Goal: Task Accomplishment & Management: Complete application form

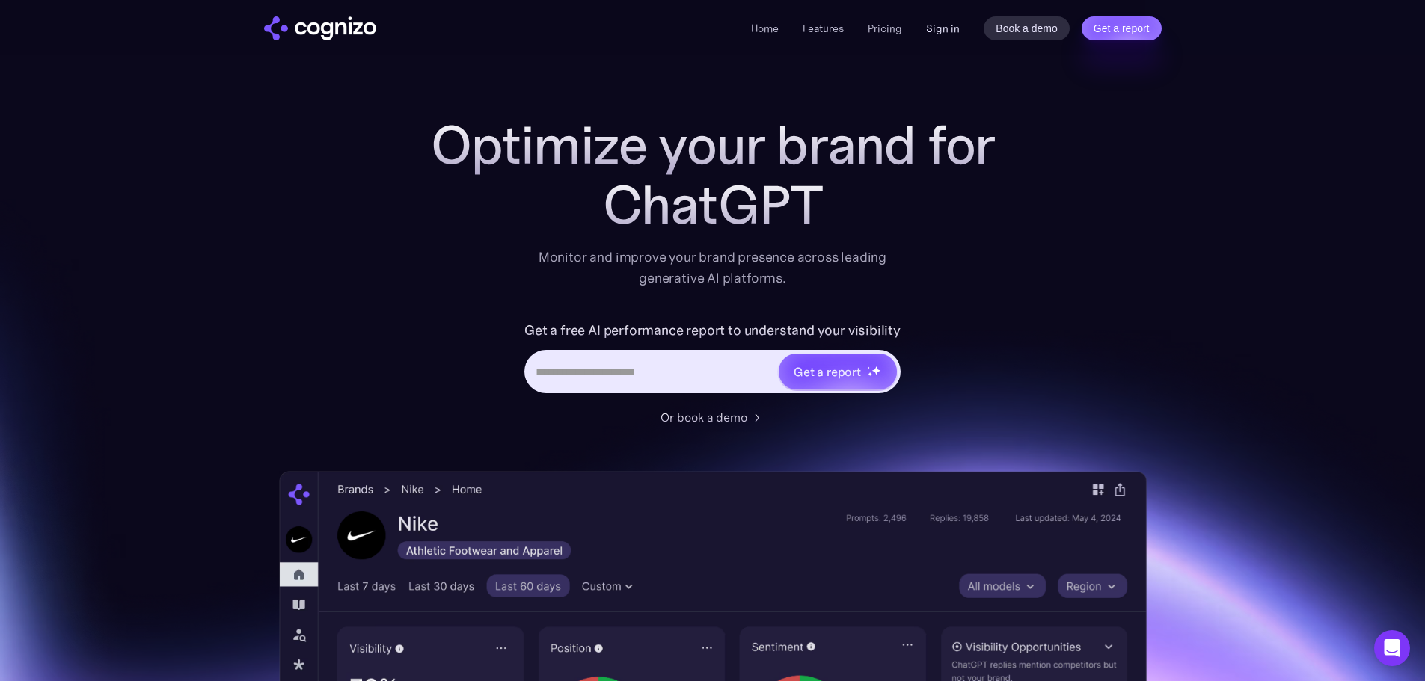
click at [963, 35] on div "Home Features Pricing Book a demo Get a report Sign in Book a demo Get a report" at bounding box center [956, 28] width 410 height 24
click at [958, 30] on link "Sign in" at bounding box center [943, 28] width 34 height 18
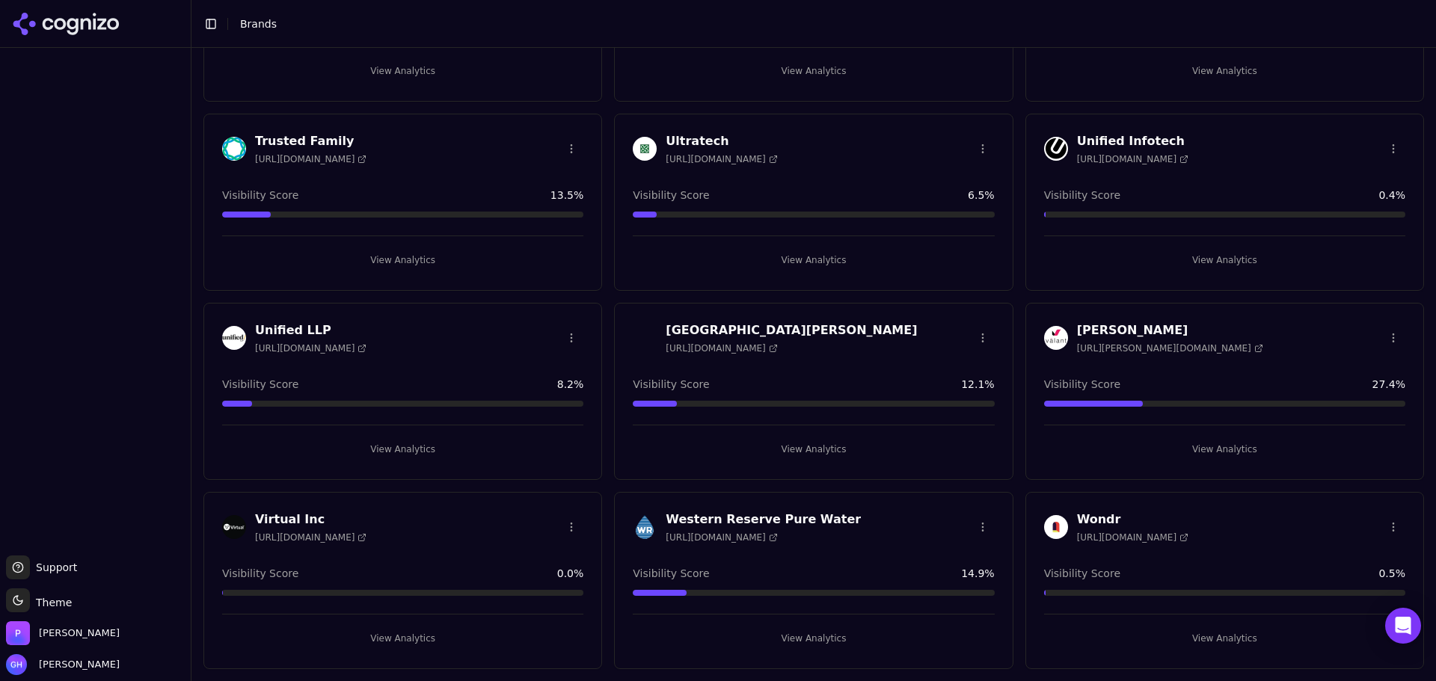
scroll to position [5014, 0]
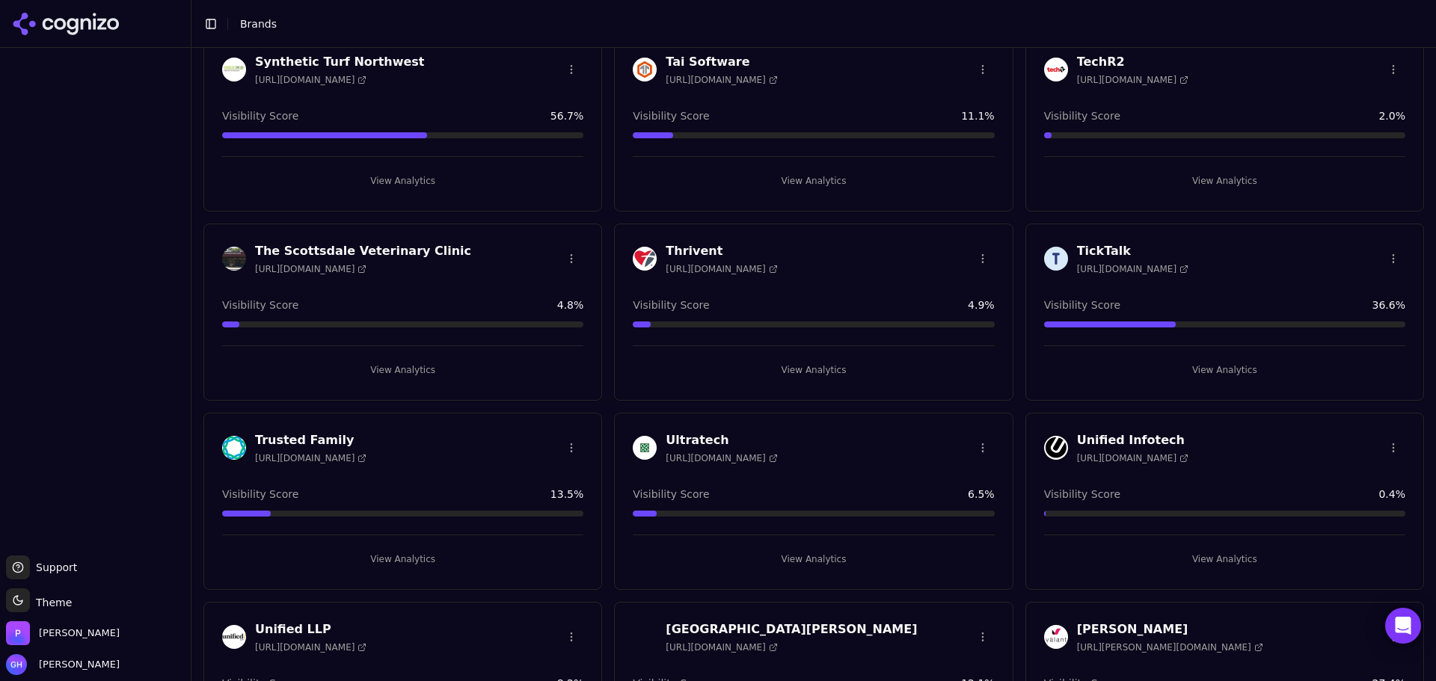
click at [808, 560] on button "View Analytics" at bounding box center [813, 560] width 361 height 24
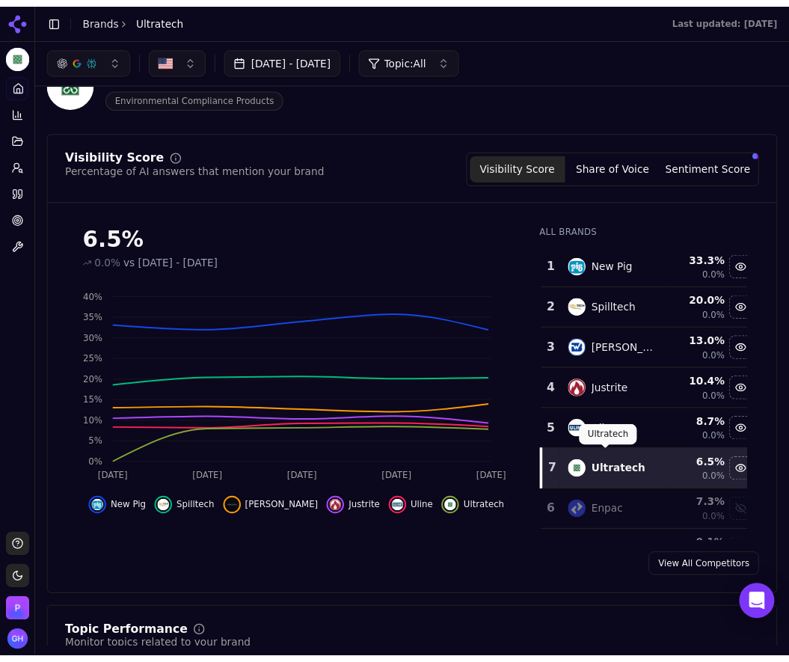
scroll to position [75, 0]
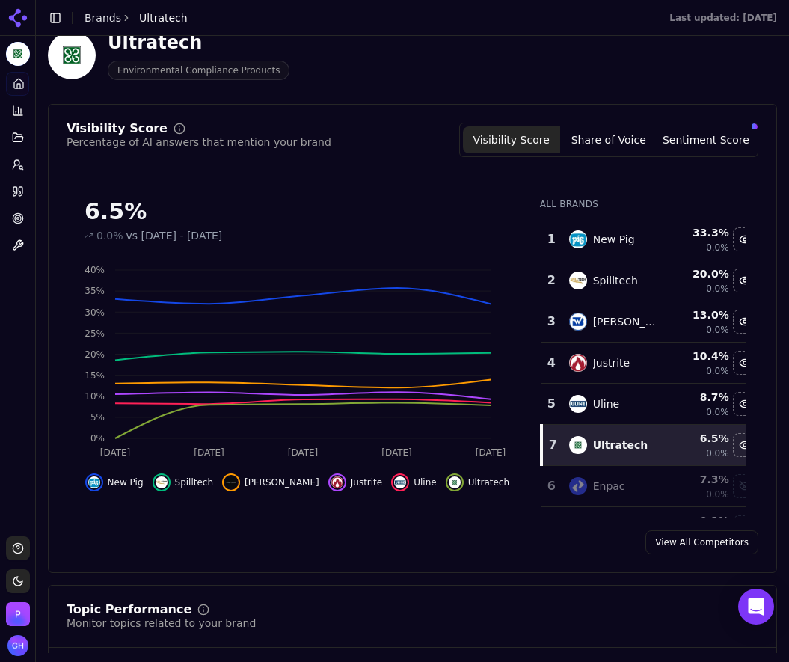
click at [437, 548] on div "View All Competitors" at bounding box center [413, 542] width 728 height 24
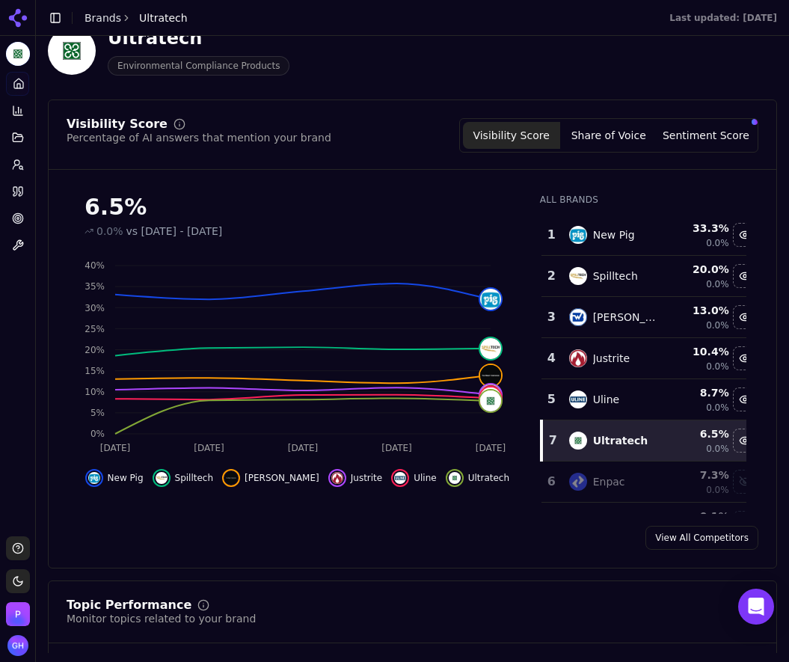
scroll to position [150, 0]
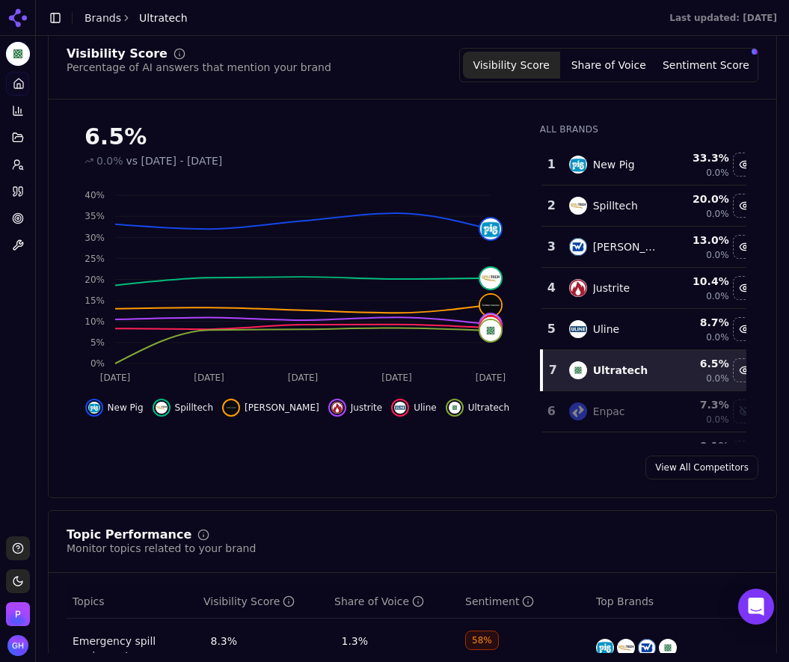
click at [604, 70] on button "Share of Voice" at bounding box center [608, 65] width 97 height 27
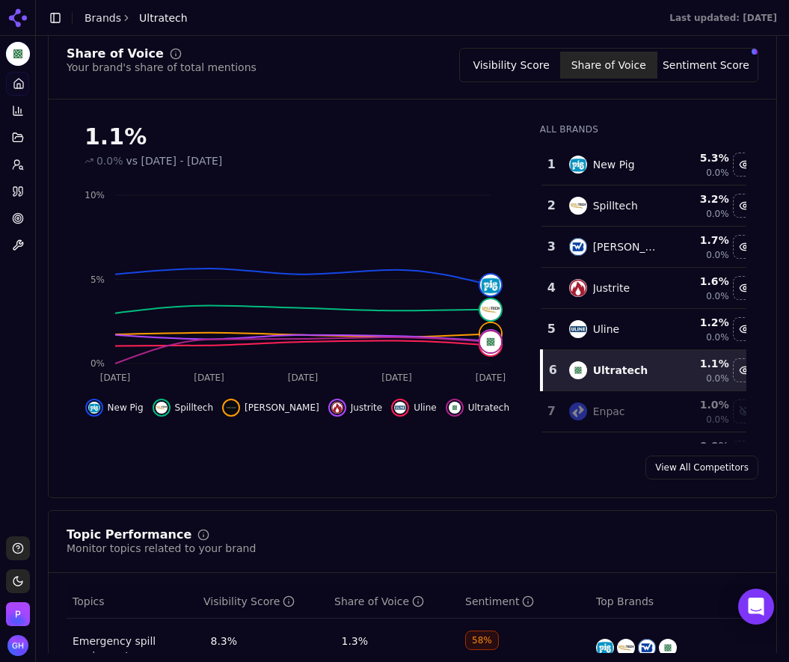
click at [702, 64] on button "Sentiment Score" at bounding box center [705, 65] width 97 height 27
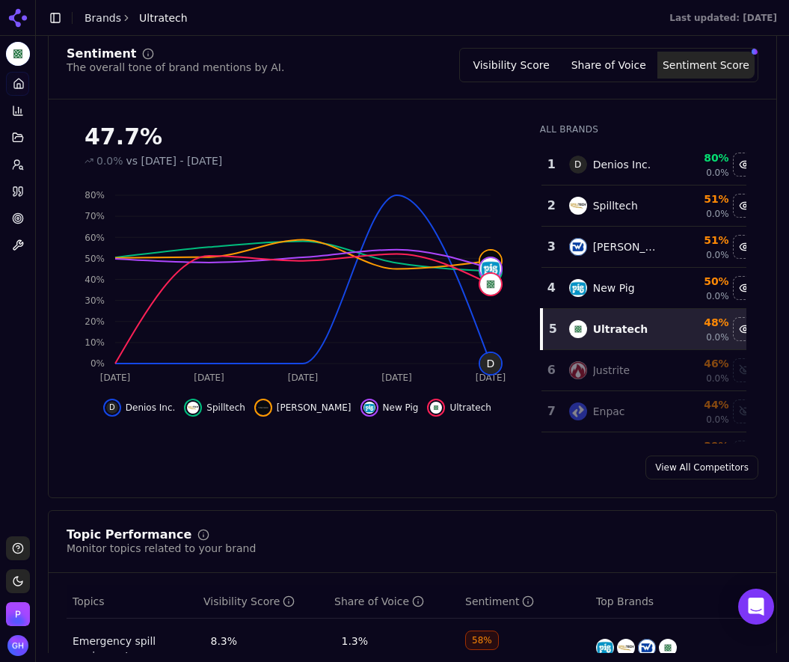
click at [288, 15] on div "Last updated: September 15th, 2025" at bounding box center [497, 18] width 583 height 12
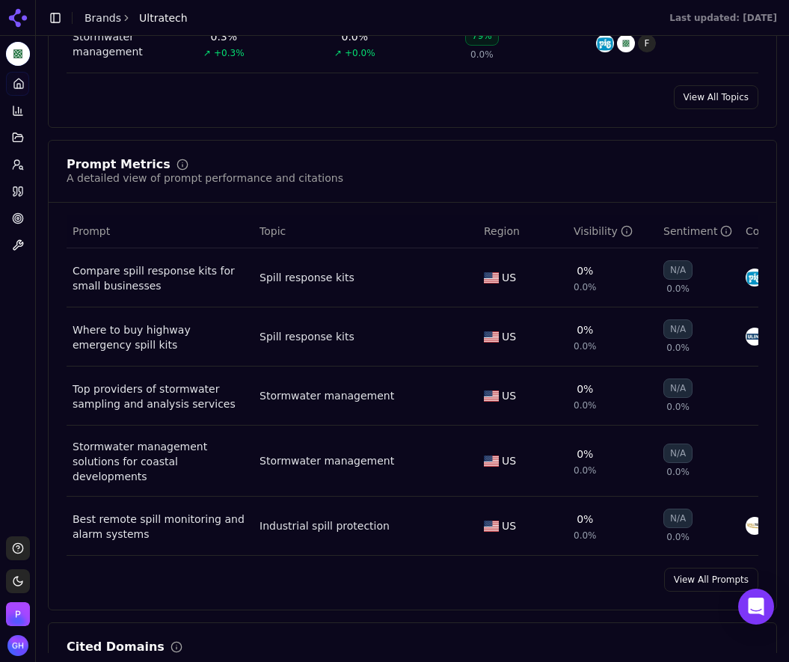
scroll to position [1122, 0]
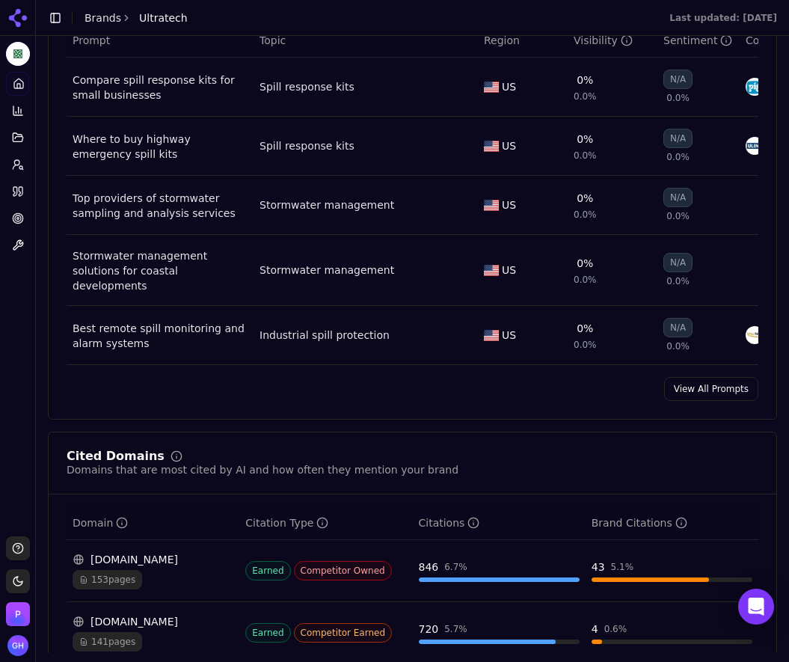
click at [675, 397] on link "View All Prompts" at bounding box center [711, 389] width 94 height 24
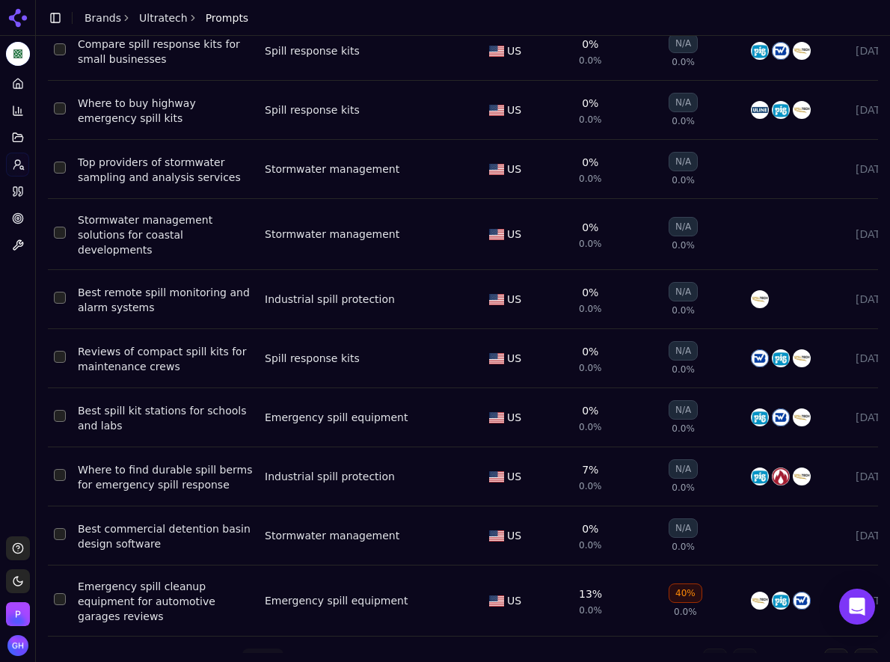
scroll to position [157, 0]
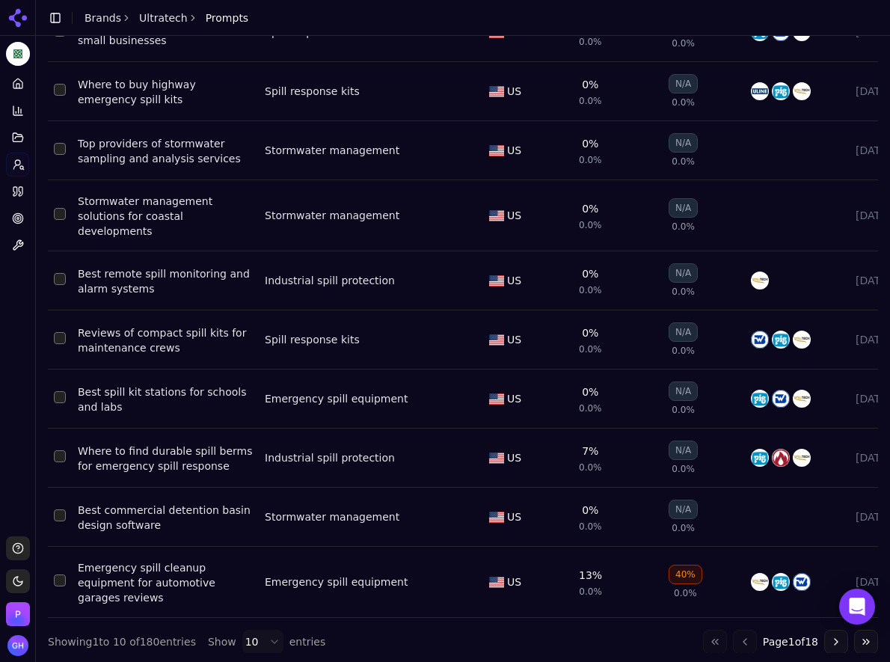
drag, startPoint x: 21, startPoint y: 292, endPoint x: 20, endPoint y: 281, distance: 10.5
click at [22, 292] on div "Platform Home Competition Topics Prompts Citations Optimize Toolbox" at bounding box center [17, 298] width 35 height 464
click at [19, 196] on icon at bounding box center [21, 191] width 4 height 9
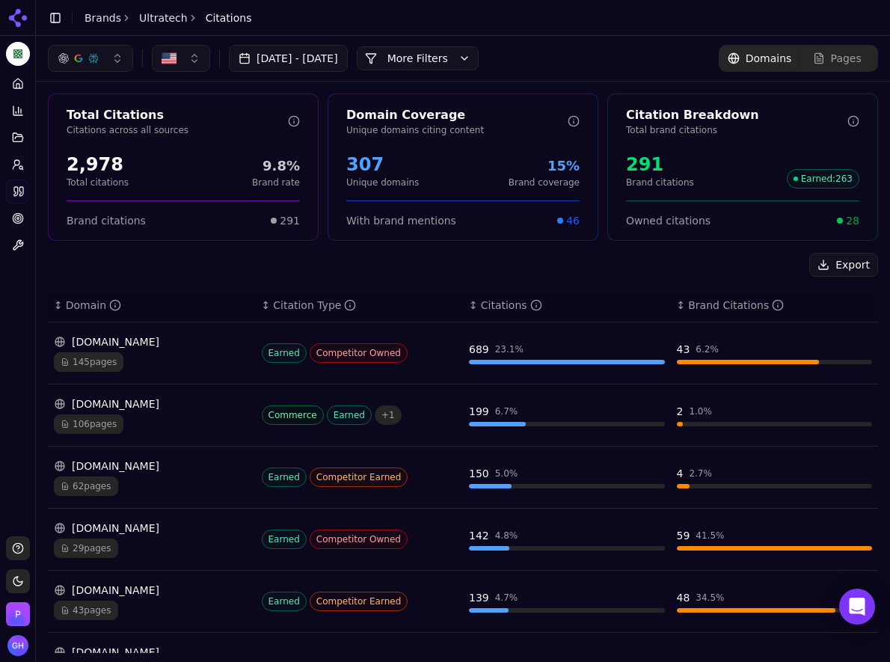
click at [479, 55] on button "More Filters" at bounding box center [418, 58] width 122 height 24
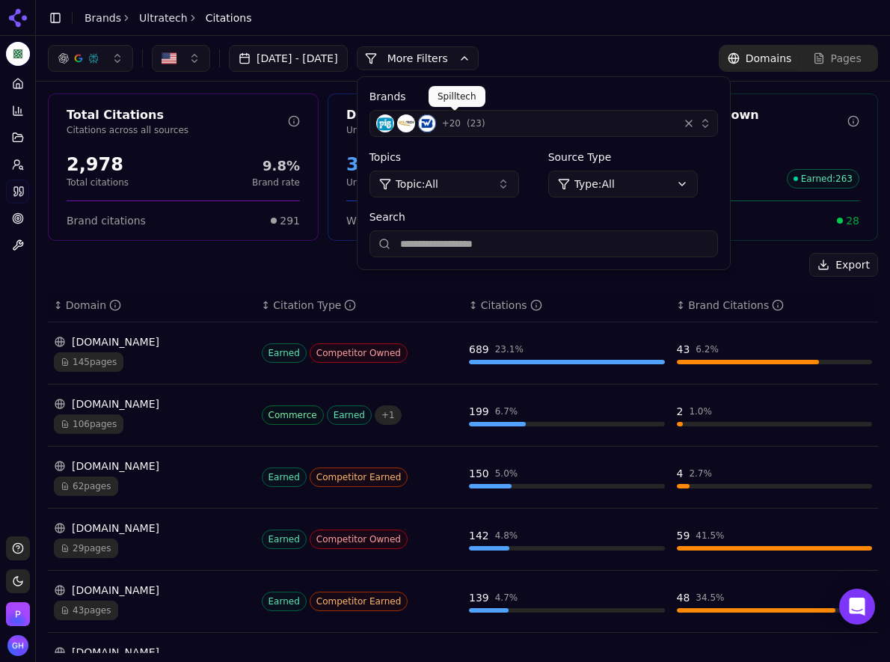
click at [461, 124] on span "+ 20" at bounding box center [451, 123] width 19 height 12
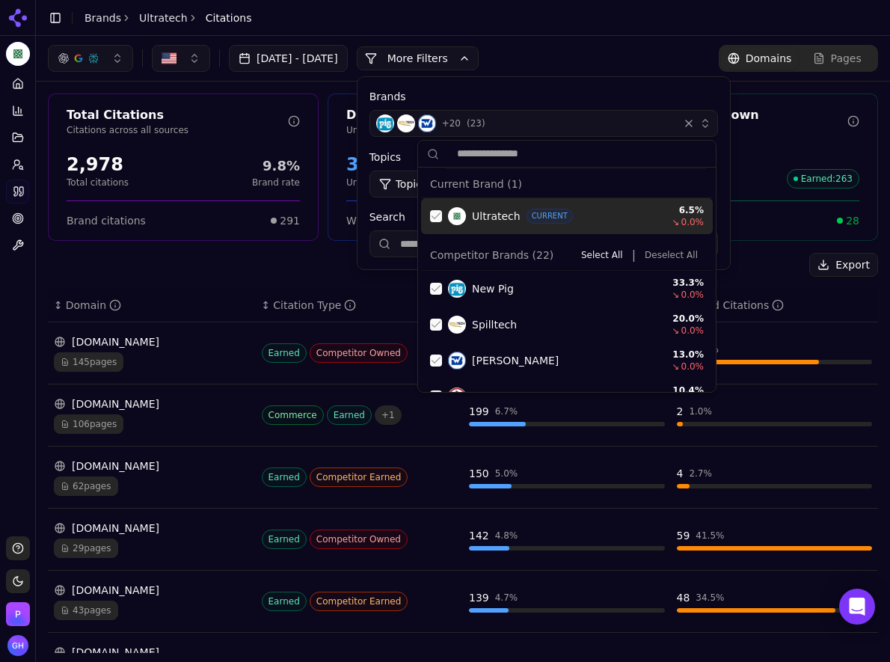
click at [440, 212] on div "Suggestions" at bounding box center [436, 216] width 12 height 12
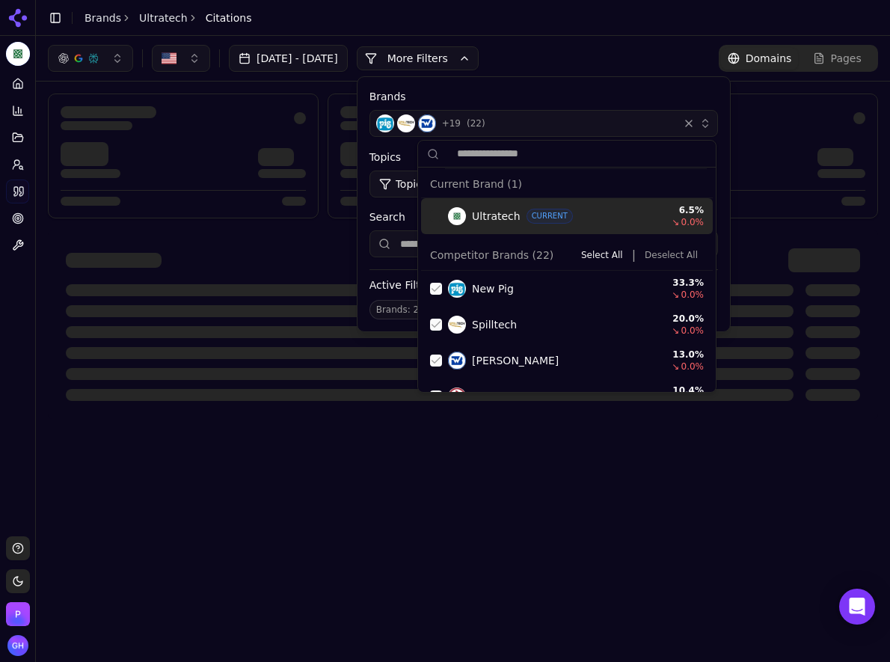
click at [675, 256] on button "Deselect All" at bounding box center [671, 255] width 65 height 18
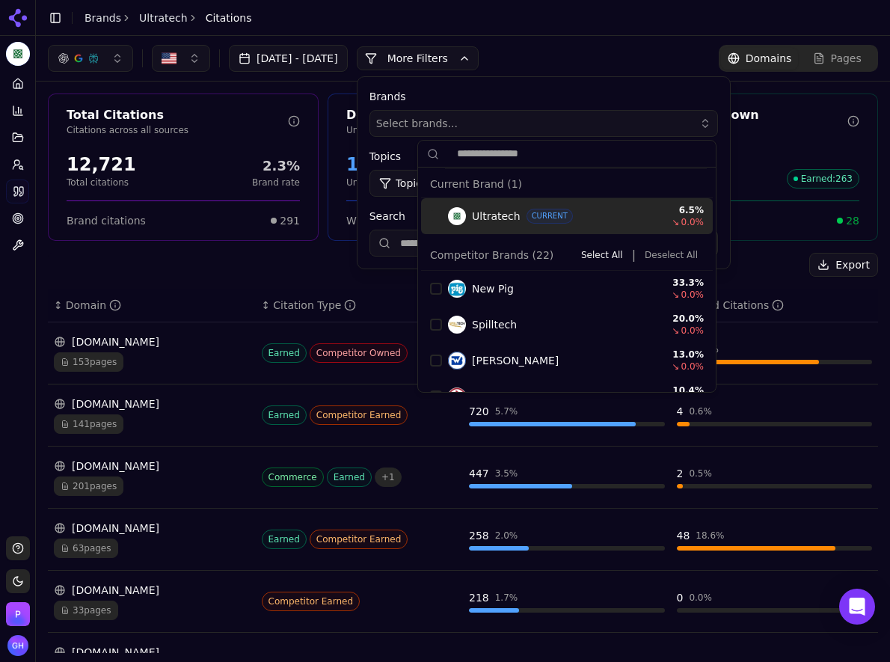
click at [449, 56] on button "More Filters" at bounding box center [418, 58] width 122 height 24
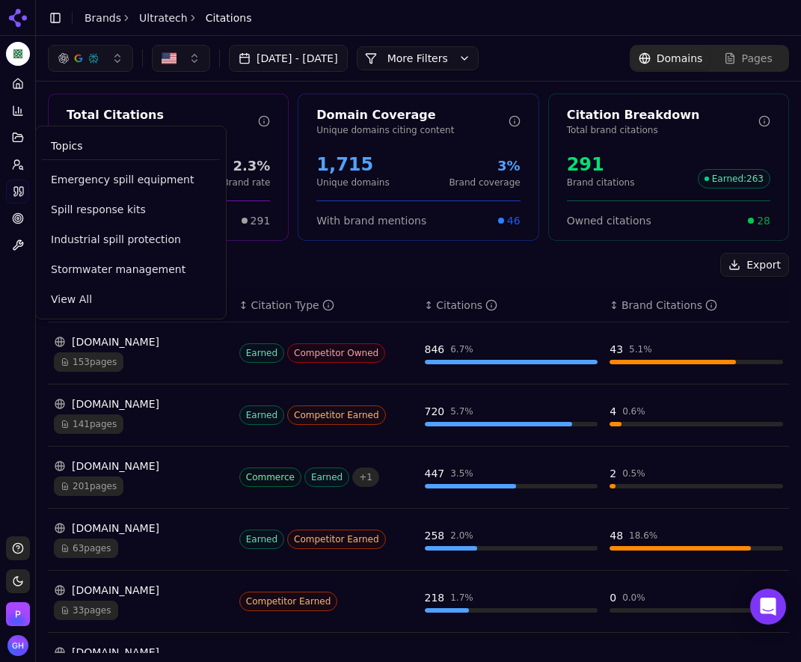
click at [24, 148] on button "Topics" at bounding box center [17, 138] width 23 height 24
click at [23, 154] on ul "Home Competition Topics Prompts Citations Optimize Toolbox" at bounding box center [17, 164] width 23 height 185
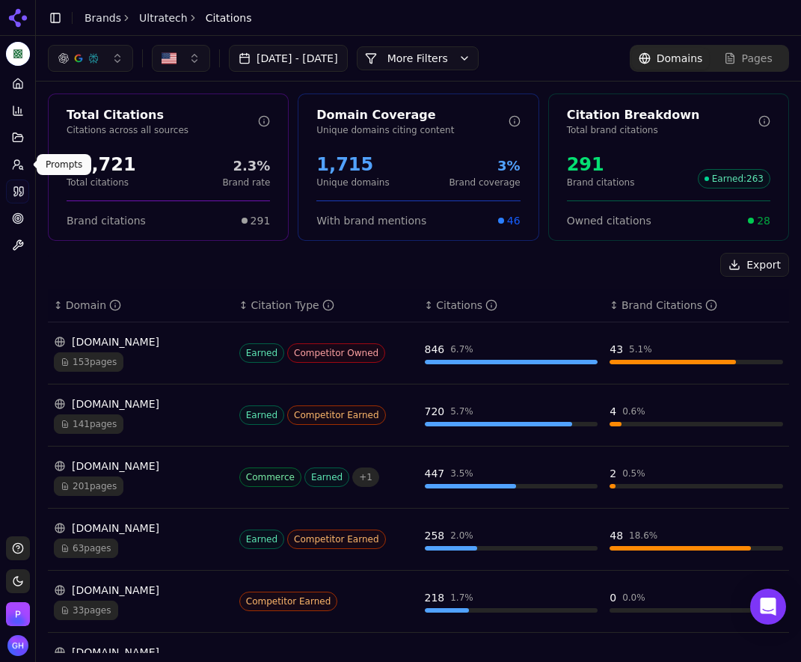
click at [23, 164] on icon at bounding box center [18, 165] width 12 height 12
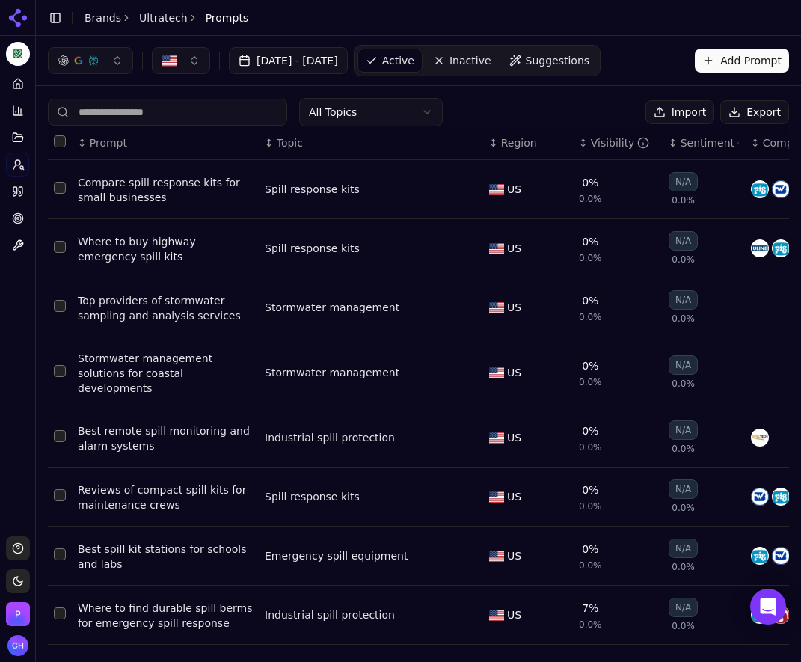
click at [754, 117] on button "Export" at bounding box center [754, 112] width 69 height 24
click at [95, 21] on link "Brands" at bounding box center [103, 18] width 37 height 12
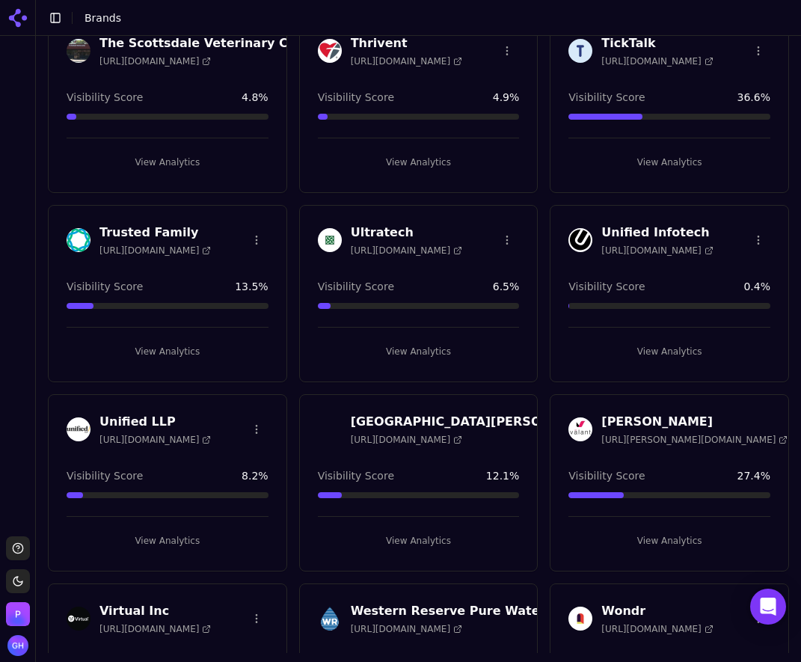
scroll to position [5330, 0]
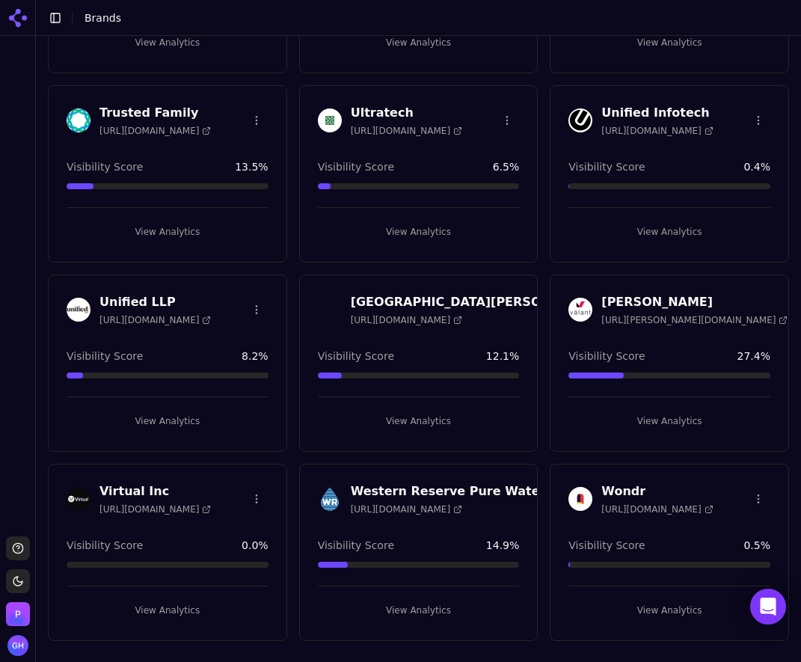
click at [395, 418] on button "View Analytics" at bounding box center [419, 421] width 202 height 24
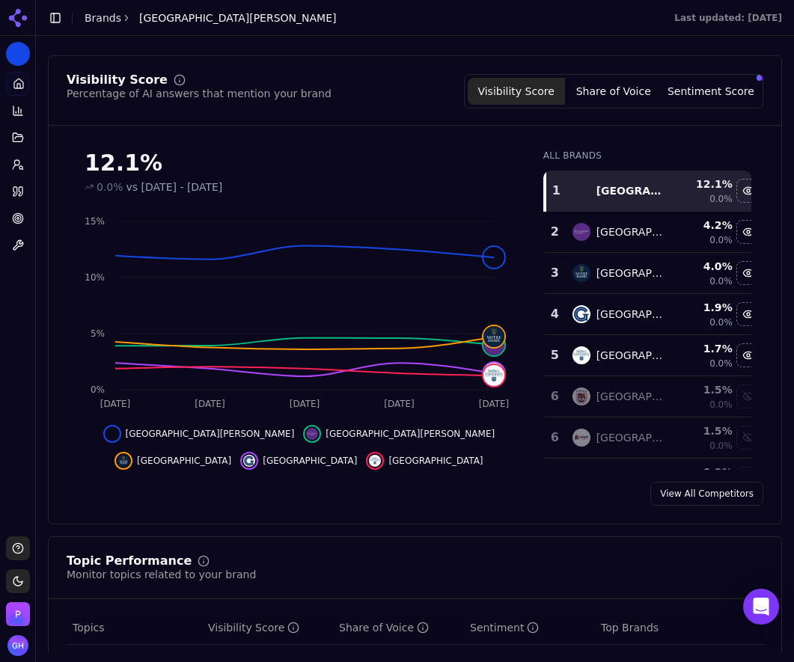
scroll to position [150, 0]
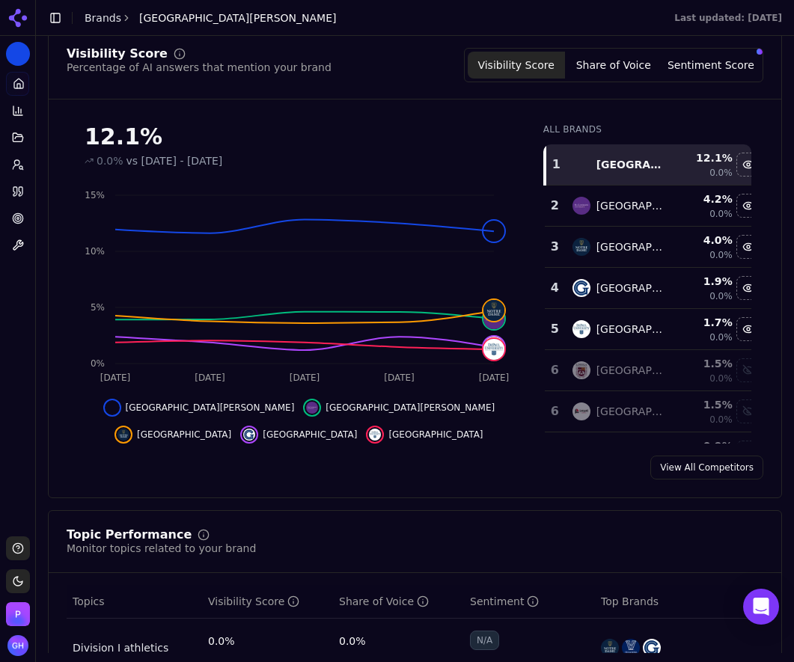
click at [615, 76] on button "Share of Voice" at bounding box center [613, 65] width 97 height 27
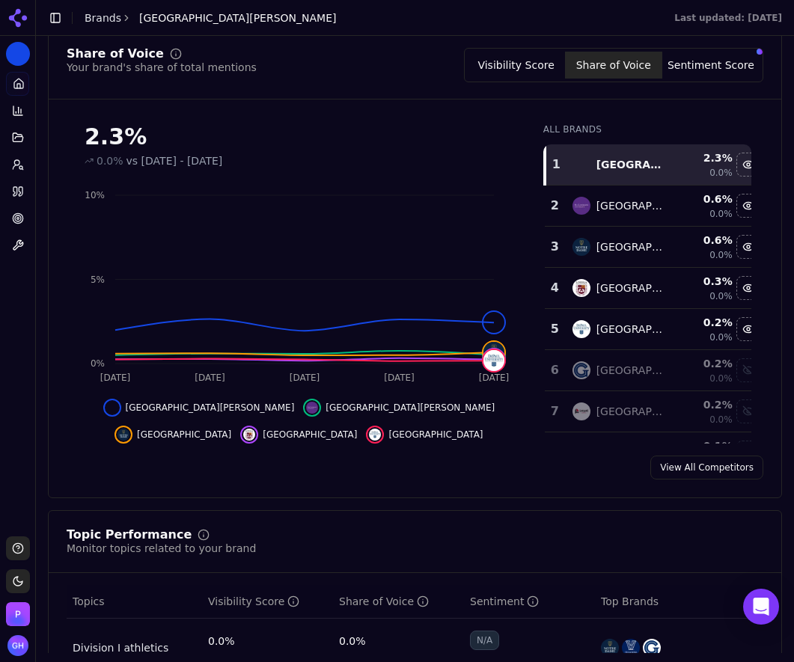
click at [720, 64] on button "Sentiment Score" at bounding box center [710, 65] width 97 height 27
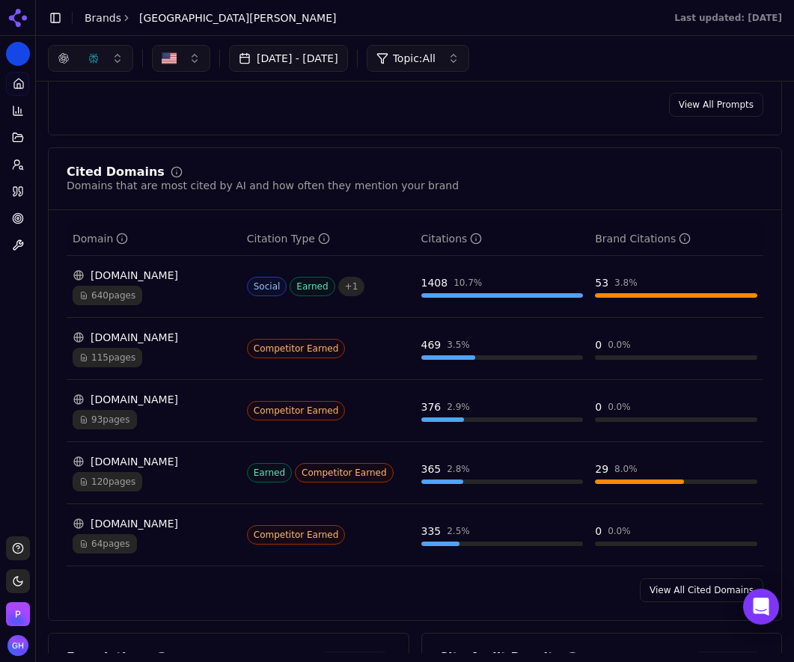
scroll to position [1047, 0]
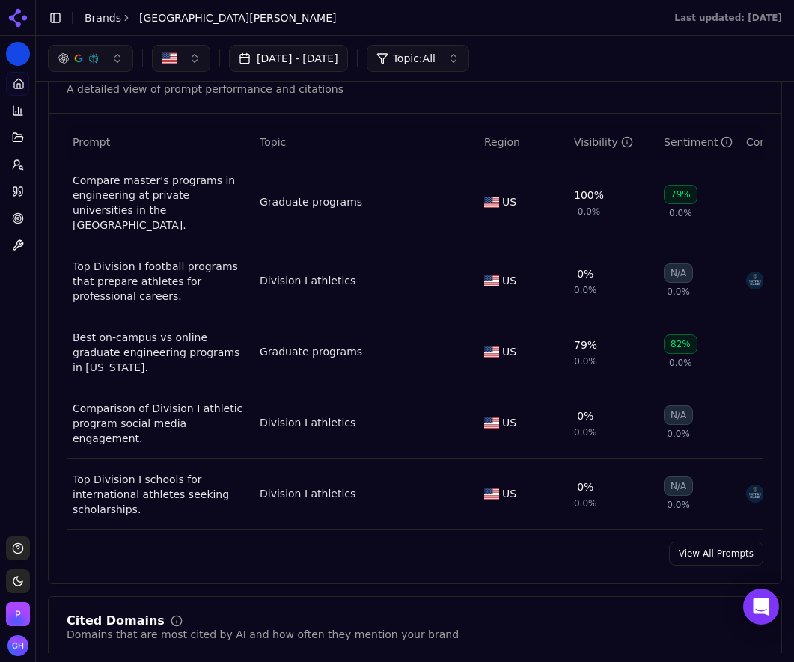
click at [731, 542] on link "View All Prompts" at bounding box center [716, 554] width 94 height 24
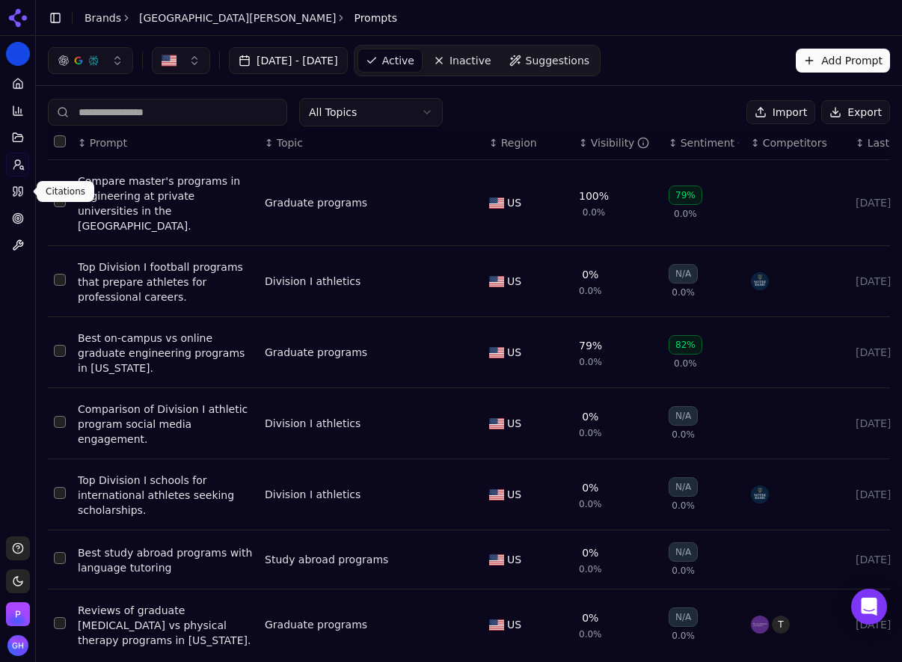
click at [21, 192] on icon at bounding box center [18, 191] width 12 height 12
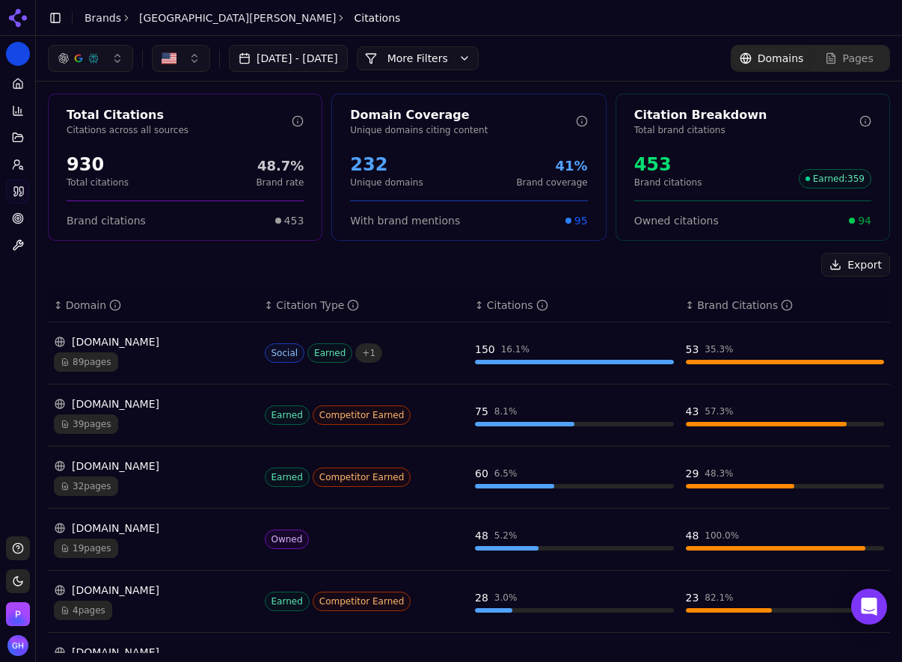
click at [450, 61] on button "More Filters" at bounding box center [418, 58] width 122 height 24
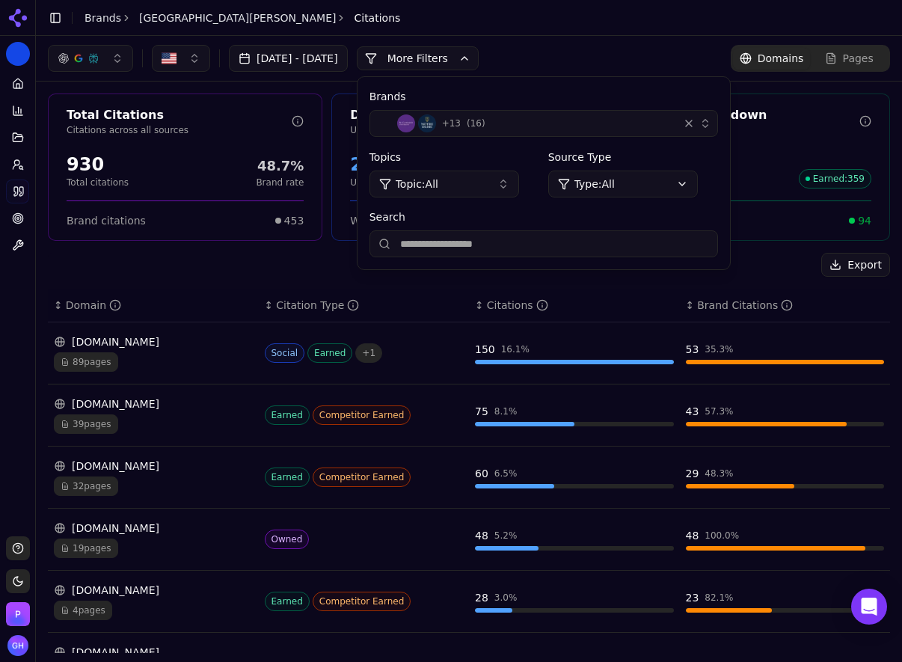
click at [528, 125] on div "+ 13 ( 16 )" at bounding box center [524, 123] width 296 height 18
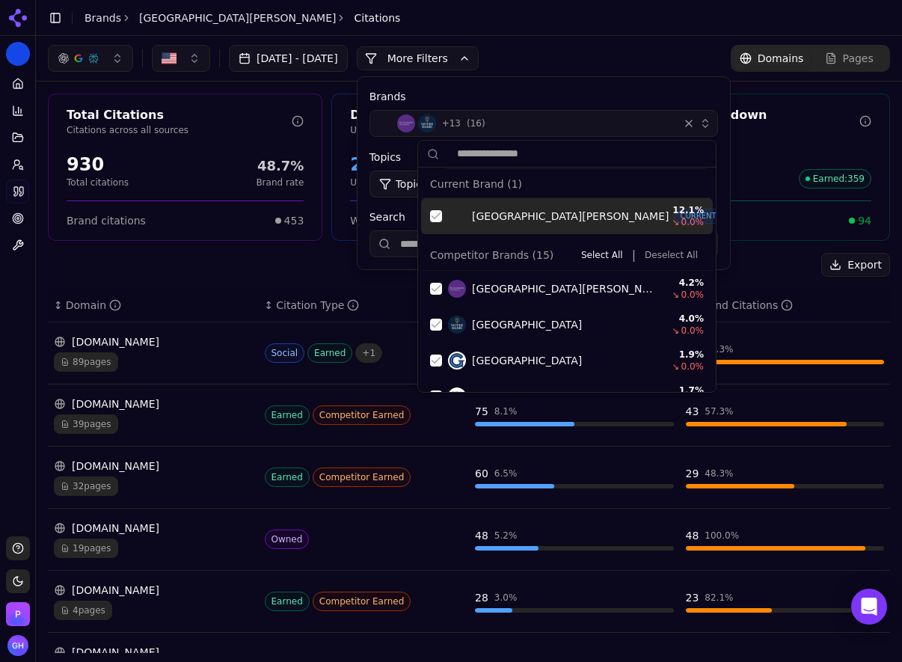
click at [435, 214] on div "Suggestions" at bounding box center [436, 216] width 12 height 12
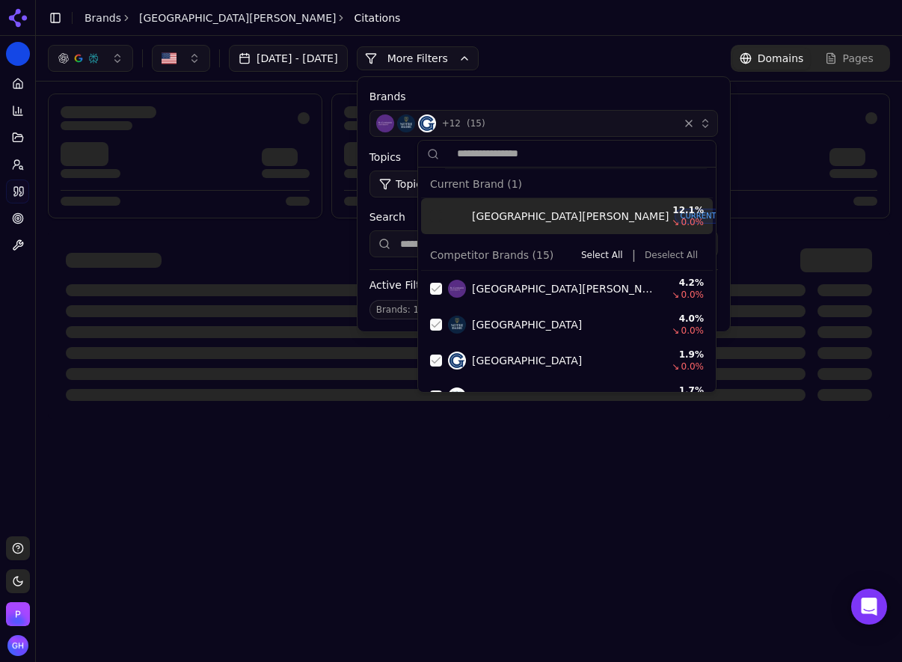
click at [665, 257] on button "Deselect All" at bounding box center [671, 255] width 65 height 18
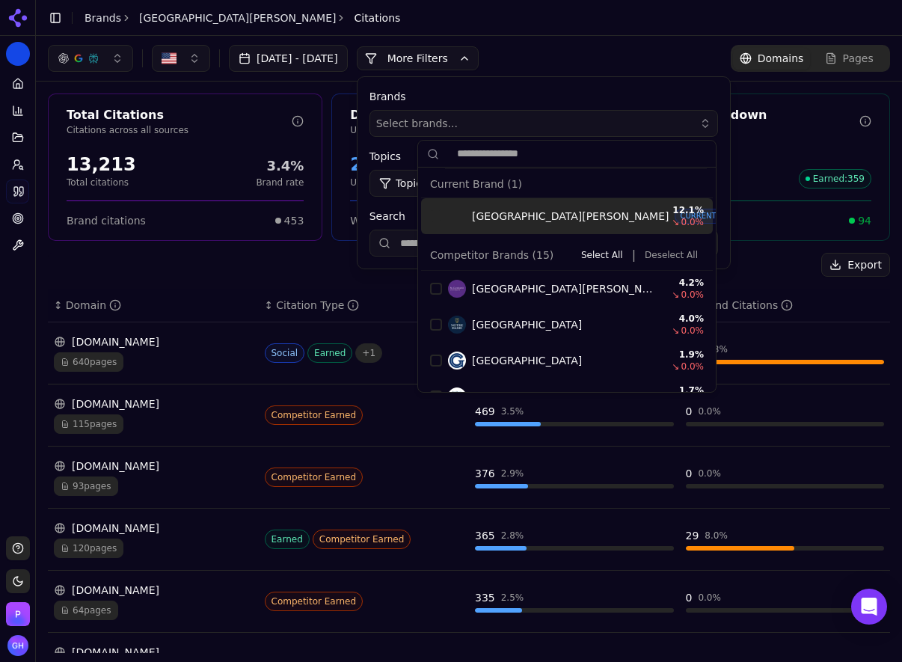
click at [458, 116] on span "Select brands..." at bounding box center [417, 123] width 82 height 15
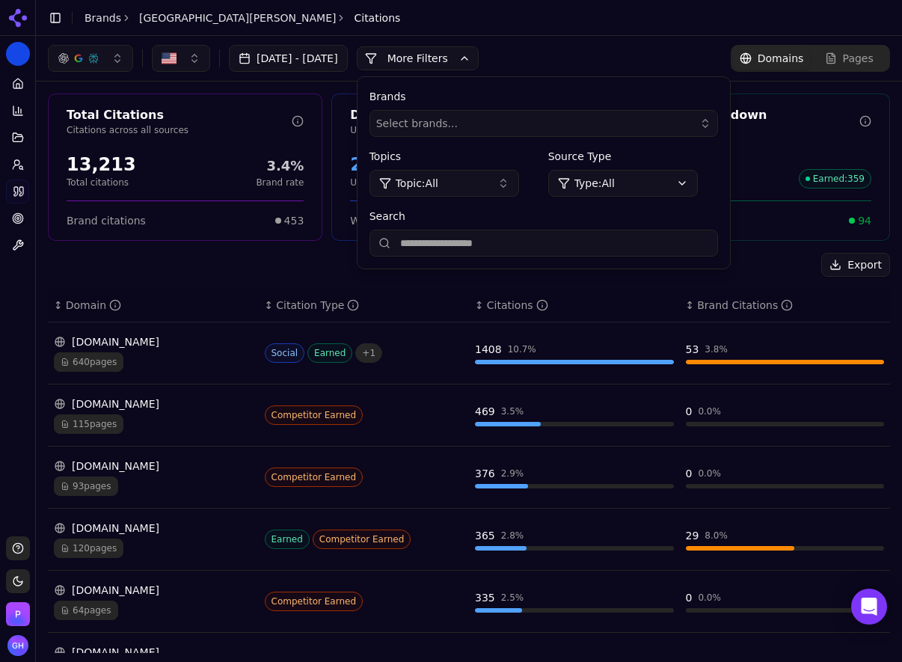
click at [458, 61] on button "More Filters" at bounding box center [418, 58] width 122 height 24
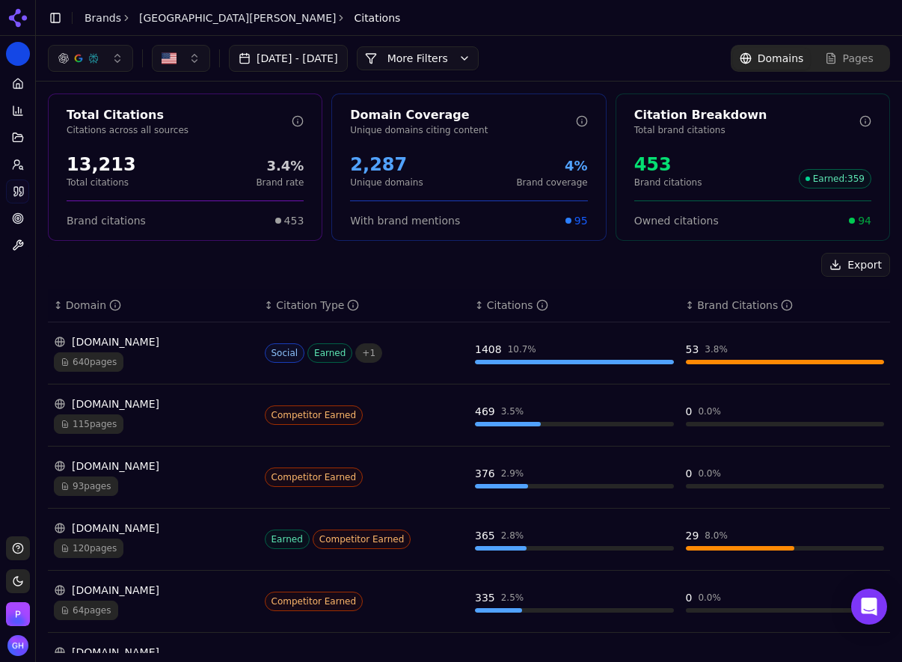
click at [458, 61] on button "More Filters" at bounding box center [418, 58] width 122 height 24
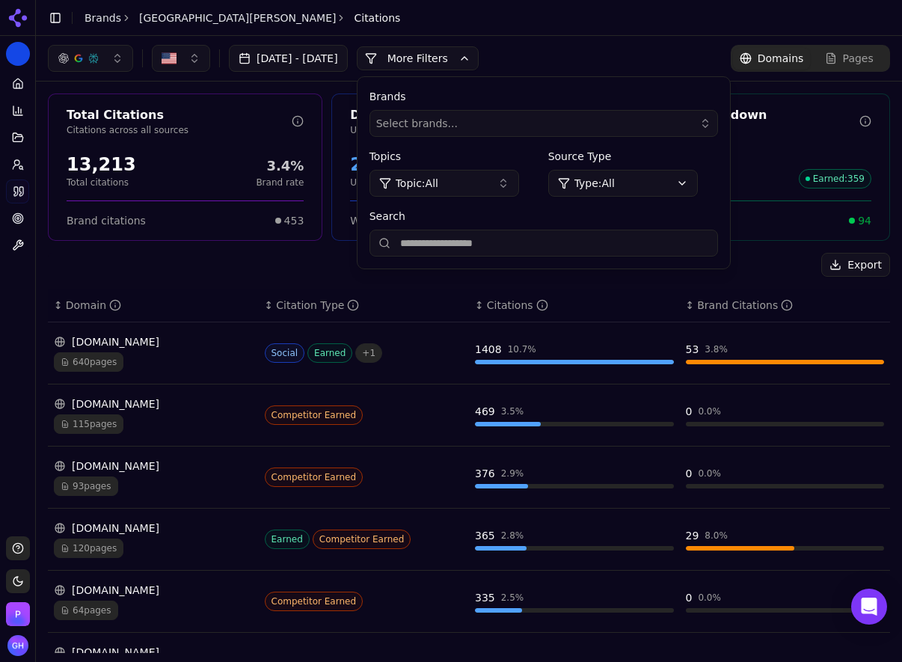
click at [509, 254] on input "Search" at bounding box center [543, 243] width 349 height 27
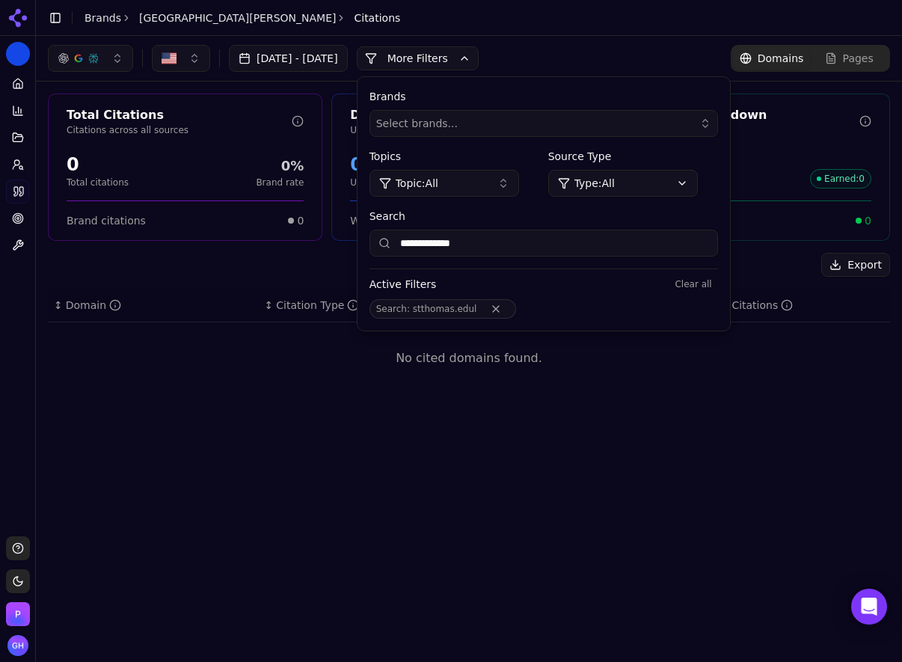
type input "**********"
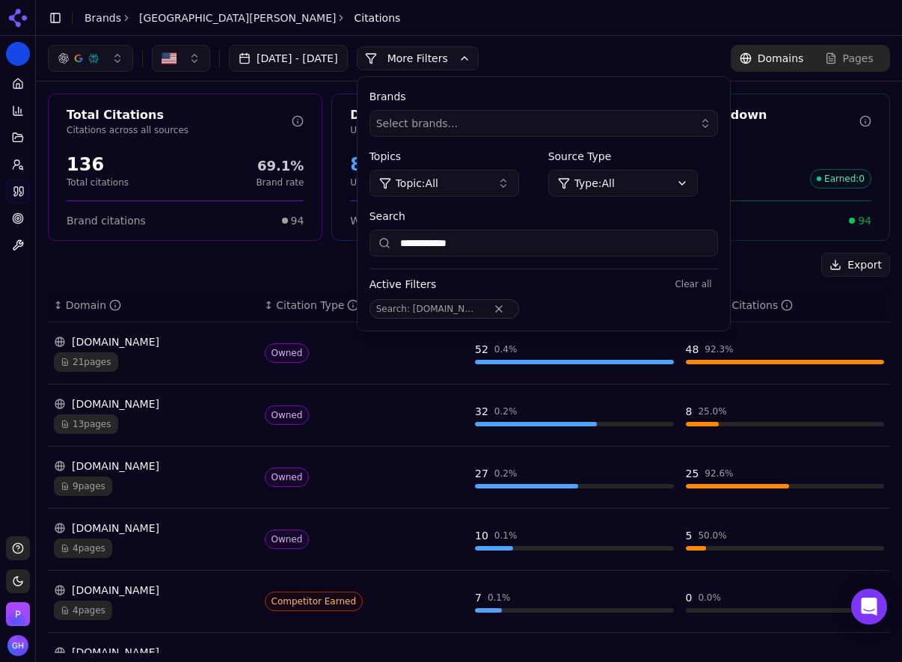
click at [717, 280] on button "Clear all" at bounding box center [693, 284] width 49 height 18
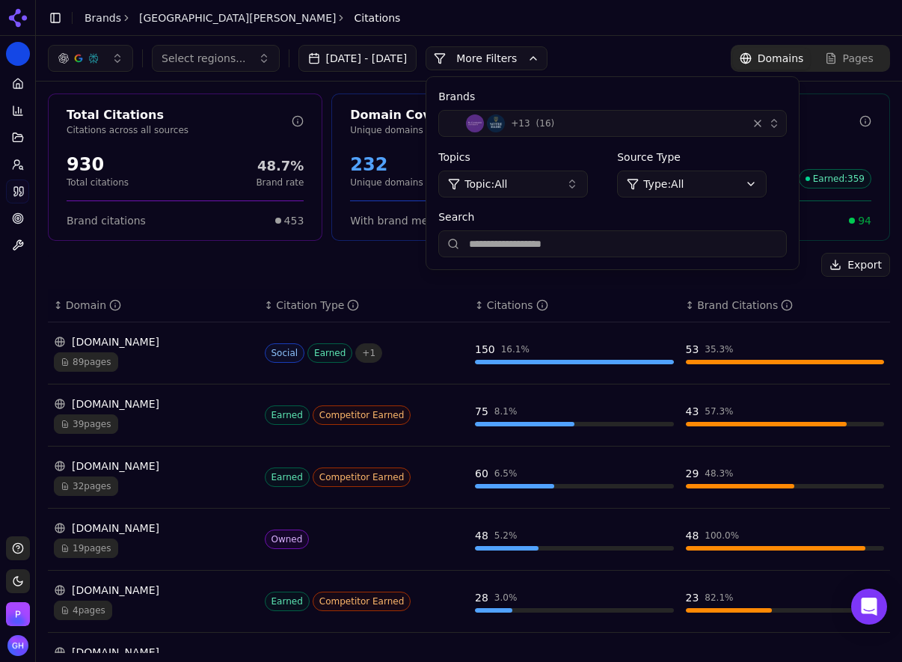
click at [675, 129] on div "+ 13 ( 16 )" at bounding box center [593, 123] width 296 height 18
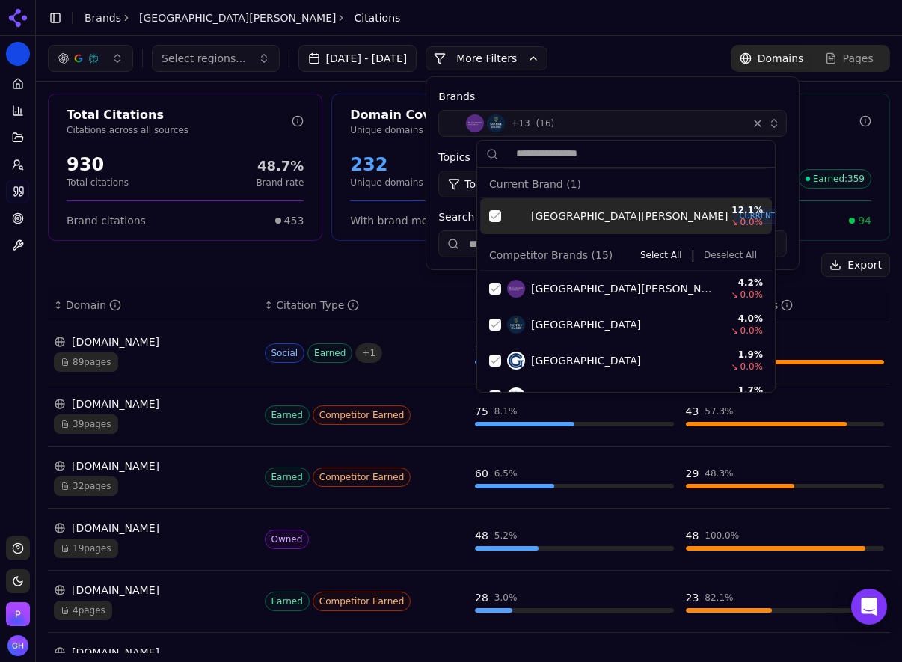
click at [498, 214] on div "Suggestions" at bounding box center [495, 216] width 12 height 12
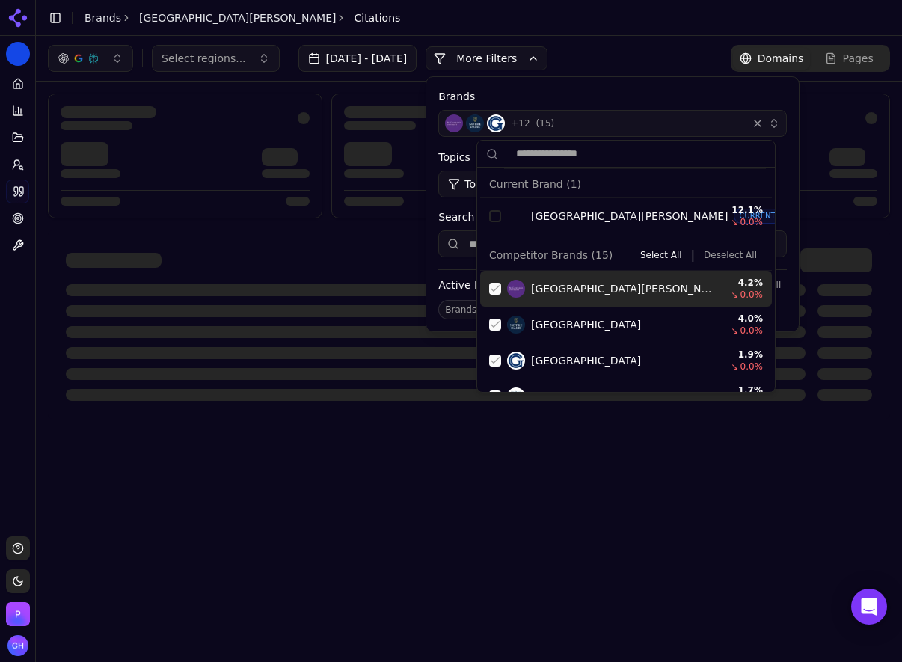
click at [740, 254] on button "Deselect All" at bounding box center [730, 255] width 65 height 18
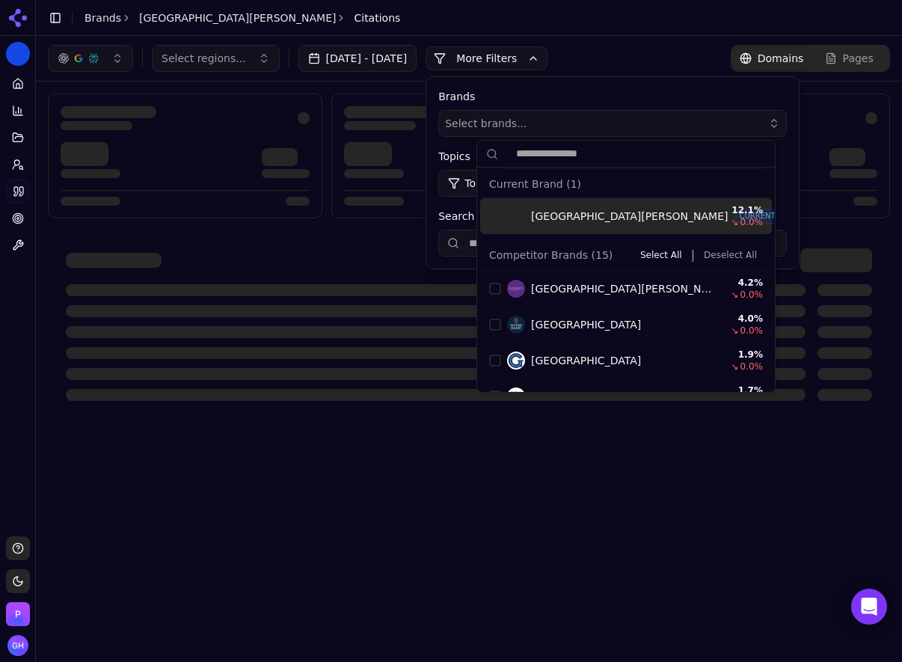
click at [527, 53] on button "More Filters" at bounding box center [487, 58] width 122 height 24
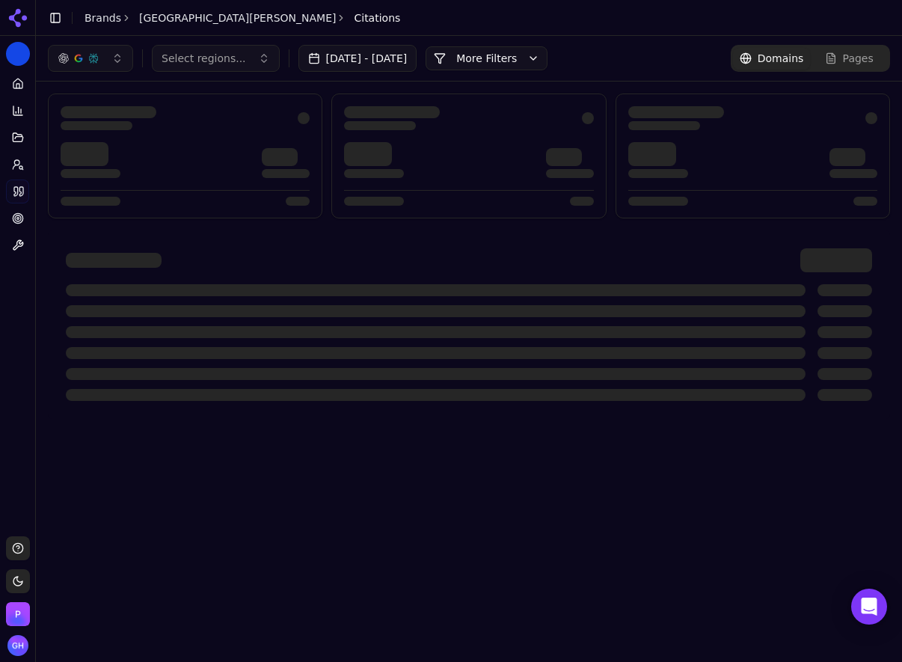
click at [660, 50] on div "Select regions... Aug 16, 2025 - Sep 15, 2025 More More Filters Domains Pages" at bounding box center [469, 58] width 842 height 27
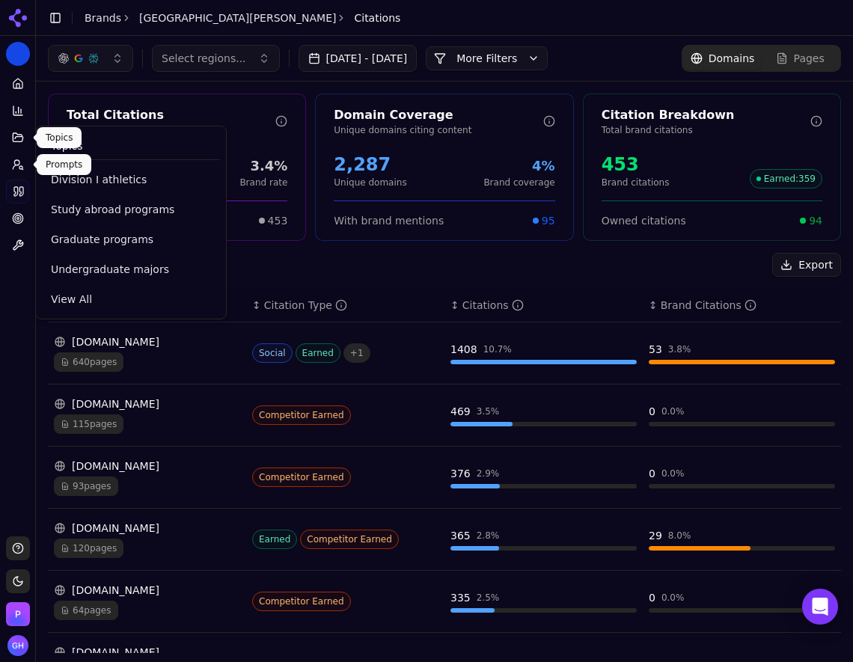
click at [16, 166] on icon at bounding box center [18, 165] width 12 height 12
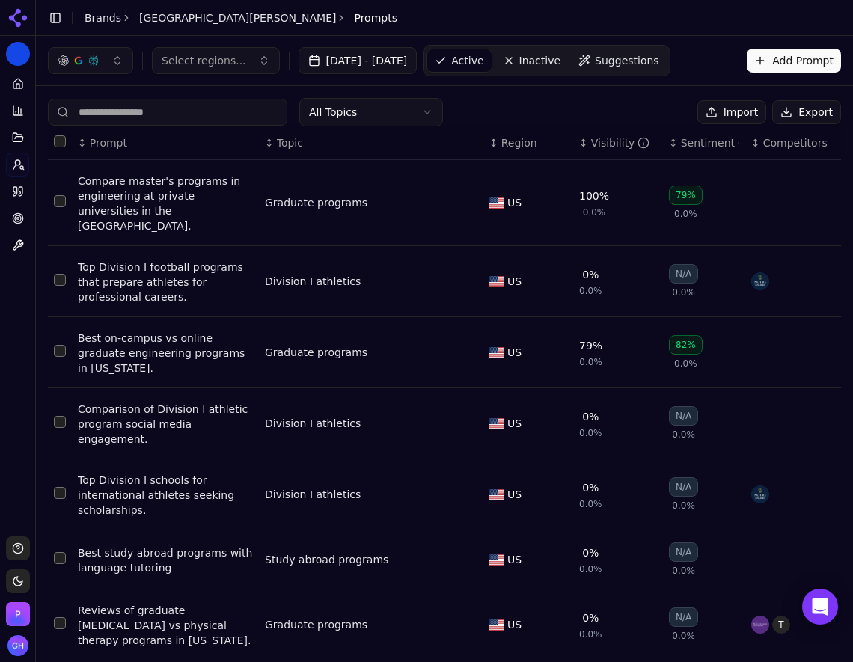
click at [786, 110] on button "Export" at bounding box center [806, 112] width 69 height 24
click at [109, 18] on link "Brands" at bounding box center [103, 18] width 37 height 12
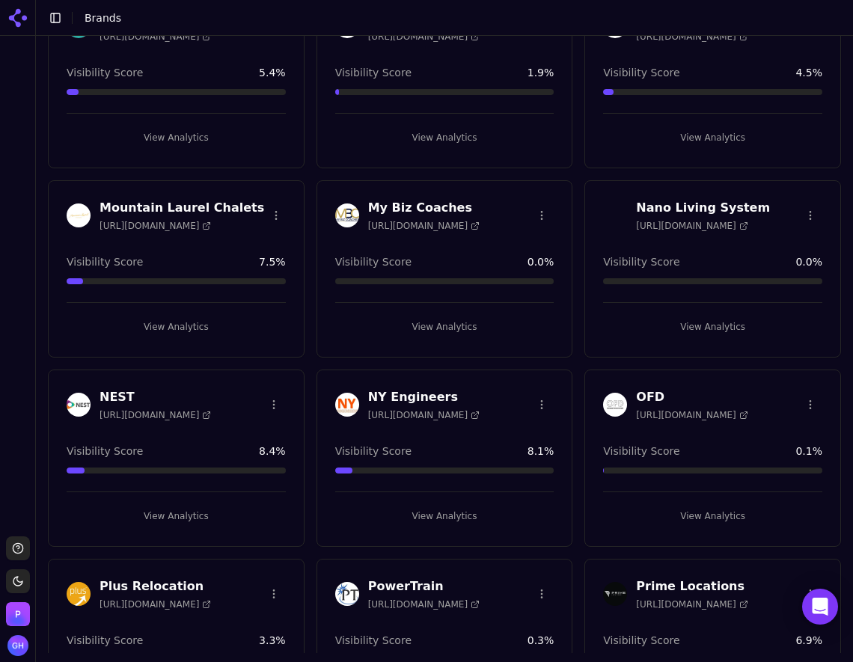
scroll to position [3216, 0]
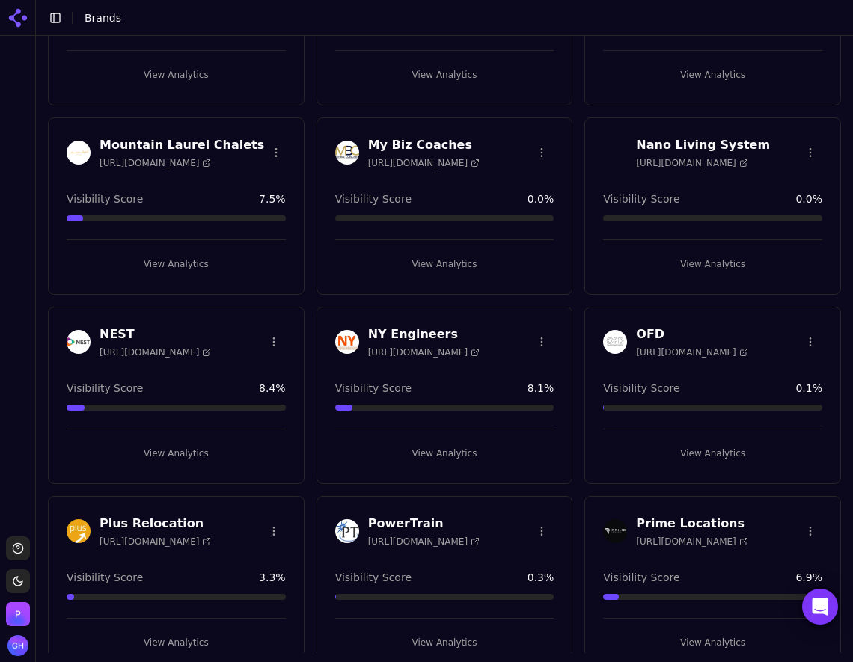
click at [163, 453] on button "View Analytics" at bounding box center [176, 453] width 219 height 24
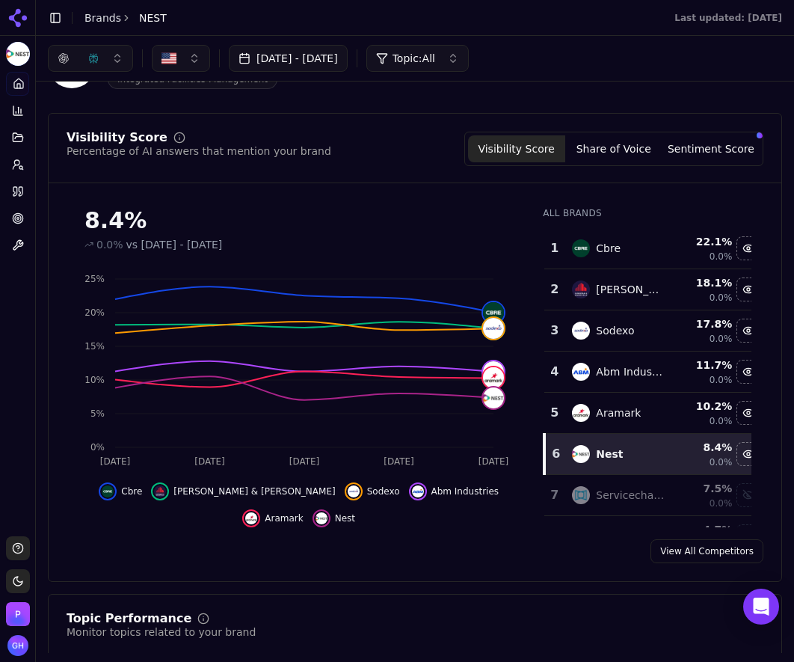
scroll to position [28, 0]
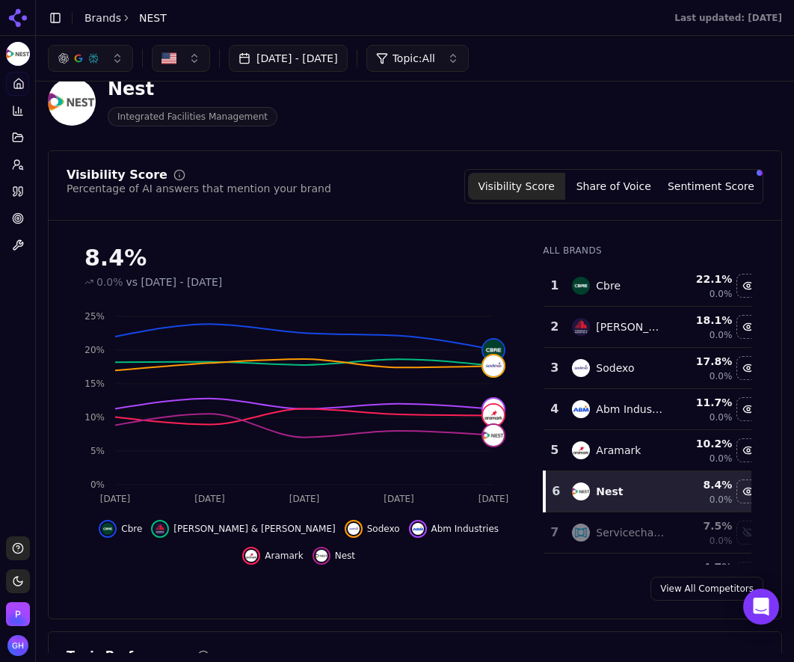
click at [604, 177] on button "Share of Voice" at bounding box center [613, 186] width 97 height 27
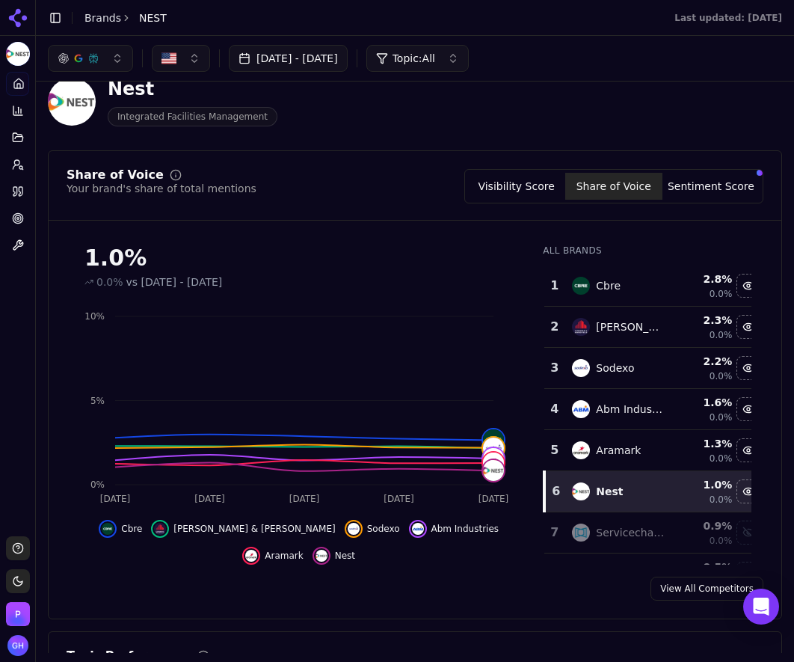
click at [726, 197] on button "Sentiment Score" at bounding box center [711, 186] width 97 height 27
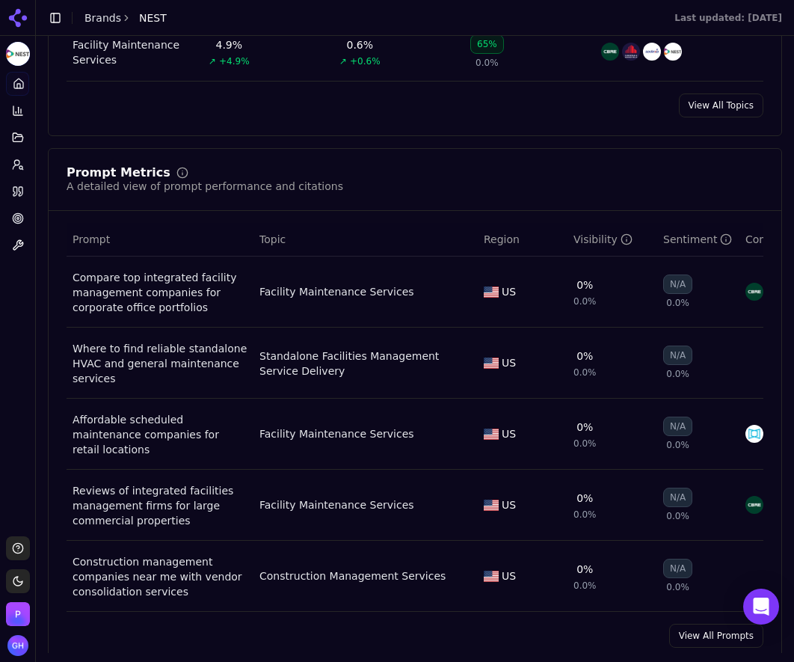
scroll to position [1001, 0]
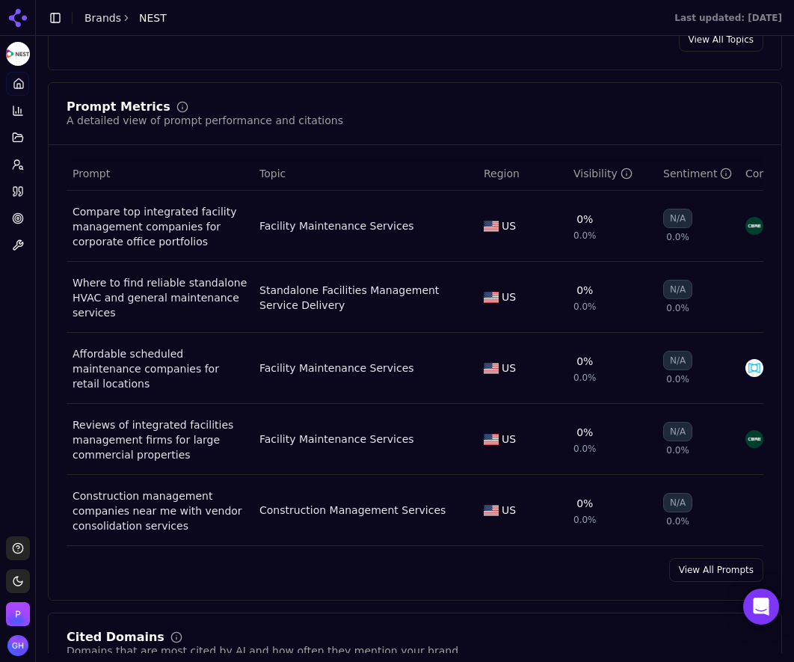
click at [702, 568] on link "View All Prompts" at bounding box center [716, 570] width 94 height 24
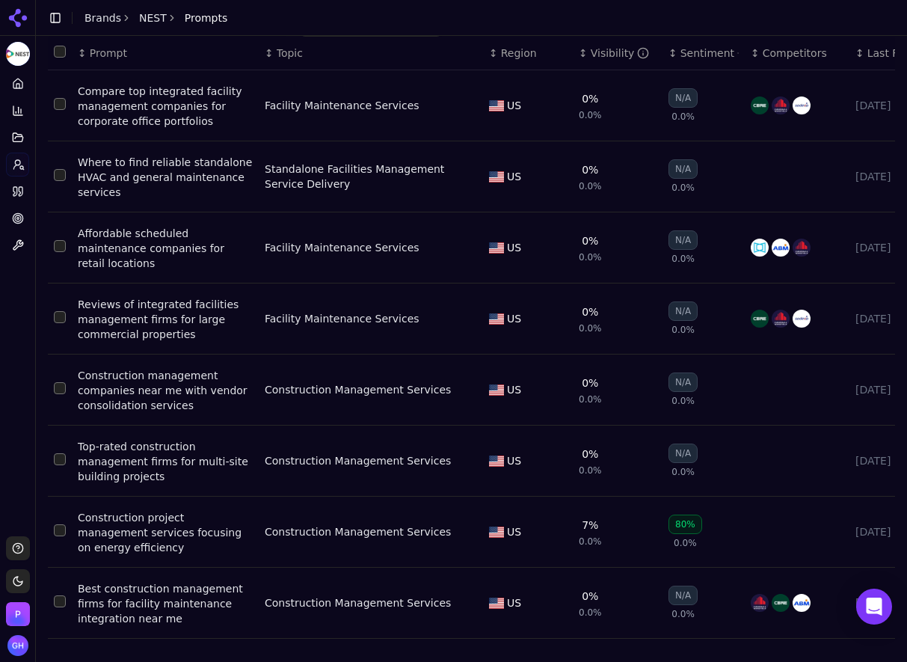
scroll to position [92, 0]
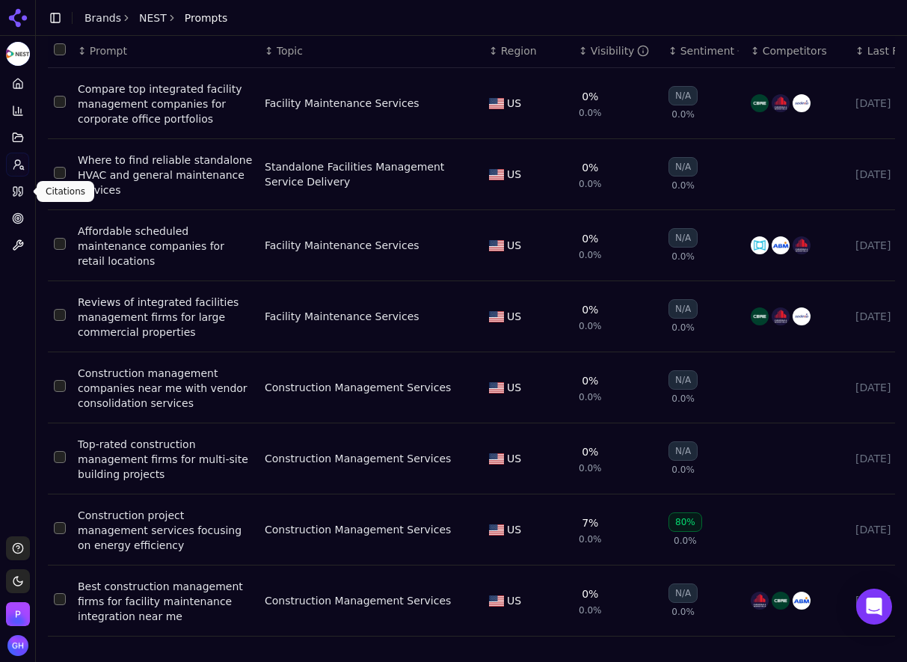
click at [22, 188] on icon at bounding box center [18, 191] width 12 height 12
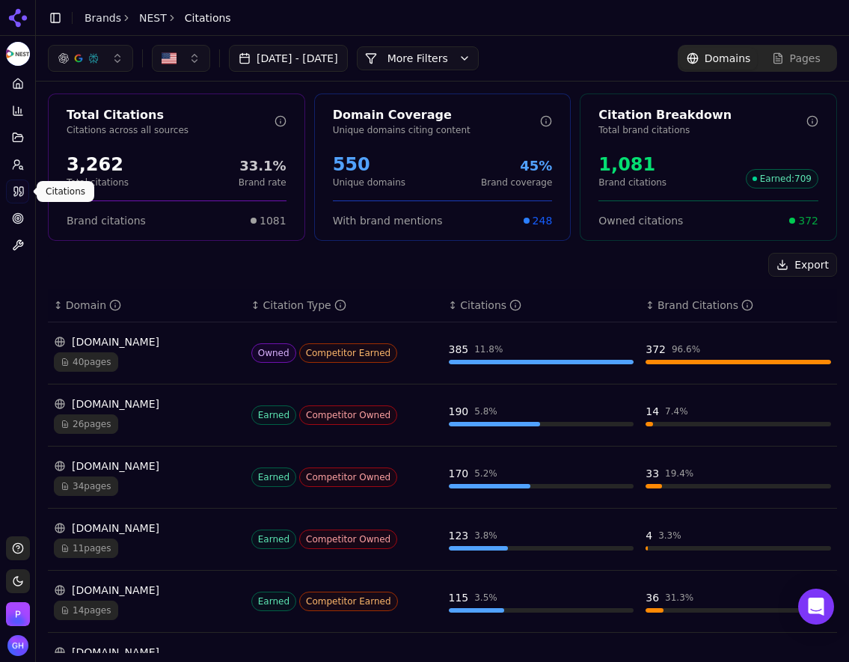
click at [254, 252] on div "Total Citations Citations across all sources 3,262 Total citations 33.1% Brand …" at bounding box center [442, 537] width 813 height 910
click at [21, 168] on icon at bounding box center [18, 165] width 12 height 12
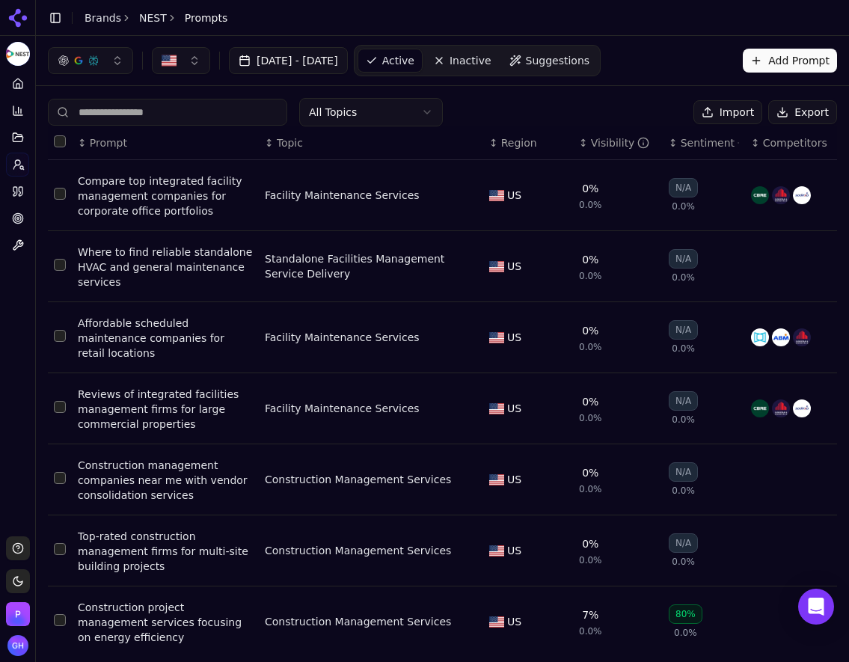
click at [798, 109] on button "Export" at bounding box center [802, 112] width 69 height 24
drag, startPoint x: 19, startPoint y: 191, endPoint x: 496, endPoint y: 232, distance: 479.0
click at [19, 191] on icon at bounding box center [21, 191] width 4 height 9
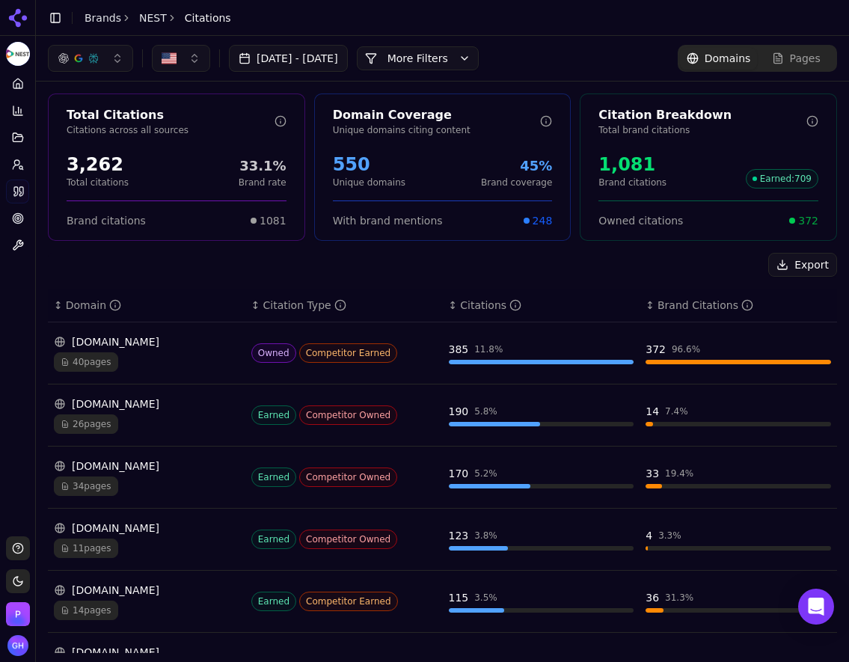
click at [466, 64] on button "More Filters" at bounding box center [418, 58] width 122 height 24
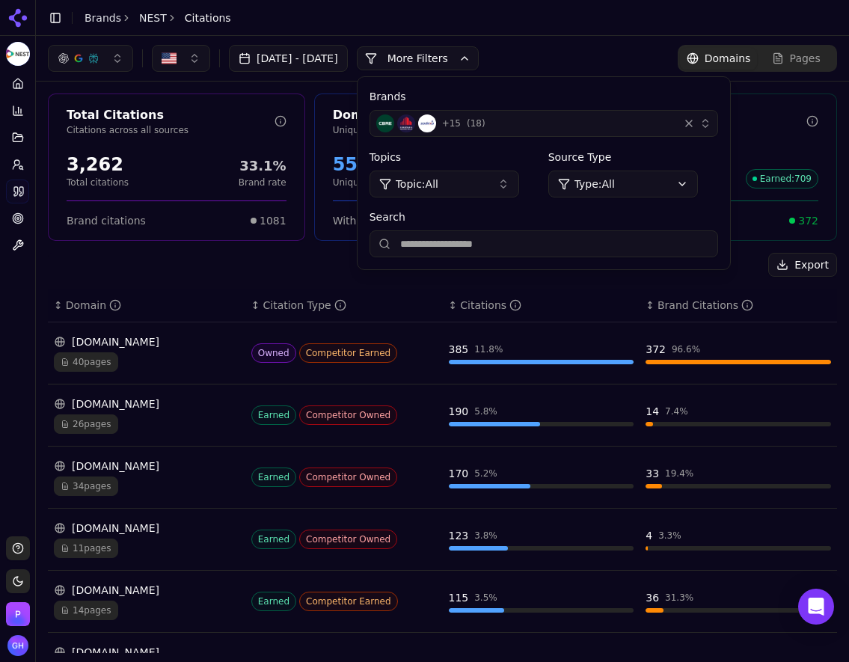
click at [543, 123] on div "+ 15 ( 18 )" at bounding box center [524, 123] width 296 height 18
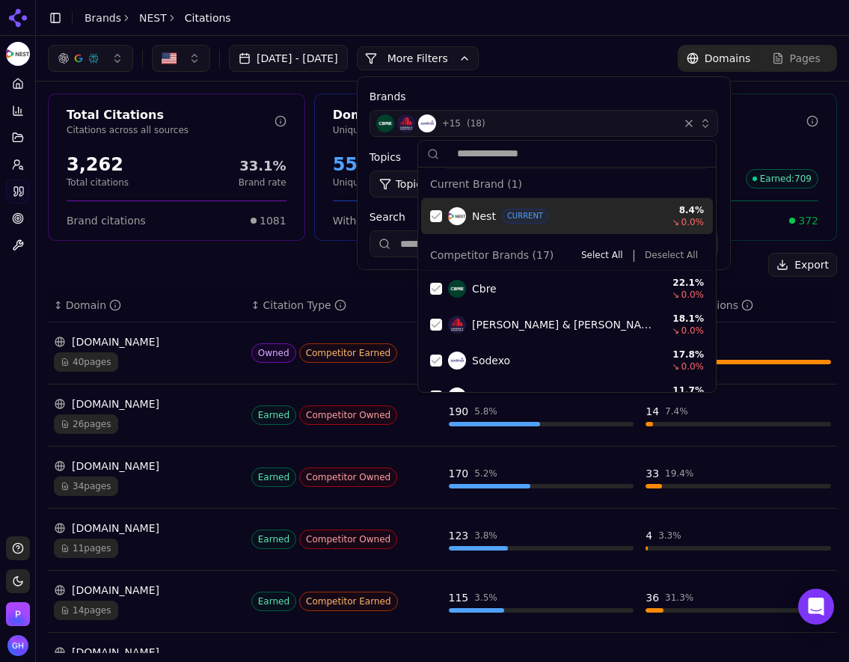
click at [434, 212] on div "Suggestions" at bounding box center [436, 216] width 12 height 12
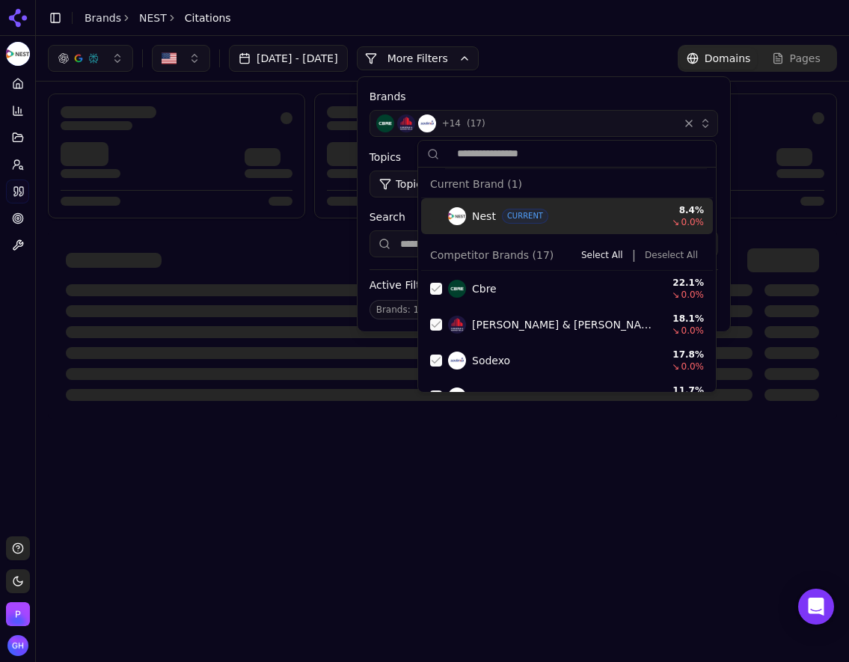
click at [687, 252] on button "Deselect All" at bounding box center [671, 255] width 65 height 18
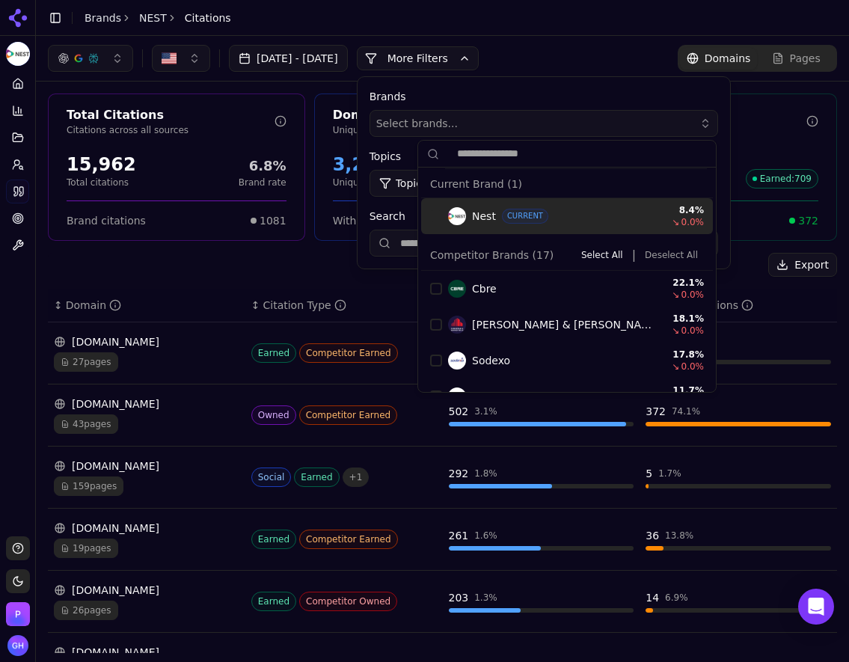
click at [467, 52] on button "More Filters" at bounding box center [418, 58] width 122 height 24
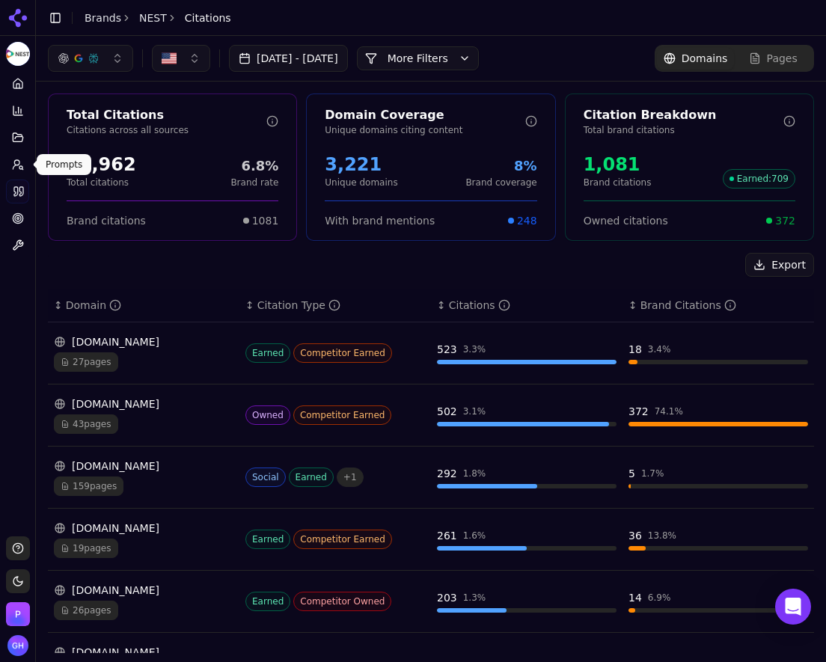
click at [13, 163] on icon at bounding box center [18, 165] width 12 height 12
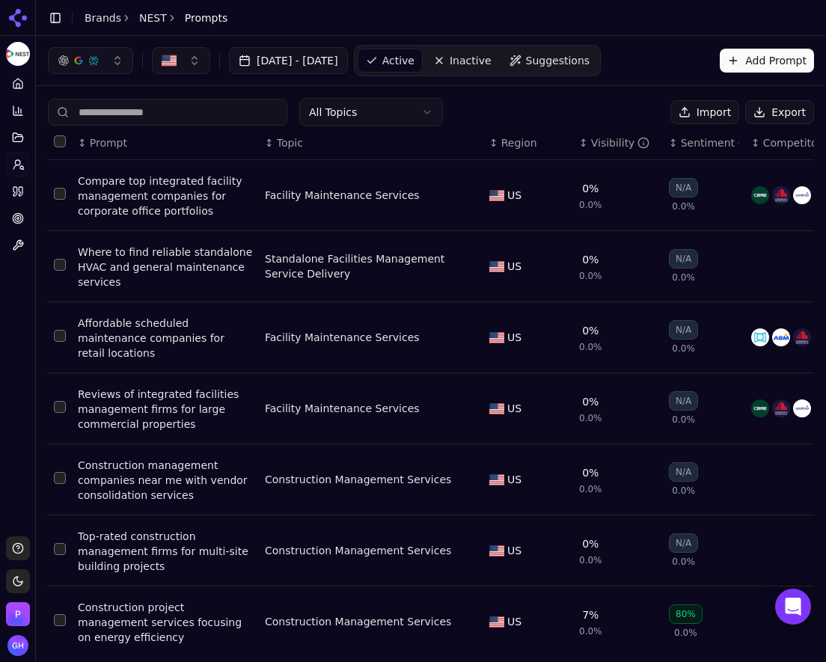
click at [767, 109] on button "Export" at bounding box center [779, 112] width 69 height 24
click at [19, 188] on icon at bounding box center [21, 191] width 4 height 9
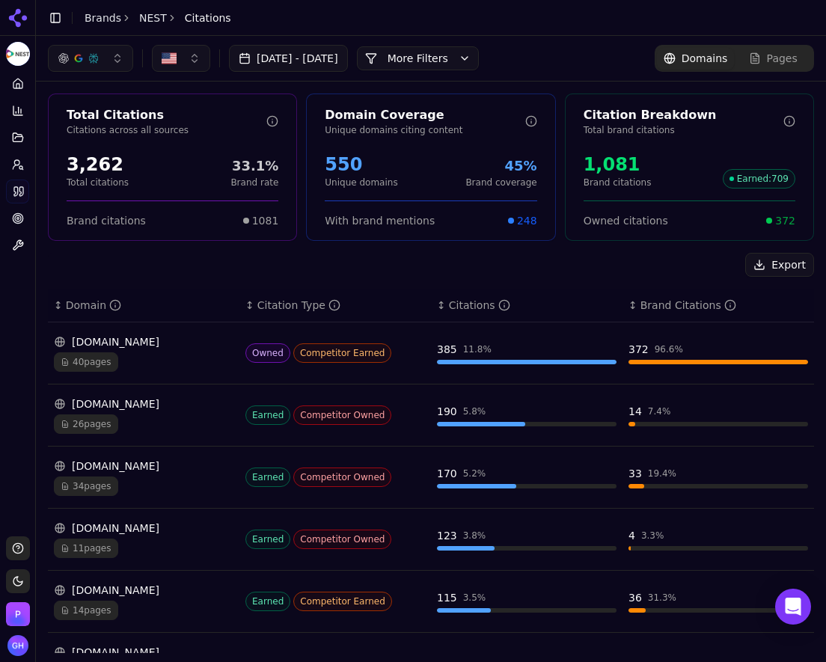
click at [479, 62] on button "More Filters" at bounding box center [418, 58] width 122 height 24
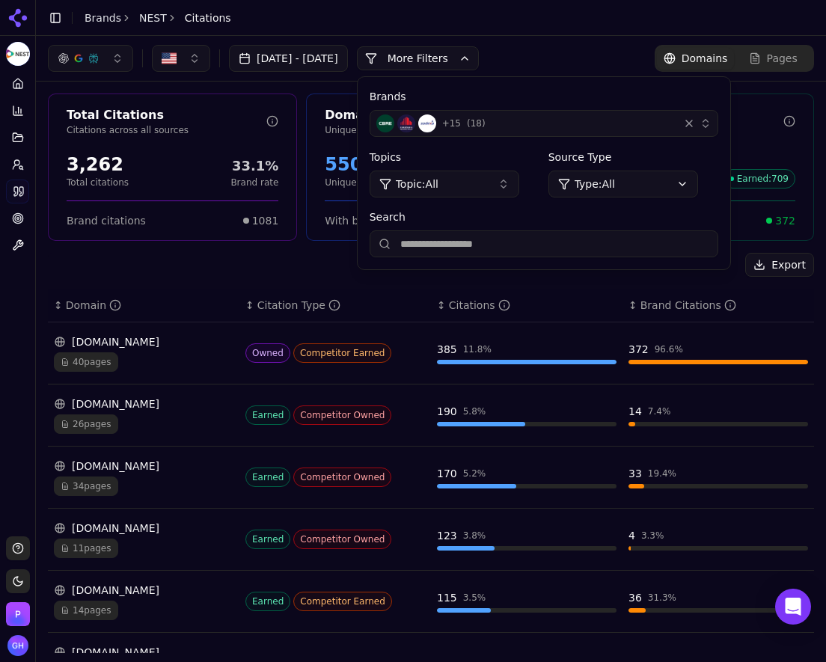
click at [461, 120] on span "+ 15" at bounding box center [451, 123] width 19 height 12
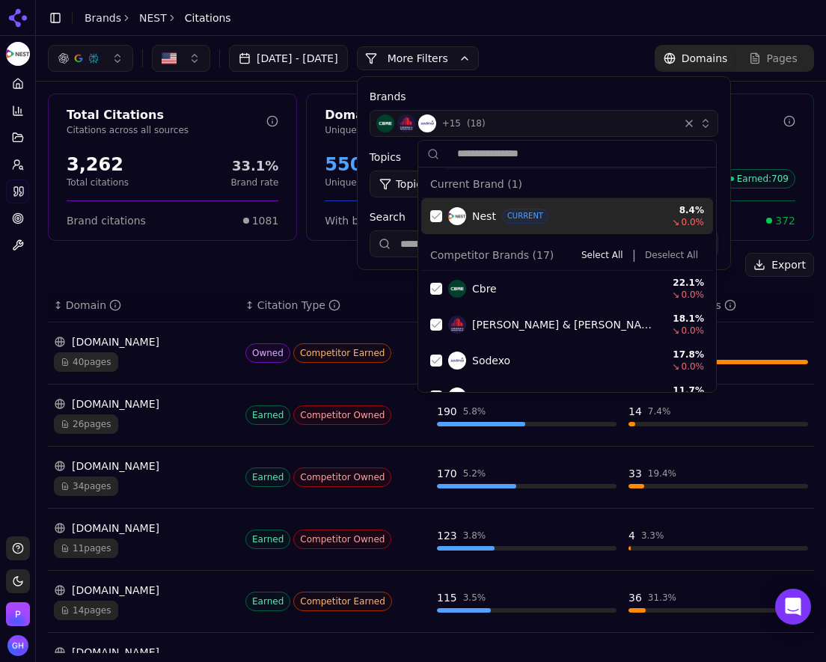
click at [438, 213] on div "Suggestions" at bounding box center [436, 216] width 12 height 12
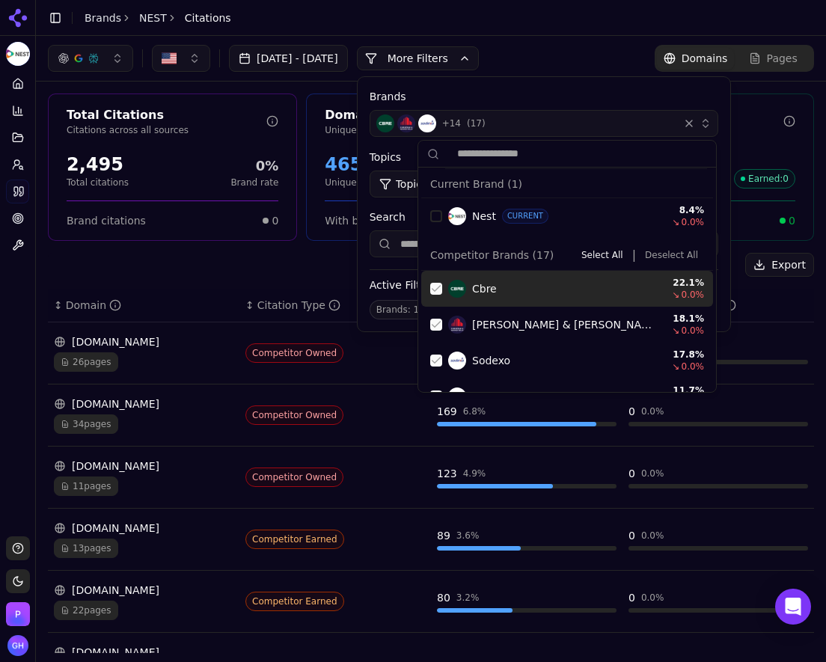
click at [671, 247] on button "Deselect All" at bounding box center [671, 255] width 65 height 18
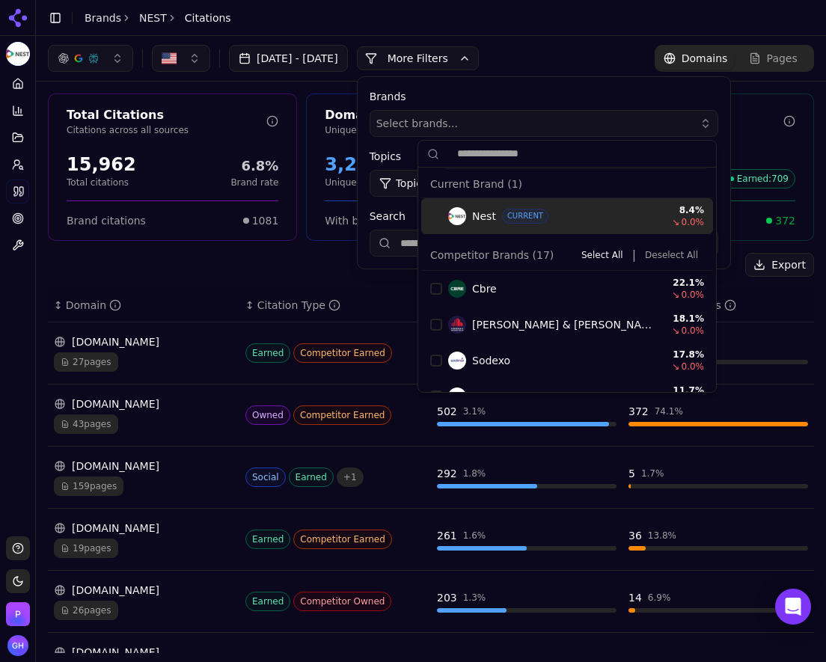
click at [463, 61] on button "More Filters" at bounding box center [418, 58] width 122 height 24
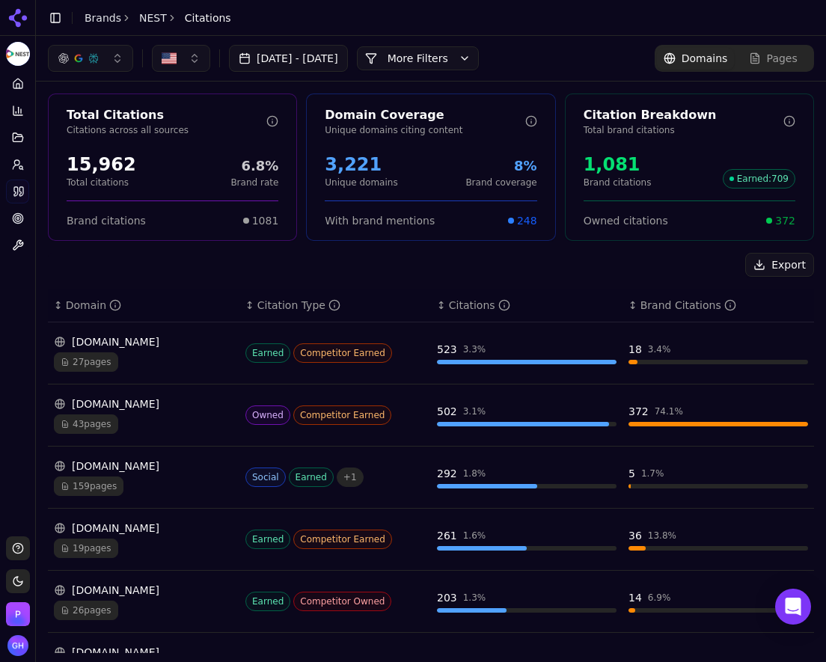
click at [467, 64] on button "More Filters" at bounding box center [418, 58] width 122 height 24
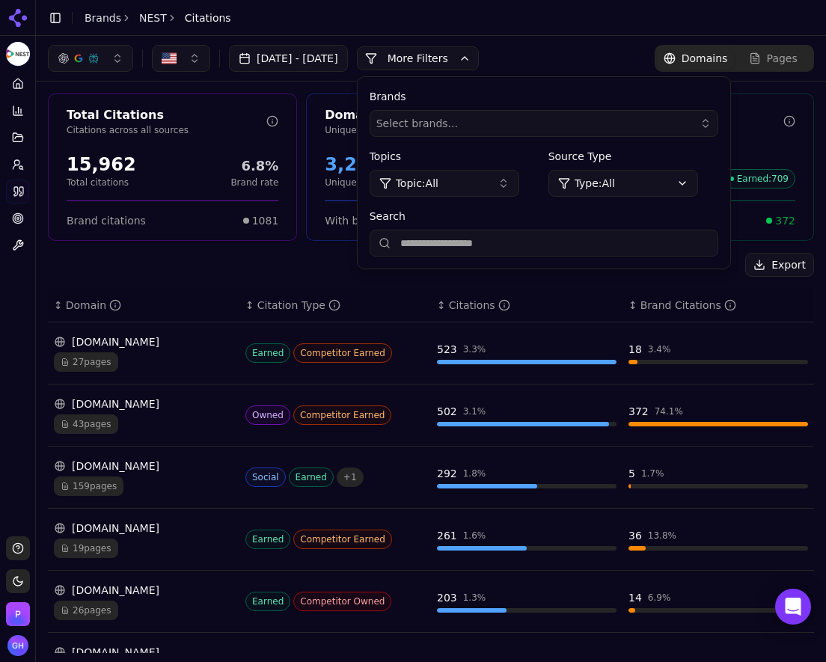
click at [488, 241] on input "Search" at bounding box center [543, 243] width 349 height 27
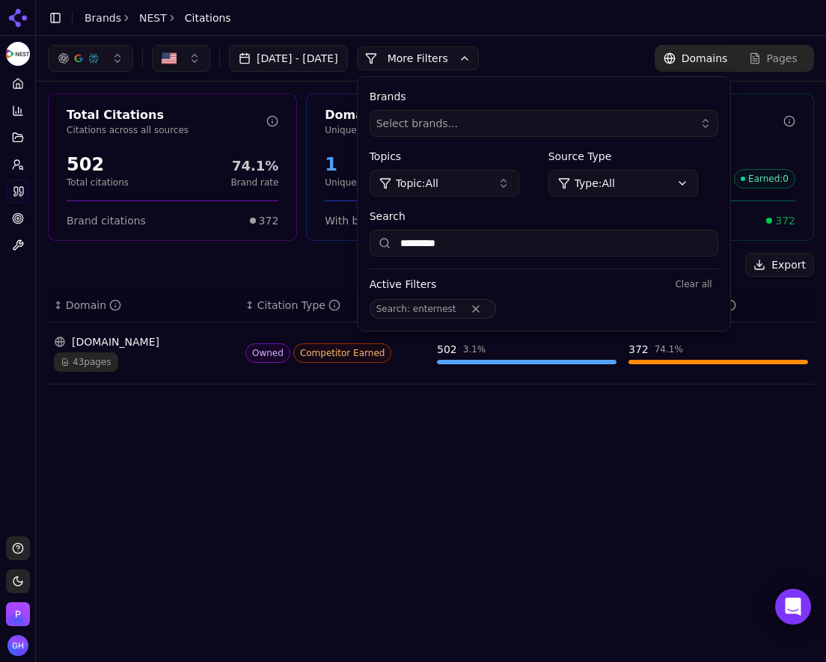
type input "*********"
click at [87, 14] on link "Brands" at bounding box center [103, 18] width 37 height 12
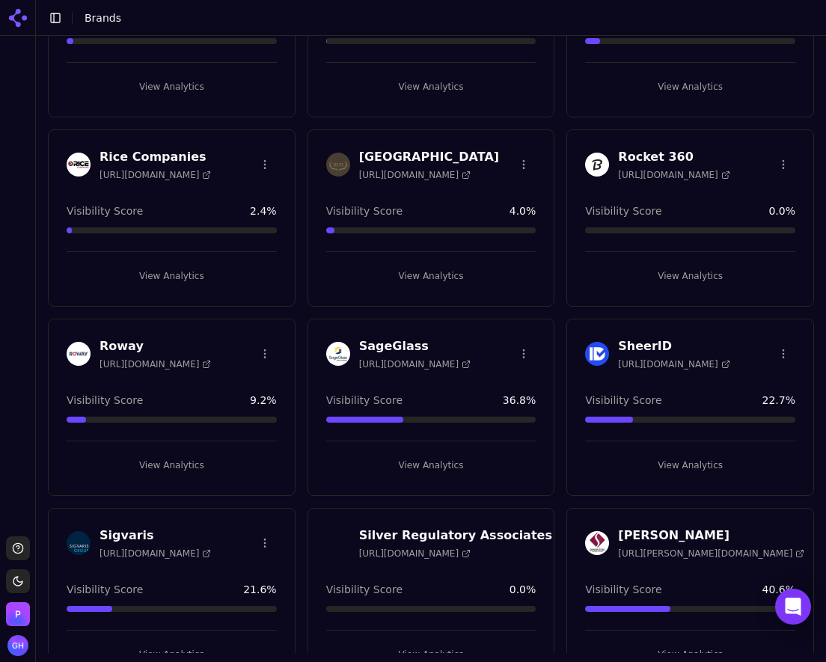
scroll to position [3515, 0]
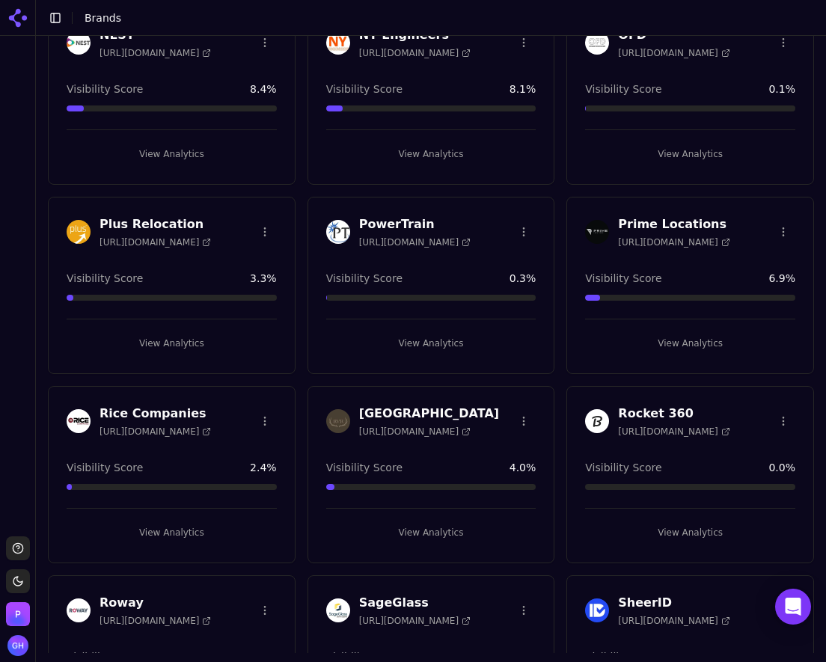
click at [436, 343] on button "View Analytics" at bounding box center [431, 343] width 210 height 24
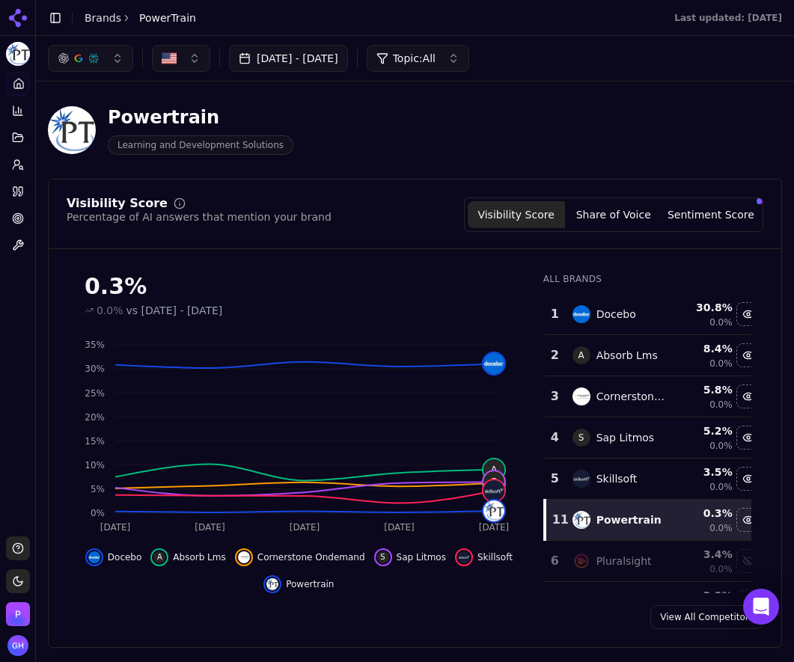
click at [600, 211] on button "Share of Voice" at bounding box center [613, 214] width 97 height 27
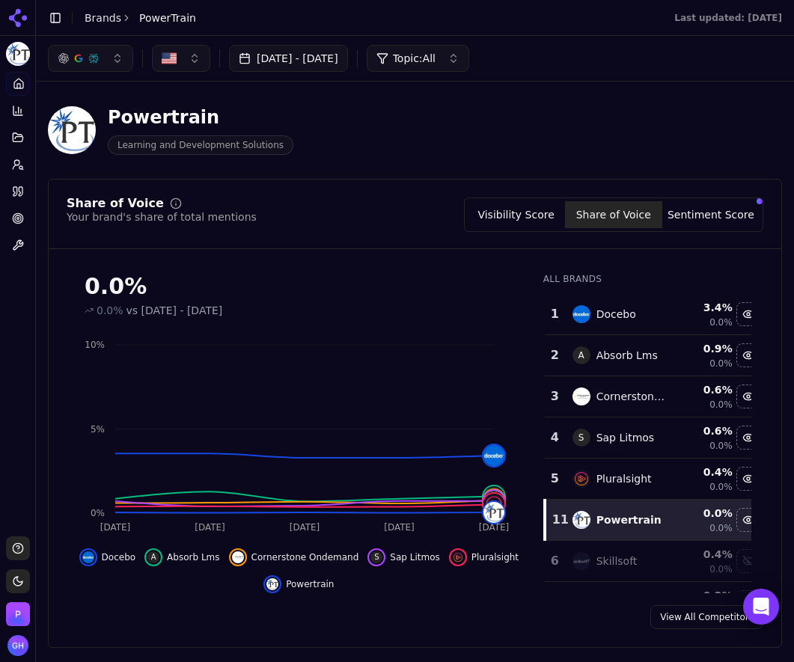
click at [696, 227] on button "Sentiment Score" at bounding box center [710, 214] width 97 height 27
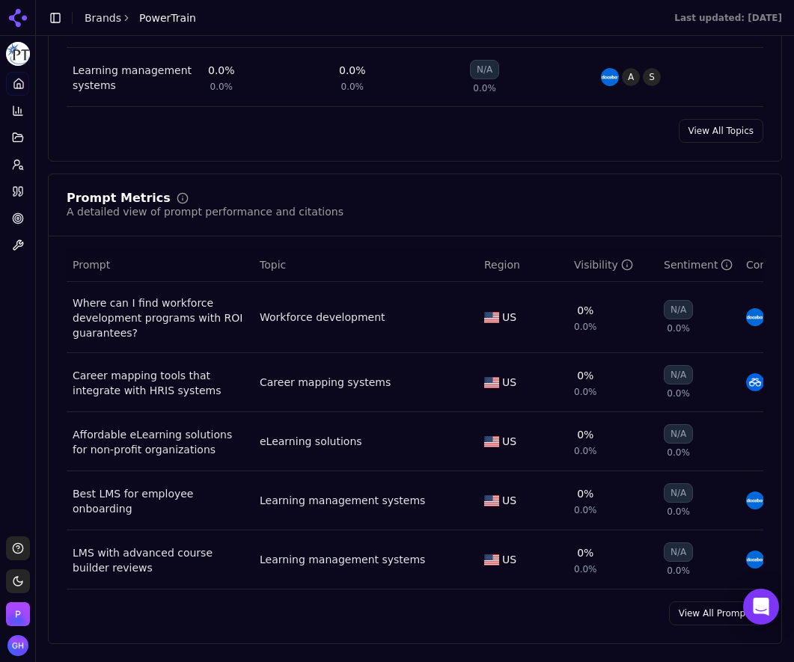
scroll to position [1122, 0]
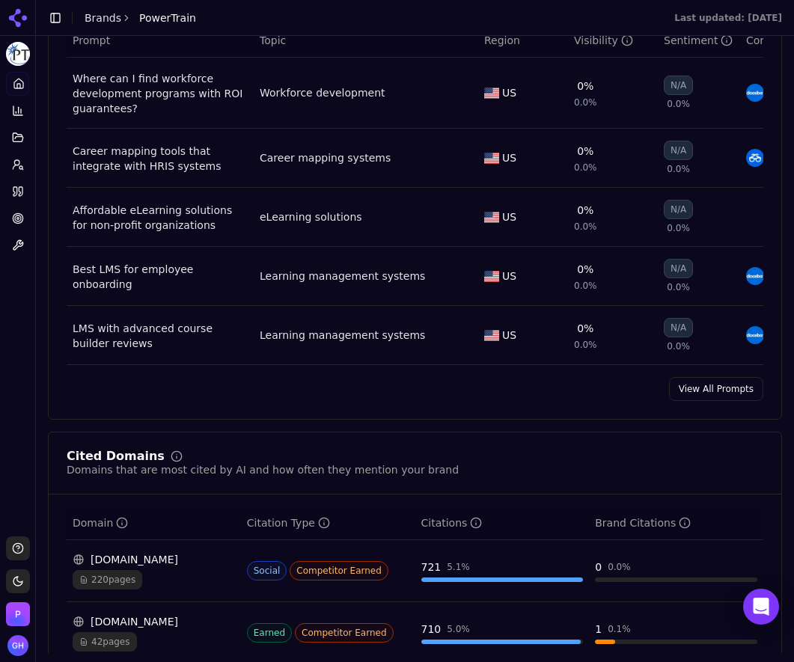
click at [730, 401] on link "View All Prompts" at bounding box center [716, 389] width 94 height 24
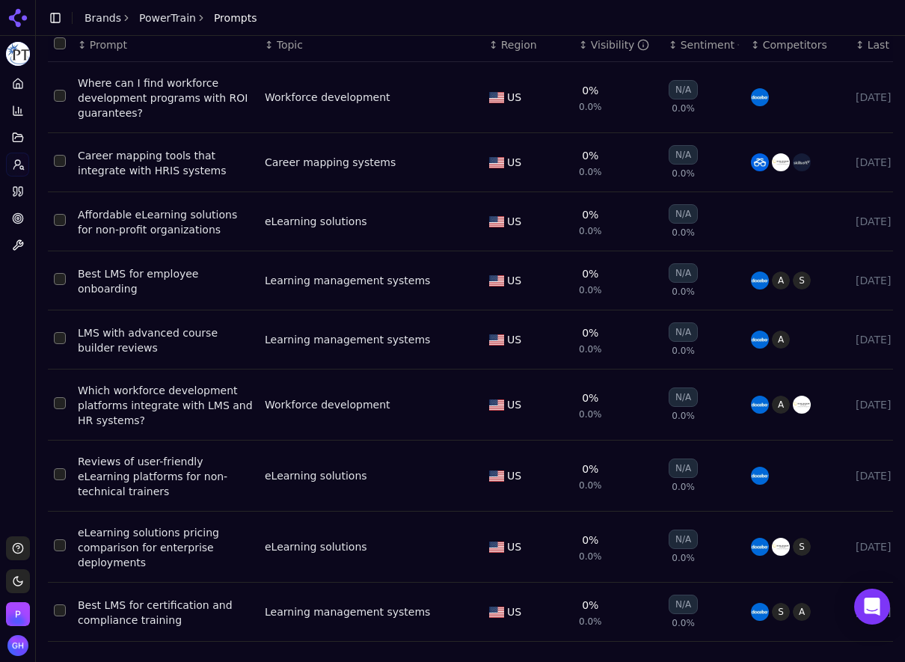
scroll to position [195, 0]
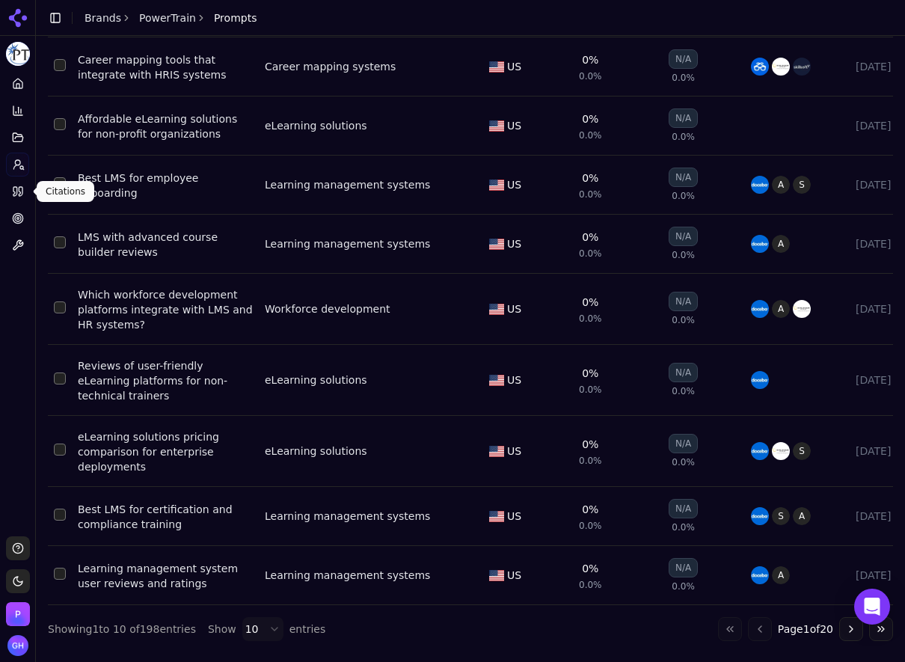
click at [14, 191] on icon at bounding box center [15, 191] width 4 height 9
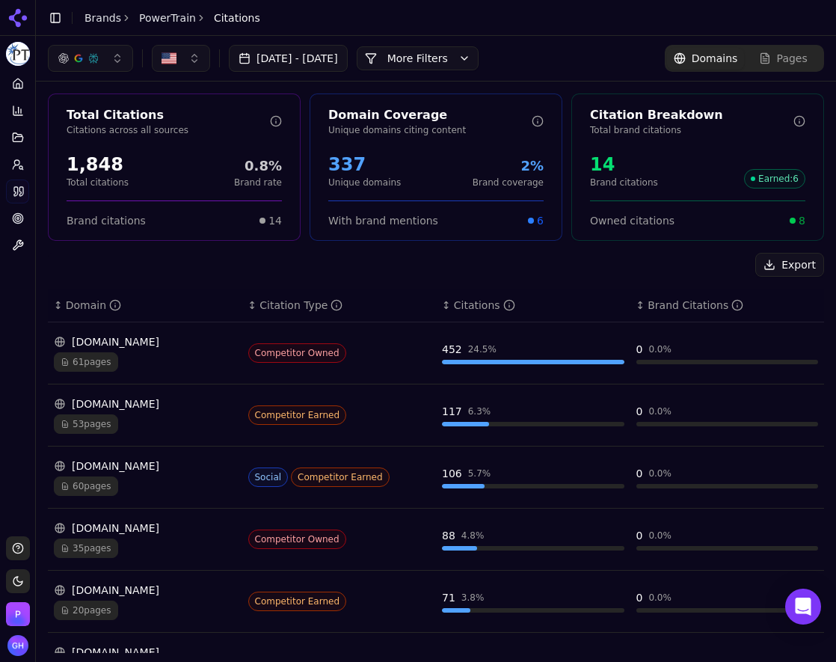
click at [443, 61] on button "More Filters" at bounding box center [418, 58] width 122 height 24
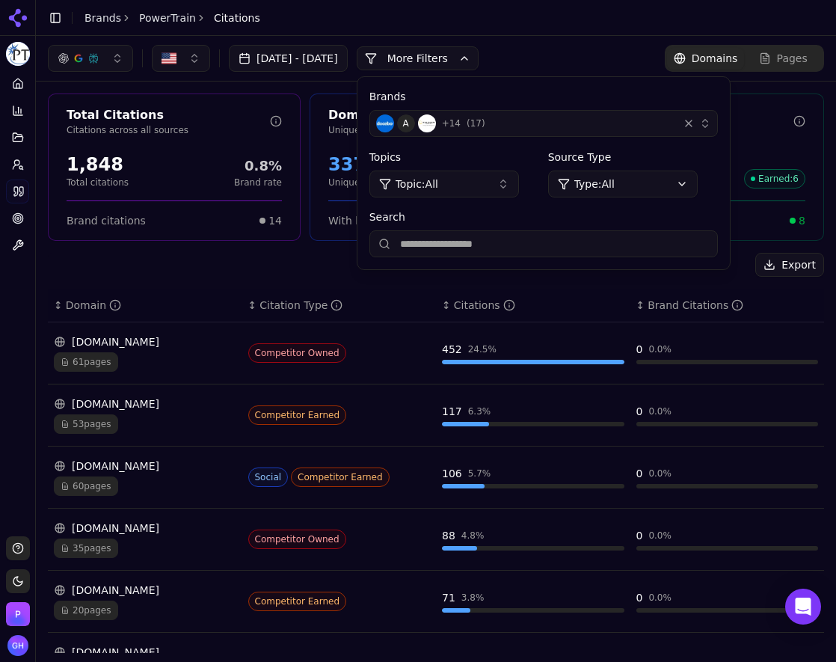
click at [672, 130] on div "A + 14 ( 17 )" at bounding box center [524, 123] width 296 height 18
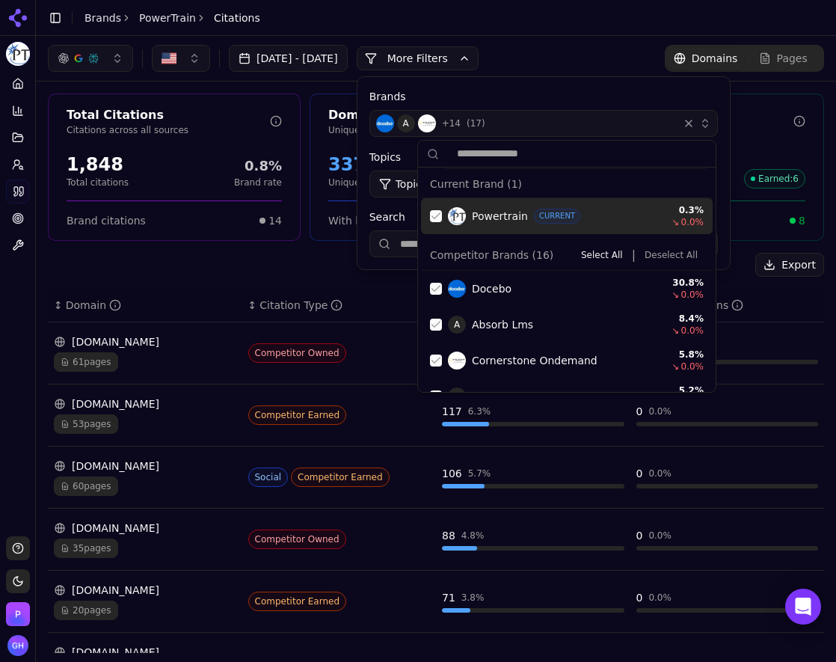
click at [420, 210] on div "Current Brand ( 1 ) Powertrain CURRENT 0.3 % ↘ 0.0 %" at bounding box center [567, 203] width 298 height 70
click at [430, 215] on div "Suggestions" at bounding box center [436, 216] width 12 height 12
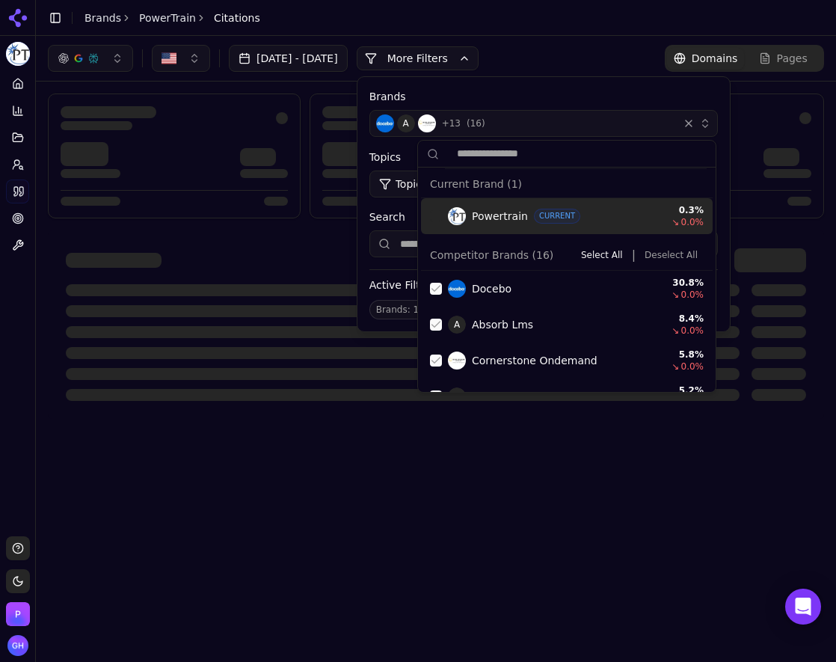
click at [671, 255] on button "Deselect All" at bounding box center [671, 255] width 65 height 18
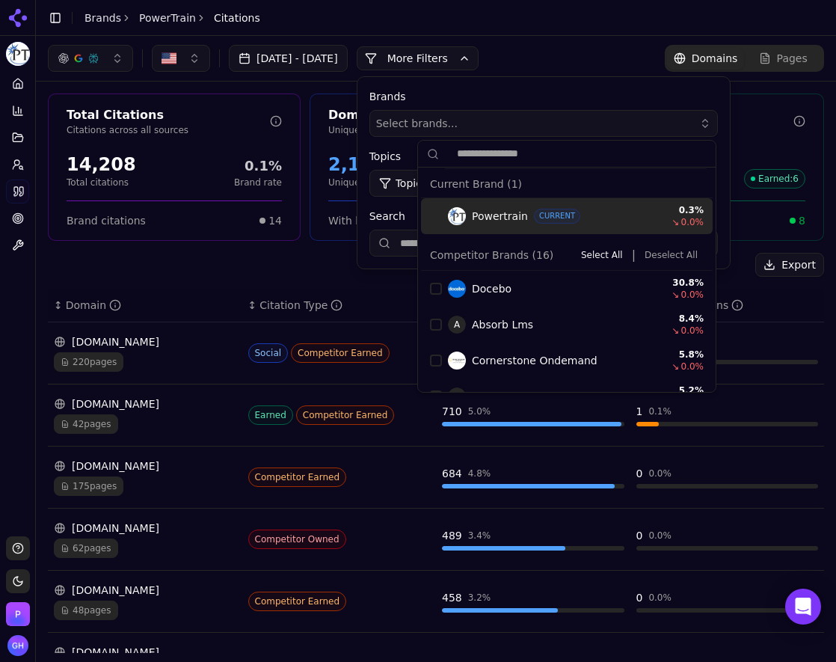
click at [479, 67] on button "More Filters" at bounding box center [418, 58] width 122 height 24
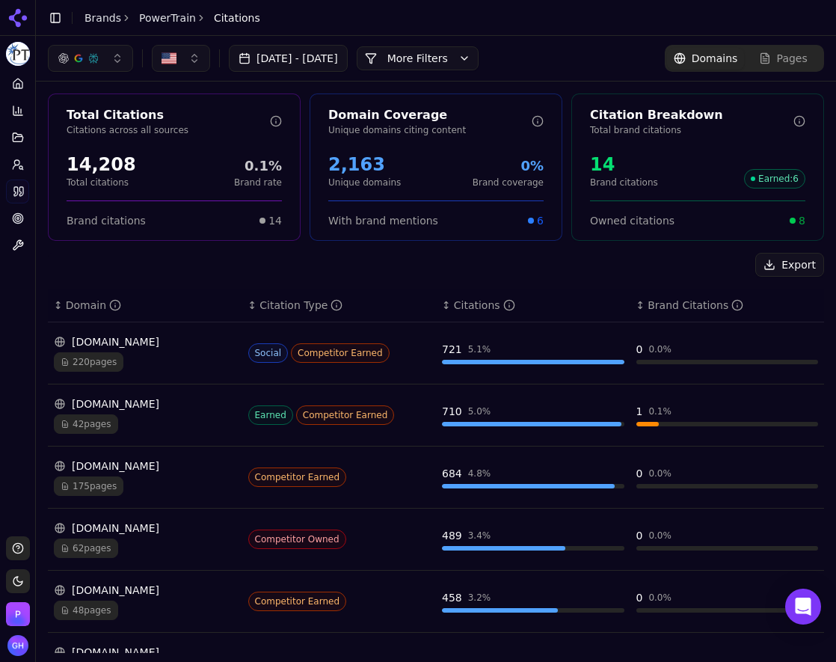
click at [477, 65] on button "More Filters" at bounding box center [418, 58] width 122 height 24
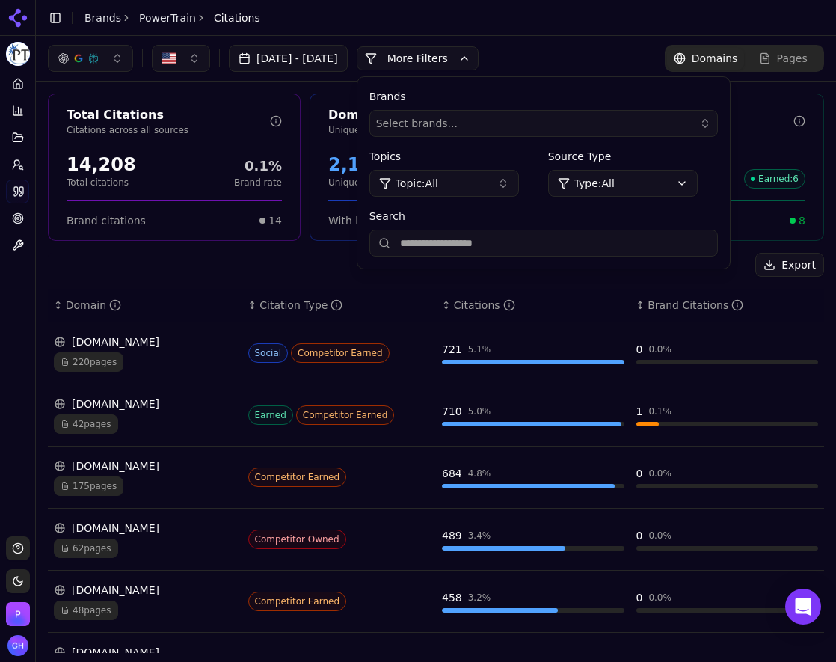
click at [448, 58] on button "More Filters" at bounding box center [418, 58] width 122 height 24
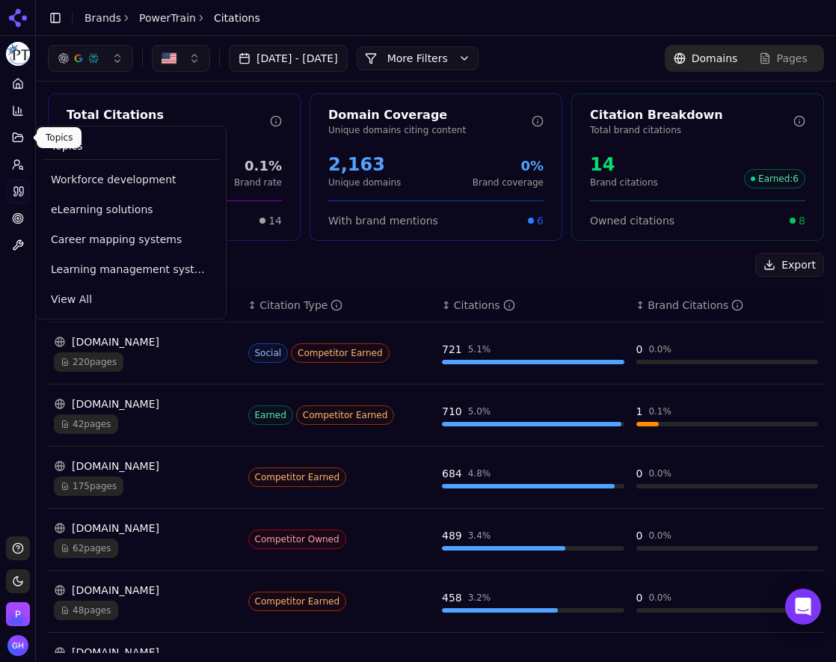
click at [18, 139] on icon at bounding box center [18, 138] width 12 height 12
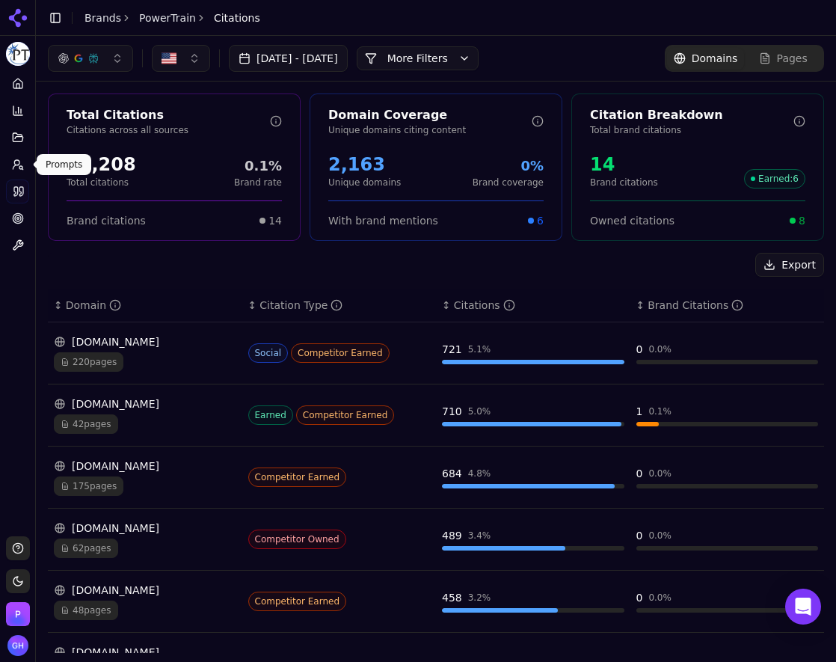
click at [21, 170] on icon at bounding box center [18, 165] width 12 height 12
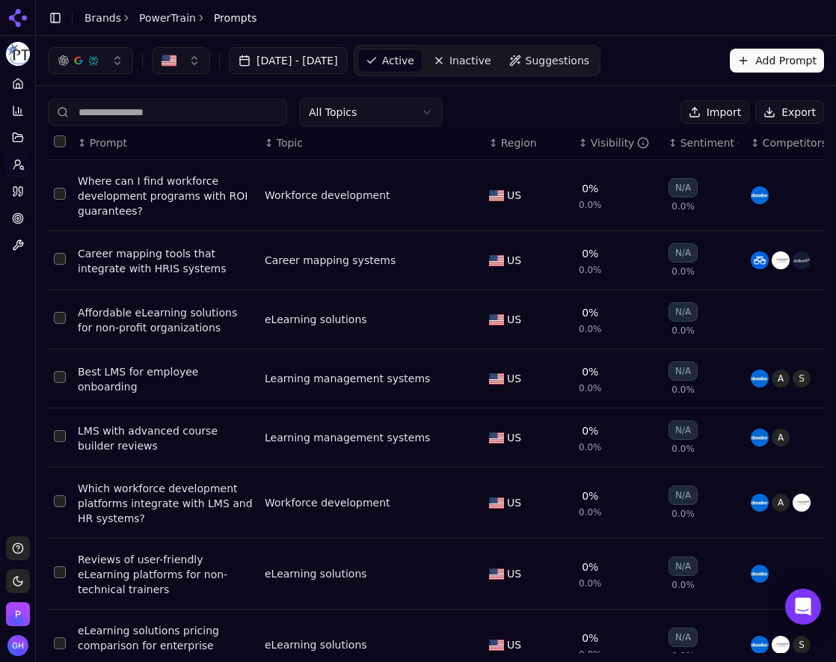
click at [767, 117] on button "Export" at bounding box center [789, 112] width 69 height 24
click at [113, 17] on link "Brands" at bounding box center [103, 18] width 37 height 12
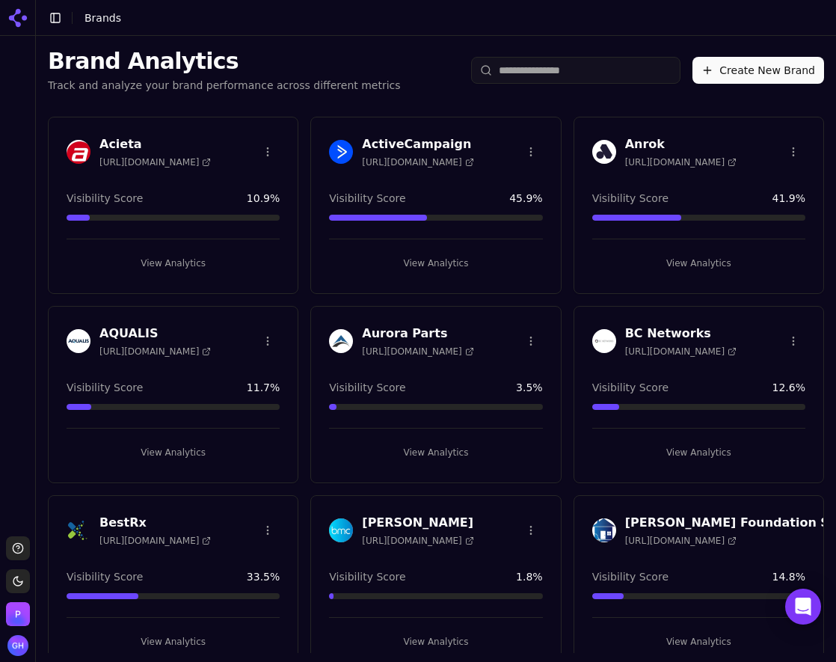
click at [779, 78] on button "Create New Brand" at bounding box center [759, 70] width 132 height 27
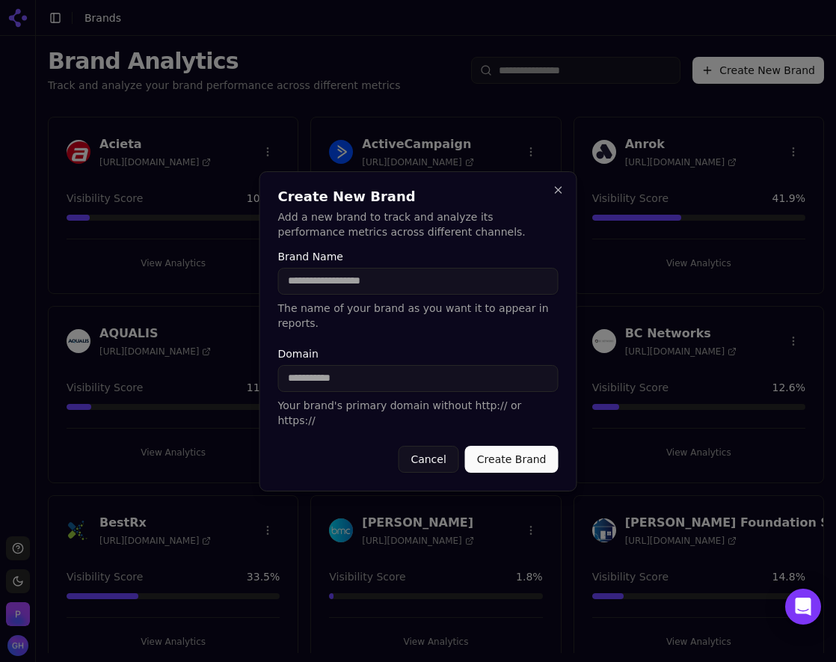
click at [374, 295] on input "Brand Name" at bounding box center [418, 281] width 280 height 27
click at [368, 295] on input "Brand Name" at bounding box center [418, 281] width 280 height 27
type input "**********"
click at [532, 446] on button "Create Brand" at bounding box center [511, 459] width 93 height 27
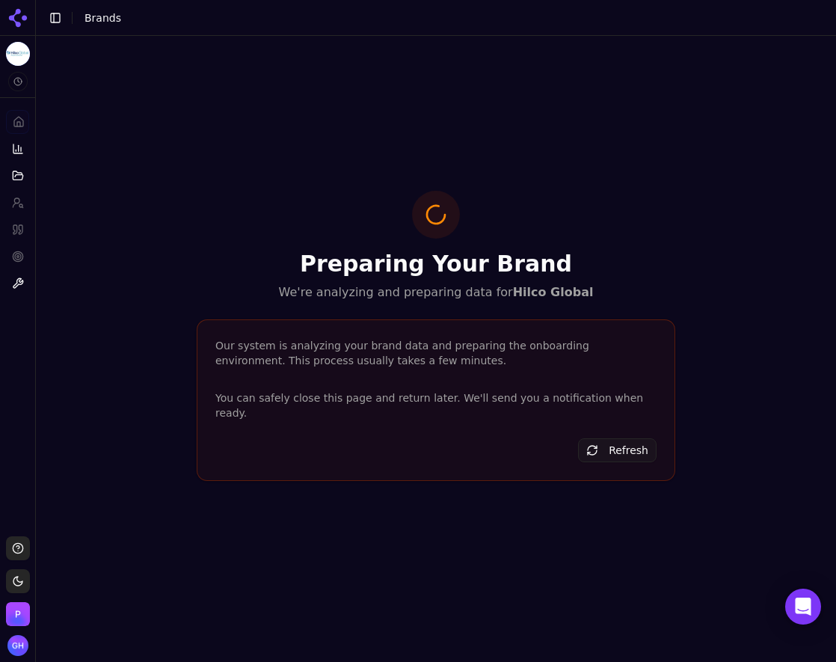
click at [98, 18] on span "Brands" at bounding box center [103, 18] width 37 height 12
click at [13, 23] on icon at bounding box center [18, 18] width 24 height 24
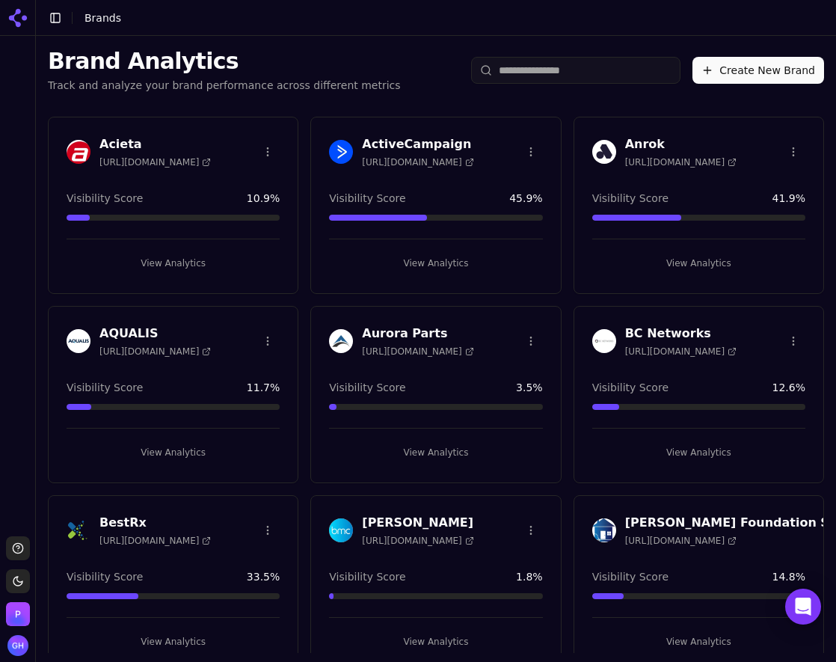
click at [793, 77] on button "Create New Brand" at bounding box center [759, 70] width 132 height 27
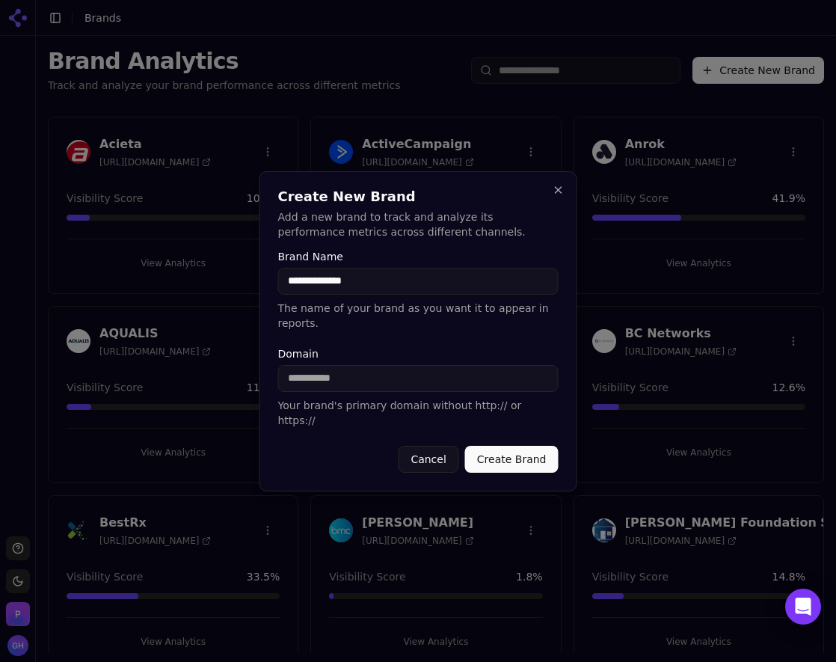
type input "**********"
click at [378, 375] on input "Domain" at bounding box center [418, 378] width 280 height 27
type input "**********"
click at [401, 341] on form "**********" at bounding box center [418, 361] width 280 height 221
click at [426, 295] on input "**********" at bounding box center [418, 281] width 280 height 27
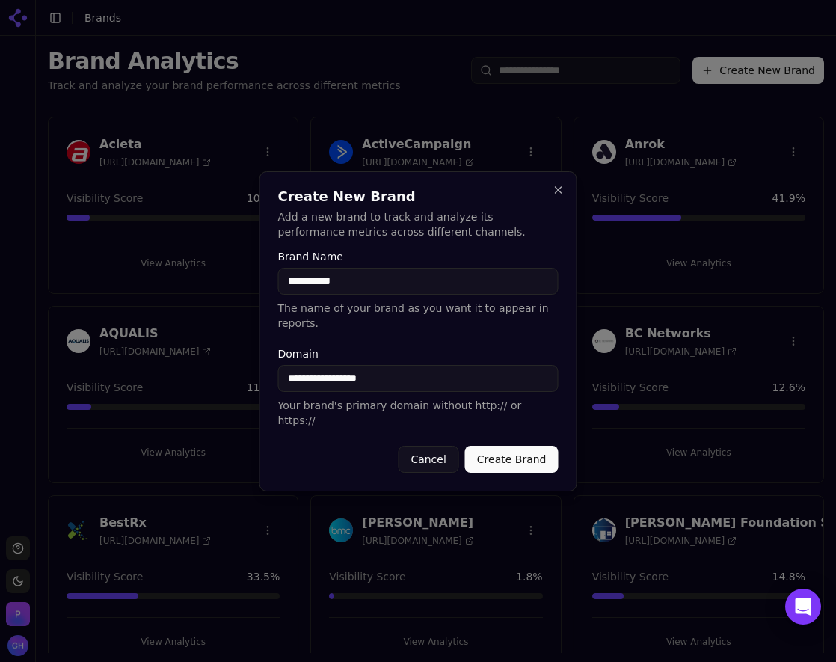
type input "**********"
click at [516, 448] on button "Create Brand" at bounding box center [511, 459] width 93 height 27
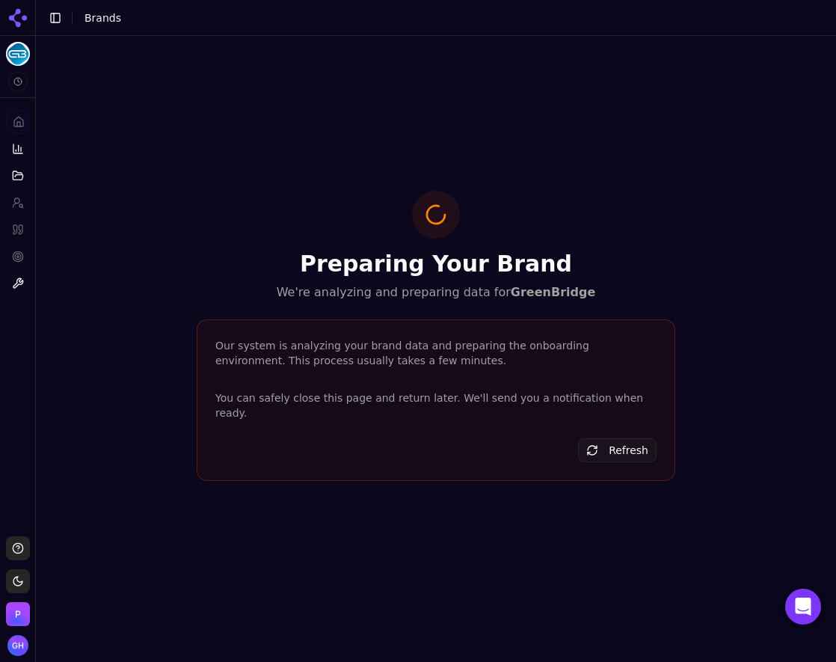
click at [14, 19] on icon at bounding box center [15, 22] width 12 height 12
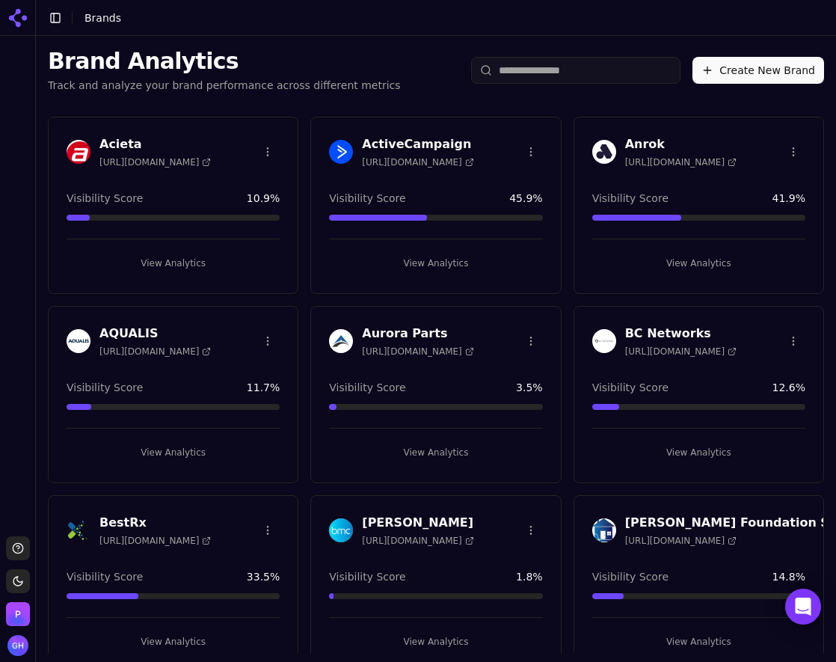
click at [800, 75] on button "Create New Brand" at bounding box center [759, 70] width 132 height 27
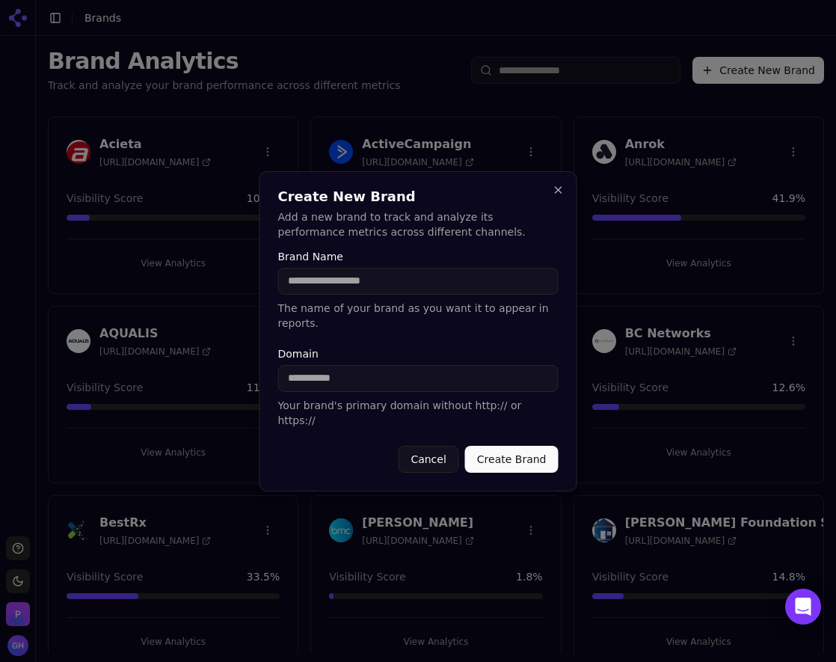
click at [374, 310] on div "Brand Name The name of your brand as you want it to appear in reports." at bounding box center [418, 290] width 280 height 79
click at [372, 295] on input "Brand Name" at bounding box center [418, 281] width 280 height 27
type input "**********"
click at [512, 446] on button "Create Brand" at bounding box center [511, 459] width 93 height 27
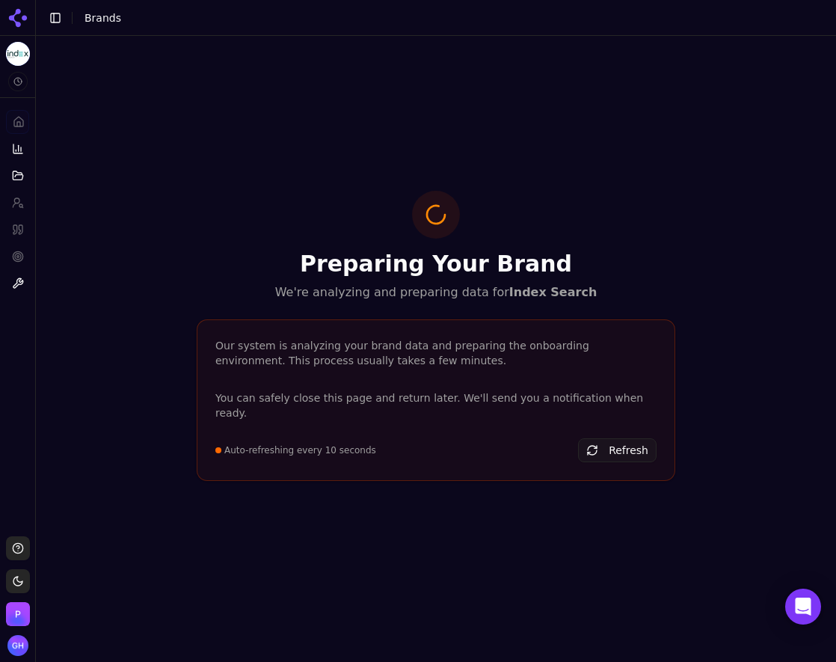
click at [15, 17] on icon at bounding box center [18, 18] width 24 height 24
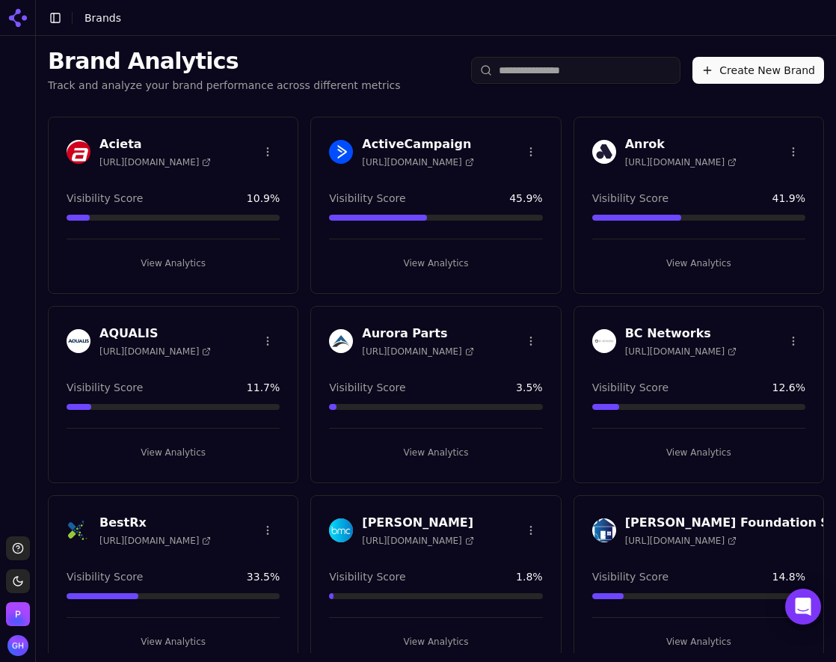
click at [764, 79] on button "Create New Brand" at bounding box center [759, 70] width 132 height 27
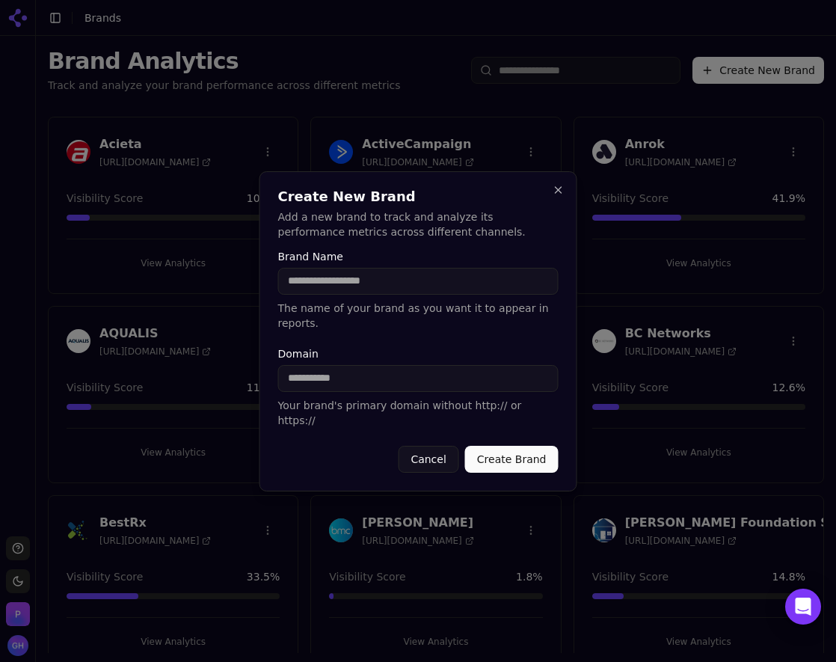
click at [403, 295] on input "Brand Name" at bounding box center [418, 281] width 280 height 27
type input "**********"
click at [542, 423] on form "**********" at bounding box center [418, 361] width 280 height 221
click at [537, 428] on form "**********" at bounding box center [418, 361] width 280 height 221
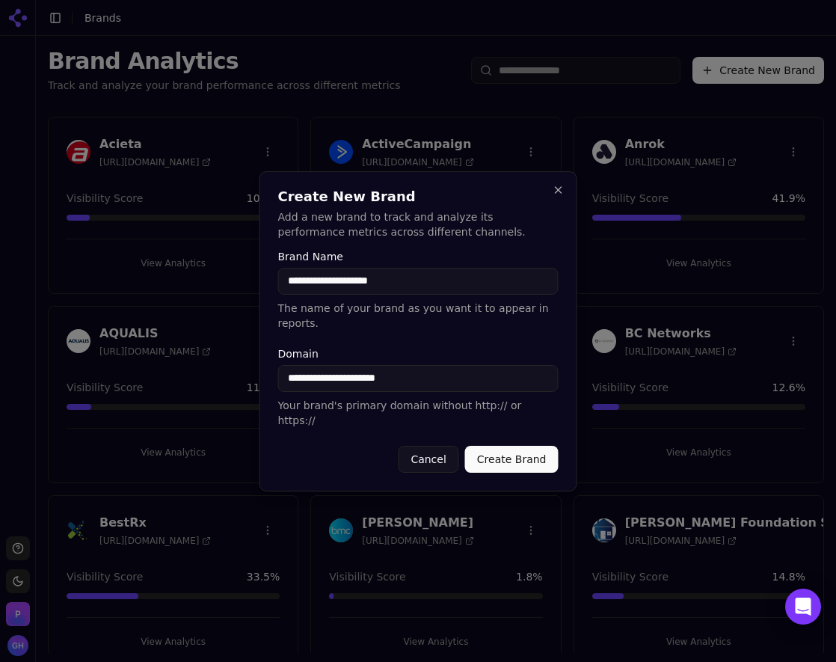
click at [528, 446] on button "Create Brand" at bounding box center [511, 459] width 93 height 27
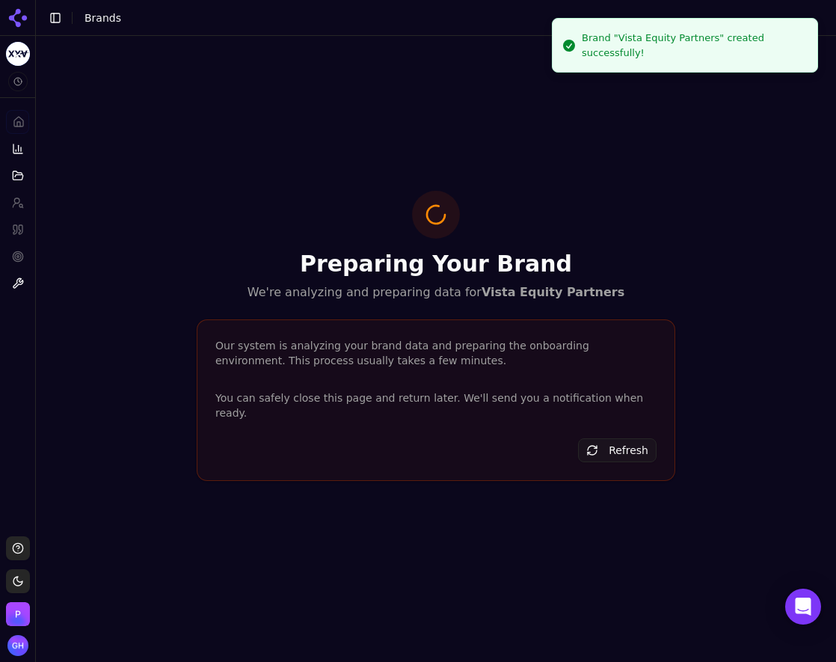
click at [22, 24] on icon at bounding box center [18, 18] width 24 height 24
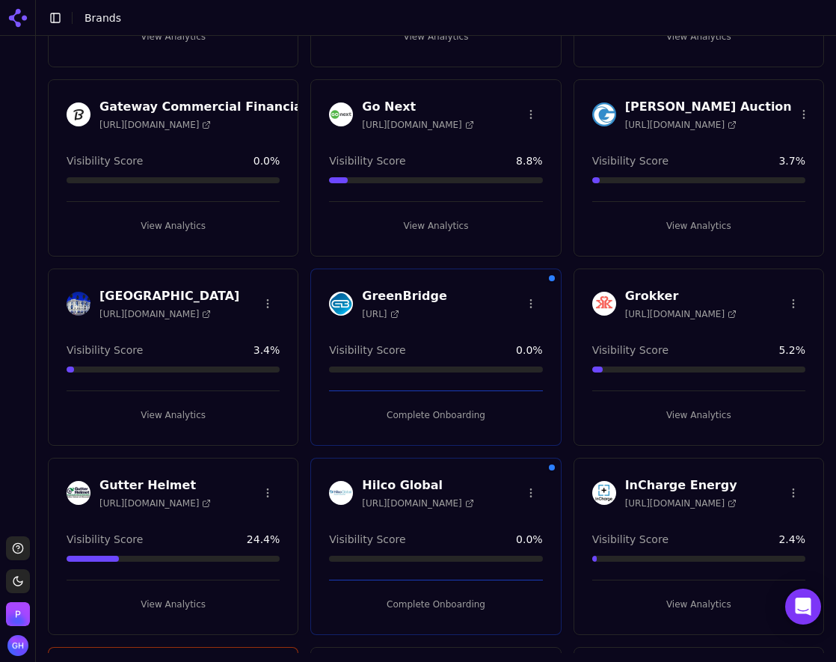
scroll to position [1945, 0]
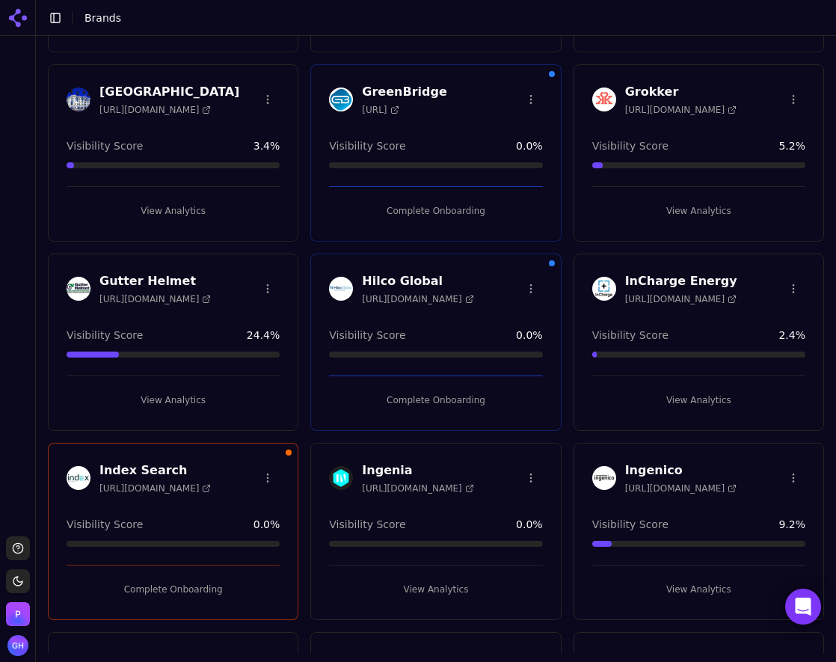
click at [422, 401] on button "Complete Onboarding" at bounding box center [435, 400] width 213 height 24
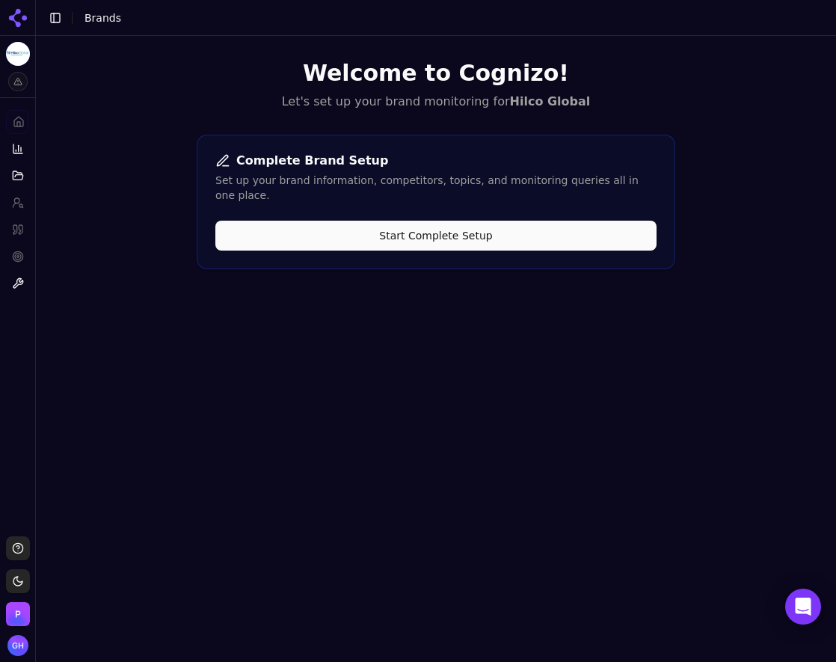
click at [399, 225] on button "Start Complete Setup" at bounding box center [435, 236] width 441 height 30
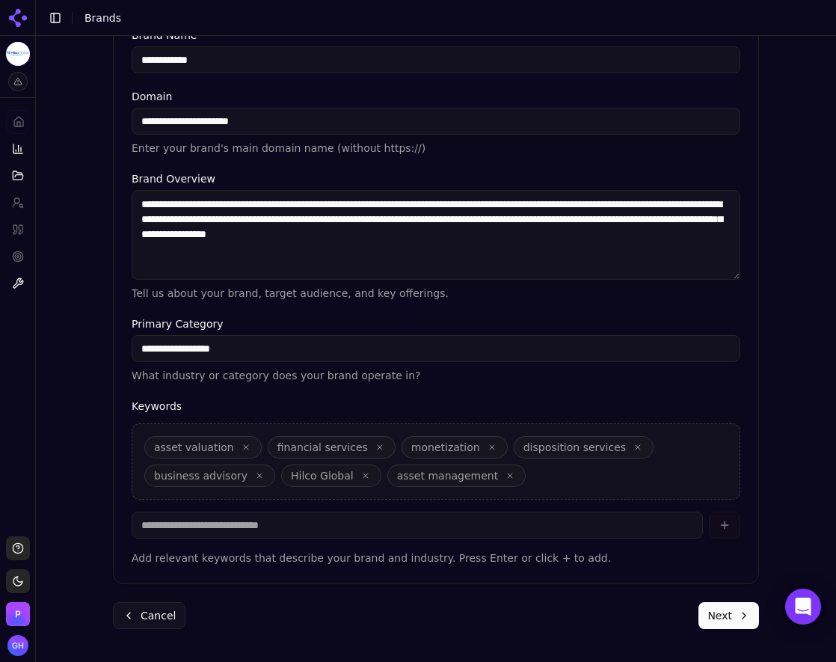
click at [717, 619] on button "Next" at bounding box center [729, 615] width 61 height 27
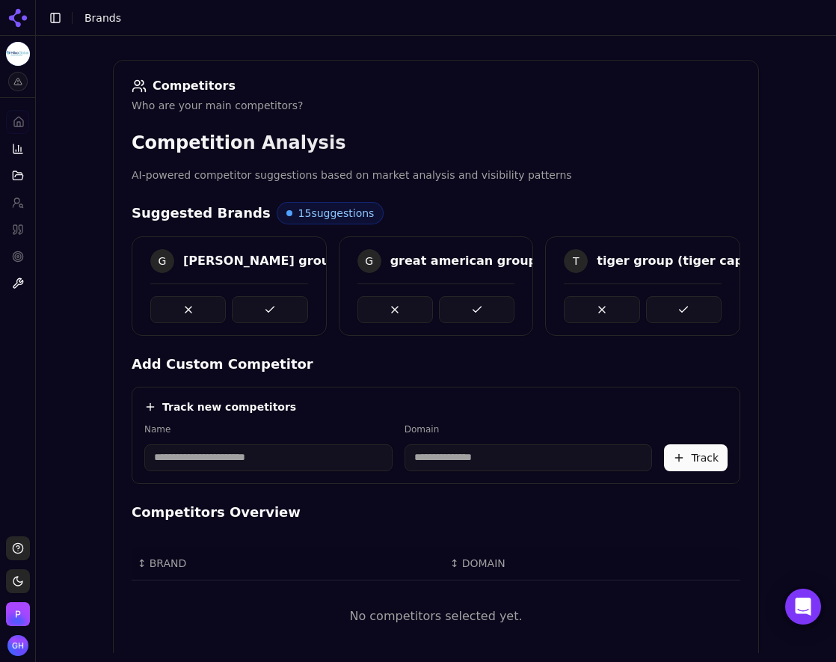
scroll to position [224, 0]
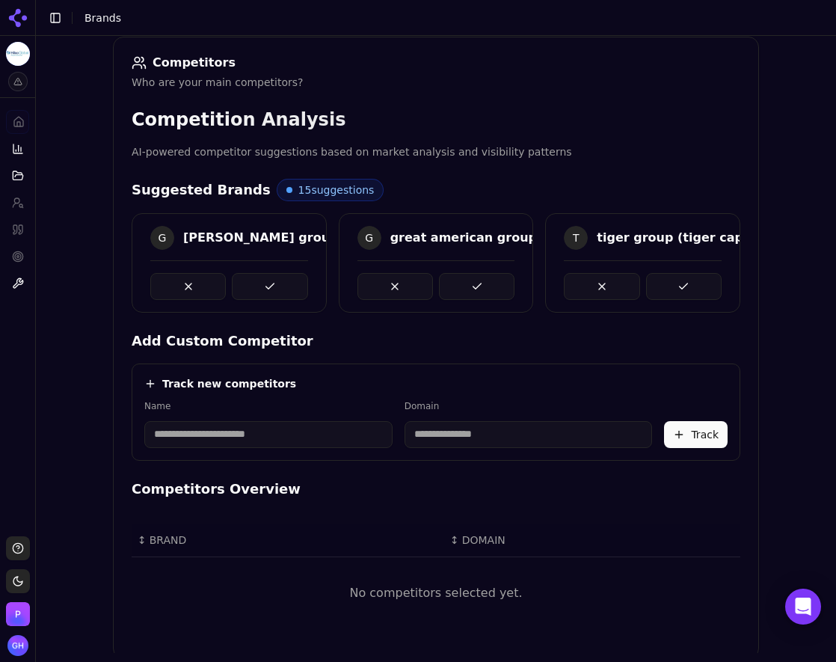
click at [243, 441] on input at bounding box center [268, 434] width 248 height 27
click at [340, 402] on div "**********" at bounding box center [435, 424] width 583 height 48
click at [196, 436] on input "**********" at bounding box center [240, 434] width 193 height 27
type input "**********"
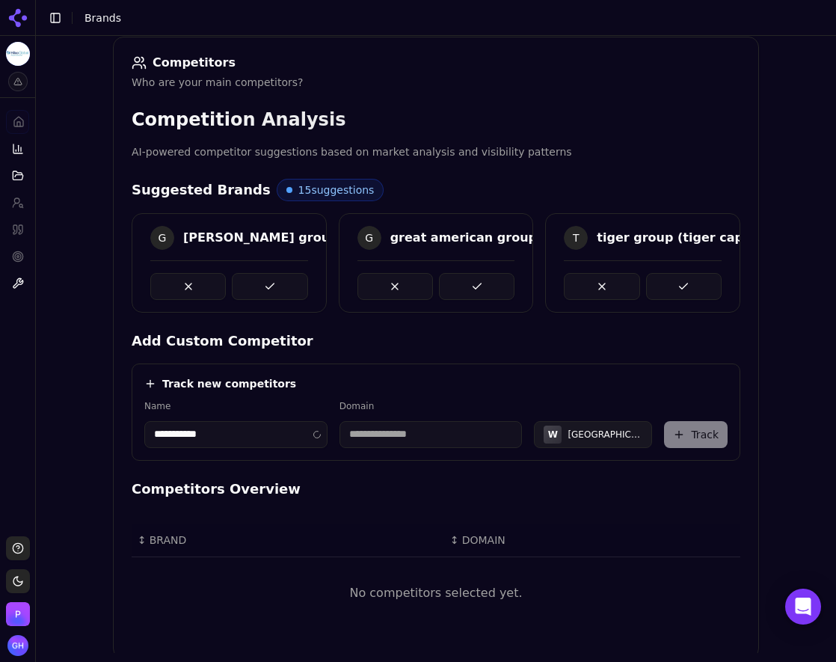
click at [352, 364] on div "**********" at bounding box center [436, 412] width 609 height 97
drag, startPoint x: 462, startPoint y: 435, endPoint x: 245, endPoint y: 434, distance: 217.7
click at [245, 434] on div "**********" at bounding box center [435, 424] width 583 height 48
type input "**********"
click at [664, 433] on button "Track" at bounding box center [696, 434] width 64 height 27
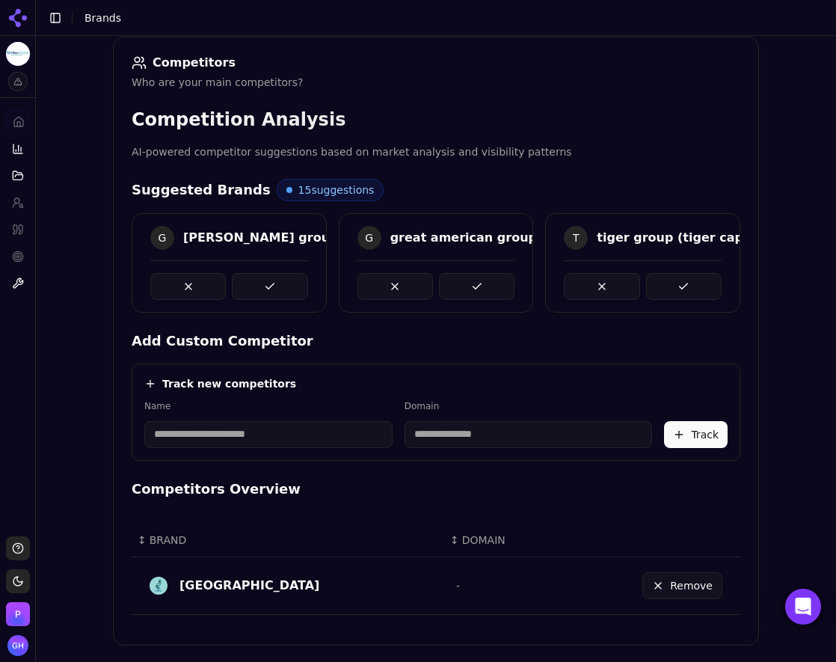
click at [231, 446] on input at bounding box center [268, 434] width 248 height 27
type input "*********"
type input "**********"
click at [322, 384] on div "Track new competitors" at bounding box center [435, 383] width 583 height 15
click at [674, 439] on button "Track" at bounding box center [696, 434] width 64 height 27
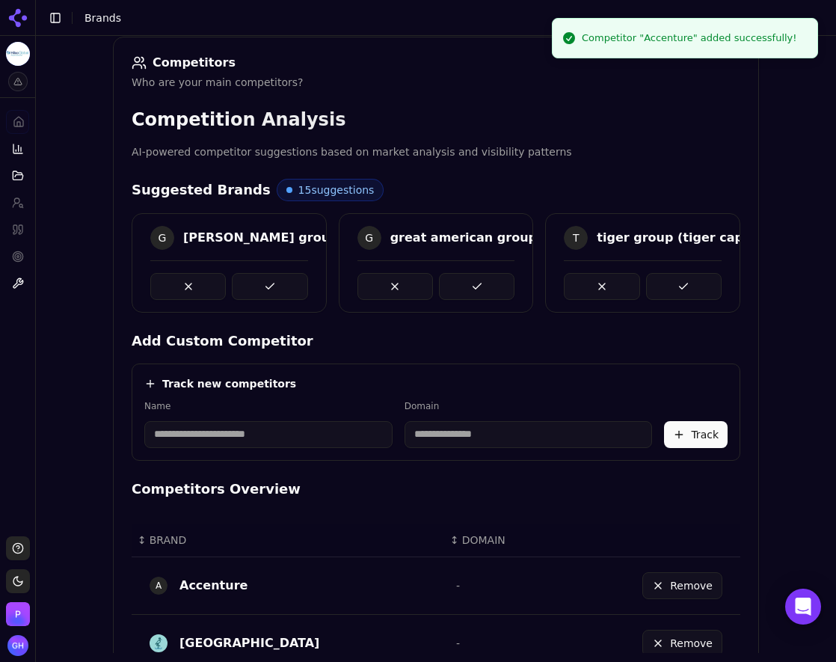
click at [197, 429] on input at bounding box center [268, 434] width 248 height 27
type input "*****"
click at [353, 389] on div "Track new competitors" at bounding box center [435, 383] width 583 height 15
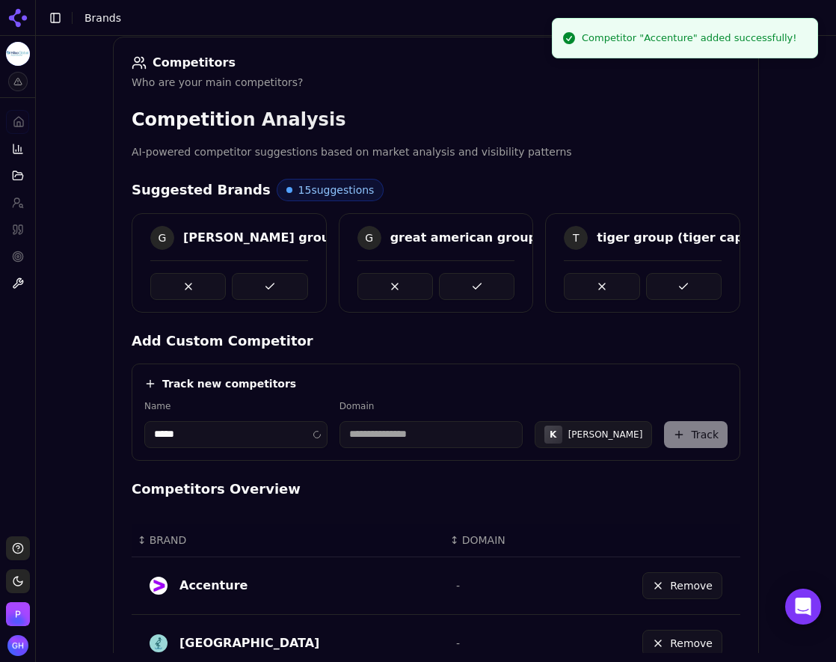
type input "*********"
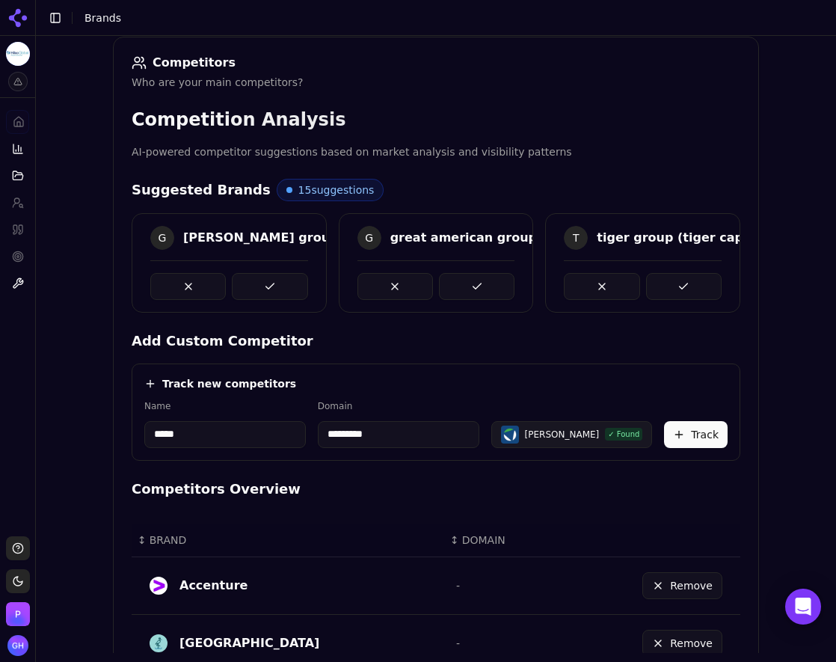
click at [687, 422] on button "Track" at bounding box center [696, 434] width 64 height 27
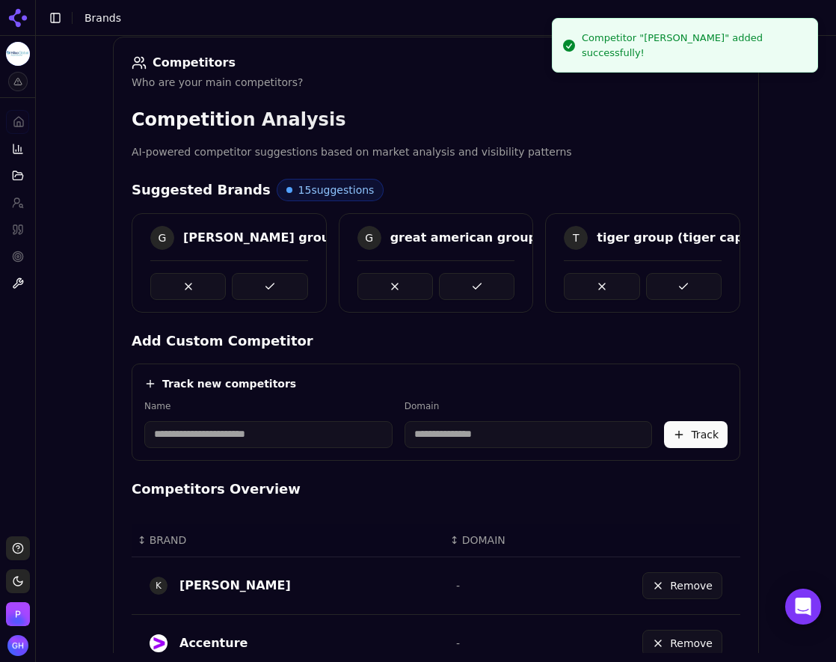
click at [226, 432] on input at bounding box center [268, 434] width 248 height 27
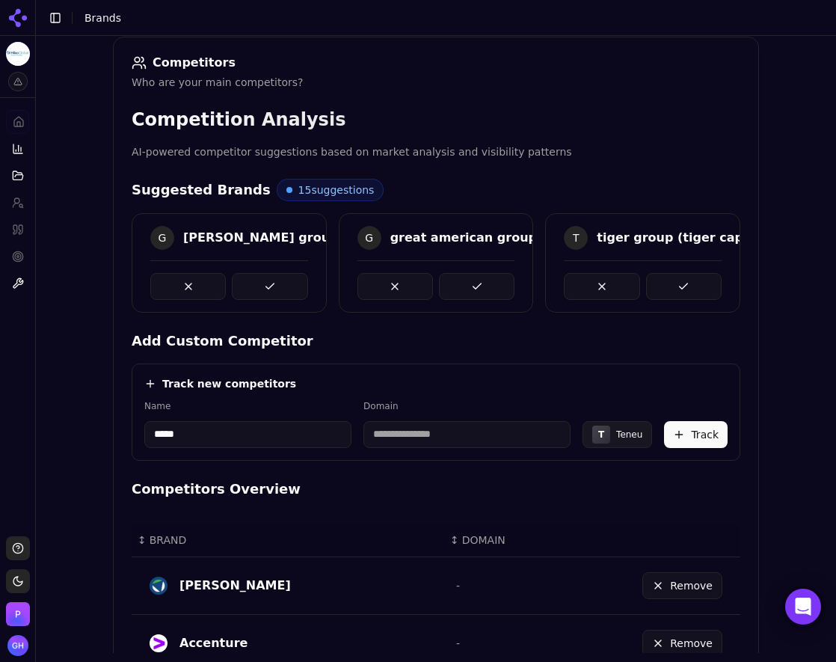
type input "*****"
click at [441, 369] on div "Track new competitors Name ***** Domain T Teneu Track" at bounding box center [436, 412] width 609 height 97
type input "**********"
click at [681, 286] on button at bounding box center [684, 286] width 76 height 27
click at [502, 289] on button at bounding box center [477, 286] width 76 height 27
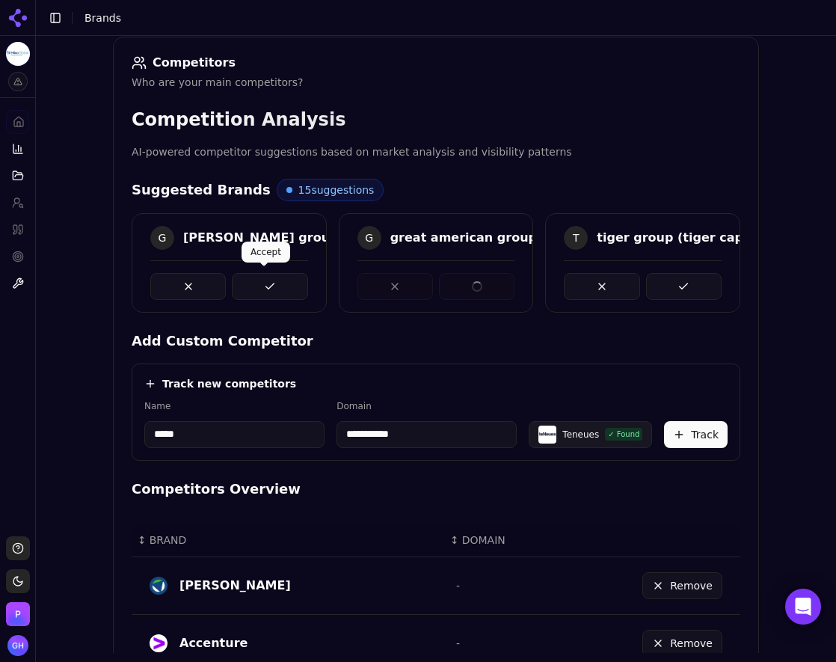
click at [263, 283] on button at bounding box center [270, 286] width 76 height 27
click at [263, 282] on button at bounding box center [270, 286] width 76 height 27
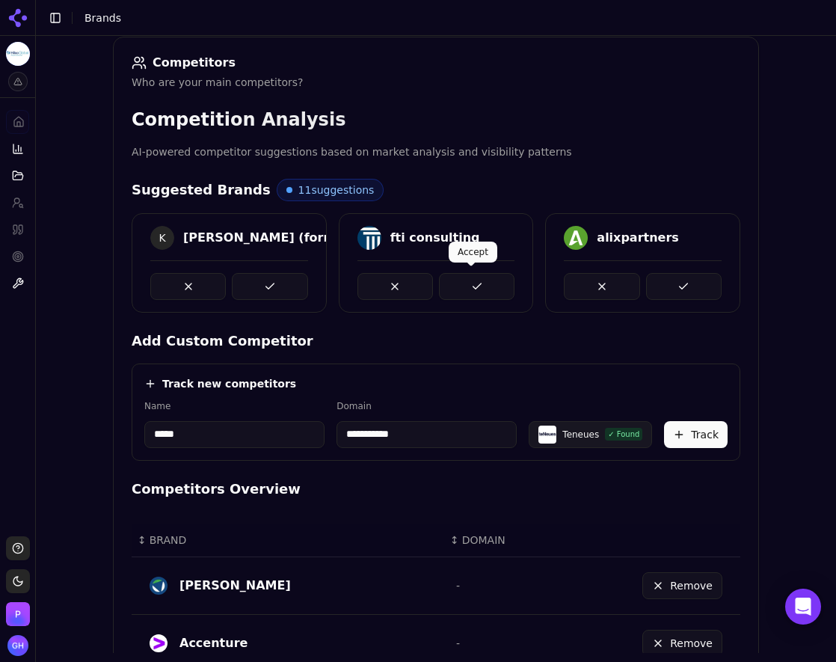
click at [471, 280] on button at bounding box center [477, 286] width 76 height 27
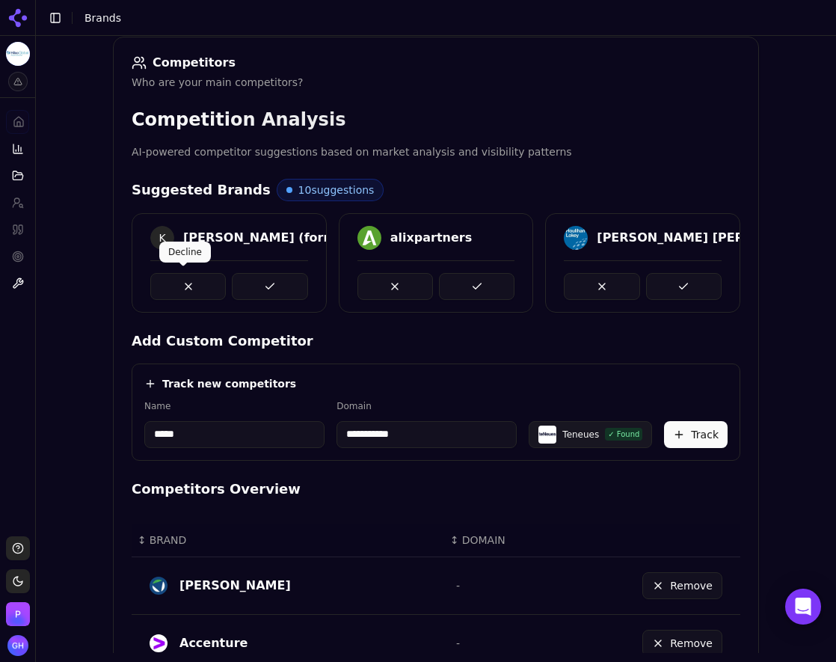
click at [177, 276] on button at bounding box center [188, 286] width 76 height 27
click at [492, 283] on button at bounding box center [477, 286] width 76 height 27
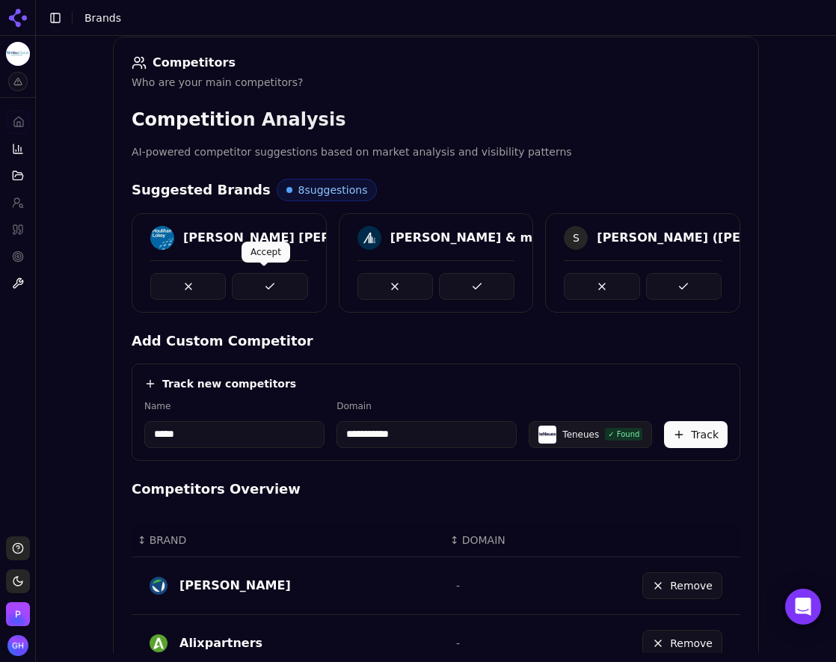
click at [251, 282] on button at bounding box center [270, 286] width 76 height 27
click at [272, 289] on button at bounding box center [270, 286] width 76 height 27
click at [269, 278] on button at bounding box center [270, 286] width 76 height 27
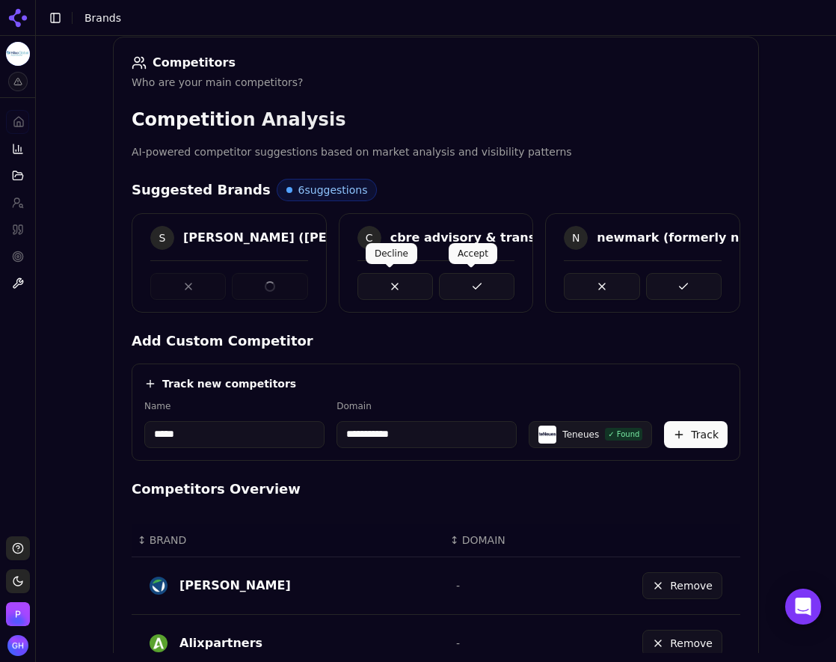
click at [505, 284] on button at bounding box center [477, 286] width 76 height 27
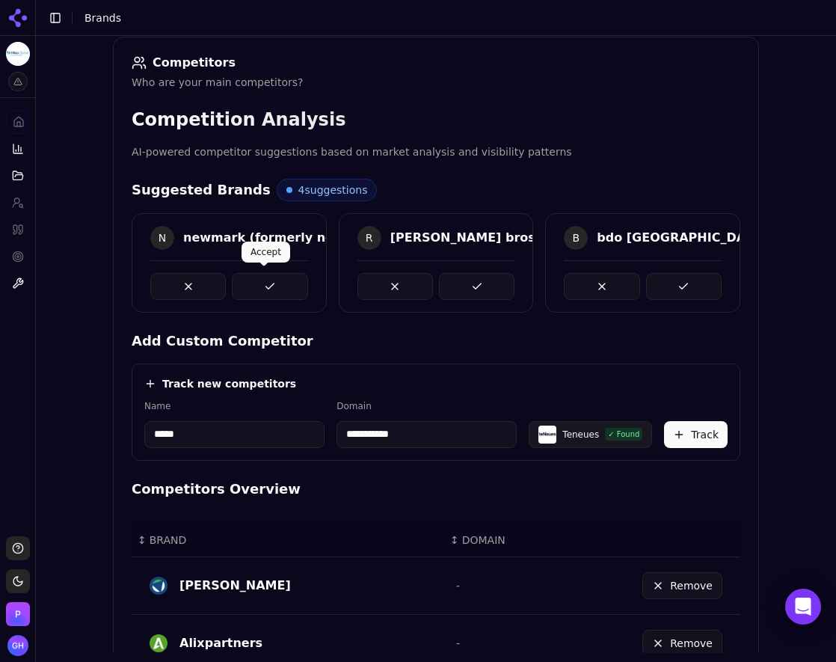
click at [259, 288] on button at bounding box center [270, 286] width 76 height 27
click at [481, 296] on button at bounding box center [477, 286] width 76 height 27
click at [257, 287] on button at bounding box center [270, 286] width 76 height 27
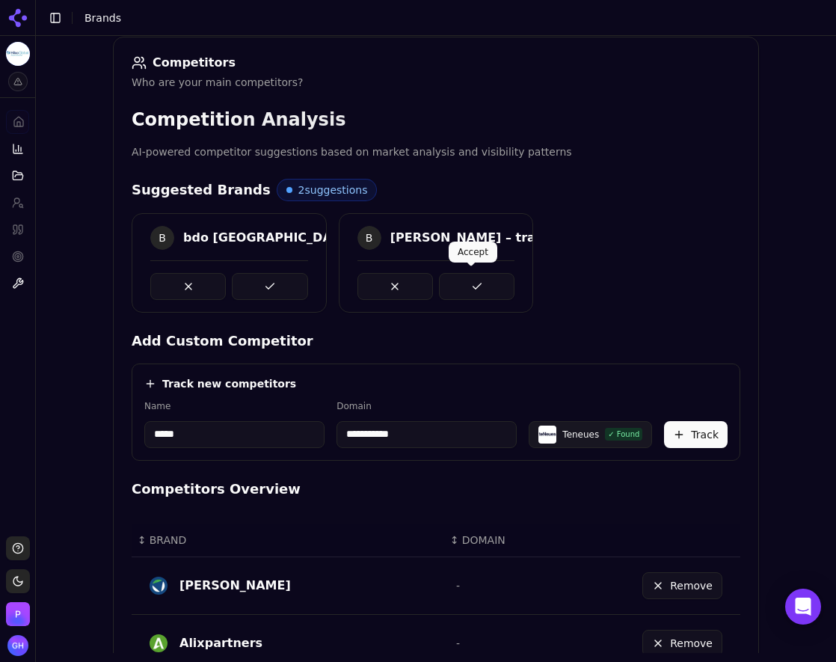
click at [464, 295] on button at bounding box center [477, 286] width 76 height 27
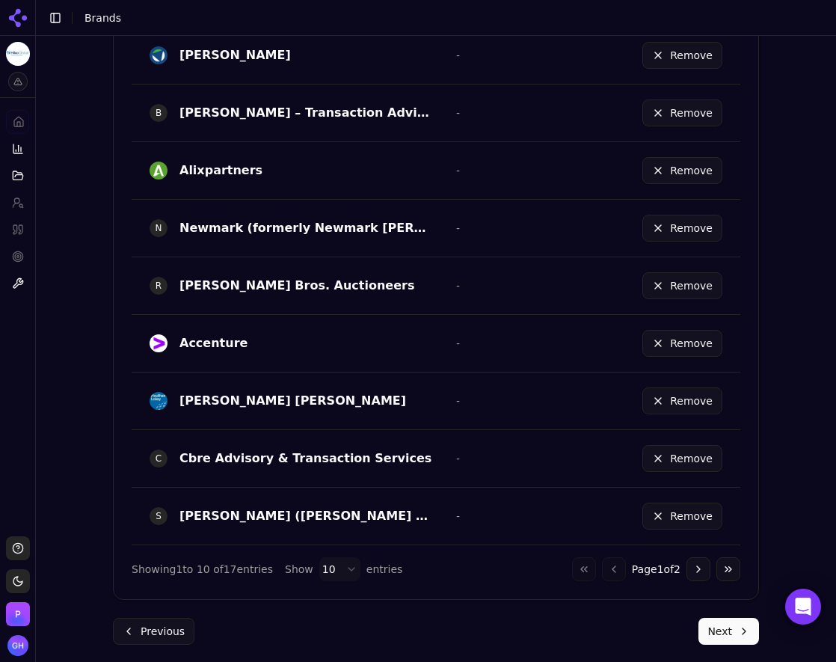
scroll to position [843, 0]
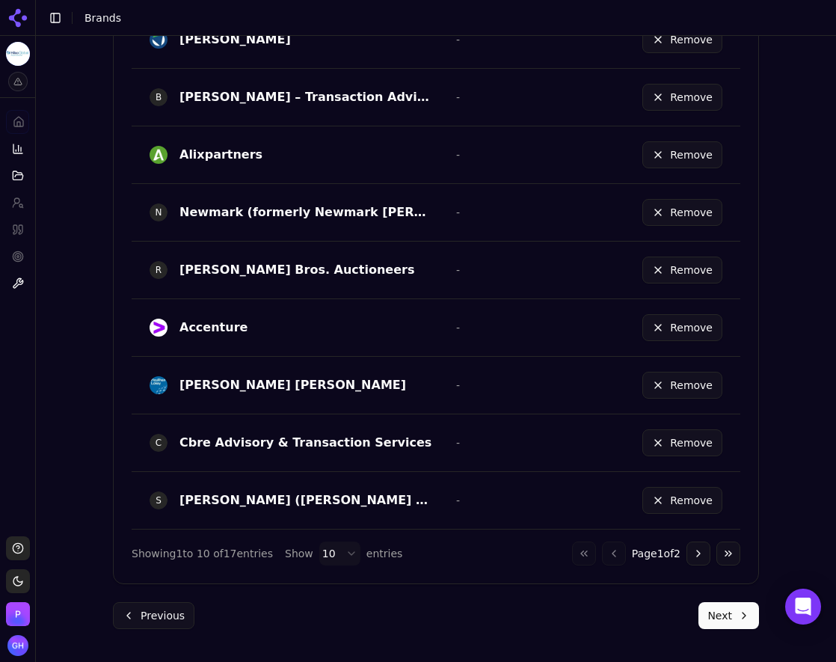
click at [712, 613] on button "Next" at bounding box center [729, 615] width 61 height 27
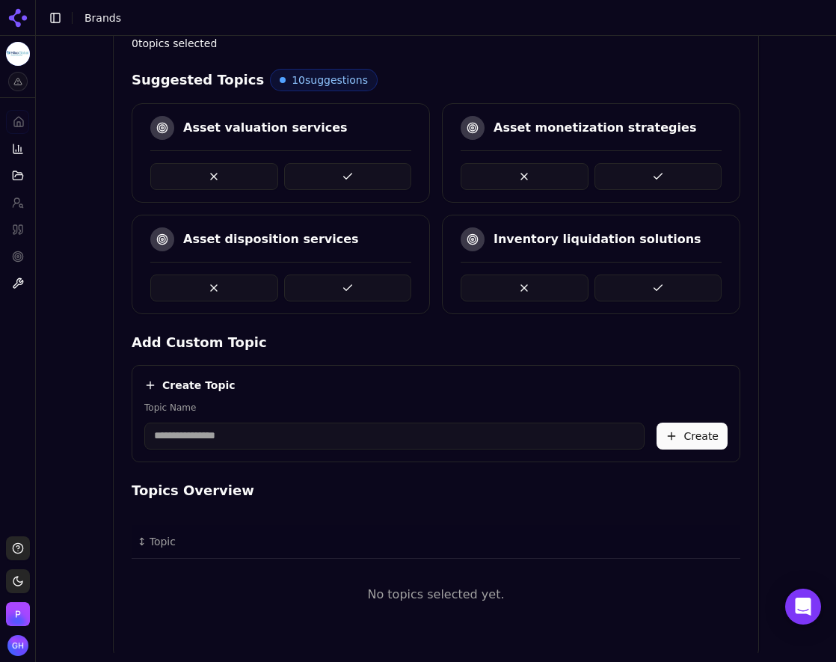
scroll to position [287, 0]
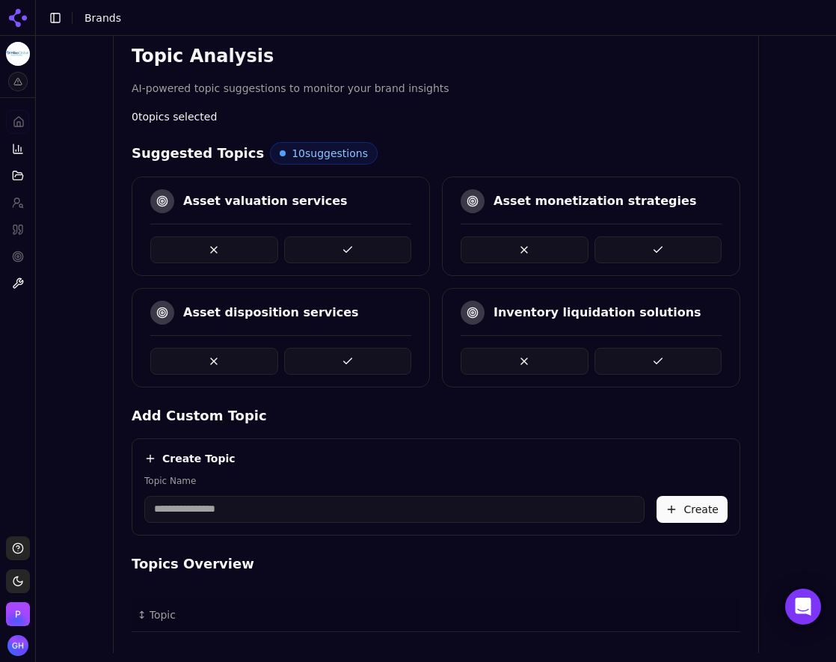
click at [350, 242] on button at bounding box center [348, 249] width 128 height 27
click at [690, 358] on button at bounding box center [659, 361] width 128 height 27
click at [335, 254] on button at bounding box center [348, 249] width 128 height 27
click at [253, 520] on input "Topic Name" at bounding box center [394, 509] width 500 height 27
type input "**********"
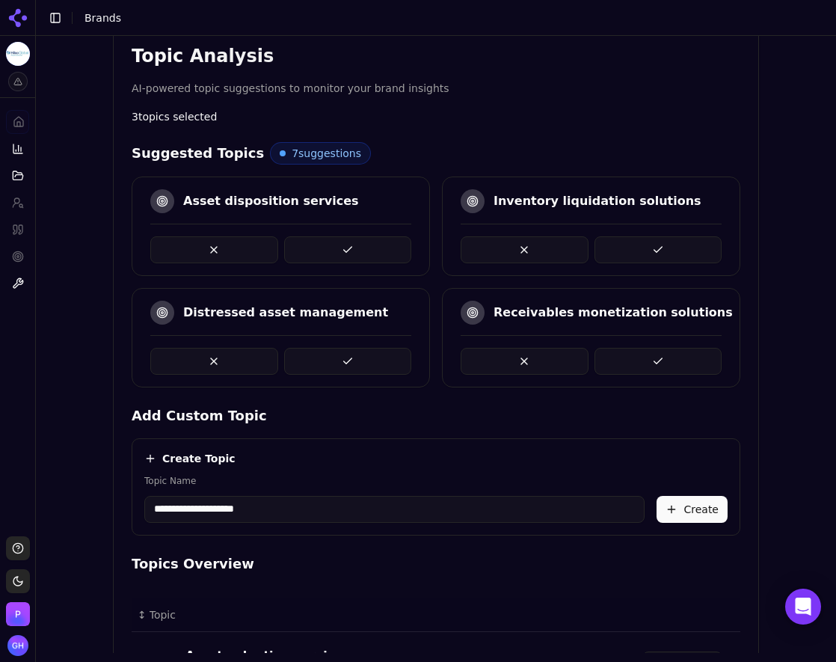
click at [716, 515] on button "Create" at bounding box center [692, 509] width 71 height 27
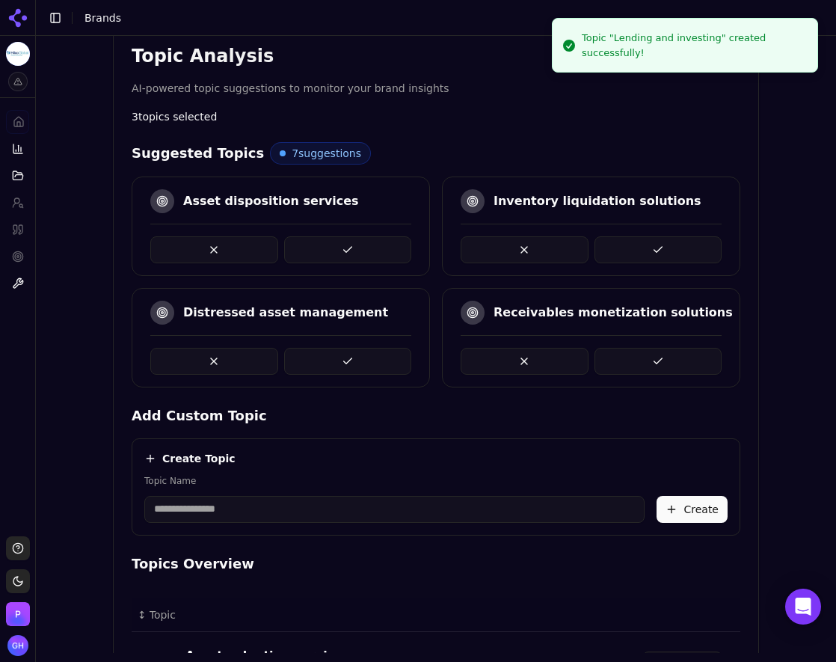
scroll to position [565, 0]
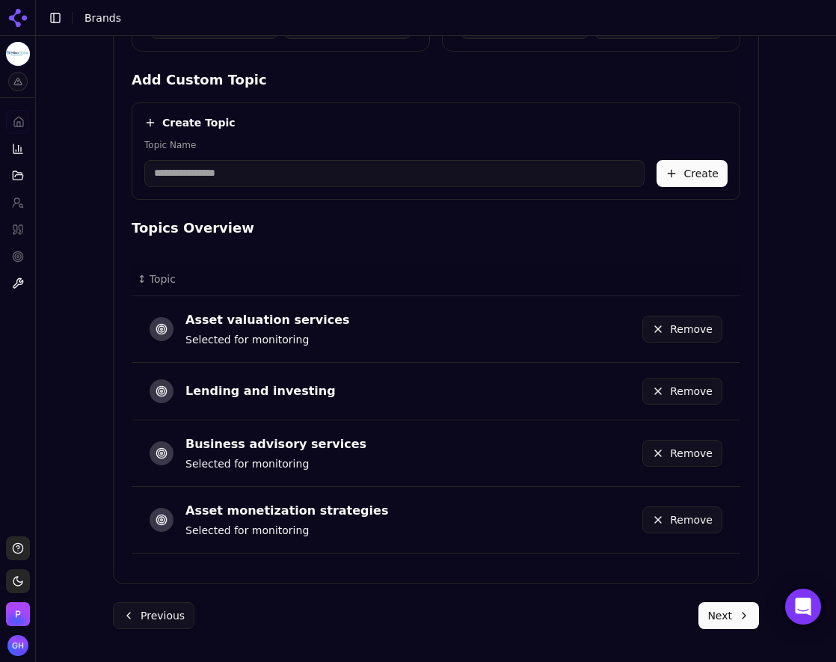
click at [707, 616] on button "Next" at bounding box center [729, 615] width 61 height 27
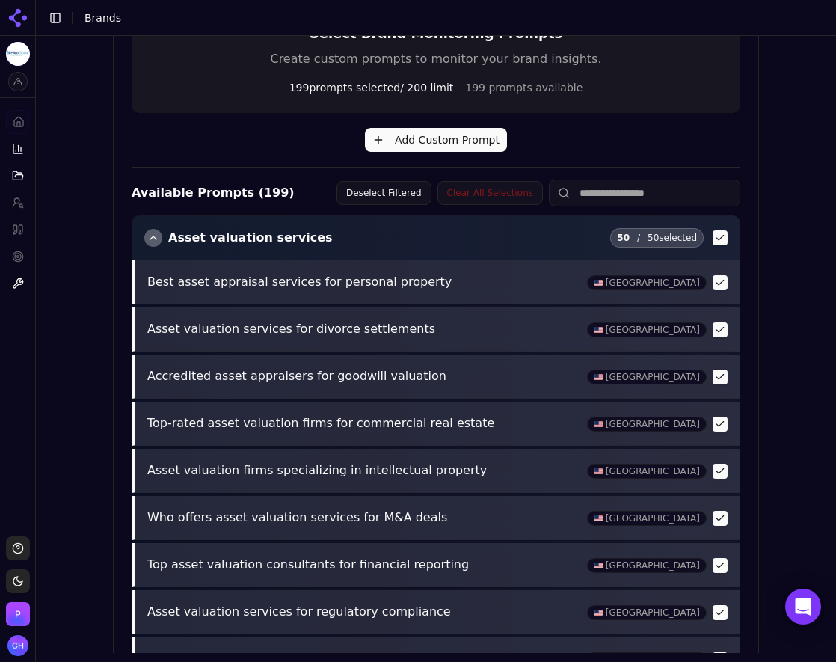
scroll to position [545, 0]
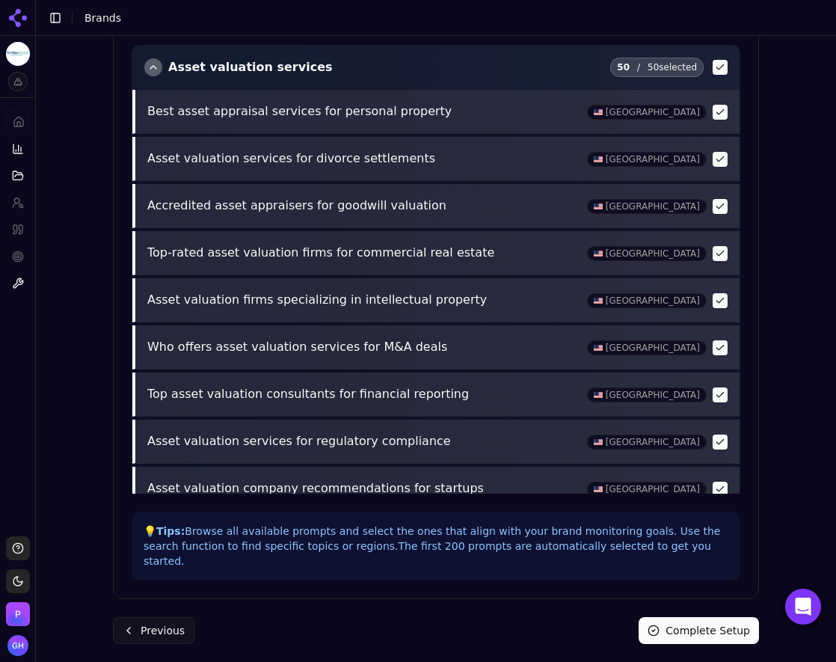
drag, startPoint x: 696, startPoint y: 609, endPoint x: 400, endPoint y: 562, distance: 299.8
click at [696, 617] on button "Complete Setup" at bounding box center [699, 630] width 120 height 27
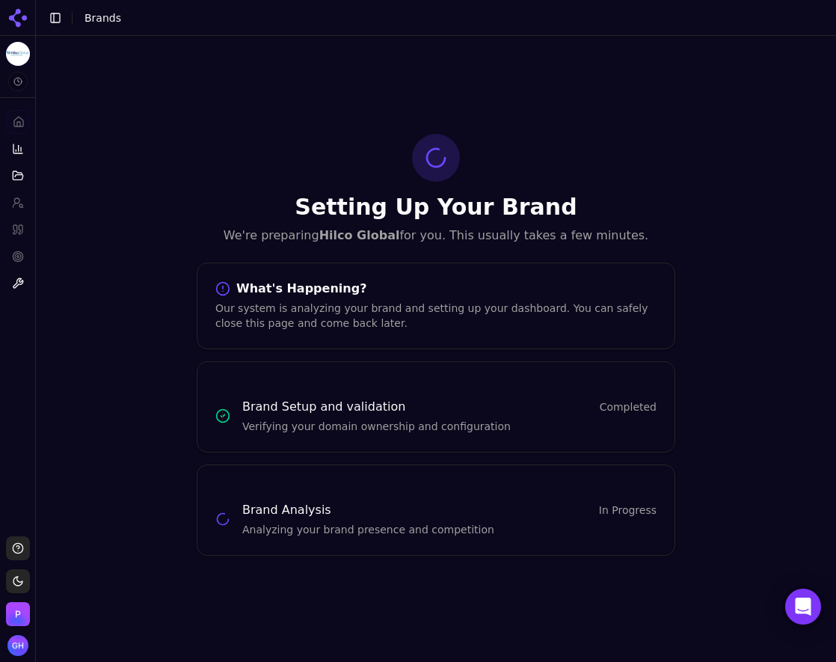
scroll to position [0, 0]
click at [5, 10] on div at bounding box center [17, 18] width 35 height 36
click at [16, 12] on icon at bounding box center [15, 15] width 12 height 12
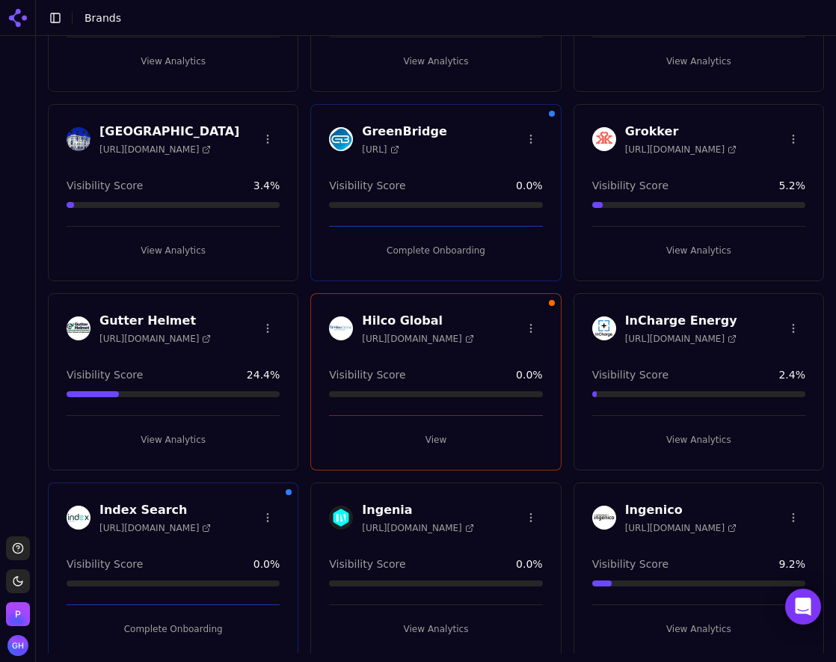
scroll to position [1870, 0]
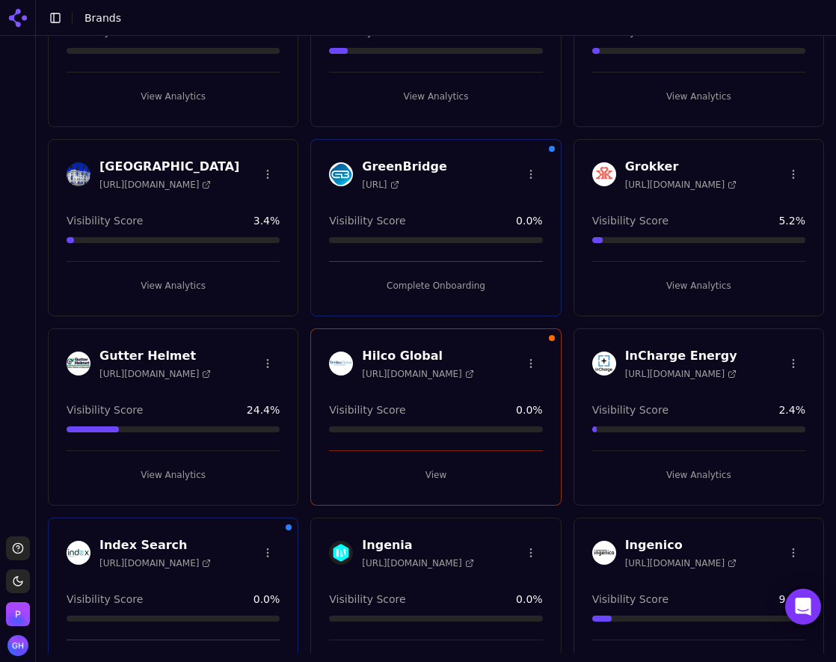
click at [438, 291] on button "Complete Onboarding" at bounding box center [435, 286] width 213 height 24
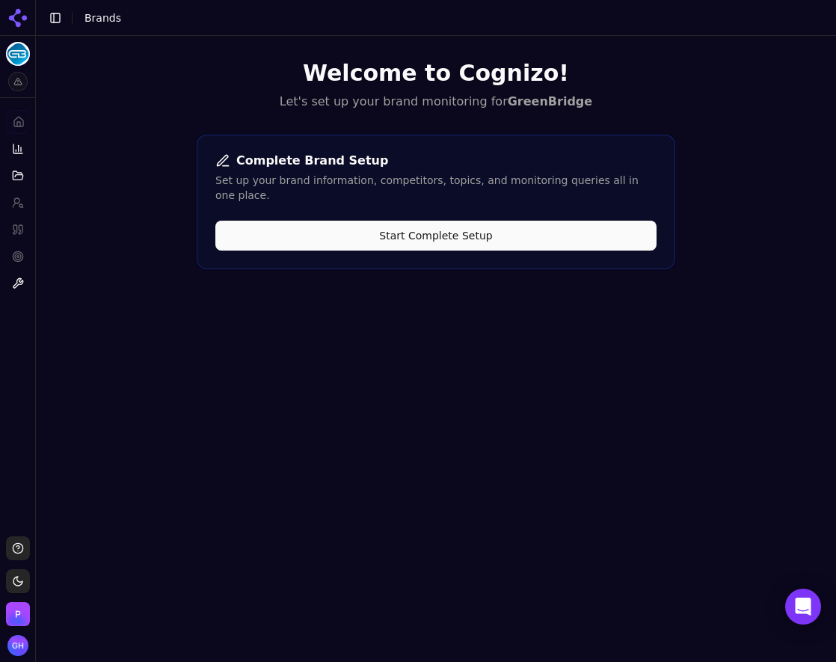
click at [343, 230] on button "Start Complete Setup" at bounding box center [435, 236] width 441 height 30
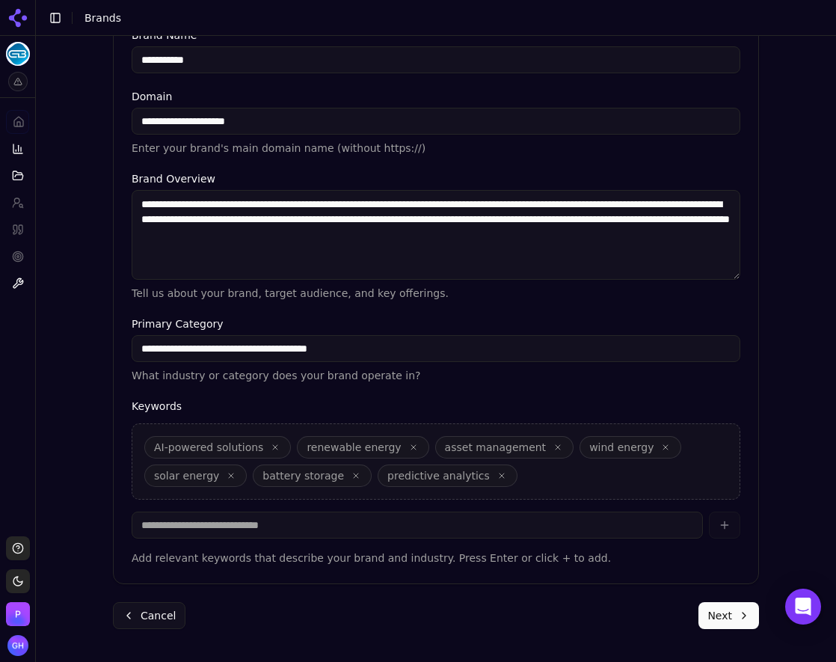
click at [730, 620] on button "Next" at bounding box center [729, 615] width 61 height 27
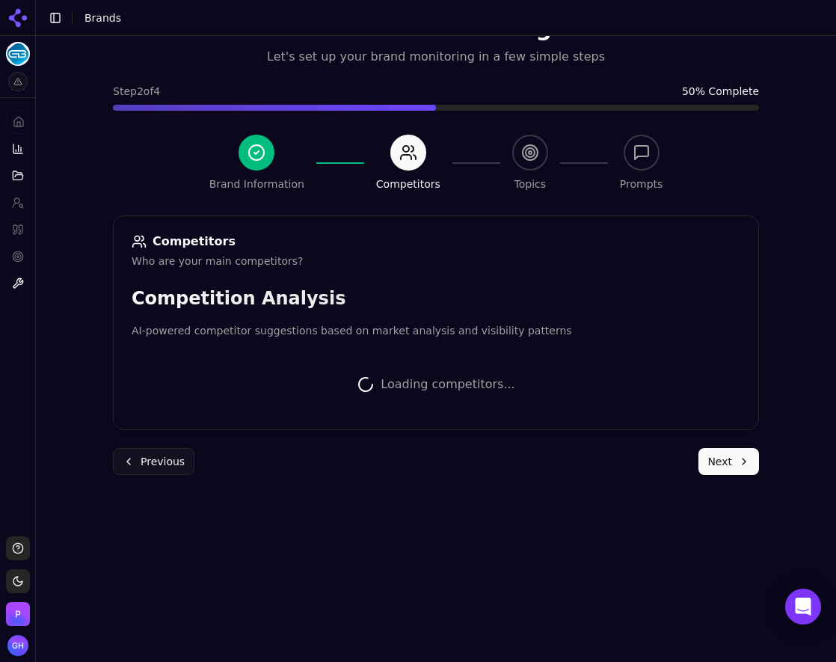
scroll to position [298, 0]
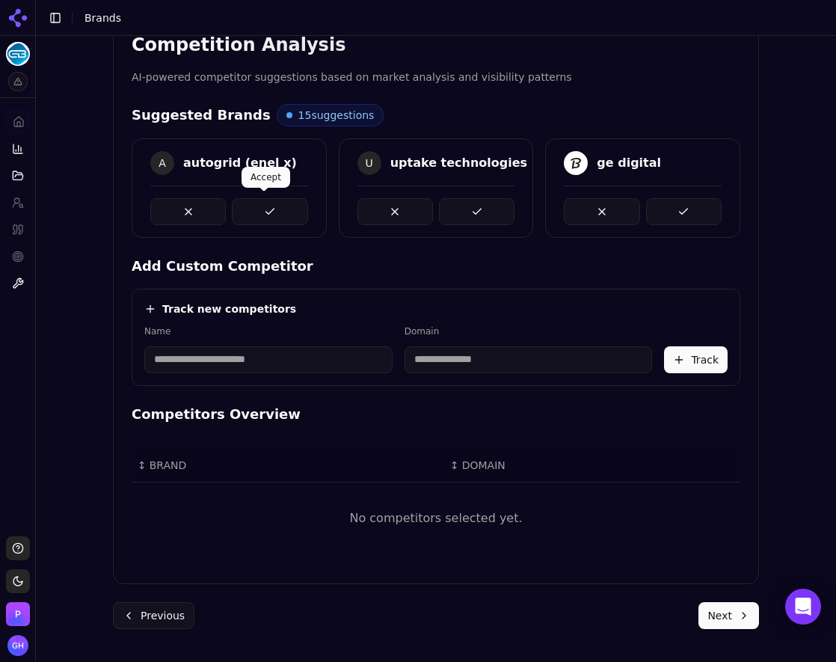
click at [272, 208] on button at bounding box center [270, 211] width 76 height 27
click at [503, 203] on button at bounding box center [477, 211] width 76 height 27
click at [663, 209] on button at bounding box center [684, 211] width 76 height 27
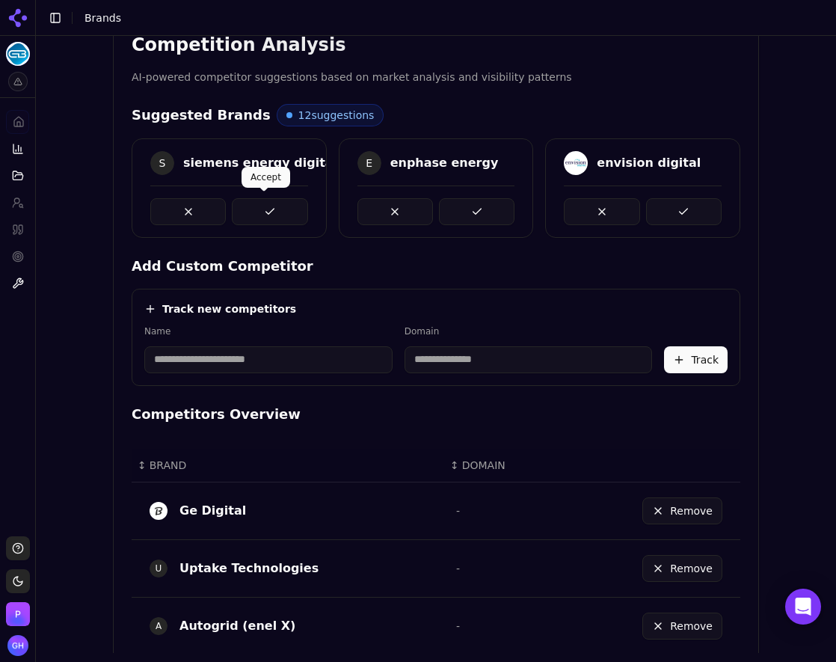
click at [255, 212] on button at bounding box center [270, 211] width 76 height 27
drag, startPoint x: 474, startPoint y: 211, endPoint x: 493, endPoint y: 210, distance: 18.7
click at [474, 210] on button at bounding box center [477, 211] width 76 height 27
click at [722, 210] on div at bounding box center [643, 205] width 194 height 40
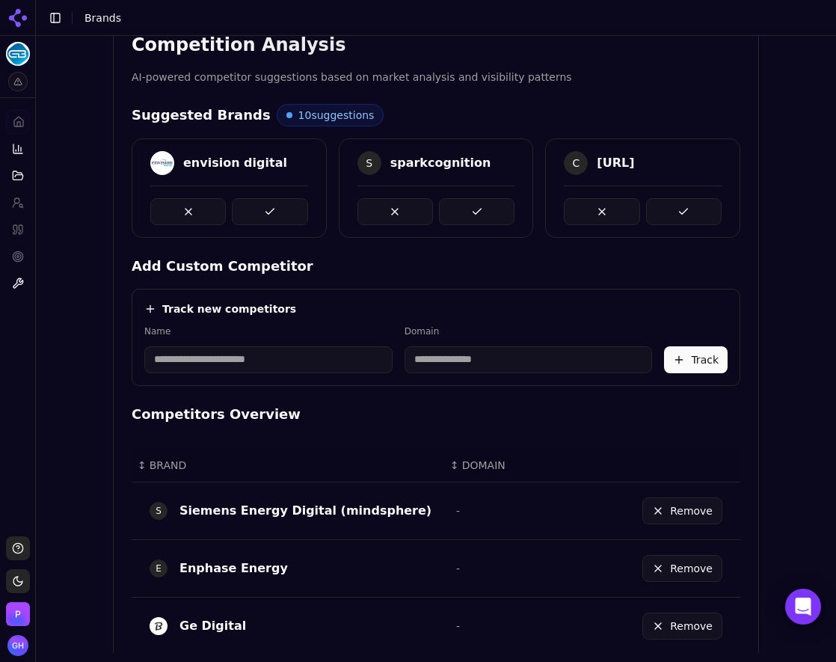
click at [663, 206] on button at bounding box center [684, 211] width 76 height 27
click at [481, 199] on button at bounding box center [477, 211] width 76 height 27
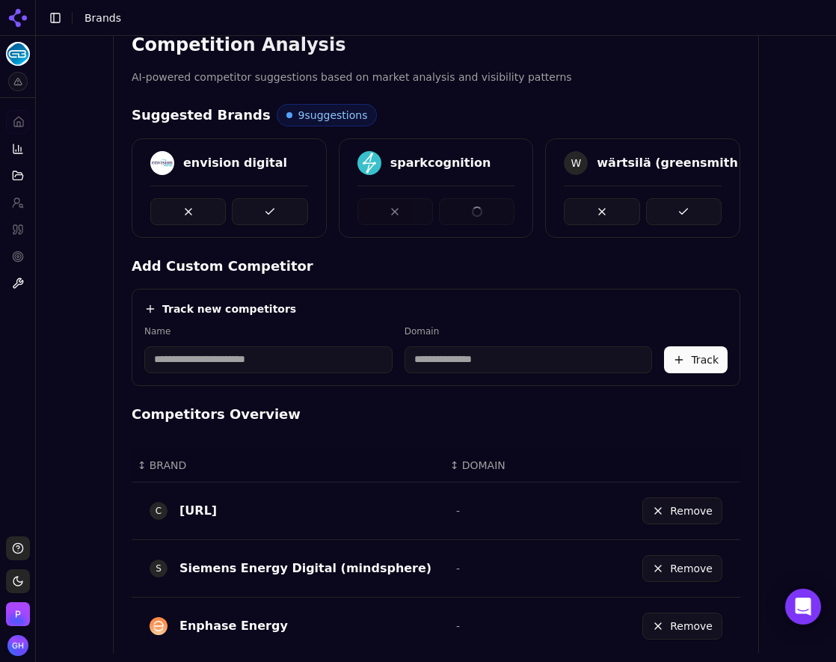
click at [316, 212] on div at bounding box center [229, 205] width 194 height 40
click at [270, 208] on button at bounding box center [270, 211] width 76 height 27
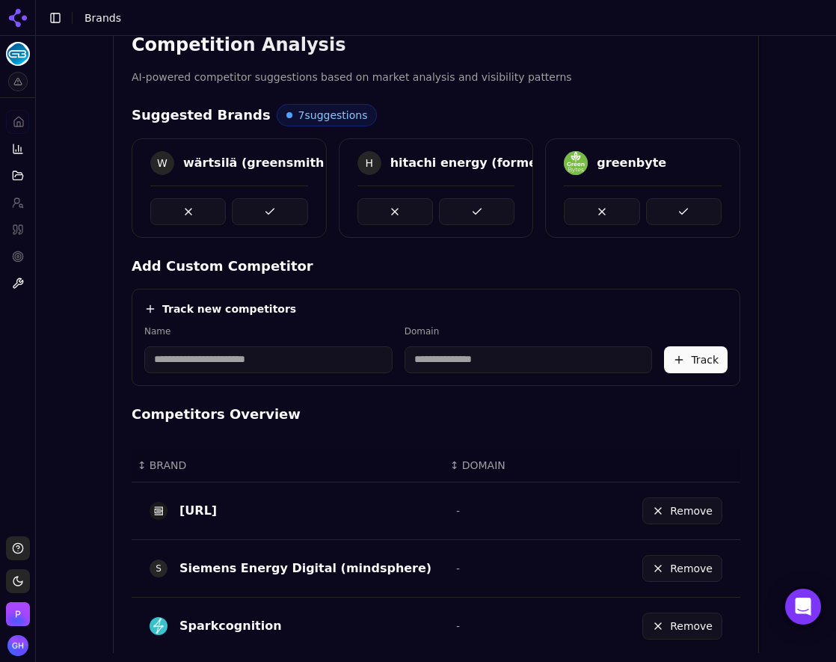
click at [279, 212] on button at bounding box center [270, 211] width 76 height 27
click at [442, 212] on button at bounding box center [477, 211] width 76 height 27
click at [679, 213] on button at bounding box center [684, 211] width 76 height 27
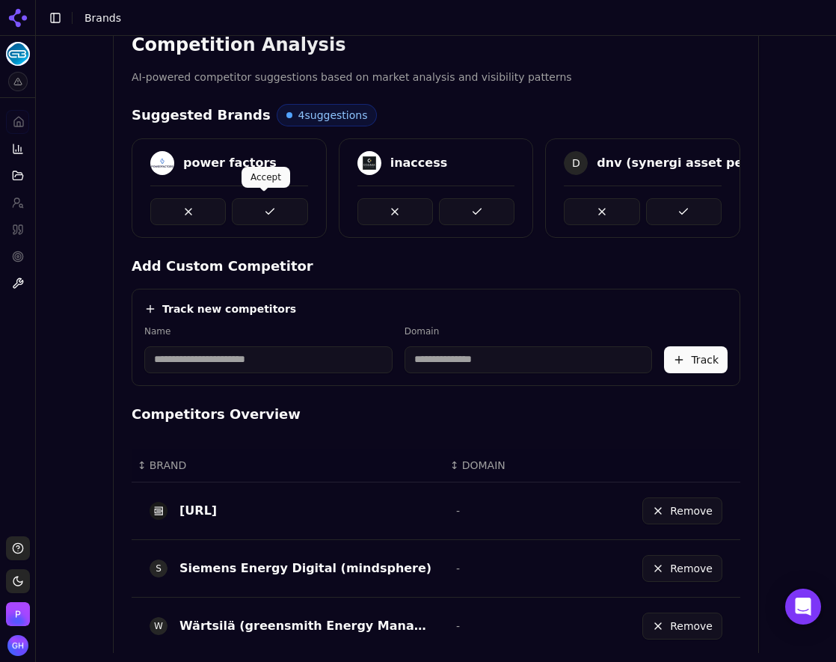
click at [246, 202] on button at bounding box center [270, 211] width 76 height 27
click at [495, 208] on button at bounding box center [477, 211] width 76 height 27
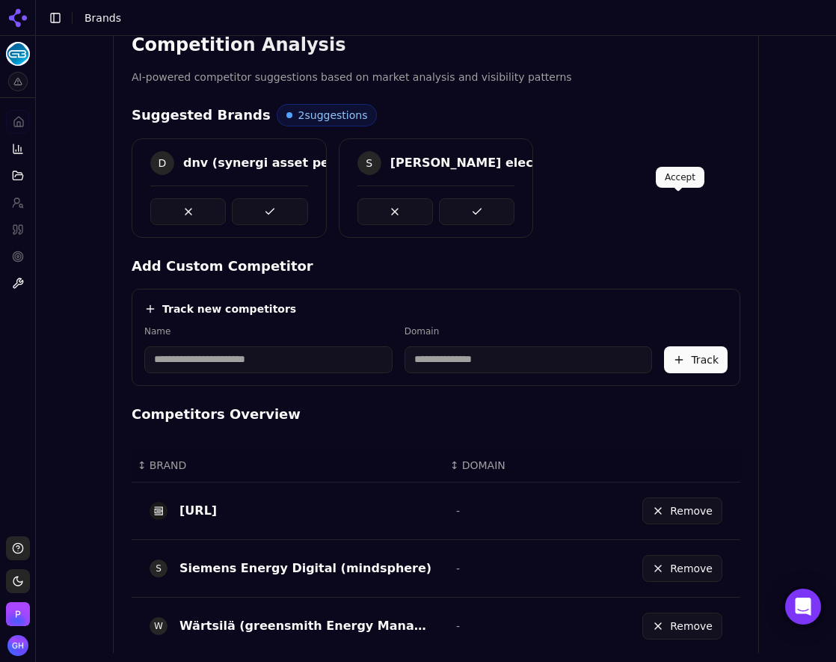
click at [694, 208] on div "D dnv (synergi asset performance) S schneider electric (ecostruxure)" at bounding box center [436, 187] width 609 height 99
click at [511, 218] on div at bounding box center [437, 205] width 194 height 40
click at [487, 213] on button at bounding box center [477, 211] width 76 height 27
click at [304, 220] on div at bounding box center [229, 205] width 194 height 40
click at [271, 209] on button at bounding box center [270, 211] width 76 height 27
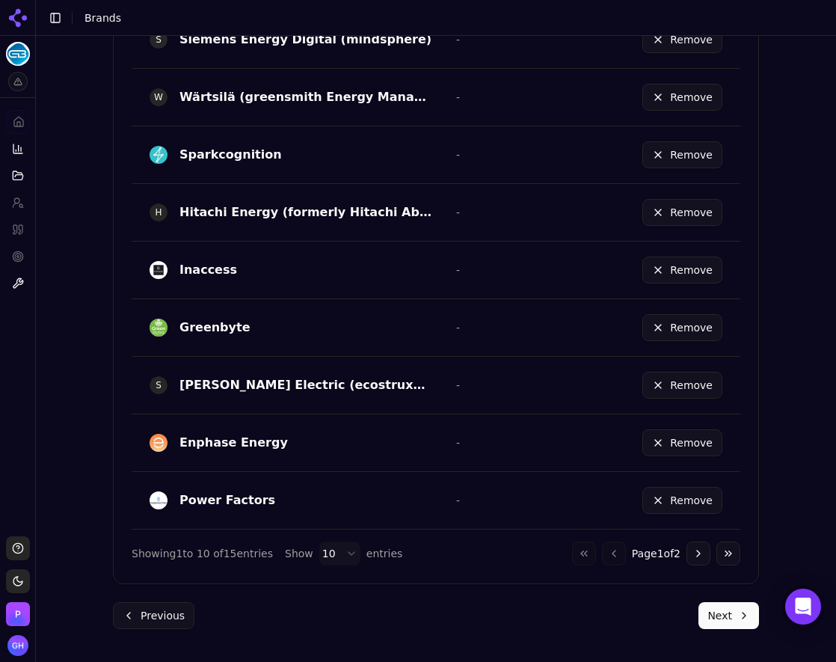
click at [719, 626] on button "Next" at bounding box center [729, 615] width 61 height 27
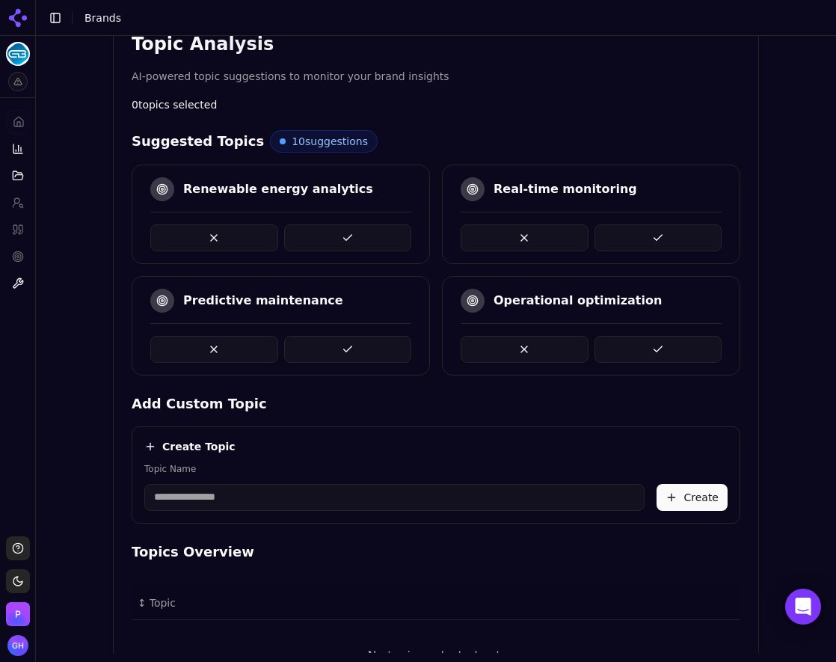
scroll to position [212, 0]
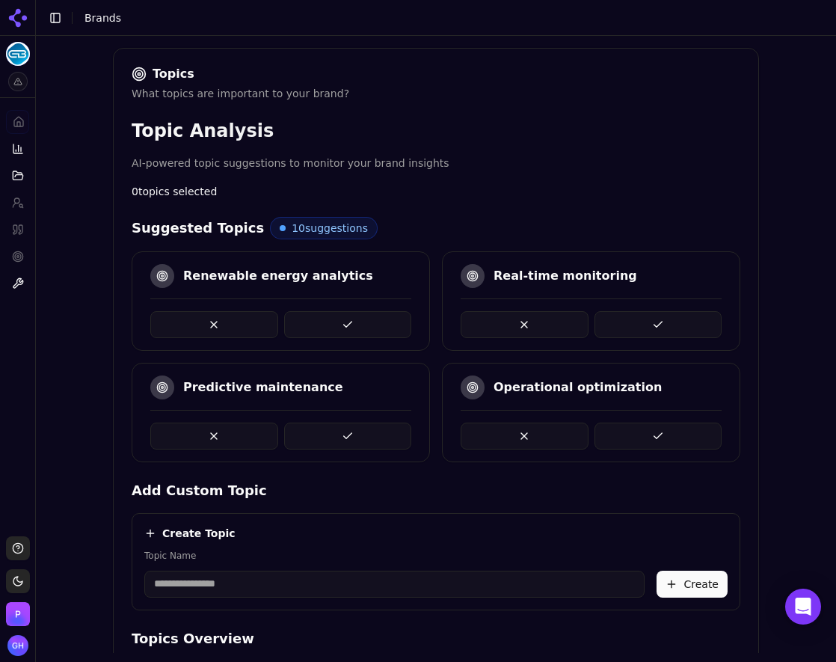
drag, startPoint x: 349, startPoint y: 325, endPoint x: 346, endPoint y: 340, distance: 15.1
click at [349, 325] on button at bounding box center [348, 324] width 128 height 27
click at [699, 435] on button at bounding box center [659, 436] width 128 height 27
click at [671, 423] on button at bounding box center [659, 436] width 128 height 27
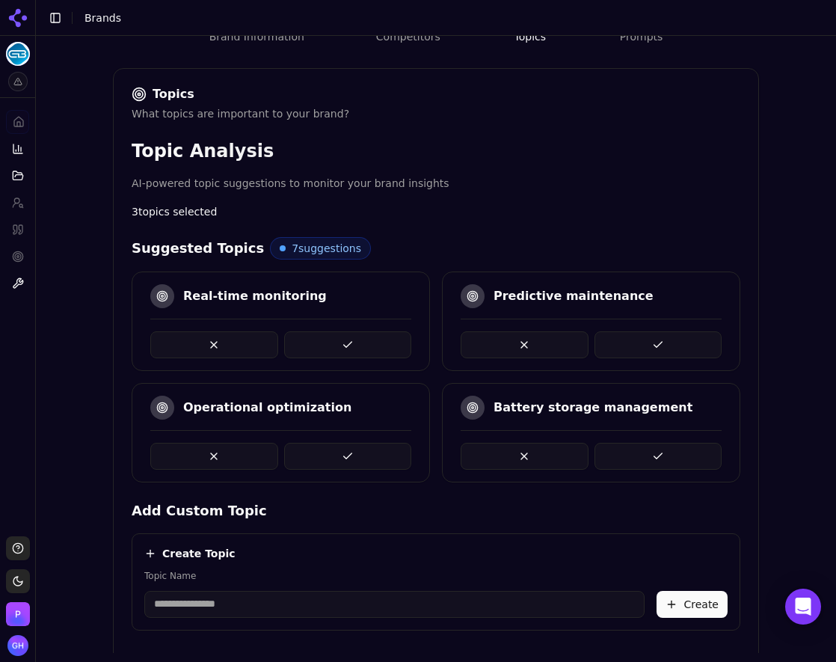
scroll to position [191, 0]
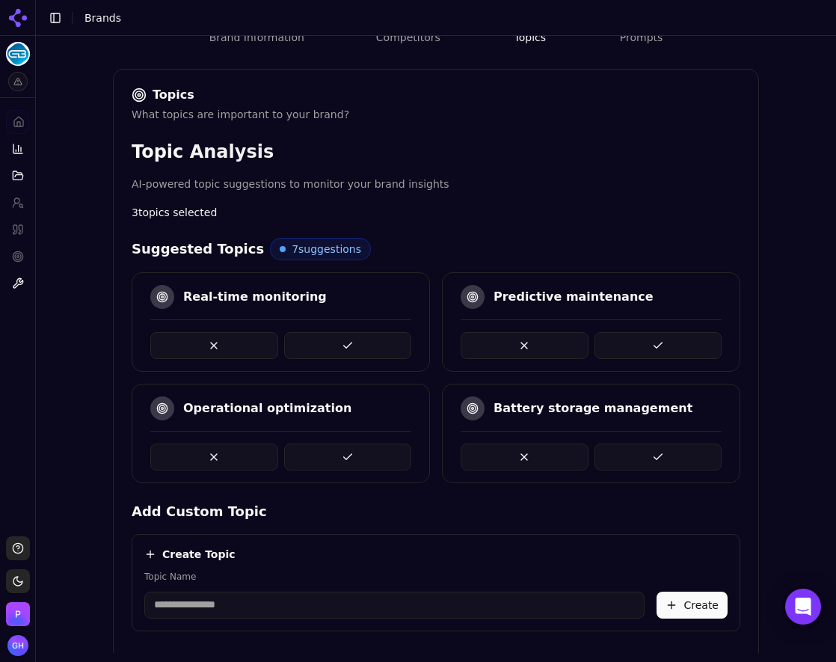
click at [219, 596] on input "Topic Name" at bounding box center [394, 605] width 500 height 27
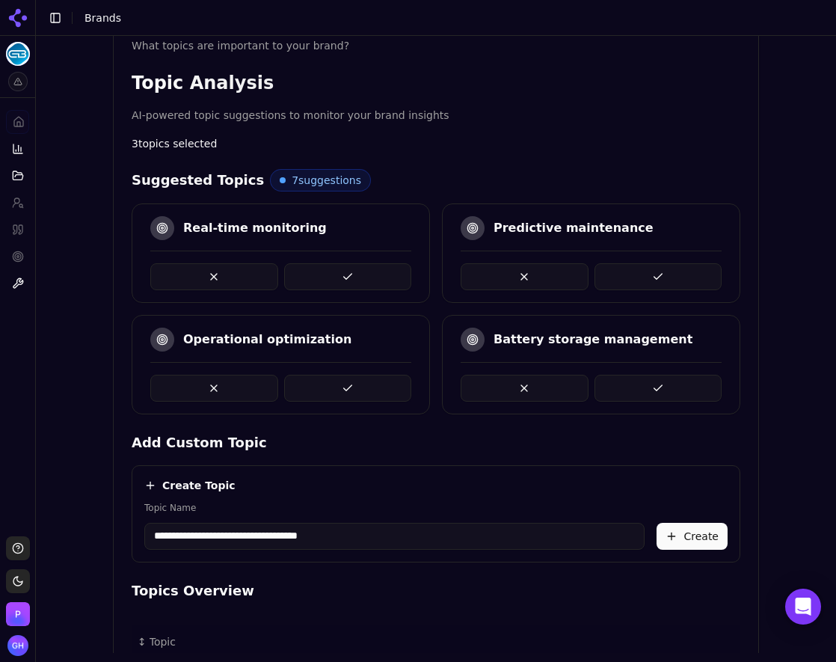
scroll to position [341, 0]
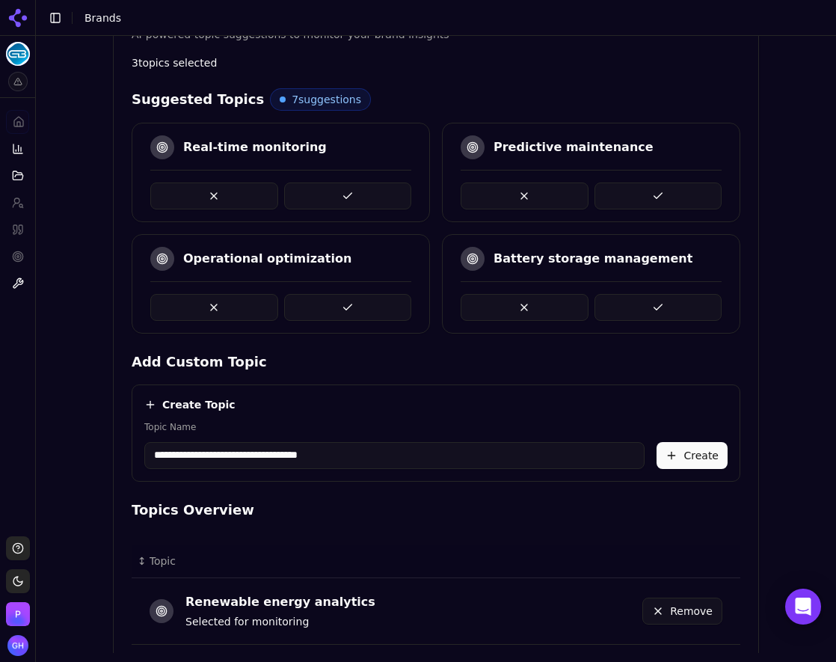
type input "**********"
click at [674, 450] on button "Create" at bounding box center [692, 455] width 71 height 27
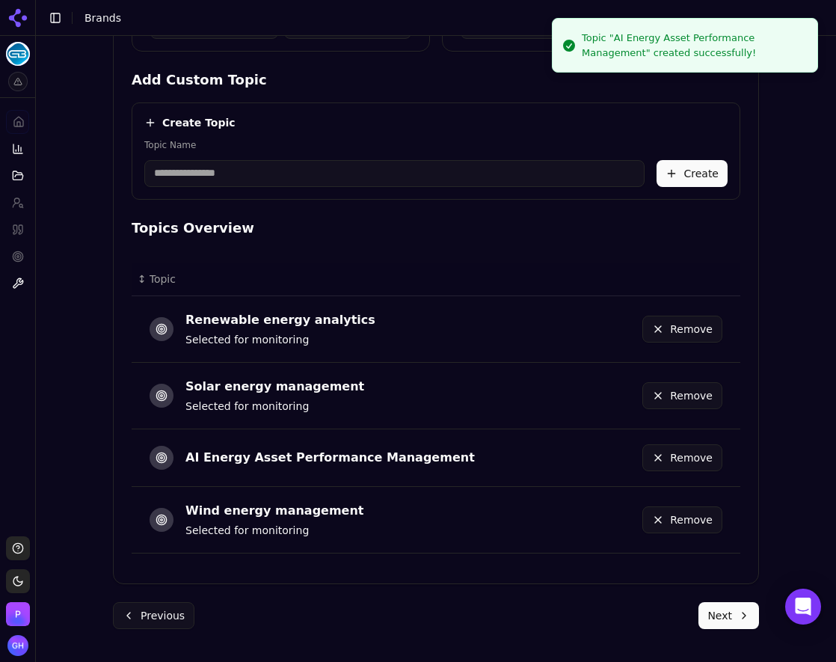
click at [713, 616] on button "Next" at bounding box center [729, 615] width 61 height 27
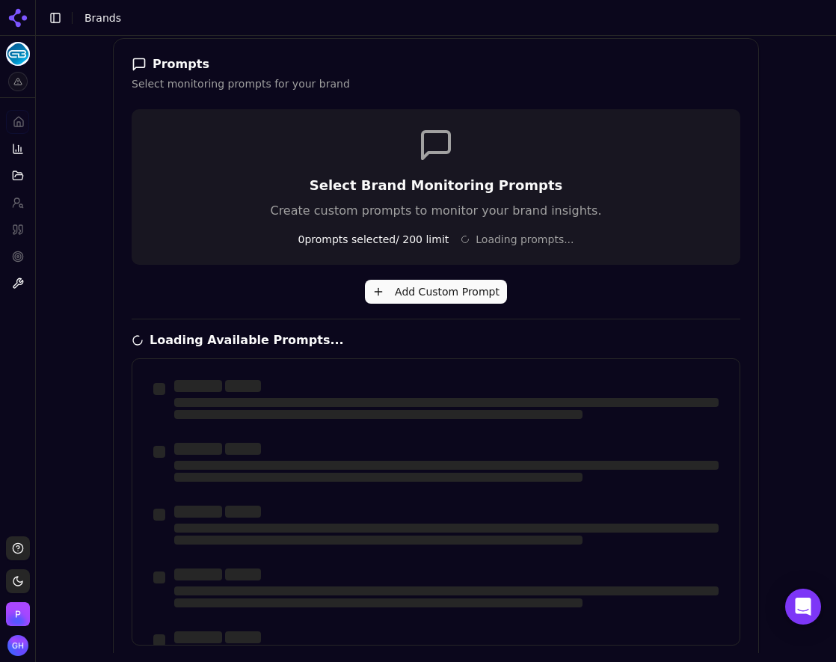
scroll to position [165, 0]
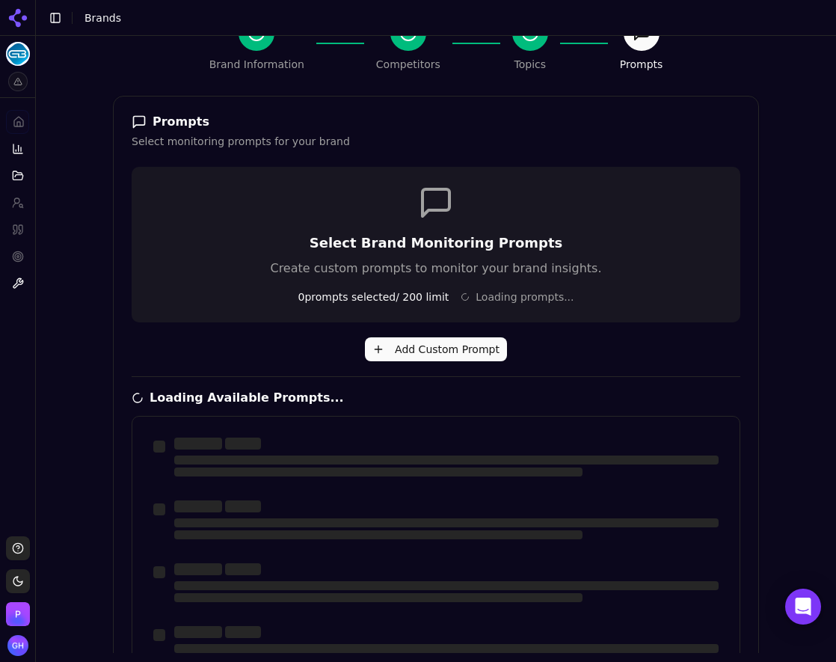
click at [807, 228] on div "Brand Onboarding Let's set up your brand monitoring in a few simple steps Step …" at bounding box center [436, 202] width 800 height 662
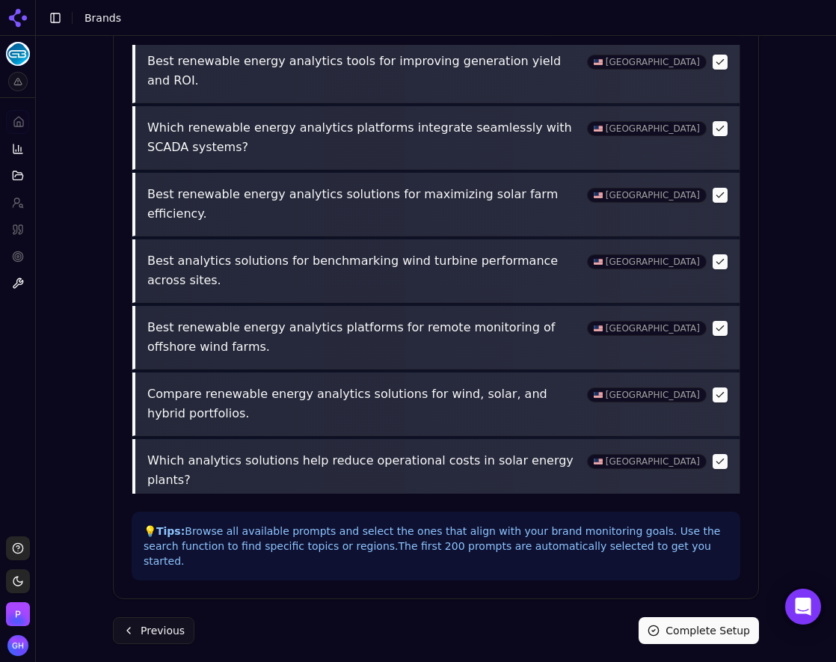
scroll to position [299, 0]
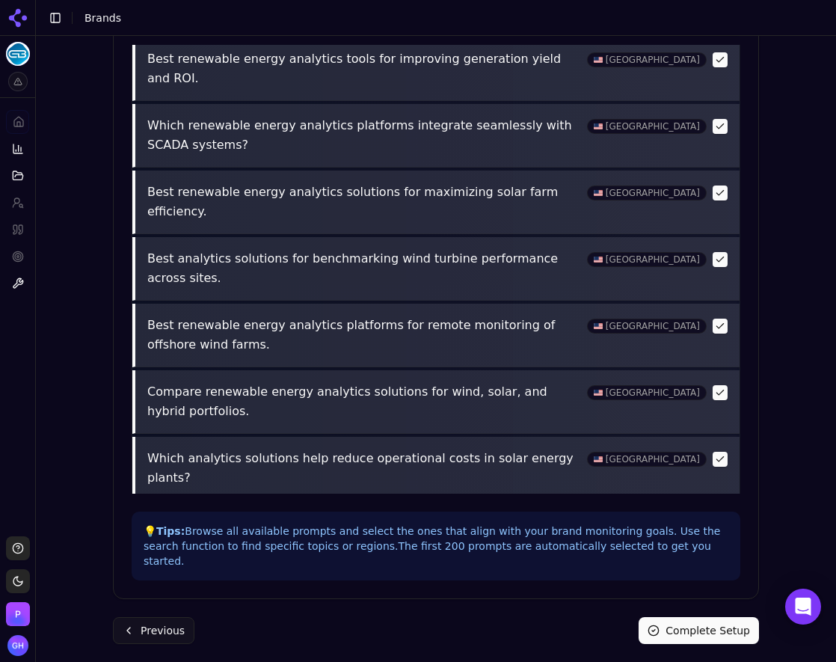
click at [686, 617] on button "Complete Setup" at bounding box center [699, 630] width 120 height 27
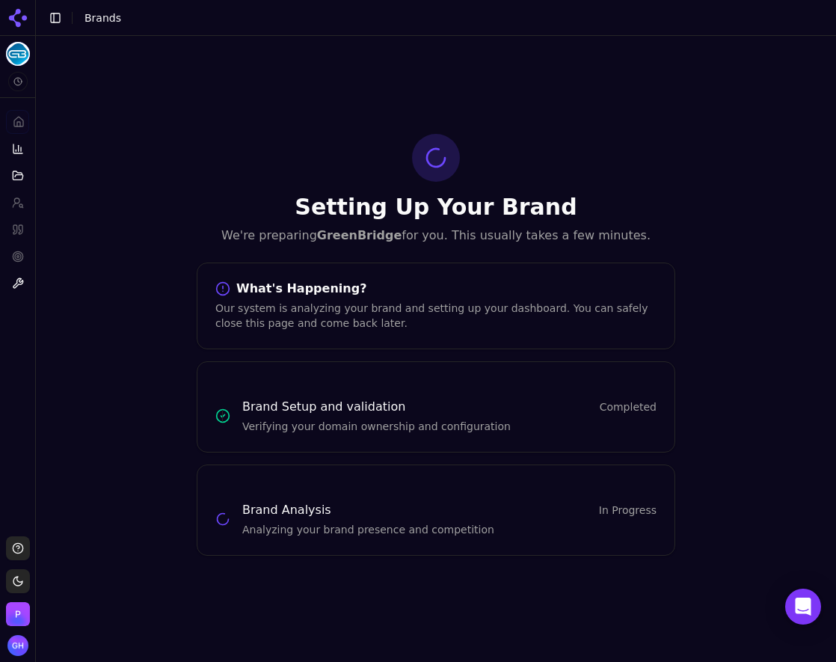
scroll to position [0, 0]
click at [13, 23] on icon at bounding box center [18, 18] width 24 height 24
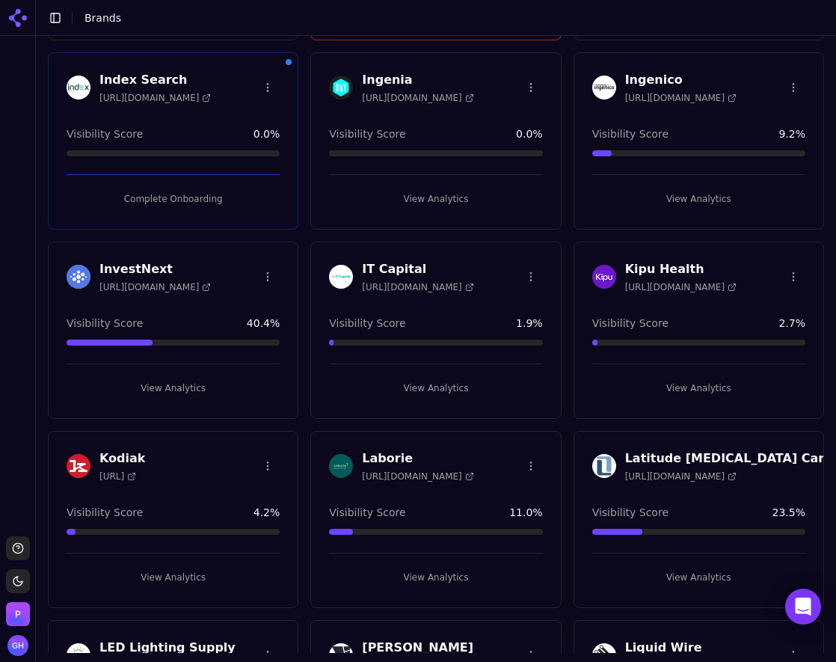
scroll to position [2244, 0]
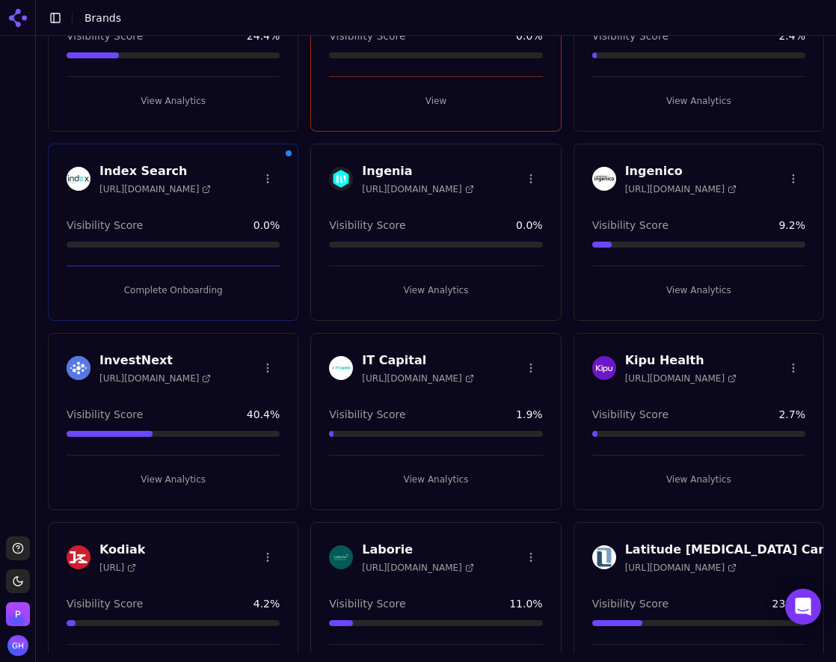
click at [178, 285] on button "Complete Onboarding" at bounding box center [173, 290] width 213 height 24
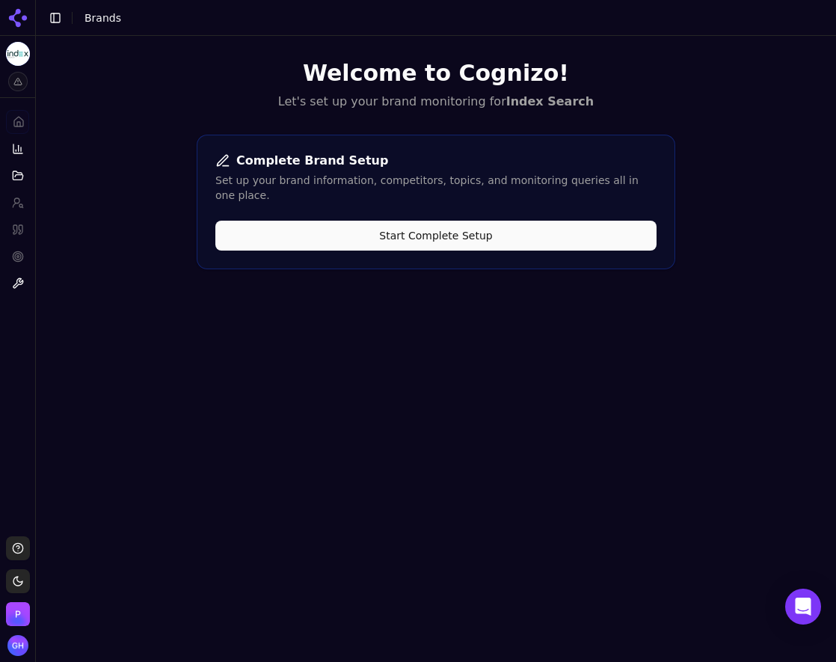
click at [393, 221] on button "Start Complete Setup" at bounding box center [435, 236] width 441 height 30
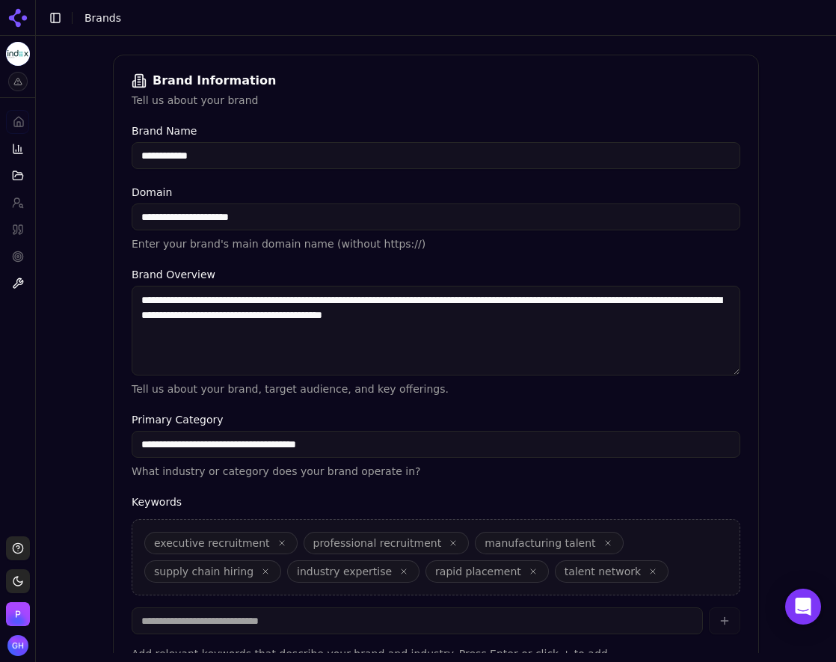
scroll to position [301, 0]
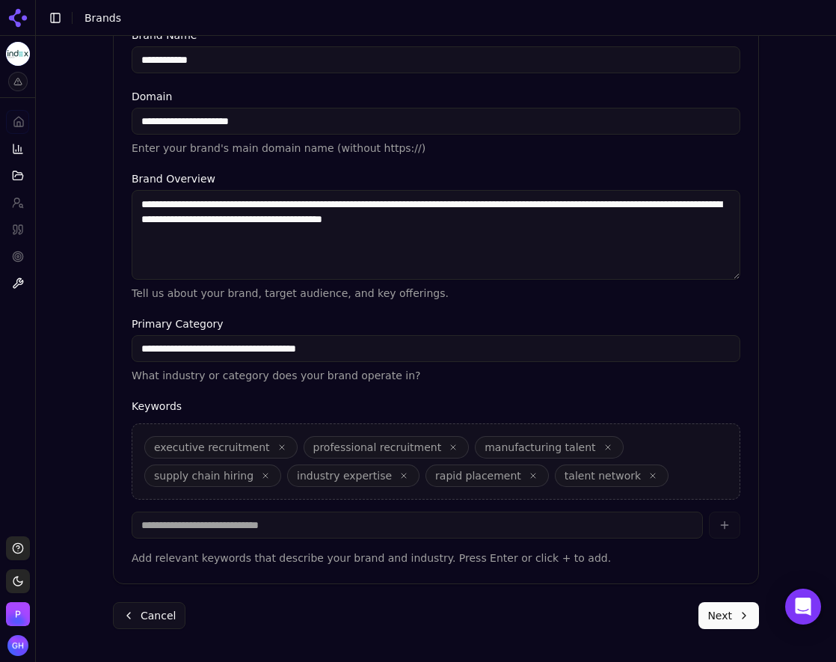
click at [726, 629] on div "**********" at bounding box center [436, 193] width 670 height 918
click at [730, 620] on button "Next" at bounding box center [729, 615] width 61 height 27
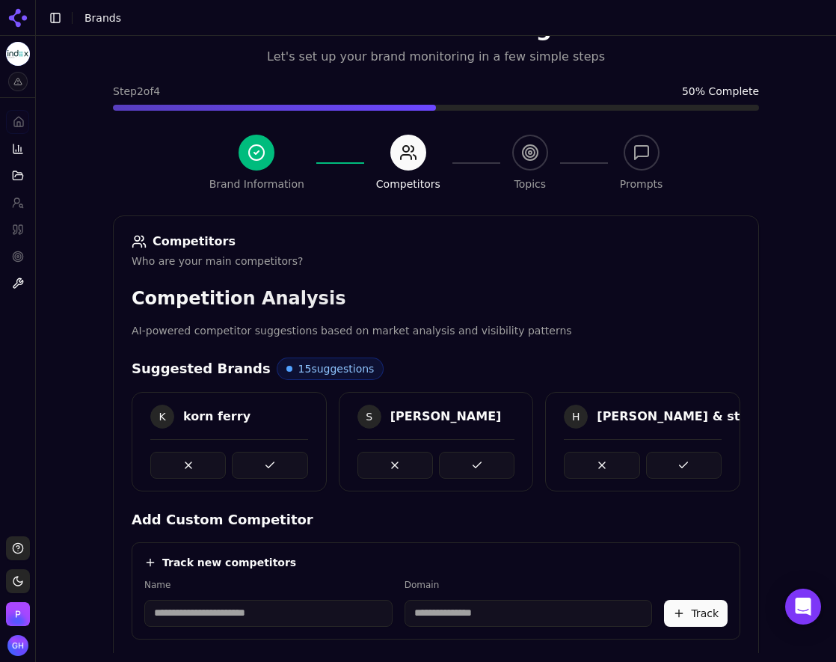
scroll to position [298, 0]
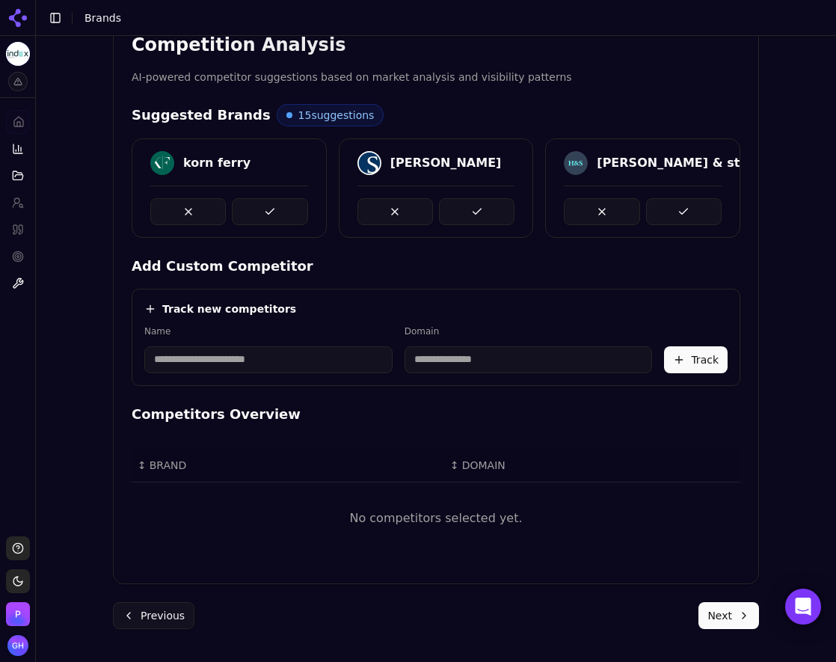
click at [259, 357] on input at bounding box center [268, 359] width 248 height 27
type input "**********"
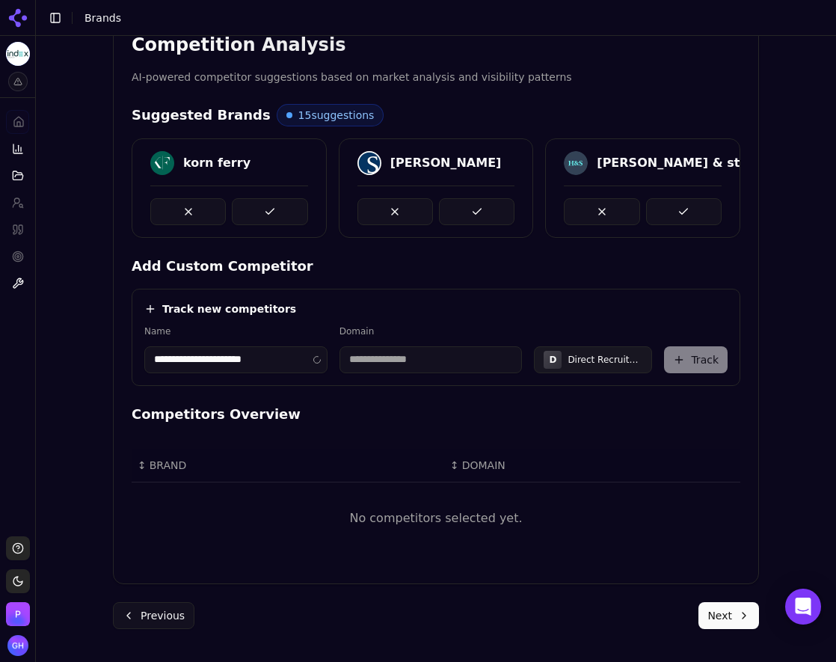
click at [363, 324] on div "**********" at bounding box center [436, 337] width 609 height 97
click at [355, 373] on div "**********" at bounding box center [436, 337] width 609 height 97
click at [372, 356] on input at bounding box center [431, 359] width 183 height 27
type input "**********"
click at [454, 328] on label "Domain" at bounding box center [431, 331] width 183 height 12
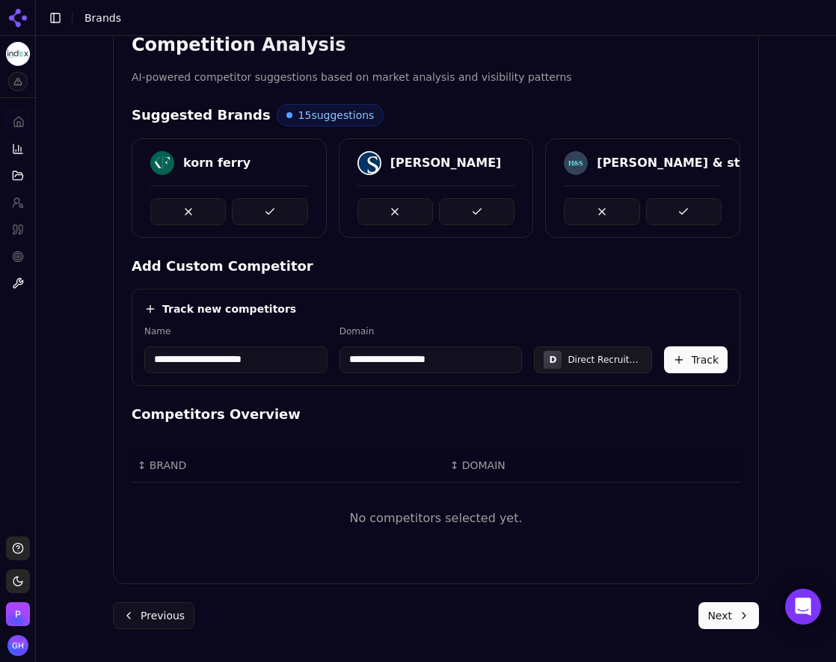
click at [465, 304] on div "Track new competitors" at bounding box center [435, 308] width 583 height 15
click at [298, 358] on input "**********" at bounding box center [235, 359] width 183 height 27
click at [279, 361] on input "**********" at bounding box center [235, 359] width 183 height 27
type input "**********"
click at [589, 310] on div "Track new competitors" at bounding box center [435, 308] width 583 height 15
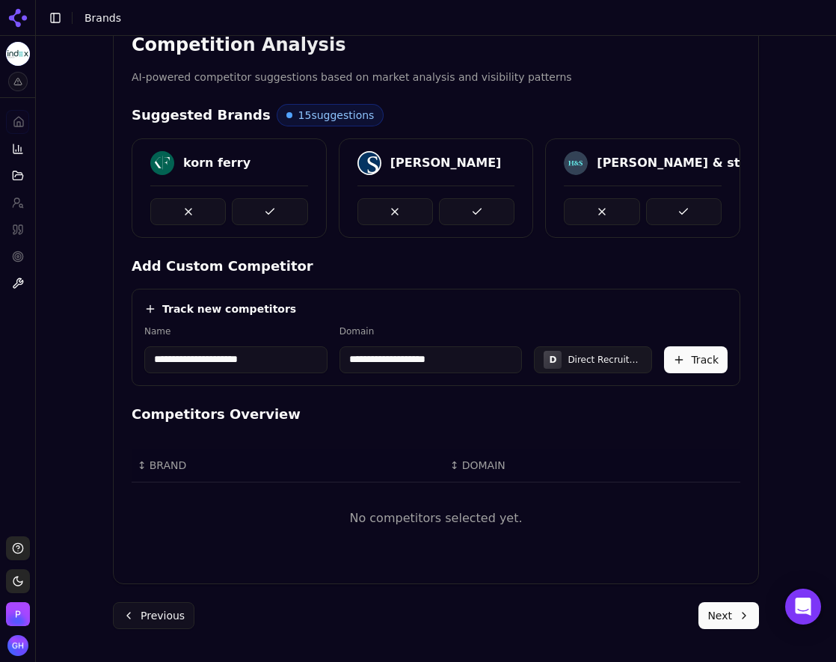
click at [679, 369] on button "Track" at bounding box center [696, 359] width 64 height 27
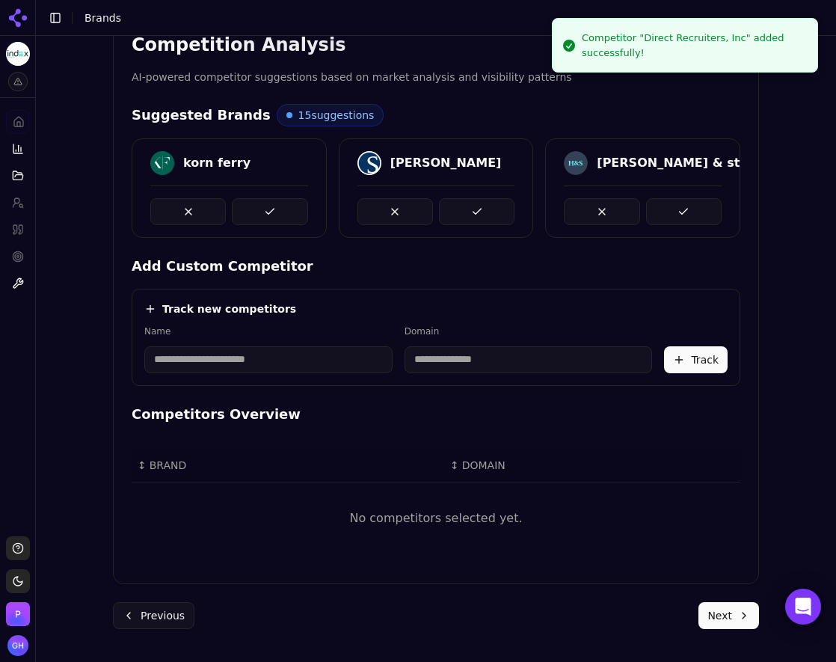
scroll to position [285, 0]
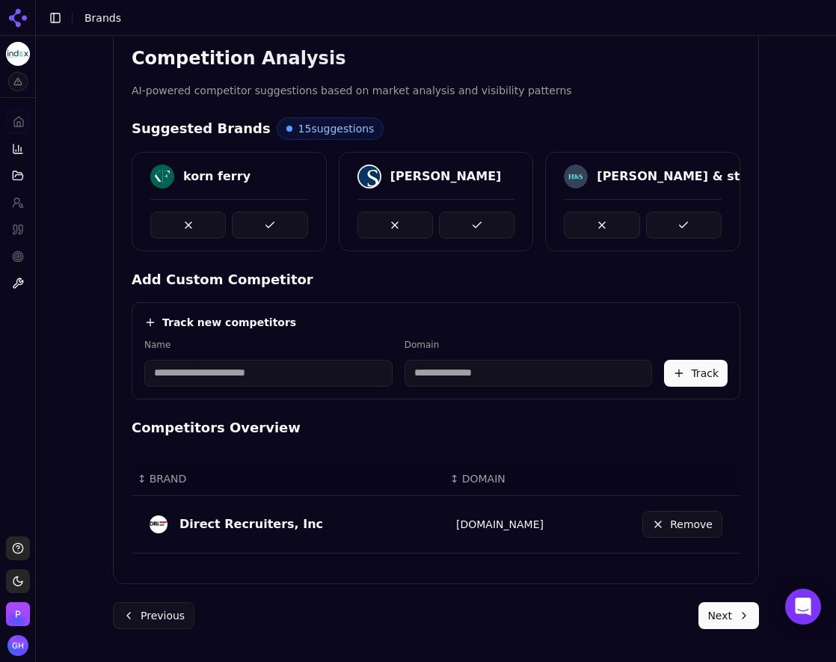
click at [220, 366] on input at bounding box center [268, 373] width 248 height 27
type input "**********"
click at [388, 336] on div "**********" at bounding box center [436, 350] width 609 height 97
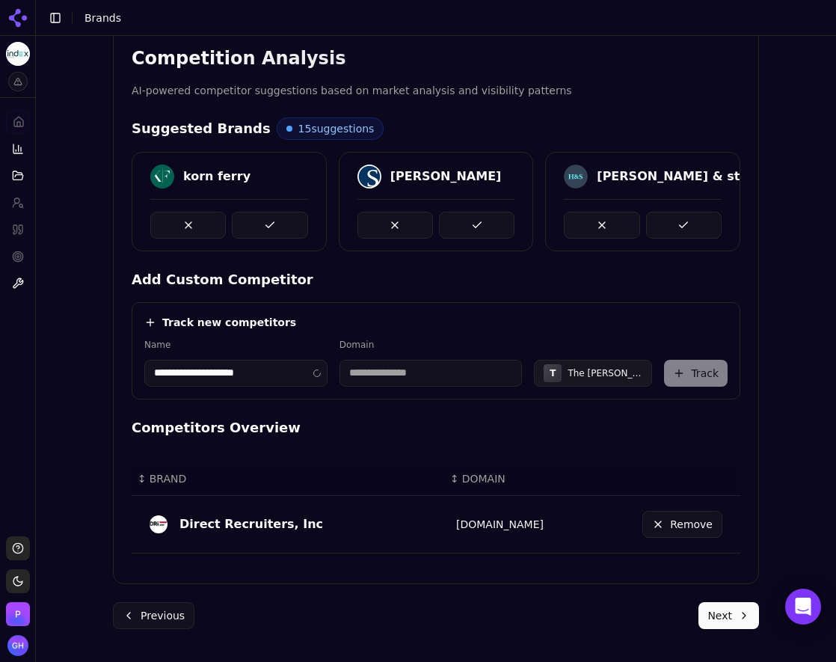
type input "**********"
click at [675, 378] on button "Track" at bounding box center [696, 373] width 64 height 27
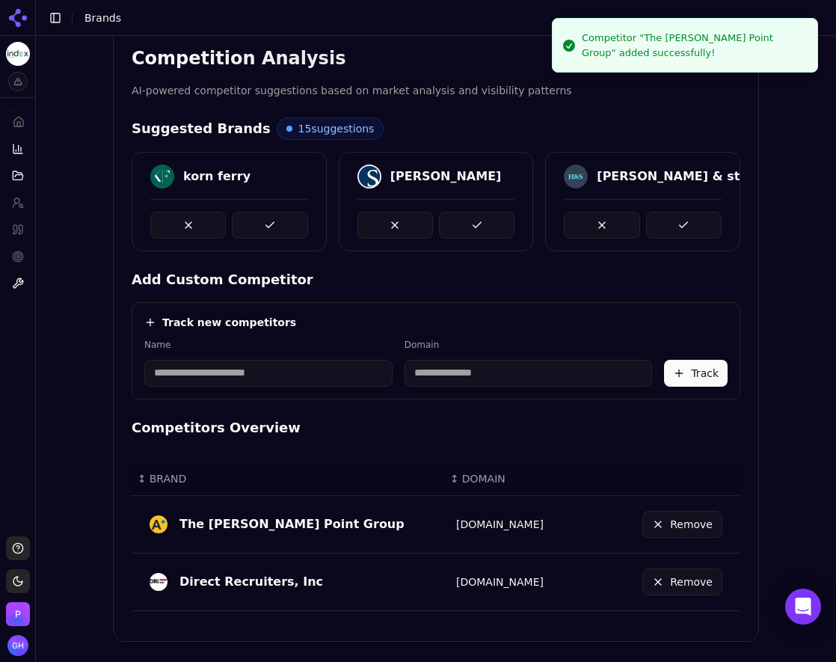
click at [192, 365] on input at bounding box center [268, 373] width 248 height 27
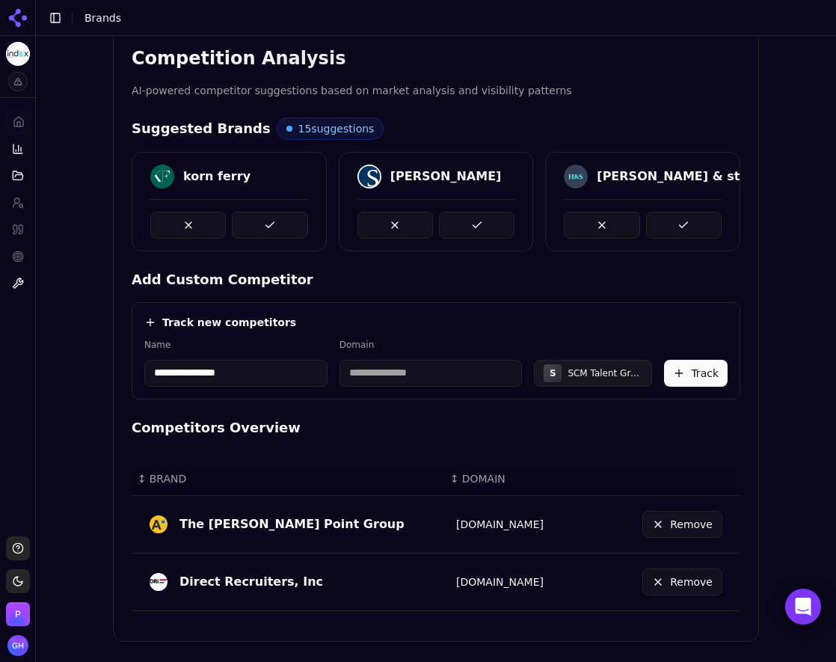
type input "**********"
click at [319, 311] on div "**********" at bounding box center [436, 350] width 609 height 97
type input "**********"
click at [678, 379] on button "Track" at bounding box center [696, 373] width 64 height 27
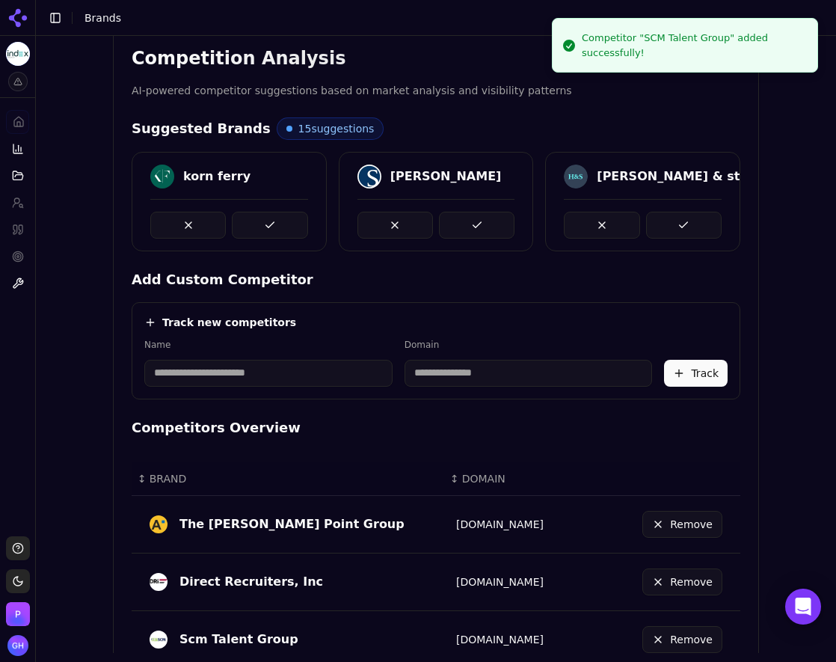
click at [284, 230] on button at bounding box center [270, 225] width 76 height 27
click at [479, 224] on button at bounding box center [477, 225] width 76 height 27
click at [711, 224] on button at bounding box center [684, 225] width 76 height 27
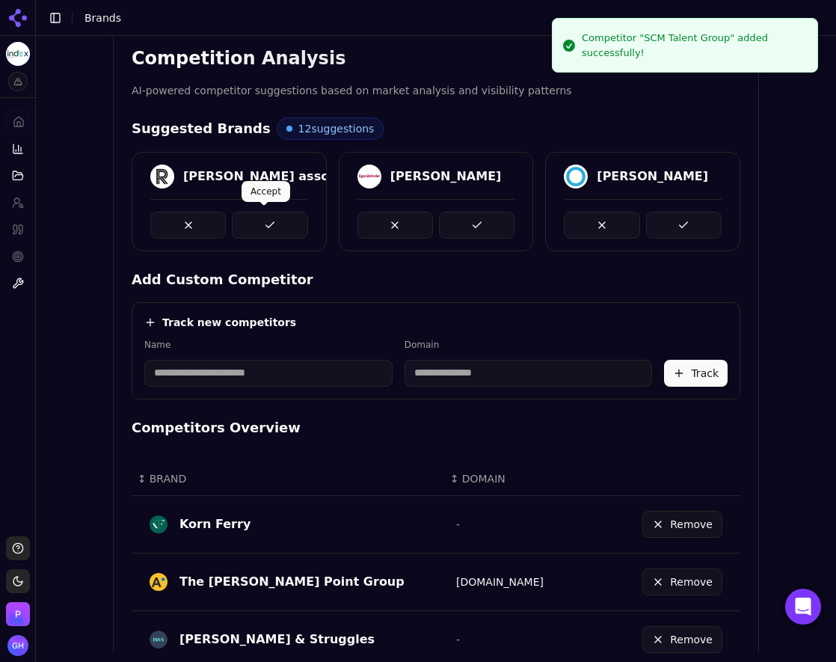
click at [258, 224] on button at bounding box center [270, 225] width 76 height 27
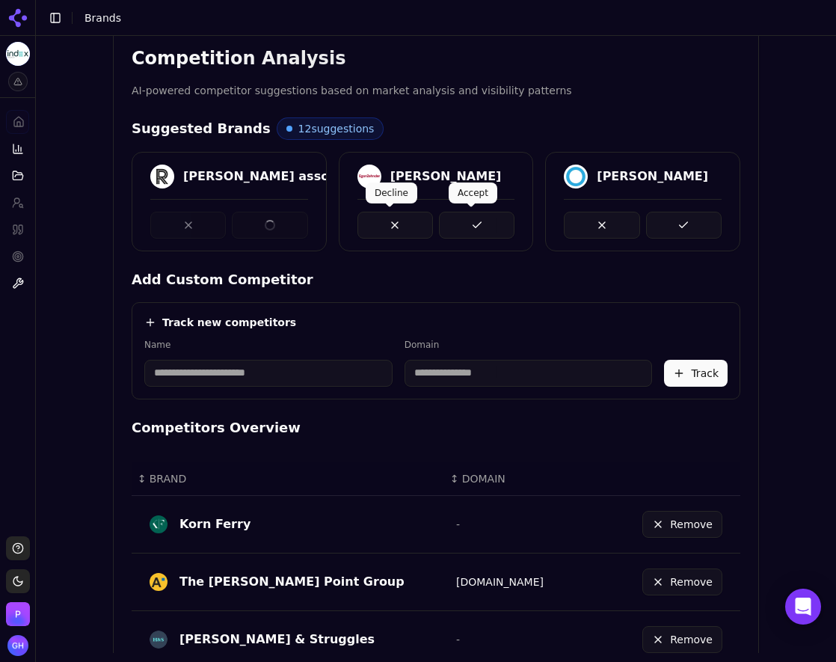
click at [484, 212] on button at bounding box center [477, 225] width 76 height 27
click at [652, 215] on button at bounding box center [684, 225] width 76 height 27
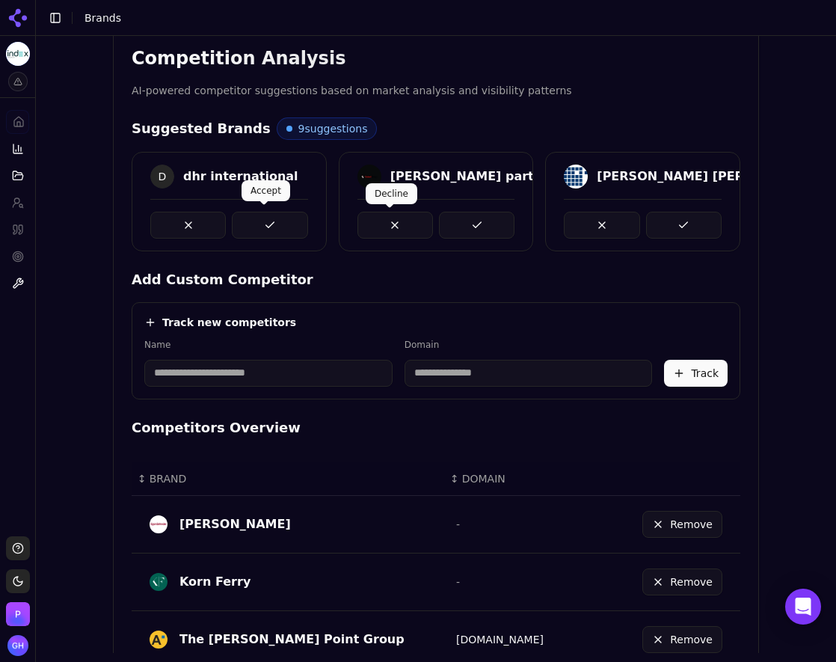
click at [254, 221] on button at bounding box center [270, 225] width 76 height 27
click at [497, 221] on button at bounding box center [477, 225] width 76 height 27
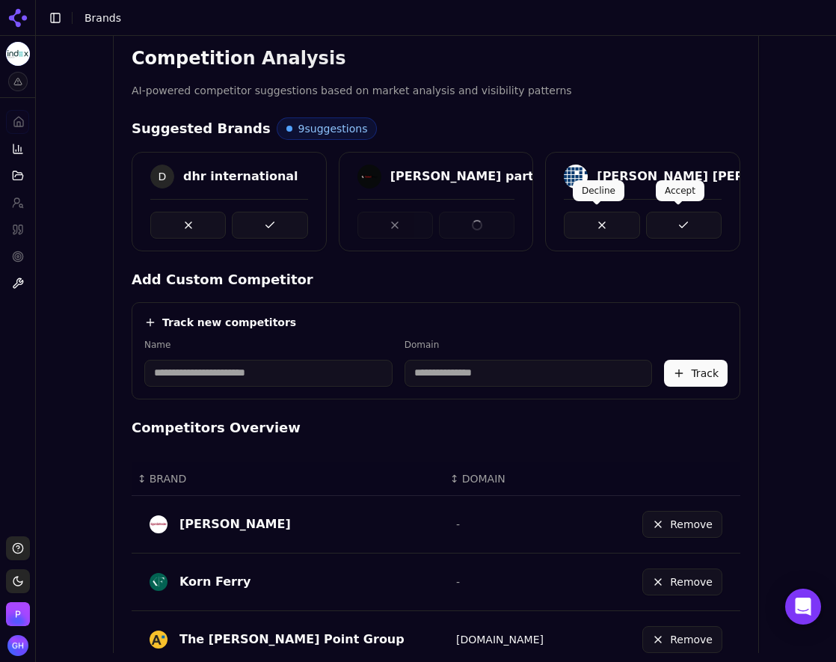
click at [681, 212] on button at bounding box center [684, 225] width 76 height 27
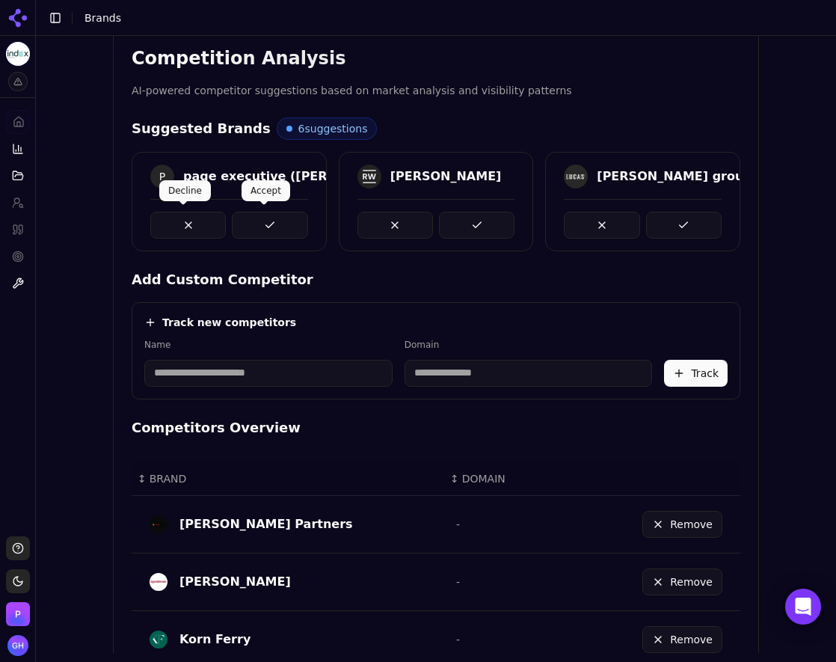
click at [272, 222] on button at bounding box center [270, 225] width 76 height 27
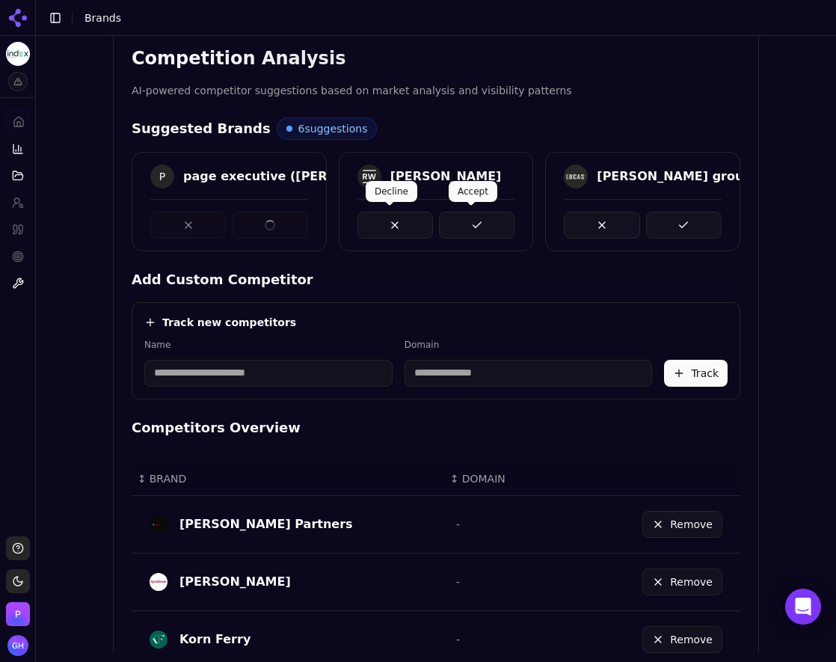
click at [467, 213] on button at bounding box center [477, 225] width 76 height 27
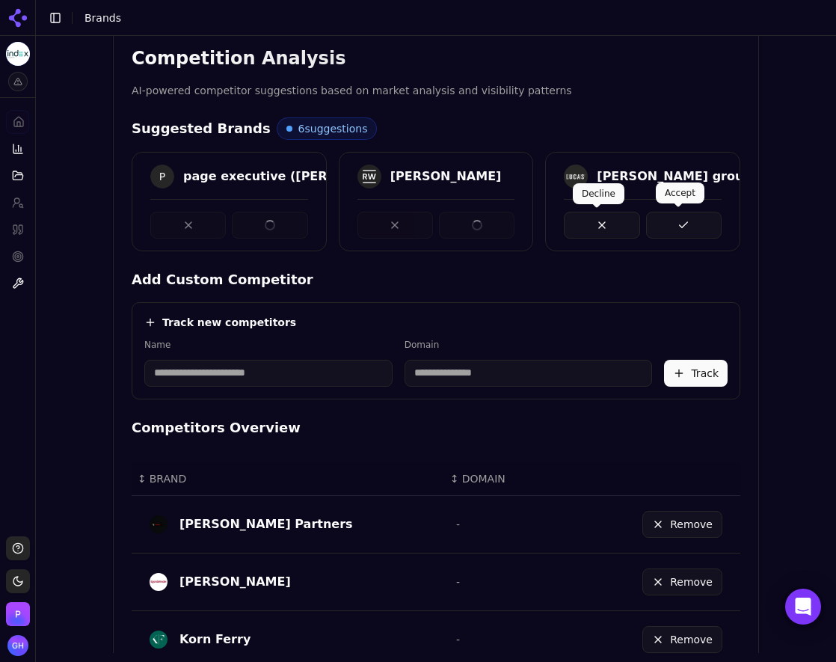
click at [697, 219] on button at bounding box center [684, 225] width 76 height 27
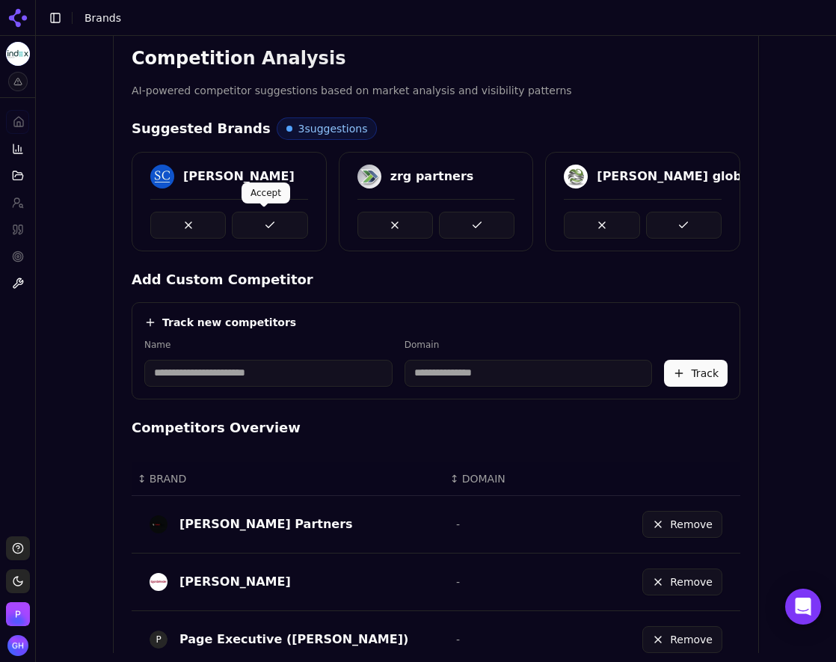
drag, startPoint x: 256, startPoint y: 224, endPoint x: 425, endPoint y: 222, distance: 169.0
click at [256, 222] on button at bounding box center [270, 225] width 76 height 27
click at [431, 222] on div at bounding box center [437, 225] width 158 height 27
drag, startPoint x: 431, startPoint y: 222, endPoint x: 466, endPoint y: 227, distance: 35.5
click at [466, 227] on div at bounding box center [437, 225] width 158 height 27
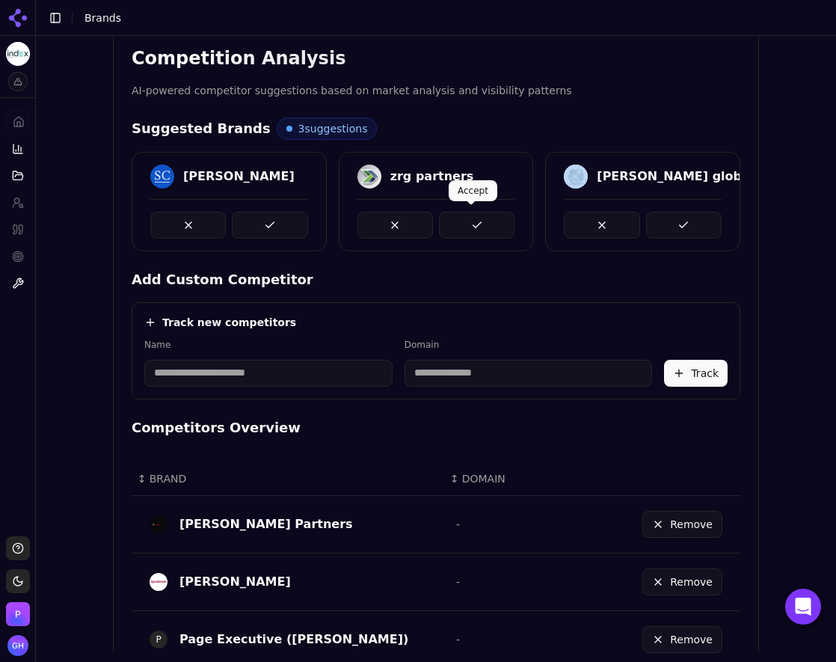
click at [646, 226] on button at bounding box center [684, 225] width 76 height 27
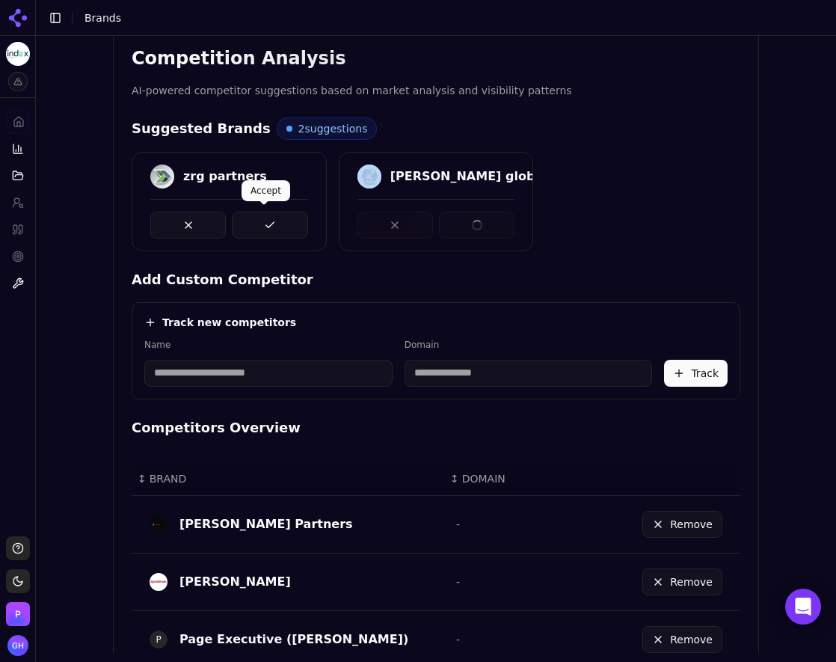
click at [261, 224] on button at bounding box center [270, 225] width 76 height 27
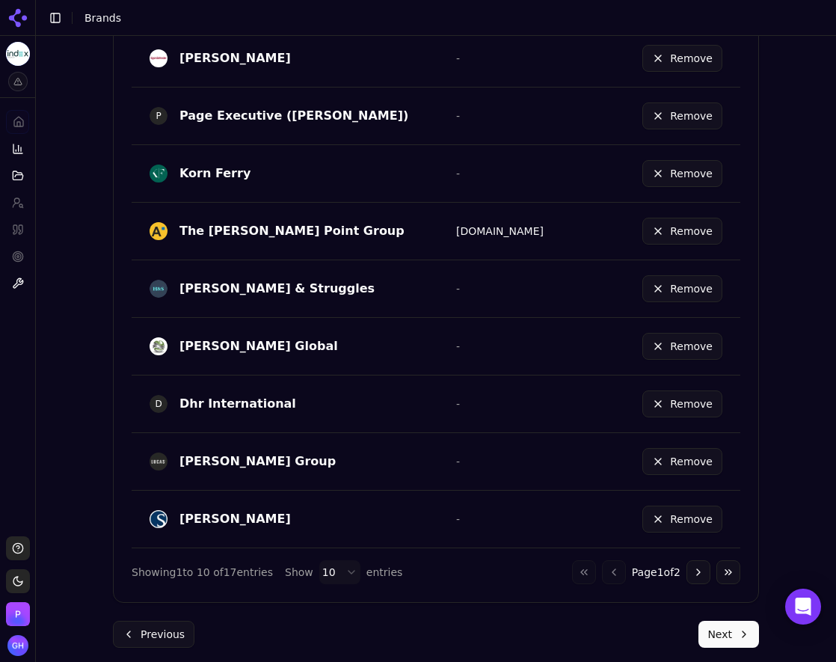
scroll to position [843, 0]
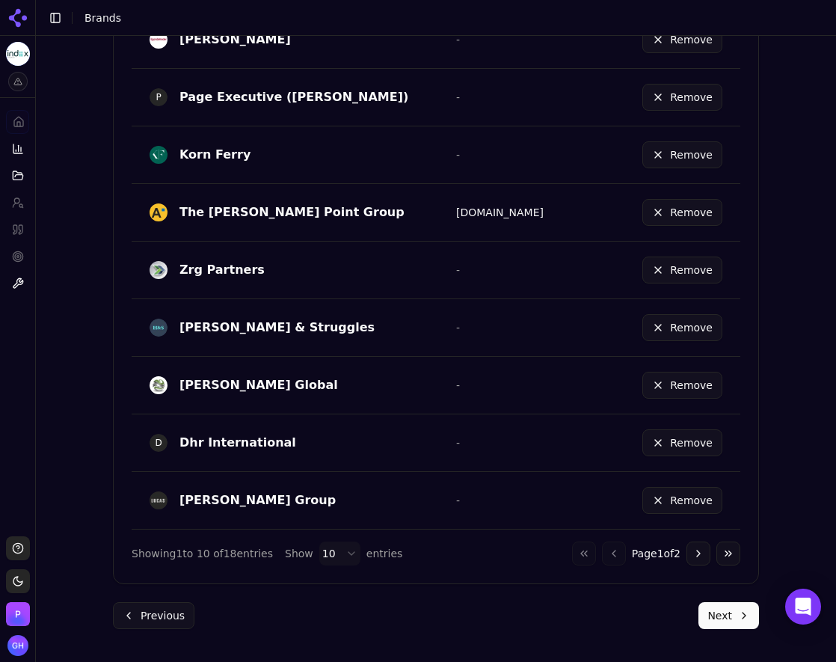
click at [732, 623] on button "Next" at bounding box center [729, 615] width 61 height 27
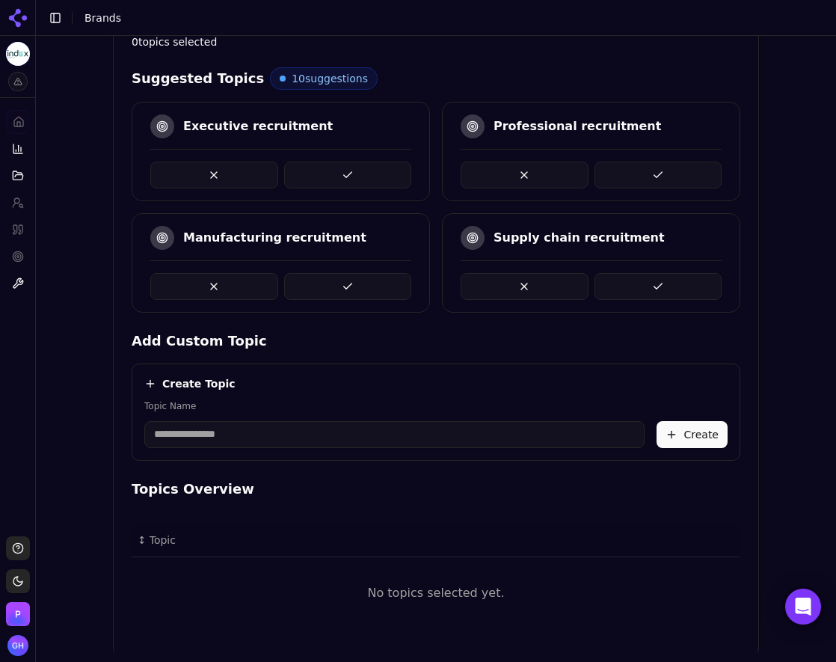
scroll to position [287, 0]
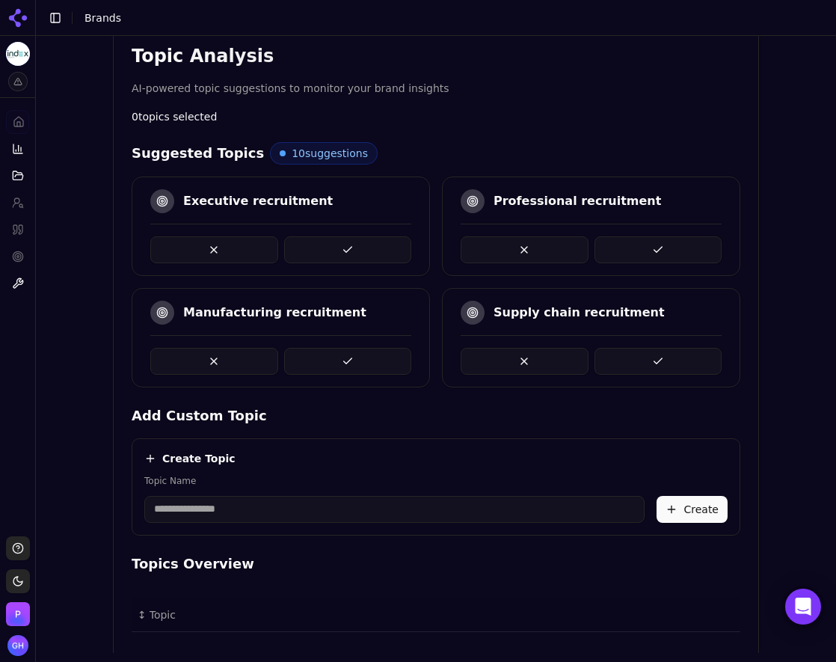
click at [362, 356] on button at bounding box center [348, 361] width 128 height 27
click at [306, 359] on button at bounding box center [348, 361] width 128 height 27
click at [365, 365] on button at bounding box center [348, 361] width 128 height 27
click at [346, 244] on button at bounding box center [348, 249] width 128 height 27
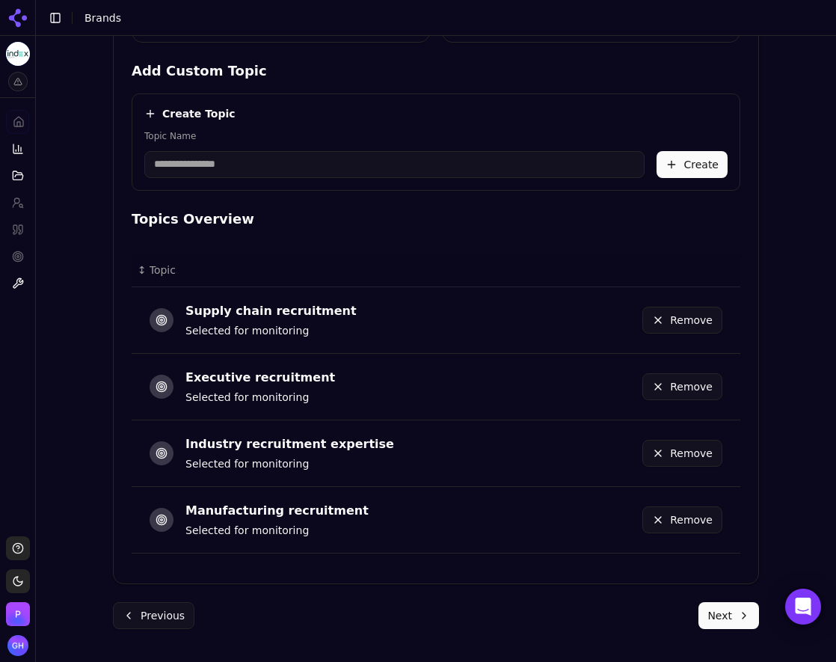
click at [728, 623] on button "Next" at bounding box center [729, 615] width 61 height 27
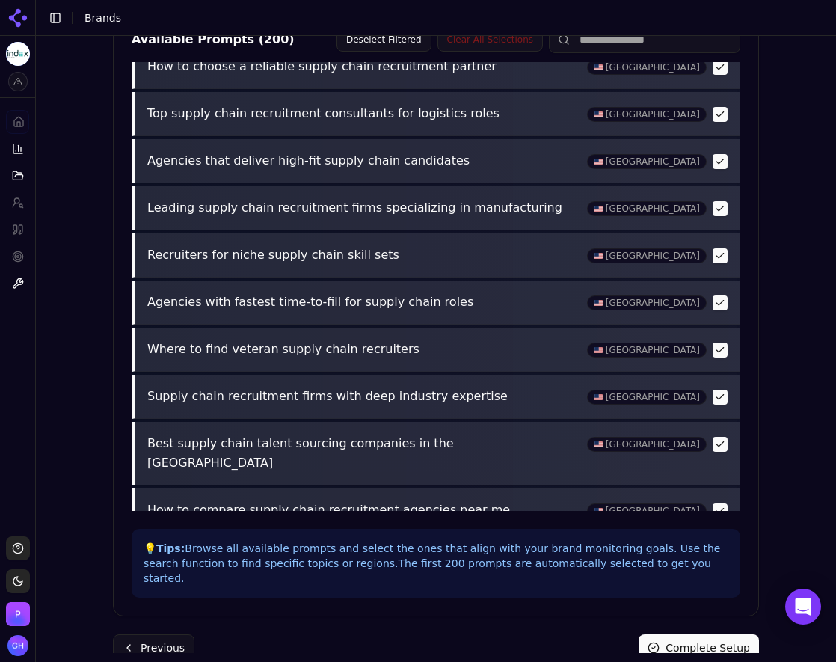
scroll to position [524, 0]
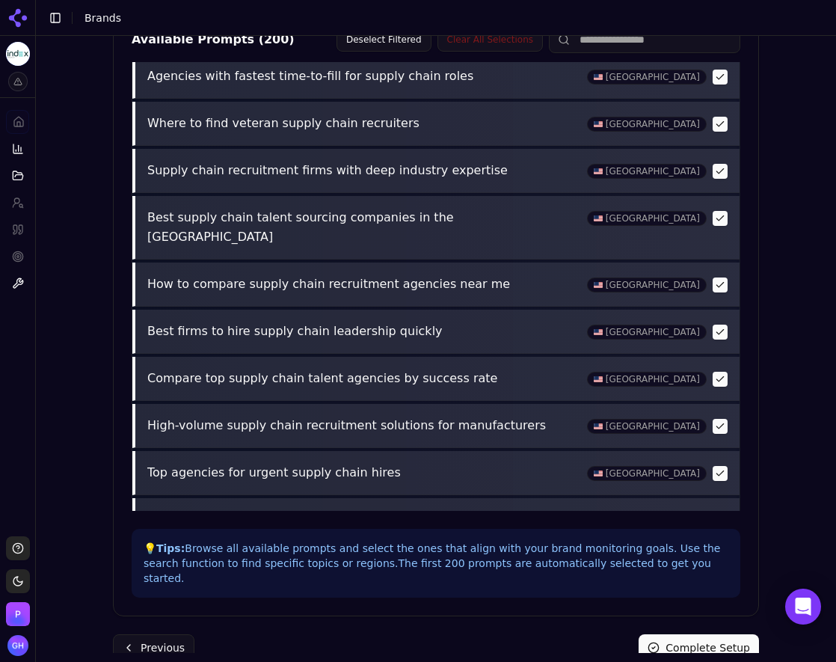
click at [686, 640] on button "Complete Setup" at bounding box center [699, 647] width 120 height 27
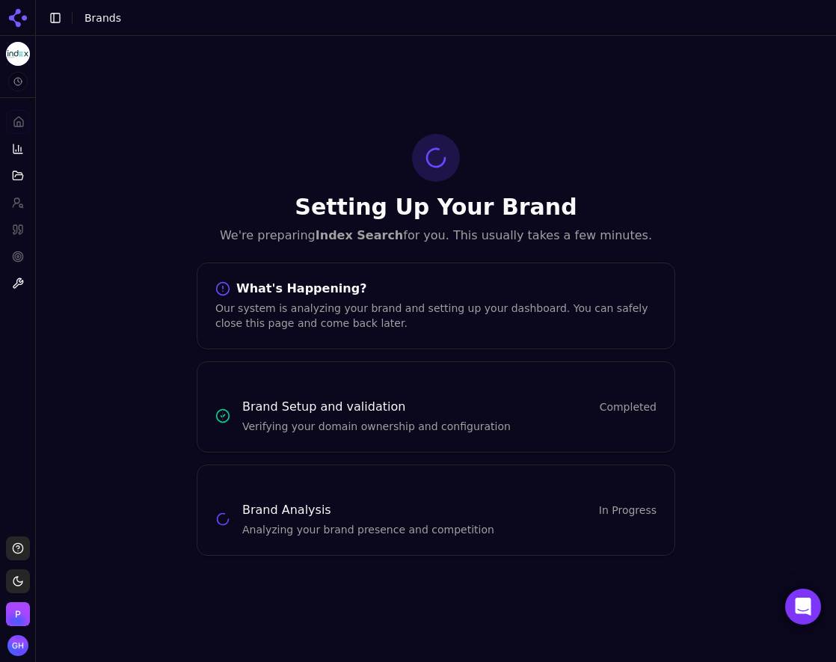
scroll to position [0, 0]
drag, startPoint x: 302, startPoint y: 298, endPoint x: 307, endPoint y: 280, distance: 19.4
click at [215, 144] on div "Setting Up Your Brand We're preparing Index Search for you. This usually takes …" at bounding box center [436, 189] width 479 height 111
click at [19, 13] on icon at bounding box center [15, 15] width 12 height 12
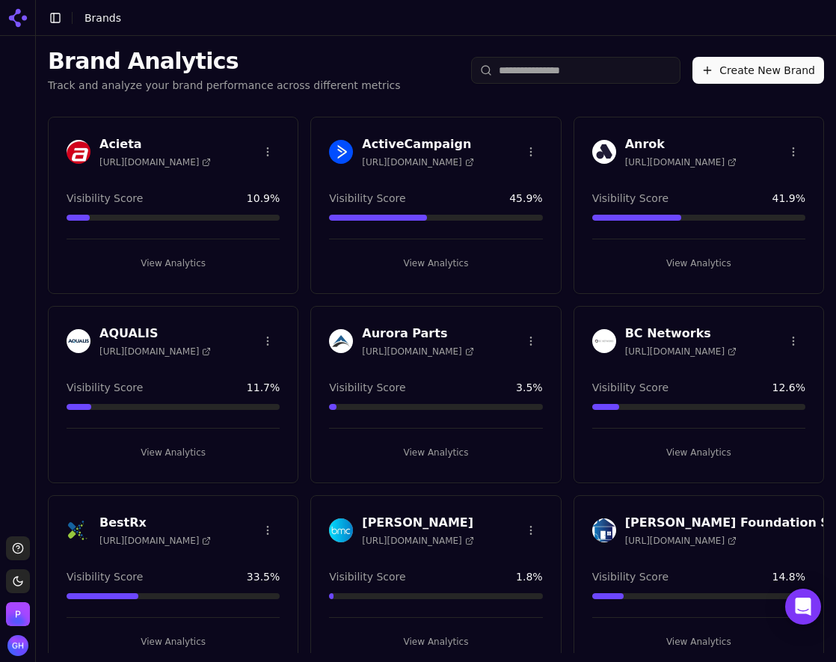
click at [770, 57] on button "Create New Brand" at bounding box center [759, 70] width 132 height 27
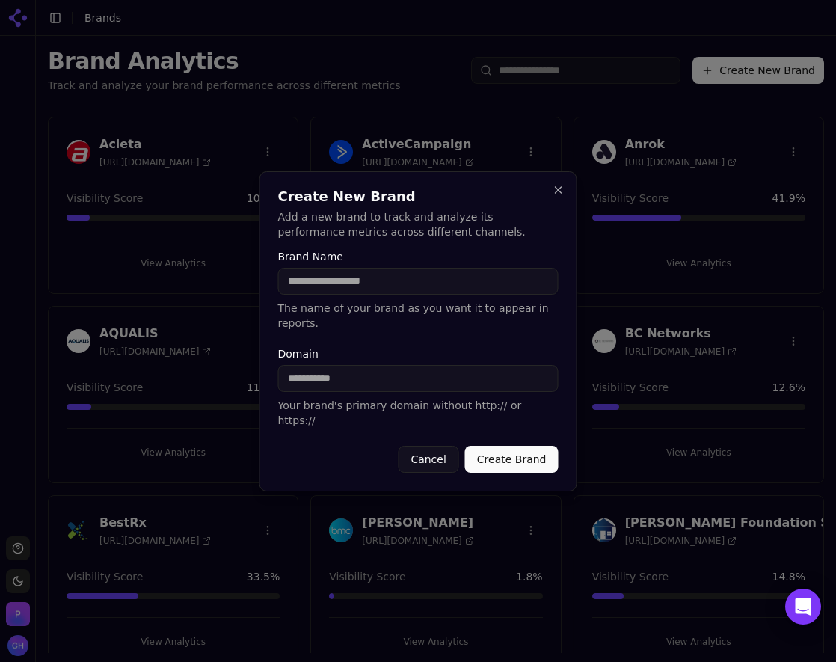
click at [415, 450] on button "Cancel" at bounding box center [428, 459] width 61 height 27
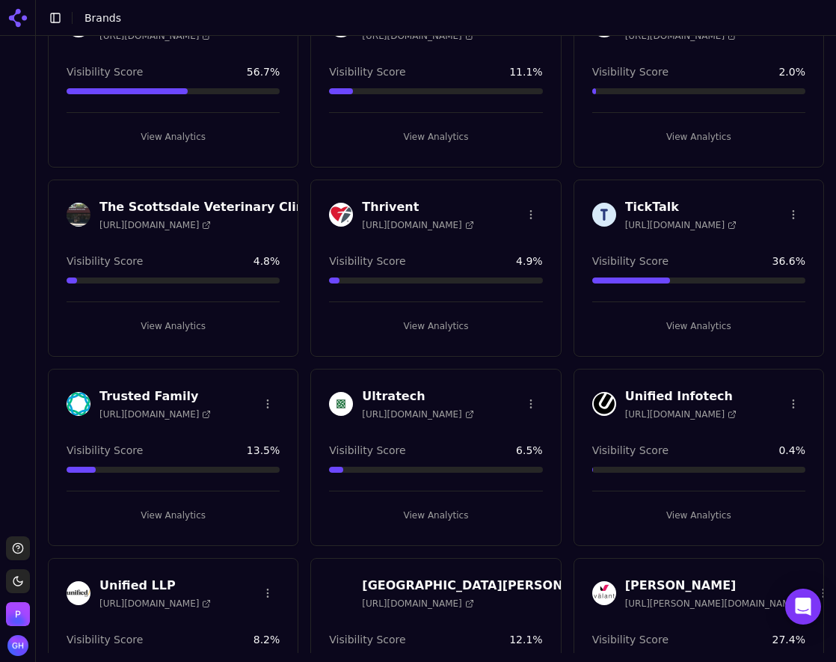
scroll to position [5708, 0]
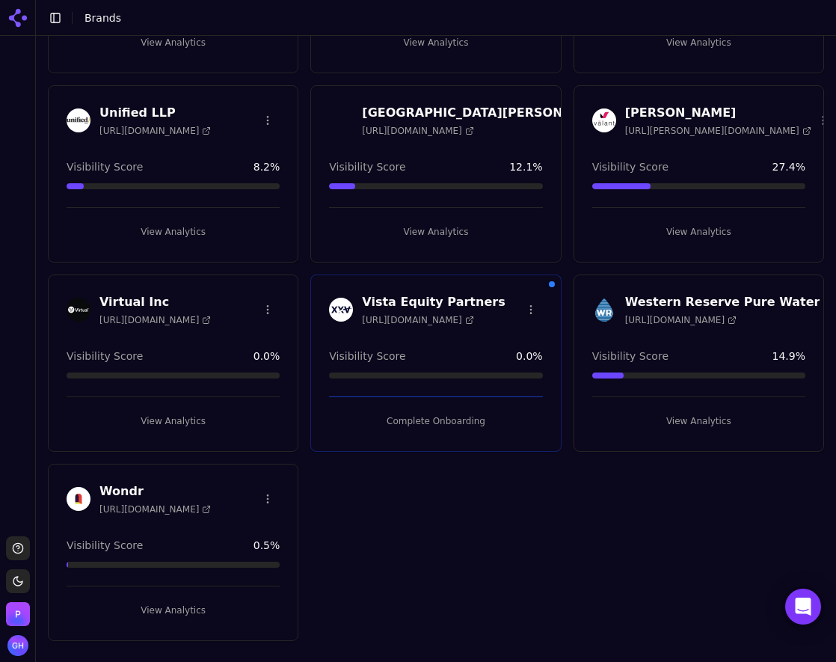
click at [405, 417] on button "Complete Onboarding" at bounding box center [435, 421] width 213 height 24
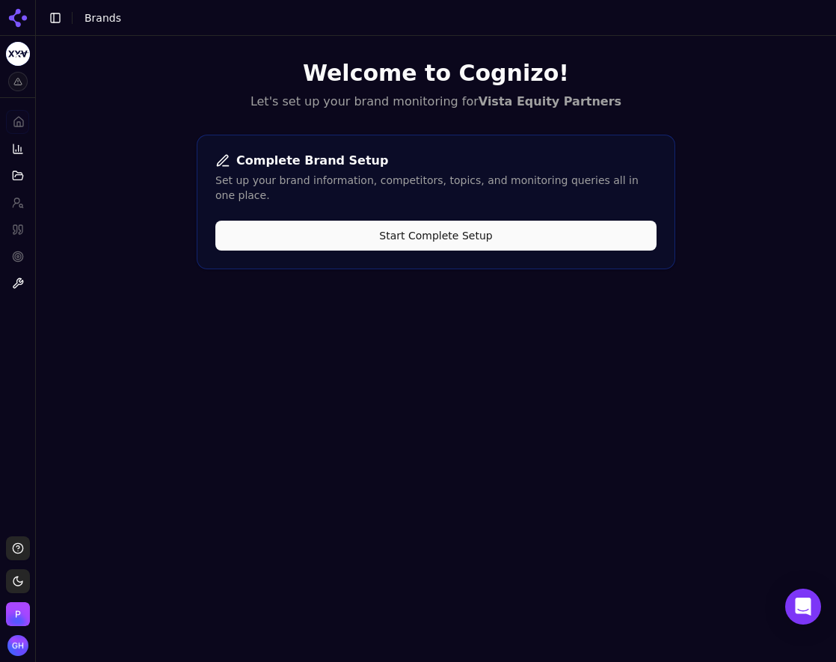
click at [513, 221] on button "Start Complete Setup" at bounding box center [435, 236] width 441 height 30
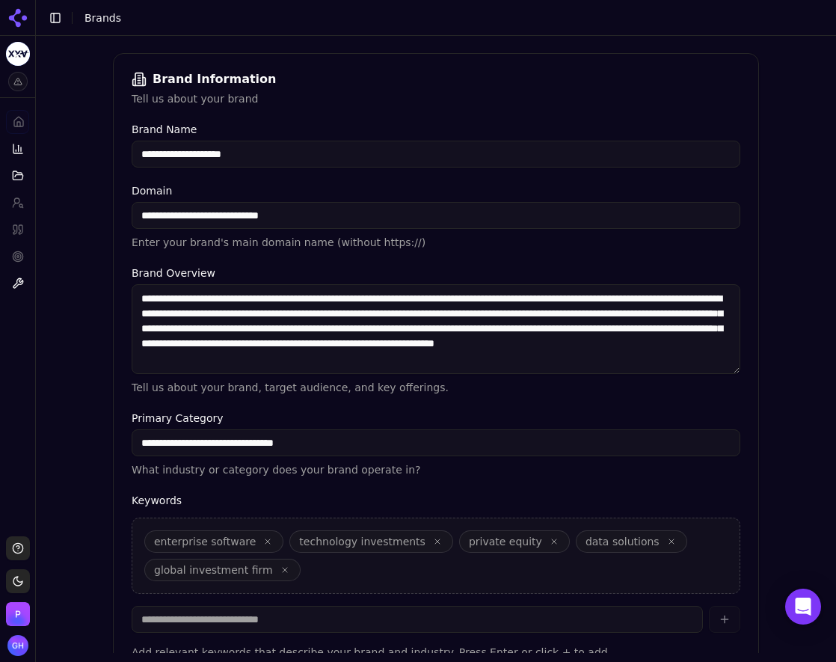
scroll to position [301, 0]
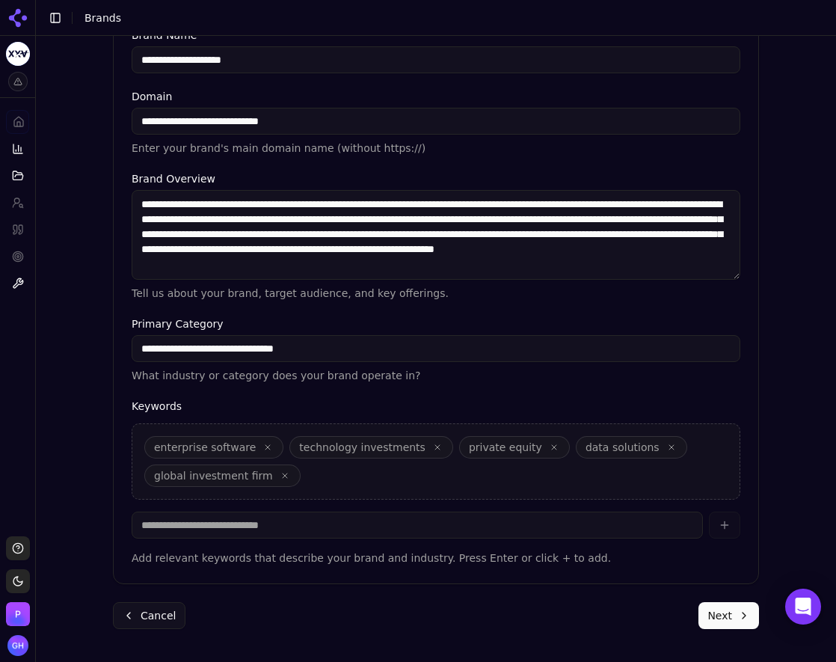
click at [733, 613] on button "Next" at bounding box center [729, 615] width 61 height 27
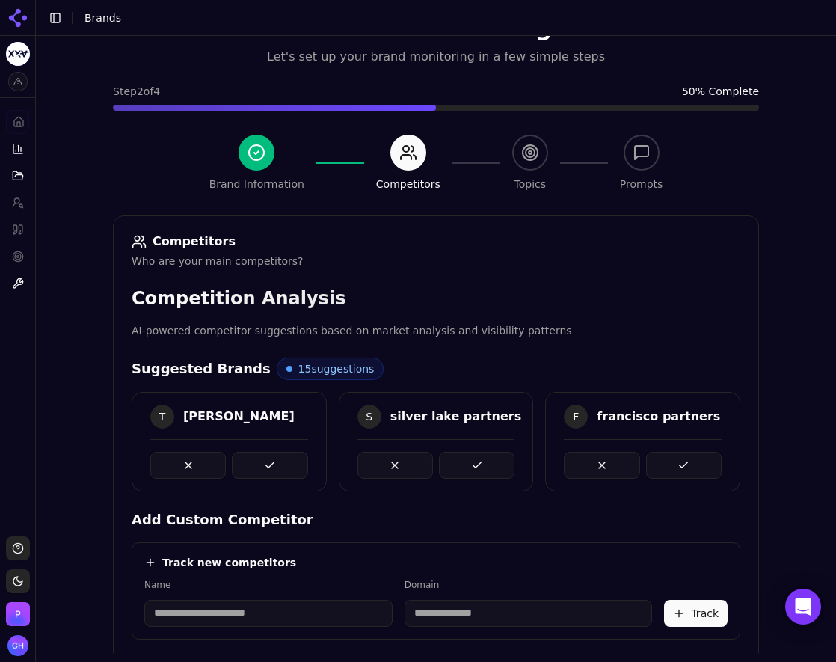
scroll to position [298, 0]
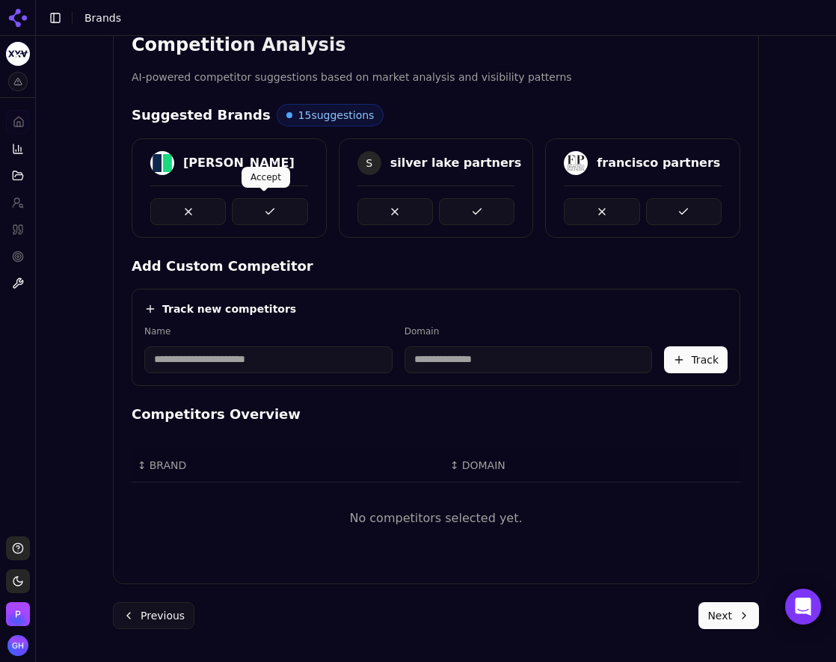
click at [263, 211] on button at bounding box center [270, 211] width 76 height 27
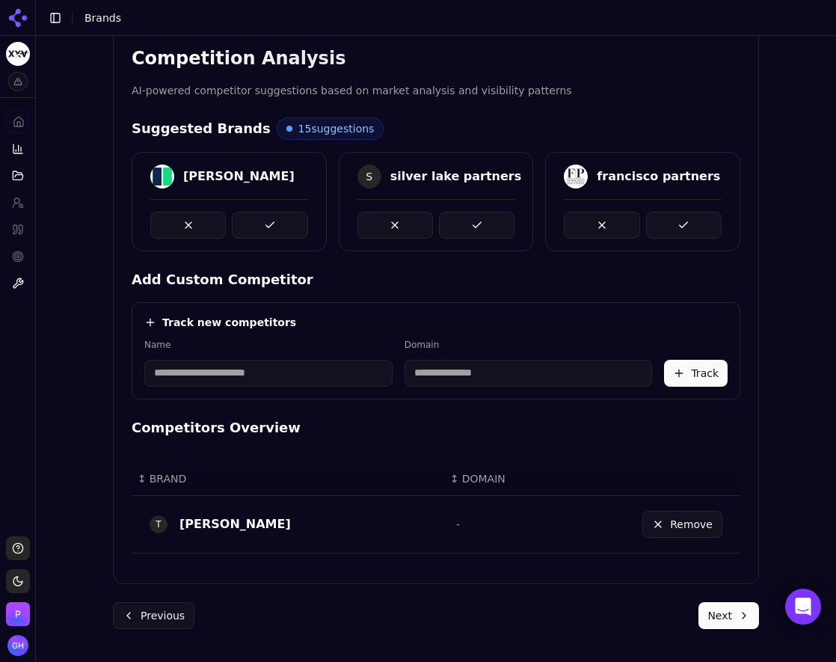
scroll to position [285, 0]
click at [263, 368] on input at bounding box center [268, 373] width 248 height 27
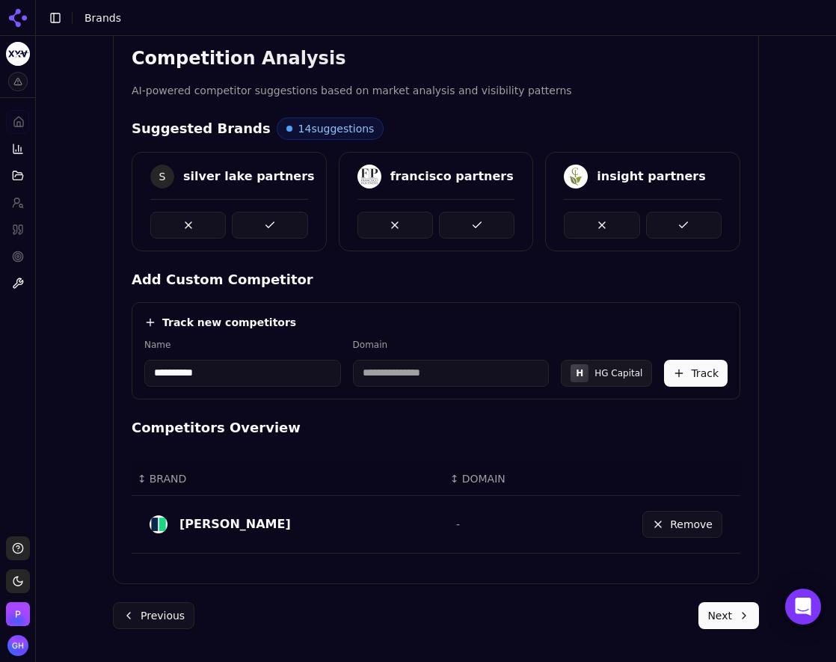
type input "**********"
click at [283, 325] on div "Track new competitors" at bounding box center [435, 322] width 583 height 15
click at [344, 364] on input "********" at bounding box center [438, 373] width 188 height 27
drag, startPoint x: 451, startPoint y: 379, endPoint x: 316, endPoint y: 386, distance: 134.8
click at [316, 386] on div "**********" at bounding box center [435, 363] width 583 height 48
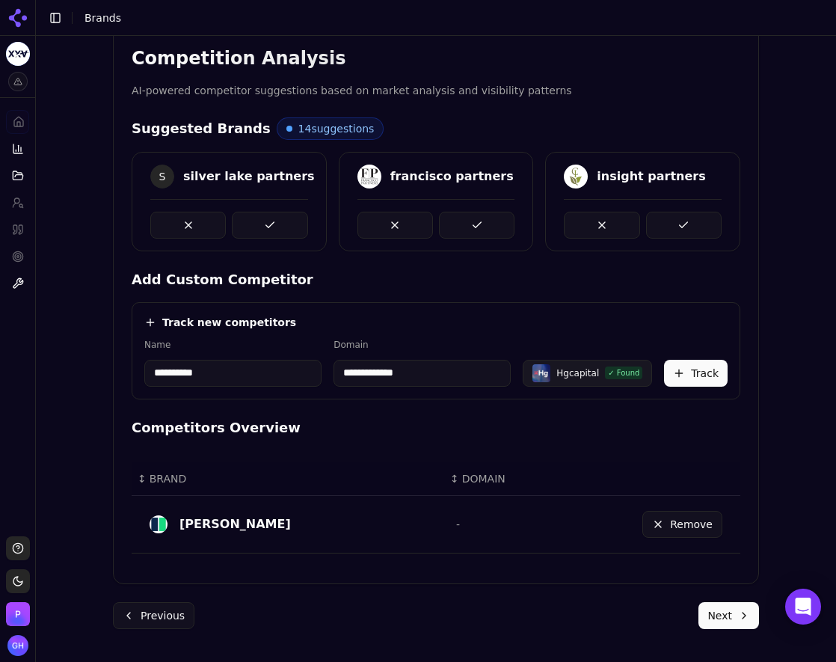
type input "**********"
click at [687, 367] on button "Track" at bounding box center [696, 373] width 64 height 27
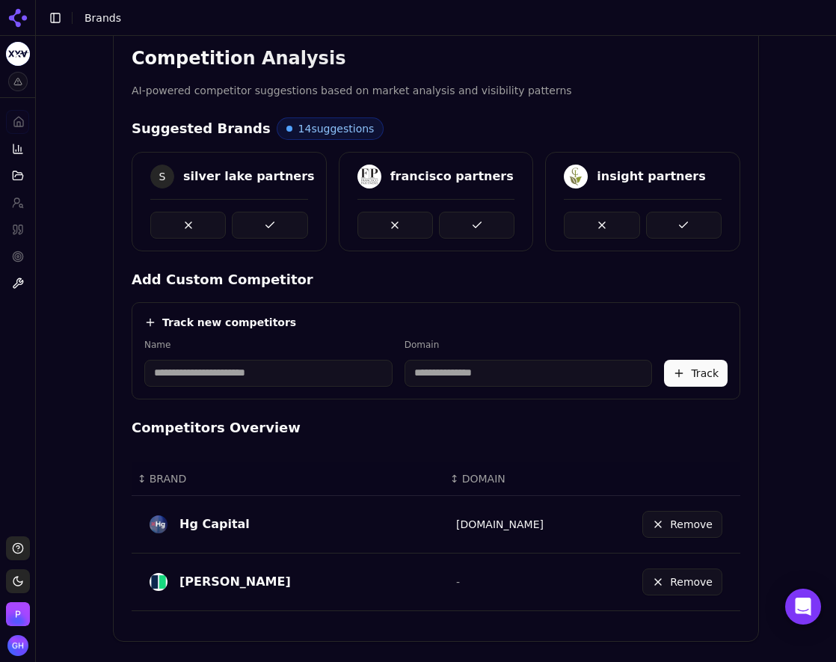
click at [214, 379] on input at bounding box center [268, 373] width 248 height 27
type input "**********"
click at [381, 313] on div "**********" at bounding box center [436, 350] width 609 height 97
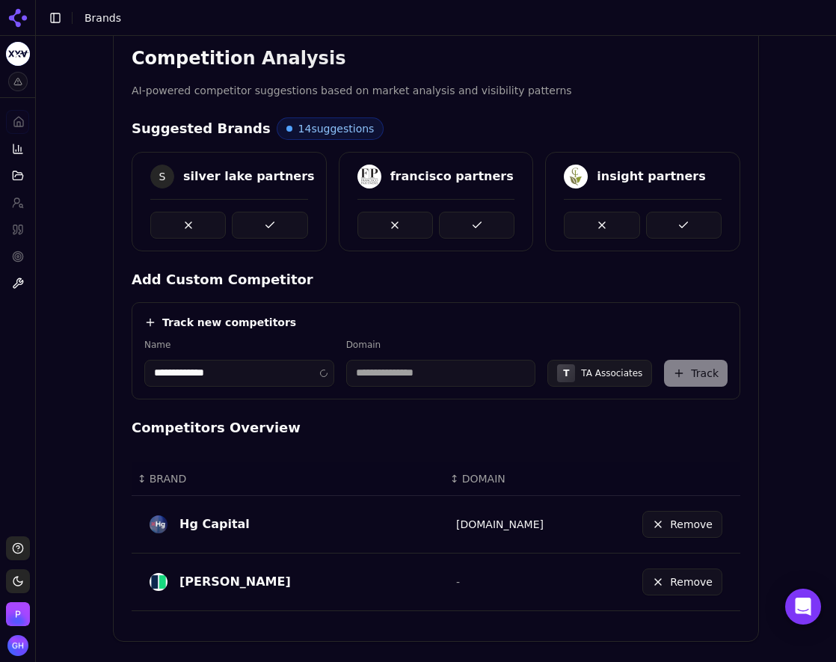
type input "******"
drag, startPoint x: 700, startPoint y: 369, endPoint x: 709, endPoint y: 366, distance: 9.5
click at [700, 369] on button "Track" at bounding box center [696, 373] width 64 height 27
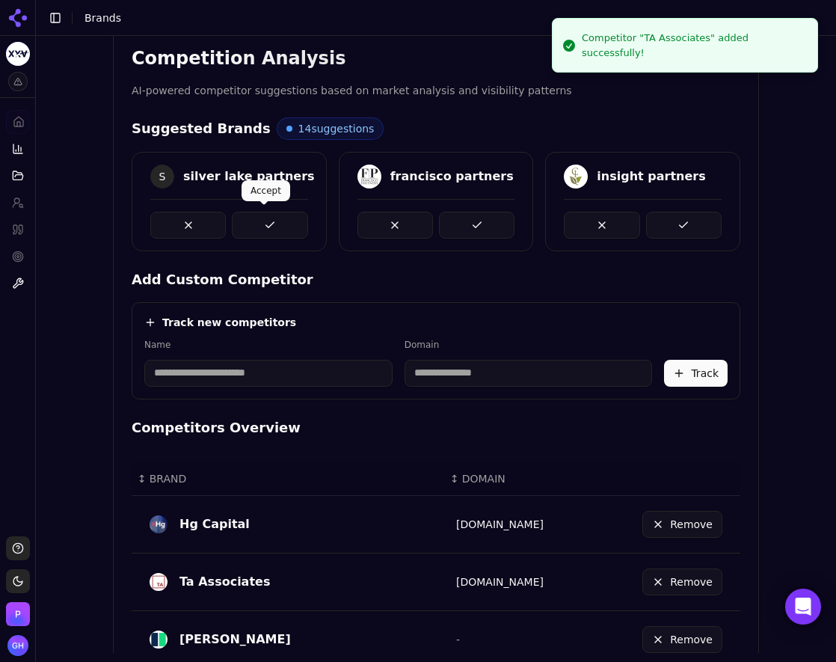
drag, startPoint x: 272, startPoint y: 220, endPoint x: 369, endPoint y: 248, distance: 101.3
click at [272, 219] on button at bounding box center [270, 225] width 76 height 27
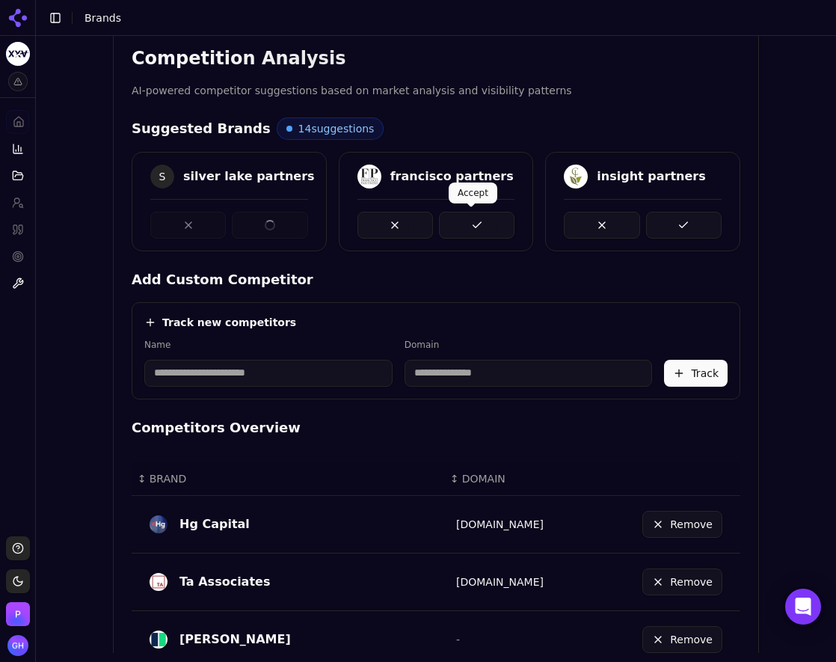
click at [459, 212] on button at bounding box center [477, 225] width 76 height 27
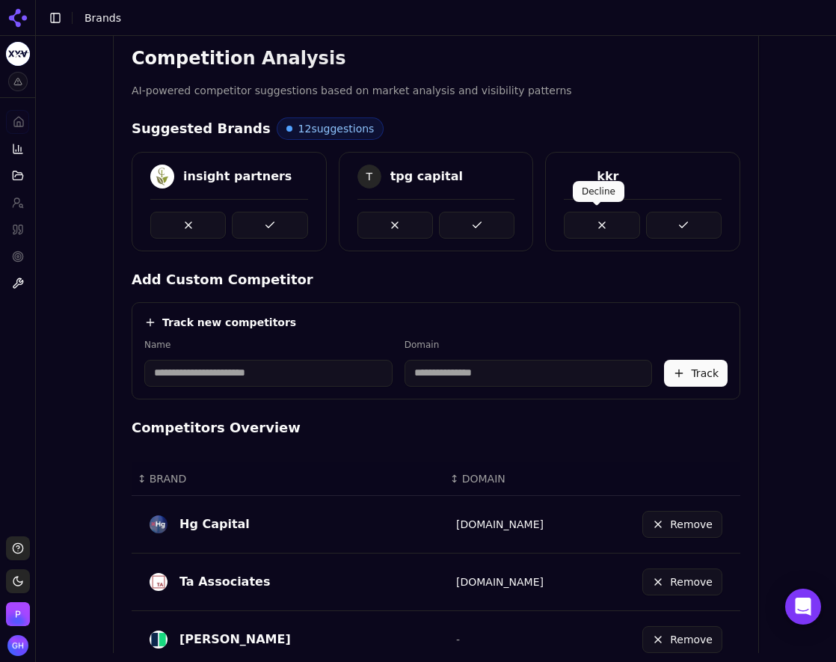
click at [653, 204] on div at bounding box center [643, 219] width 158 height 40
click at [265, 221] on button at bounding box center [270, 225] width 76 height 27
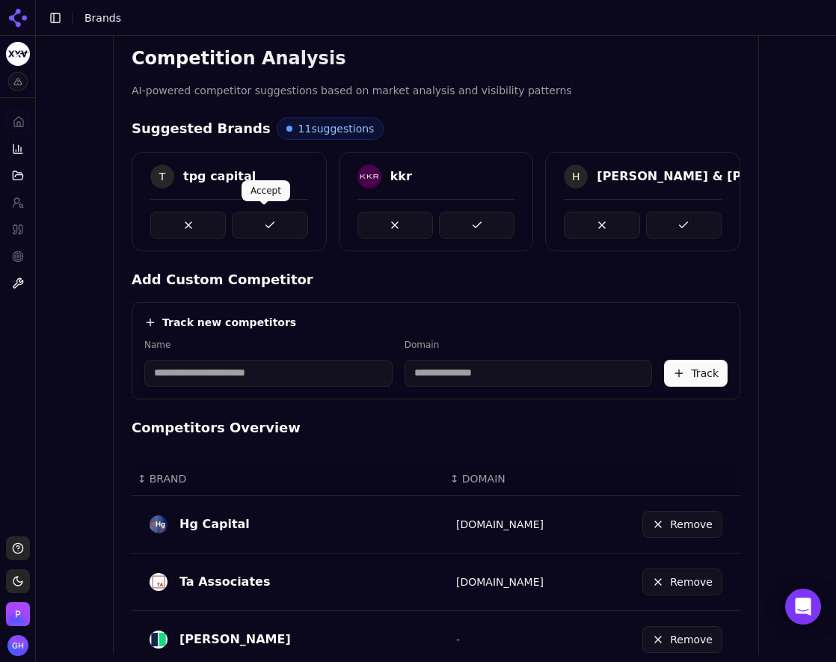
click at [264, 215] on button at bounding box center [270, 225] width 76 height 27
click at [450, 231] on button at bounding box center [477, 225] width 76 height 27
click at [646, 230] on button at bounding box center [684, 225] width 76 height 27
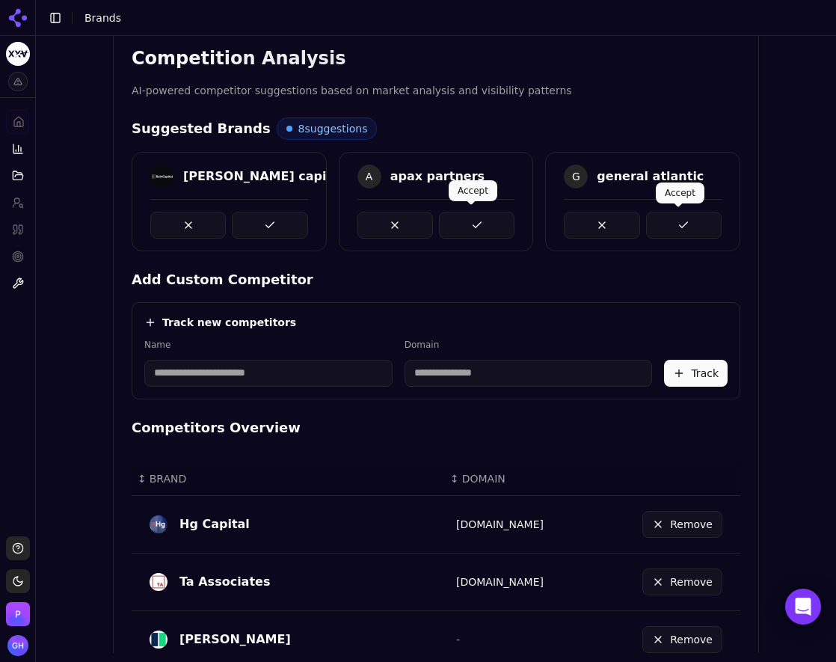
click at [660, 223] on button at bounding box center [684, 225] width 76 height 27
click at [476, 221] on button at bounding box center [477, 225] width 76 height 27
click at [274, 221] on button at bounding box center [270, 225] width 76 height 27
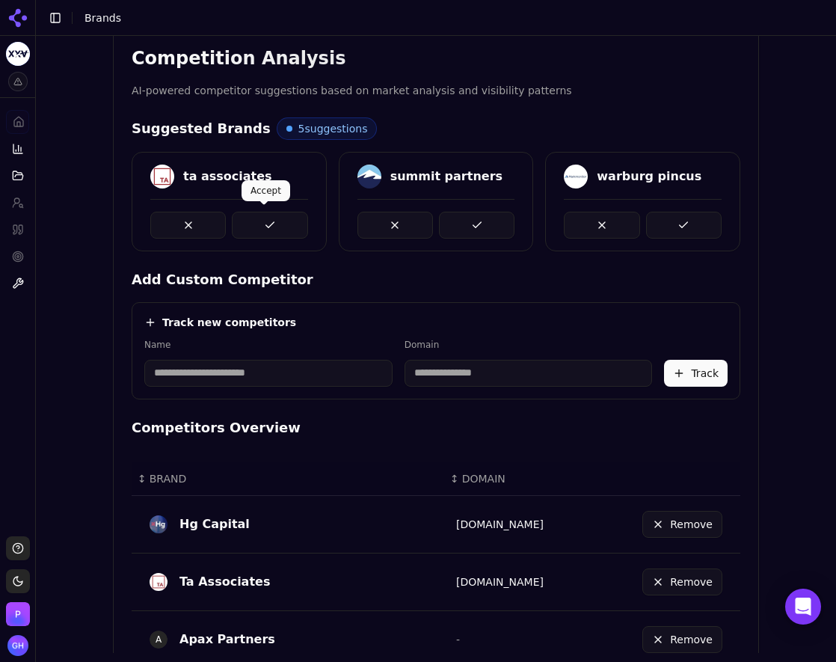
click at [263, 212] on button at bounding box center [270, 225] width 76 height 27
click at [500, 220] on button at bounding box center [477, 225] width 76 height 27
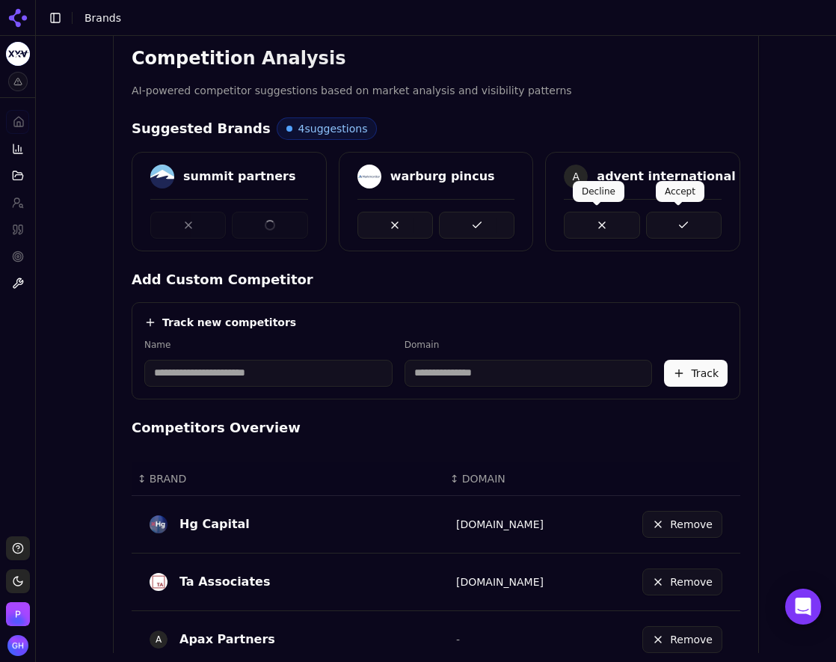
click at [693, 228] on button at bounding box center [684, 225] width 76 height 27
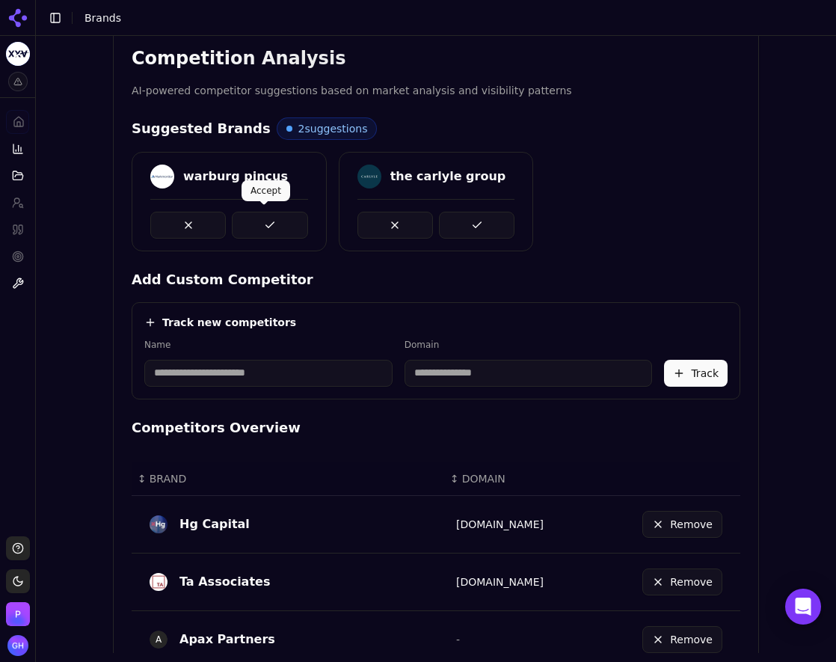
drag, startPoint x: 257, startPoint y: 221, endPoint x: 527, endPoint y: 220, distance: 270.0
click at [262, 220] on button at bounding box center [270, 225] width 76 height 27
click at [470, 218] on button at bounding box center [477, 225] width 76 height 27
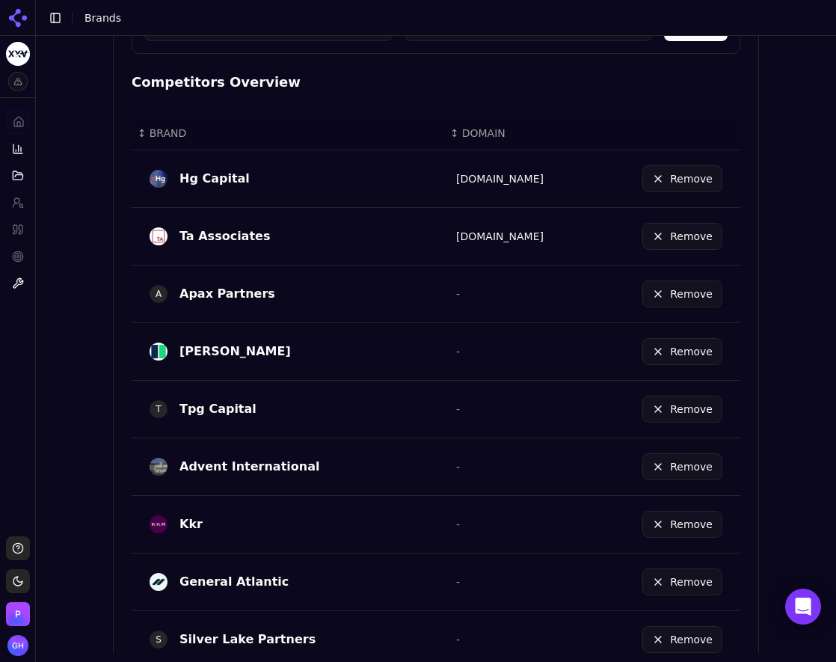
scroll to position [843, 0]
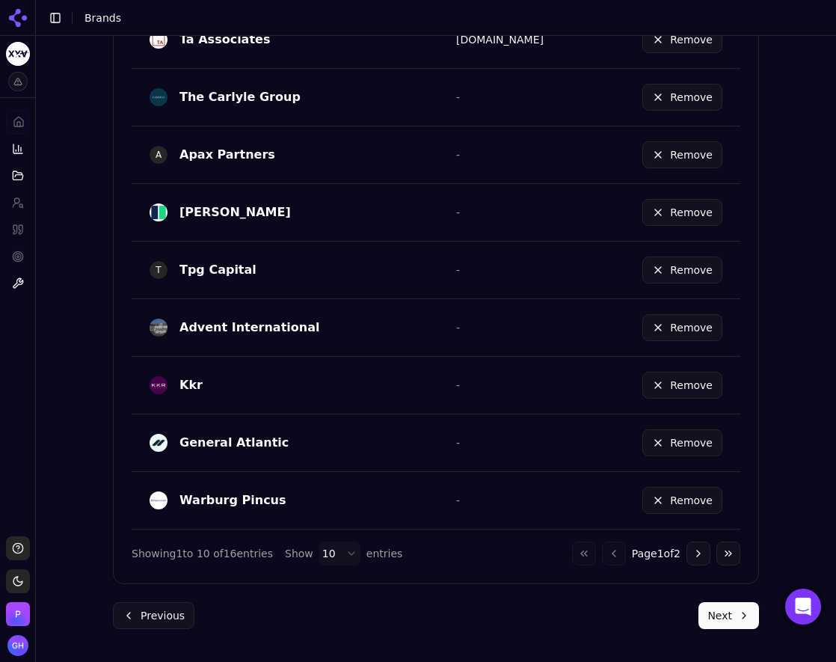
click at [692, 550] on button "Go to next page" at bounding box center [699, 554] width 24 height 24
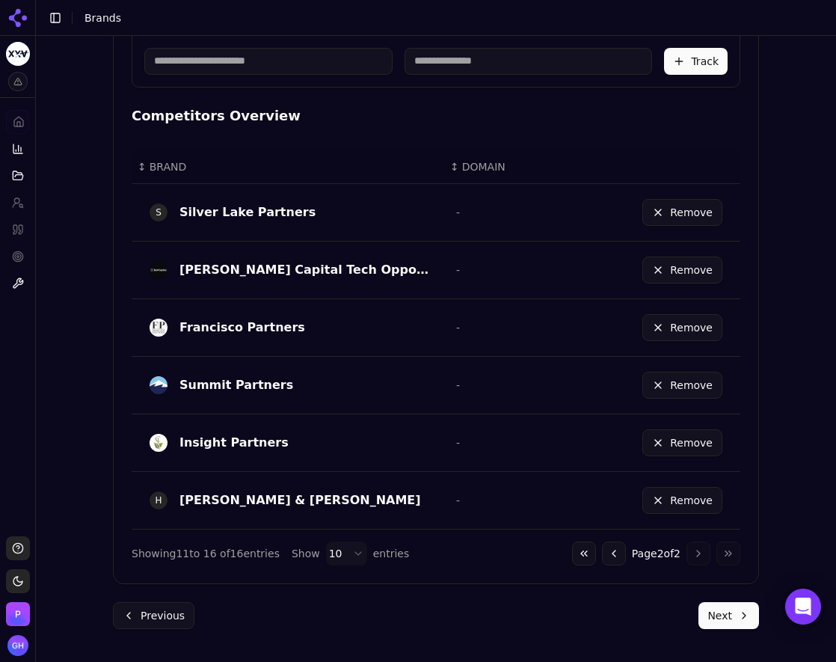
click at [603, 558] on button "Go to previous page" at bounding box center [614, 554] width 24 height 24
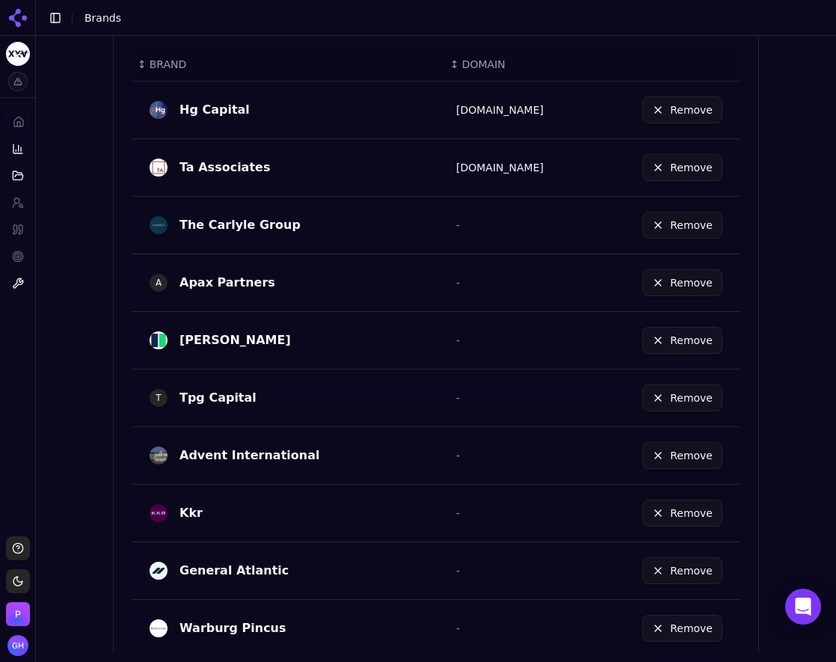
scroll to position [843, 0]
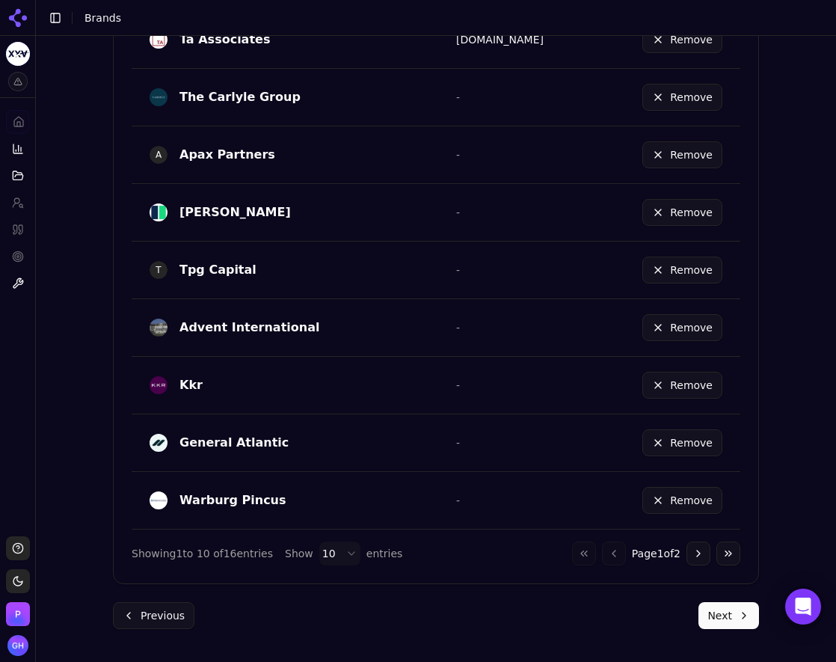
click at [709, 616] on button "Next" at bounding box center [729, 615] width 61 height 27
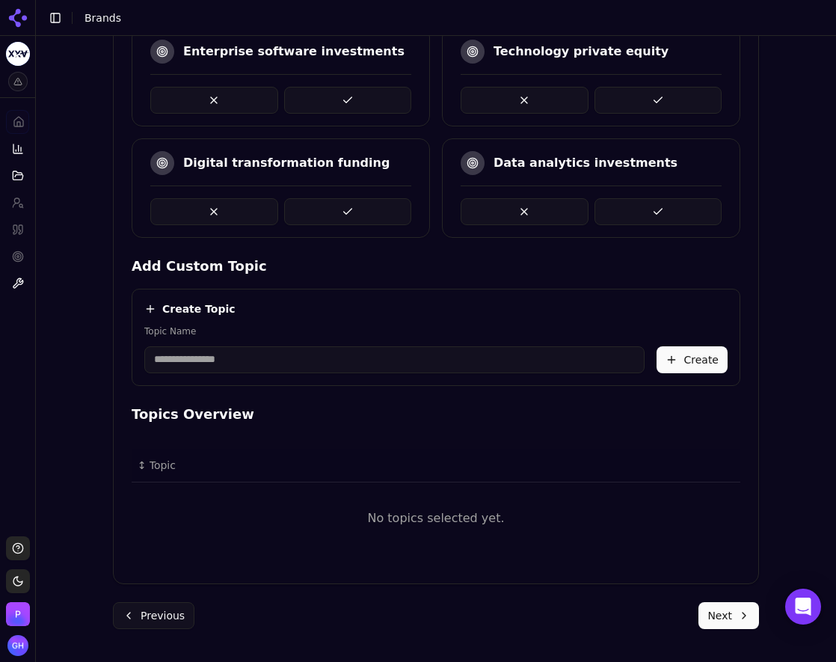
scroll to position [287, 0]
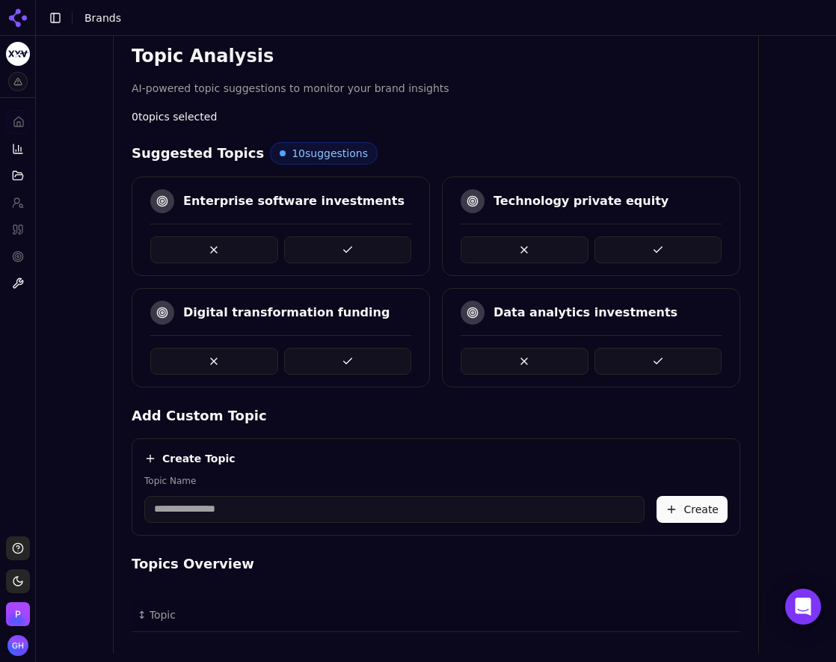
click at [362, 248] on button at bounding box center [348, 249] width 128 height 27
click at [673, 252] on button at bounding box center [659, 249] width 128 height 27
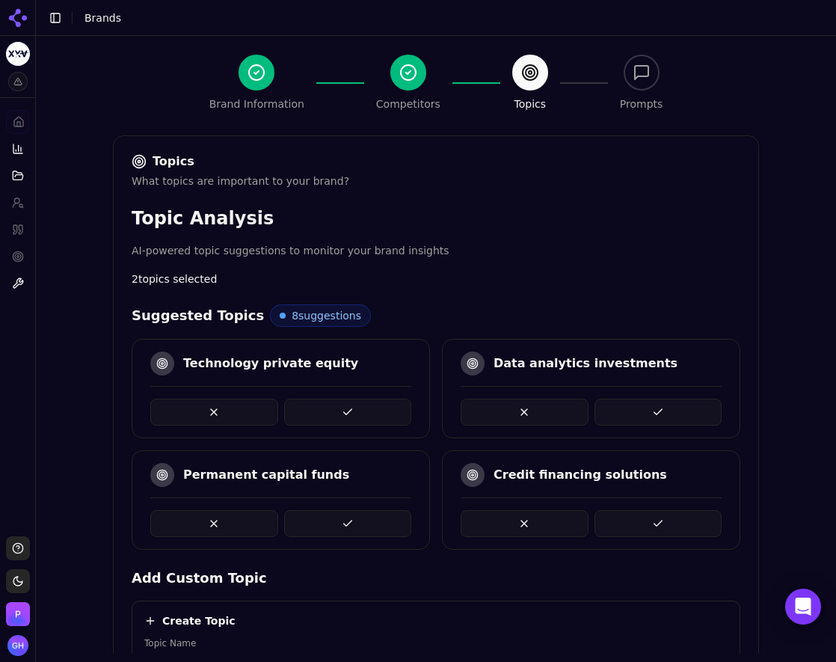
scroll to position [200, 0]
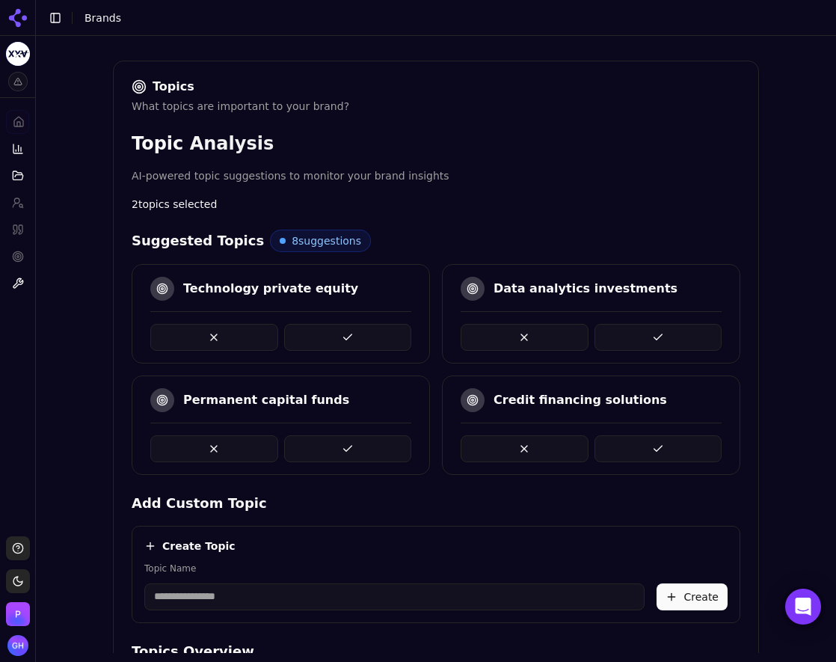
click at [344, 347] on button at bounding box center [348, 337] width 128 height 27
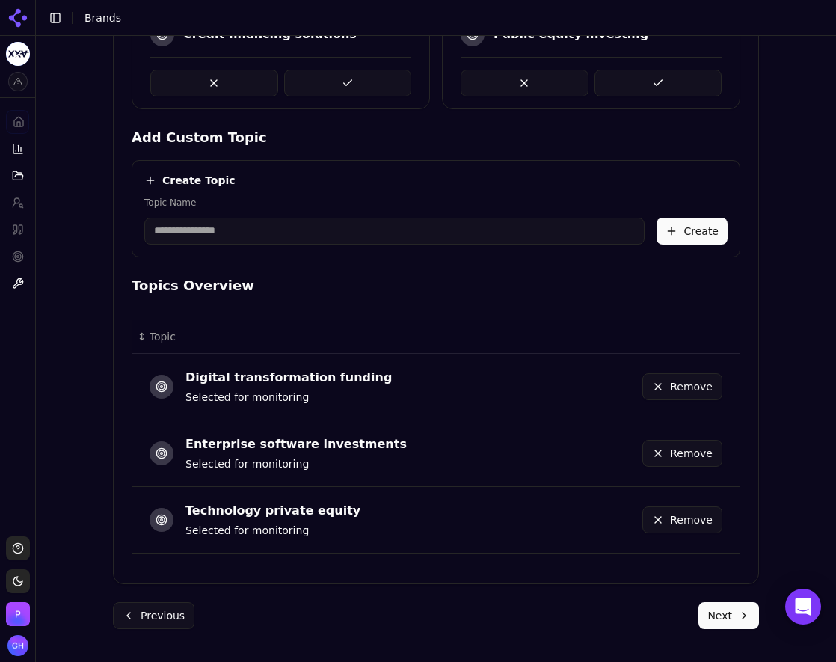
scroll to position [191, 0]
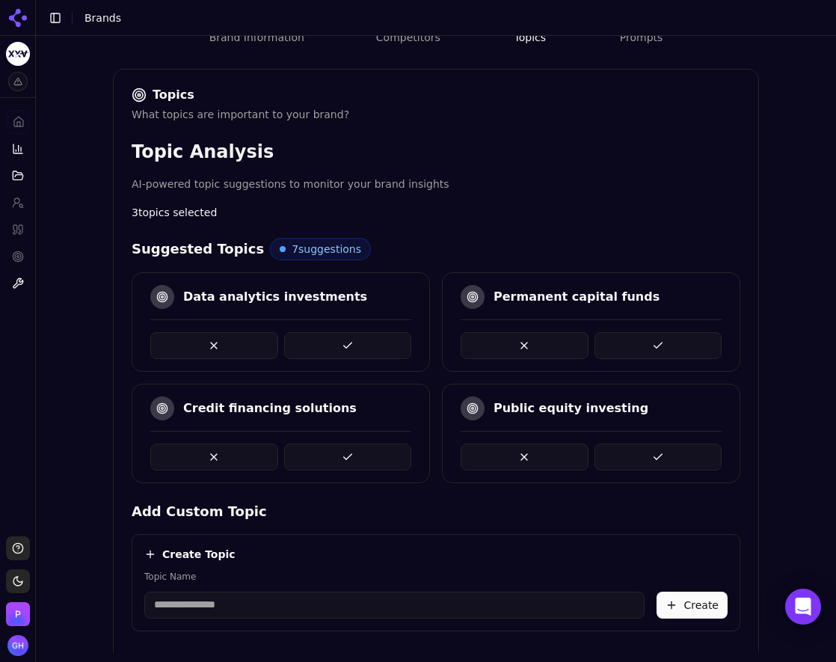
click at [344, 347] on button at bounding box center [348, 345] width 128 height 27
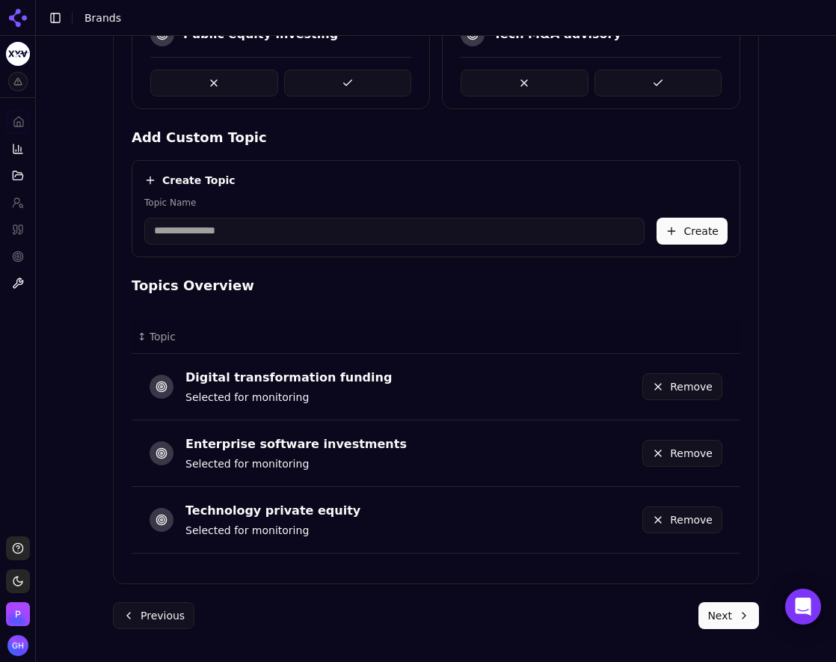
click at [741, 620] on button "Next" at bounding box center [729, 615] width 61 height 27
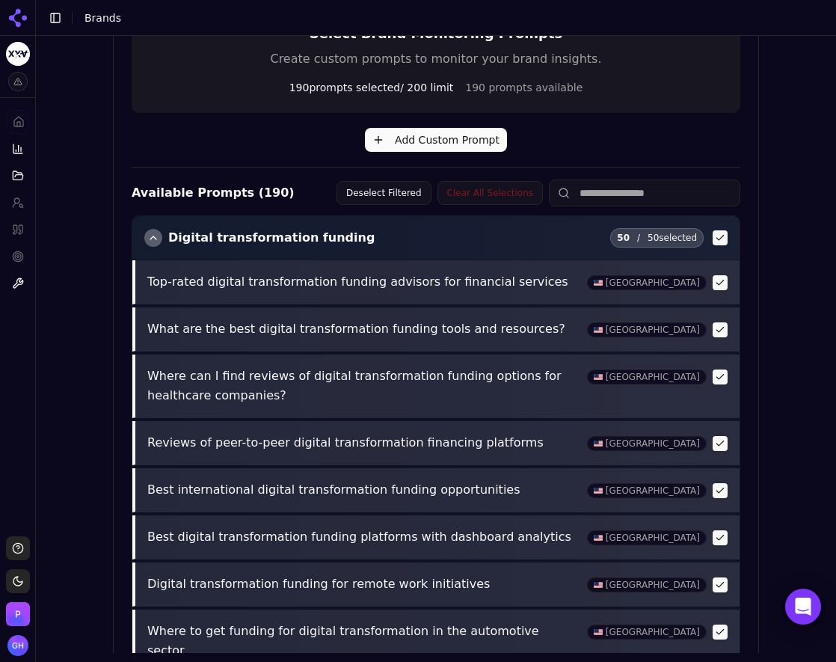
scroll to position [545, 0]
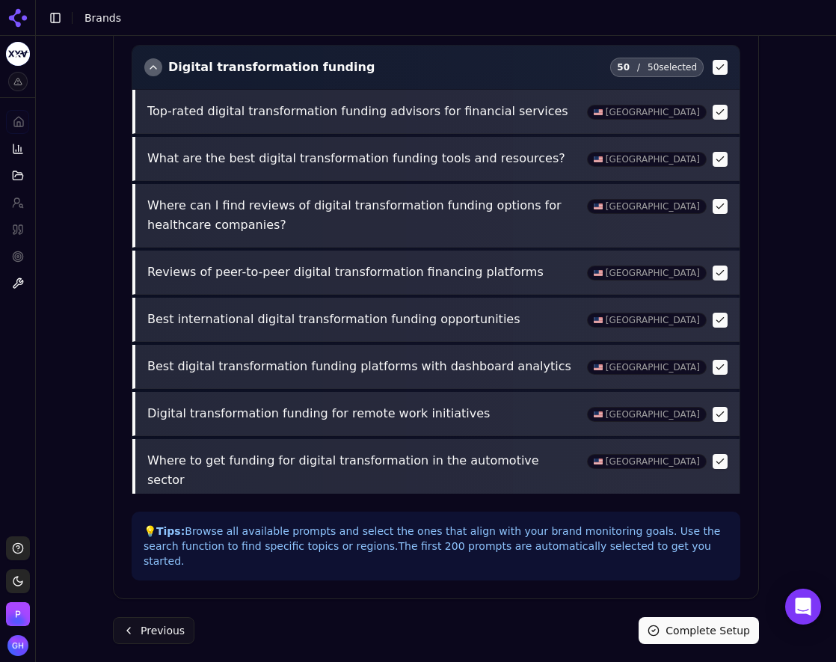
click at [705, 617] on button "Complete Setup" at bounding box center [699, 630] width 120 height 27
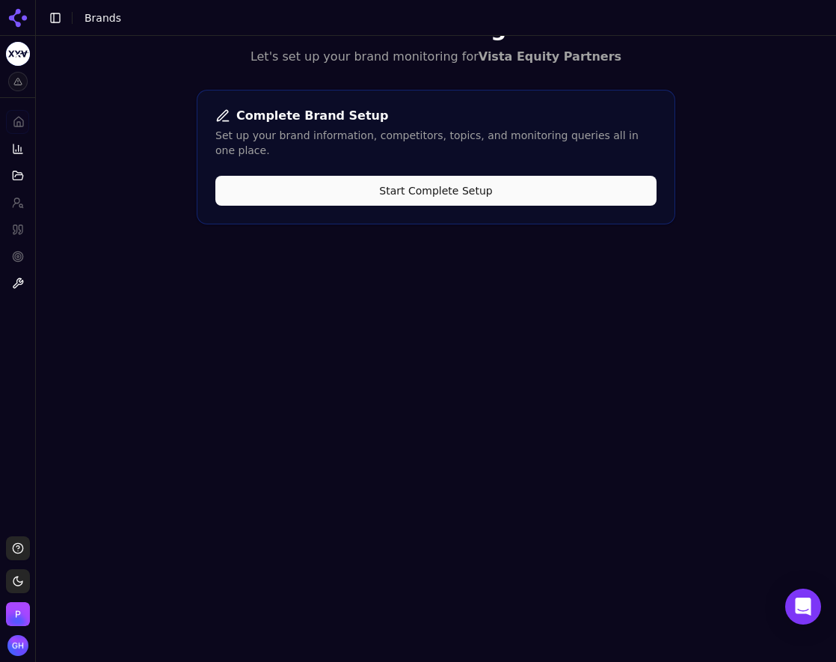
scroll to position [0, 0]
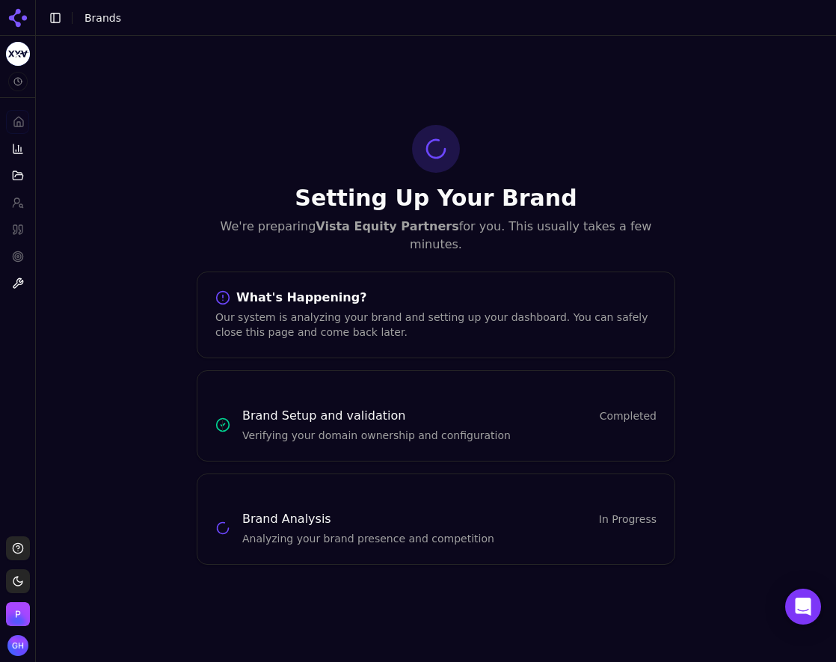
click at [25, 20] on icon at bounding box center [24, 17] width 5 height 5
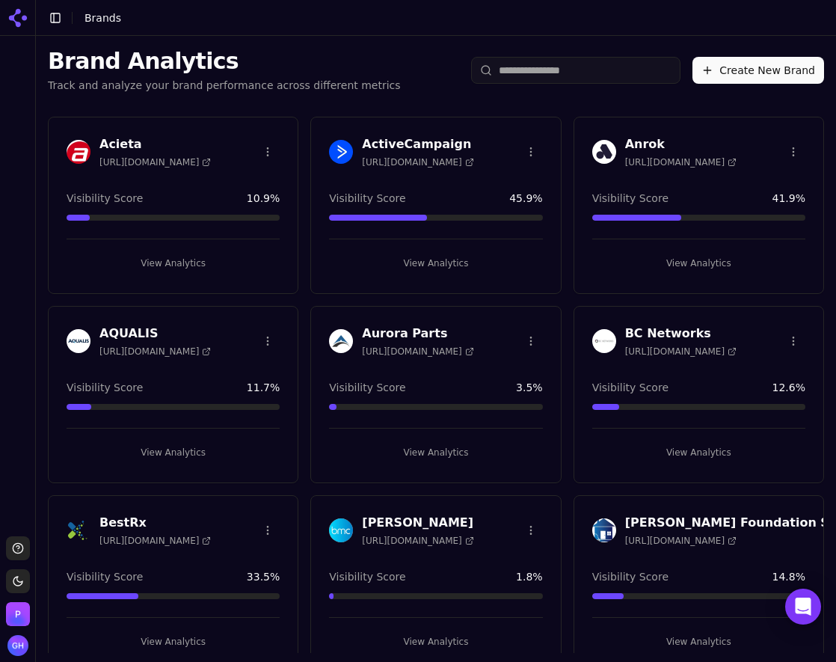
click at [748, 66] on button "Create New Brand" at bounding box center [759, 70] width 132 height 27
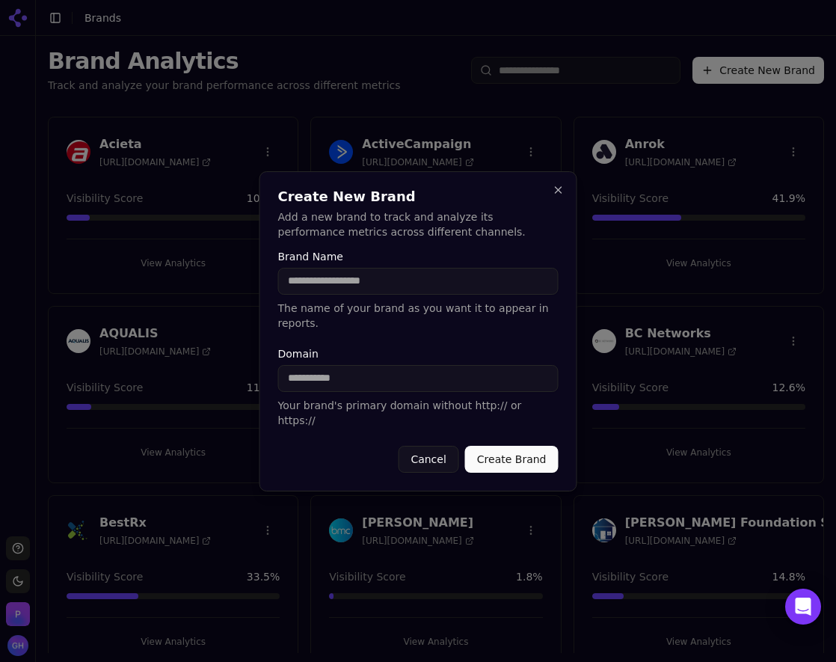
drag, startPoint x: 435, startPoint y: 289, endPoint x: 56, endPoint y: 285, distance: 378.5
click at [435, 289] on input "Brand Name" at bounding box center [418, 281] width 280 height 27
click at [366, 295] on input "Brand Name" at bounding box center [418, 281] width 280 height 27
click at [429, 452] on button "Cancel" at bounding box center [428, 459] width 61 height 27
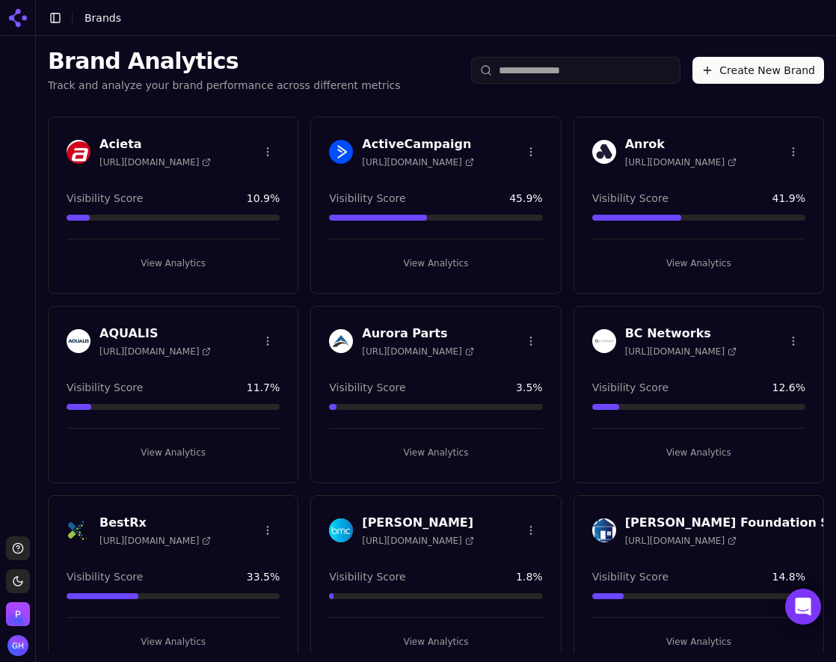
click at [742, 65] on button "Create New Brand" at bounding box center [759, 70] width 132 height 27
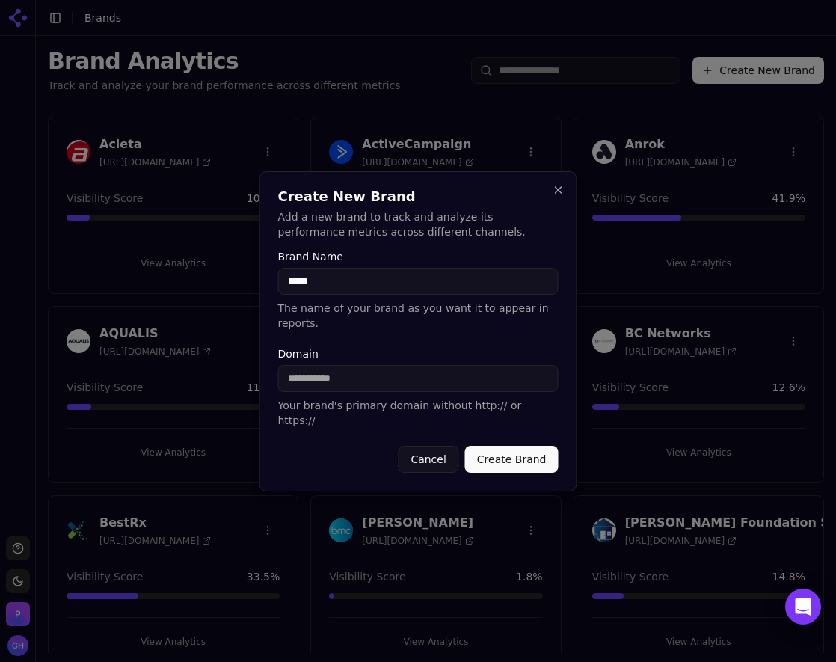
type input "*****"
type input "**********"
click at [513, 448] on button "Create Brand" at bounding box center [511, 459] width 93 height 27
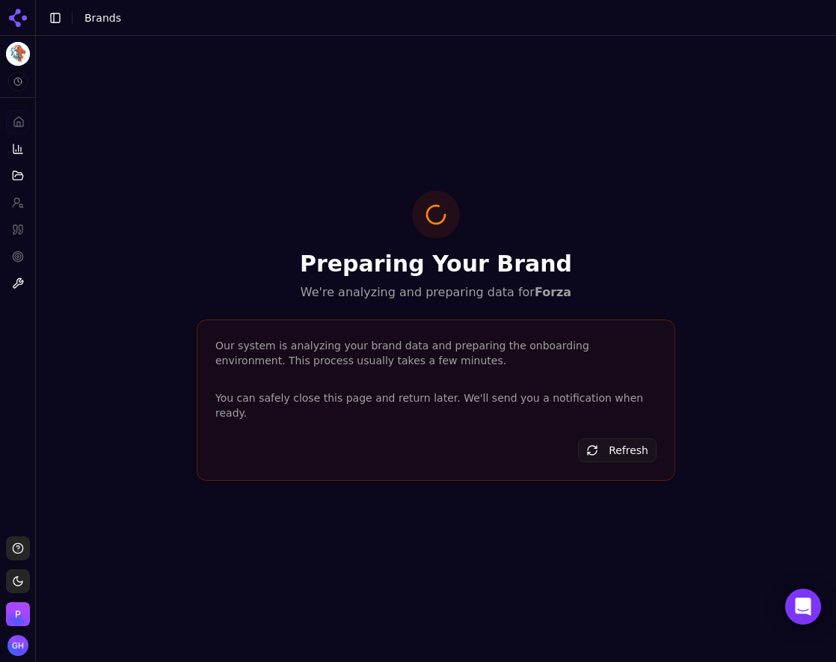
click at [26, 20] on icon at bounding box center [18, 18] width 24 height 24
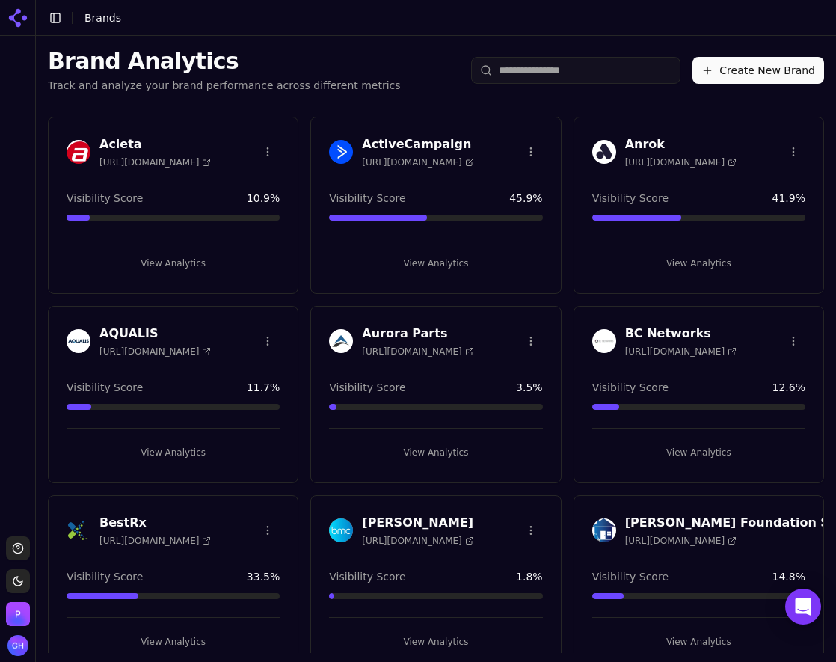
click at [740, 59] on button "Create New Brand" at bounding box center [759, 70] width 132 height 27
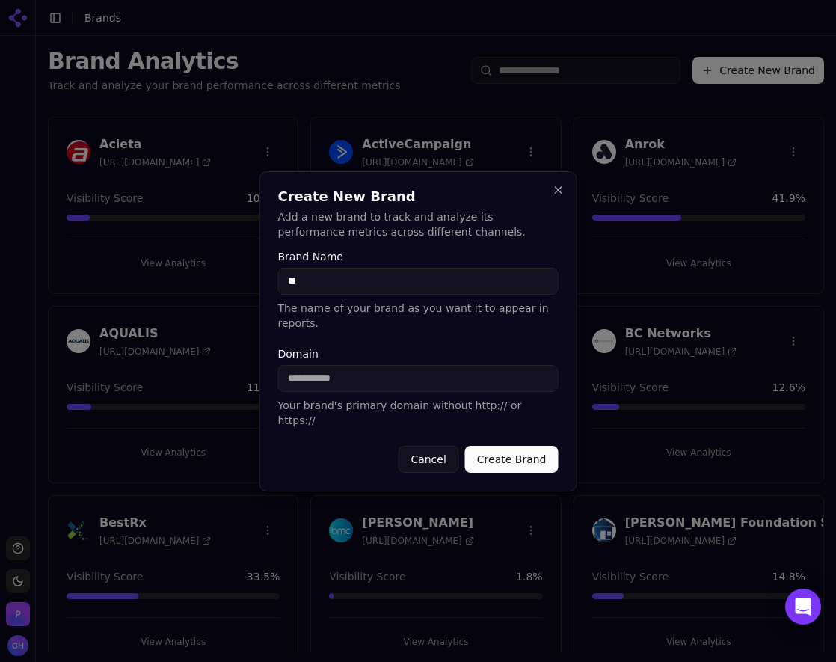
type input "*"
type input "***"
click at [328, 366] on input "Domain" at bounding box center [418, 378] width 280 height 27
type input "*******"
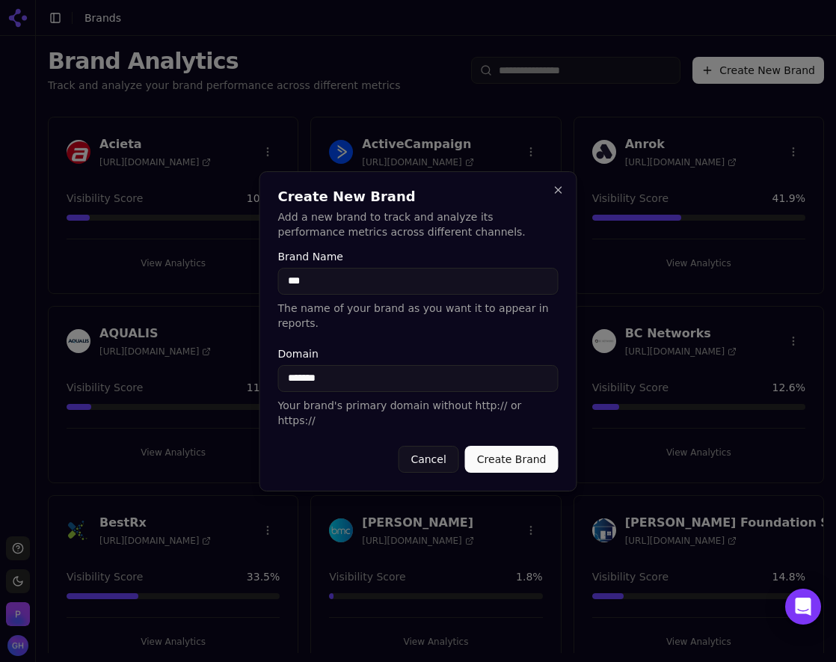
click at [530, 446] on button "Create Brand" at bounding box center [511, 459] width 93 height 27
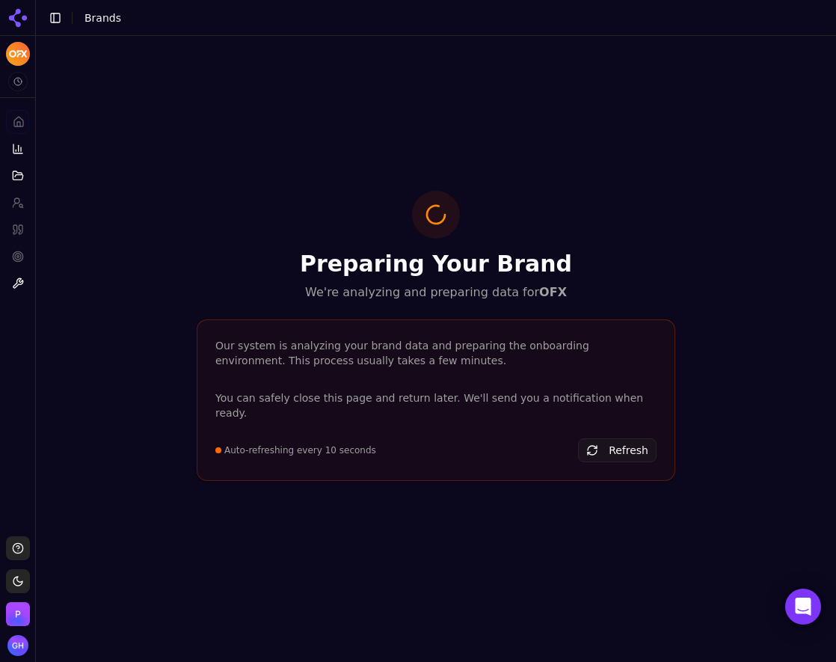
click at [23, 20] on icon at bounding box center [24, 17] width 5 height 5
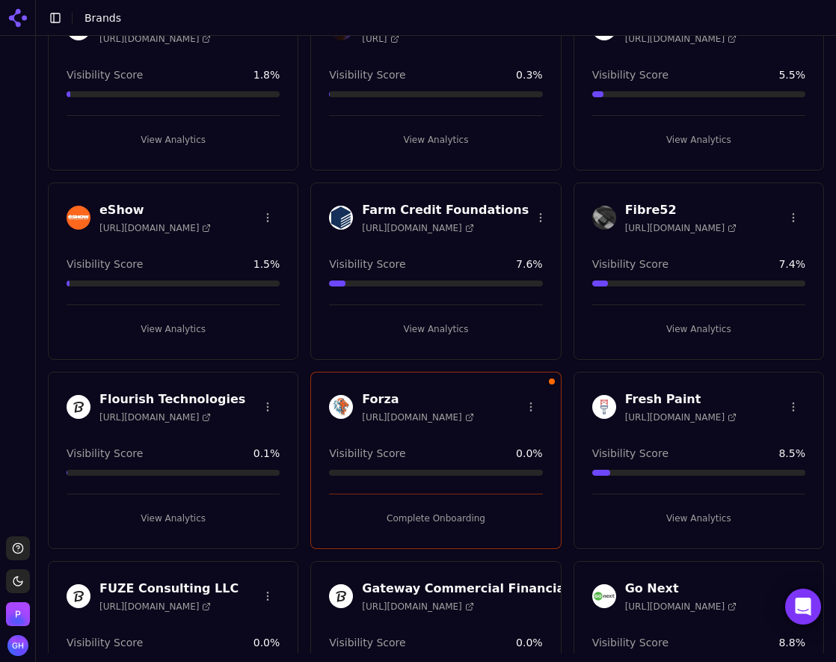
scroll to position [1267, 0]
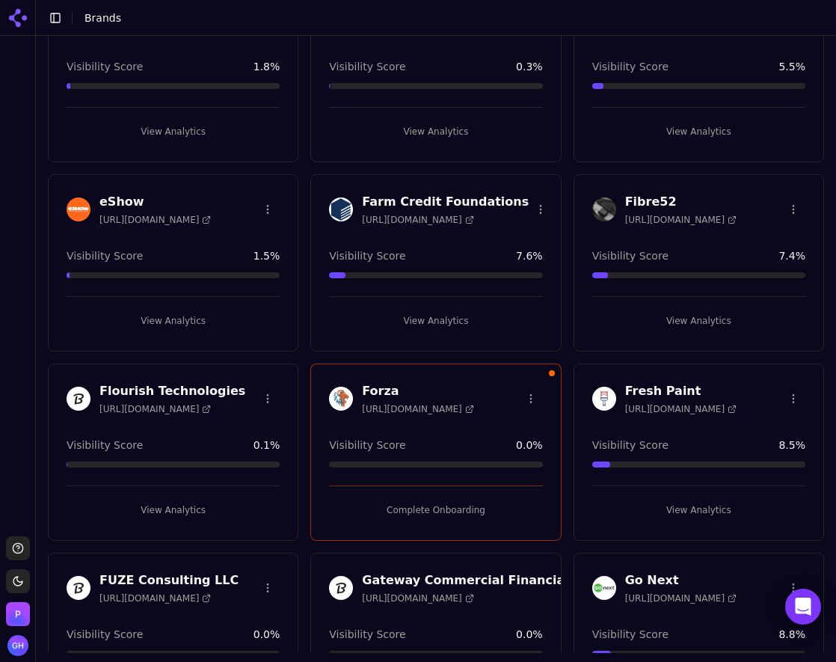
click at [425, 512] on button "Complete Onboarding" at bounding box center [435, 510] width 213 height 24
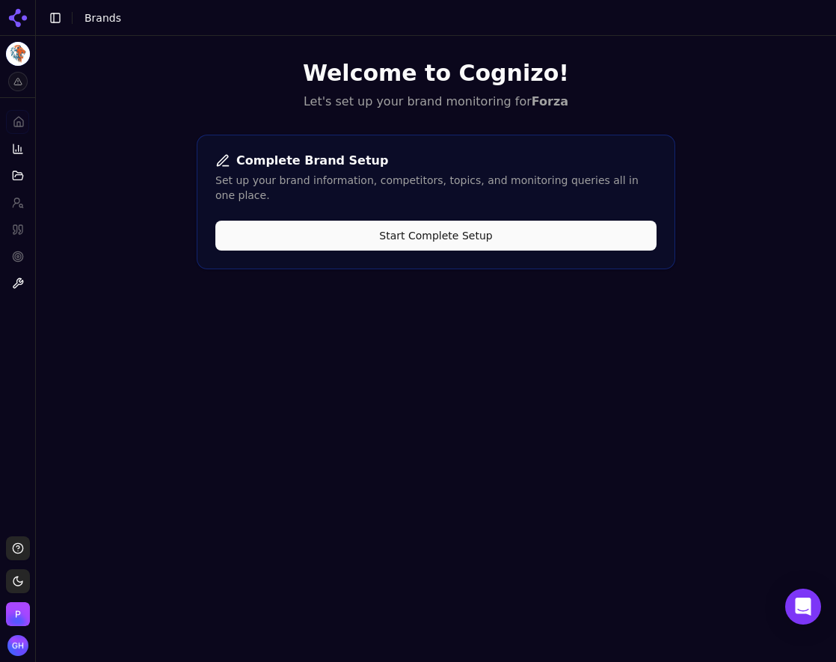
click at [408, 226] on button "Start Complete Setup" at bounding box center [435, 236] width 441 height 30
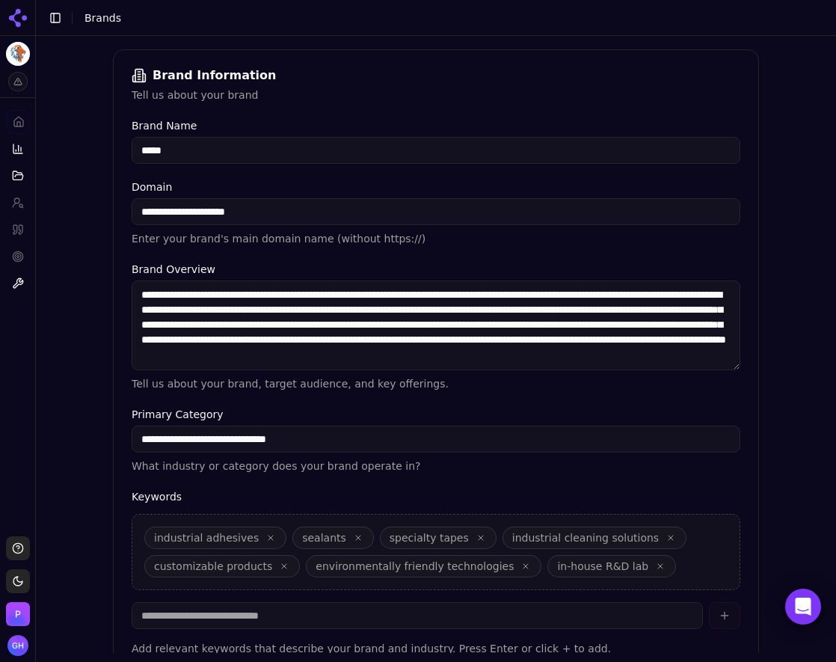
scroll to position [301, 0]
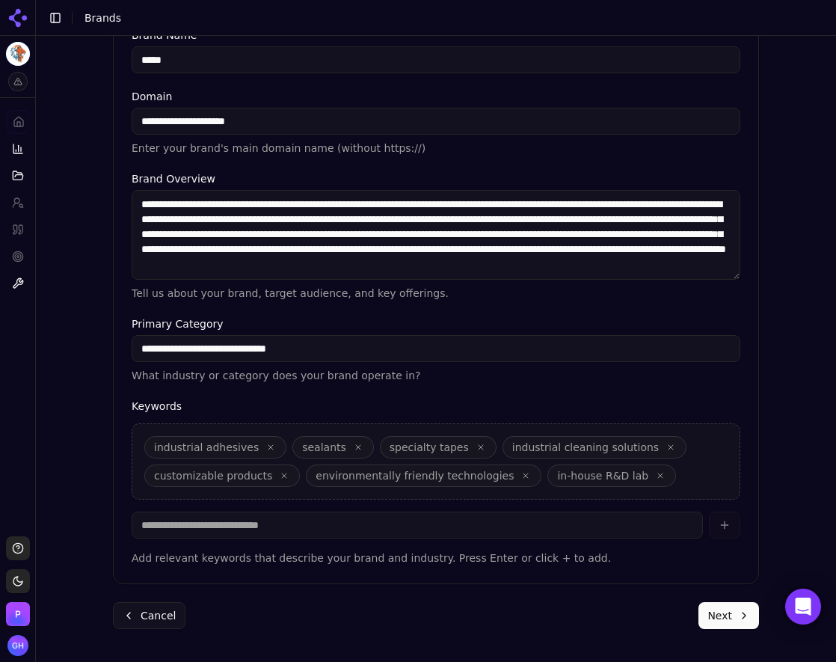
click at [726, 631] on div "**********" at bounding box center [436, 193] width 670 height 918
click at [723, 608] on button "Next" at bounding box center [729, 615] width 61 height 27
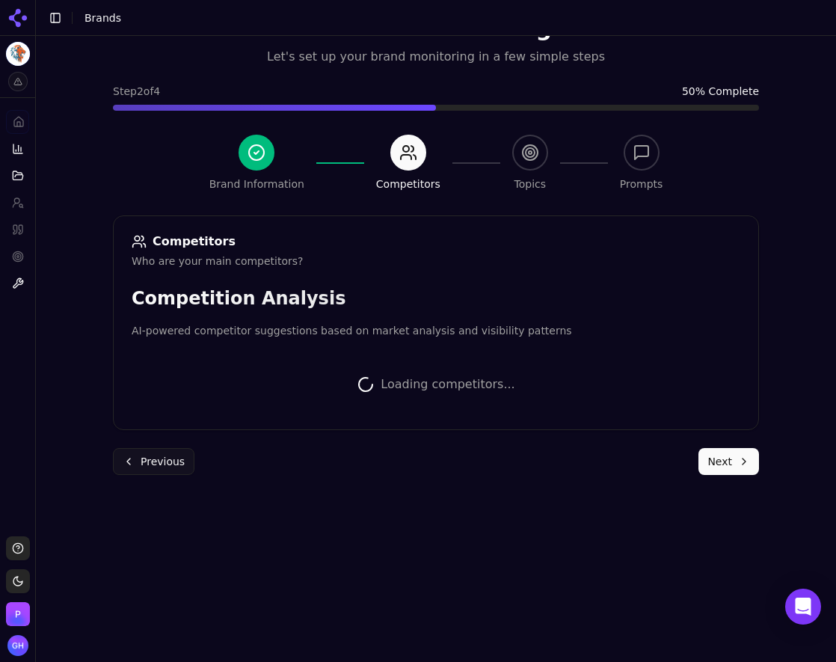
scroll to position [298, 0]
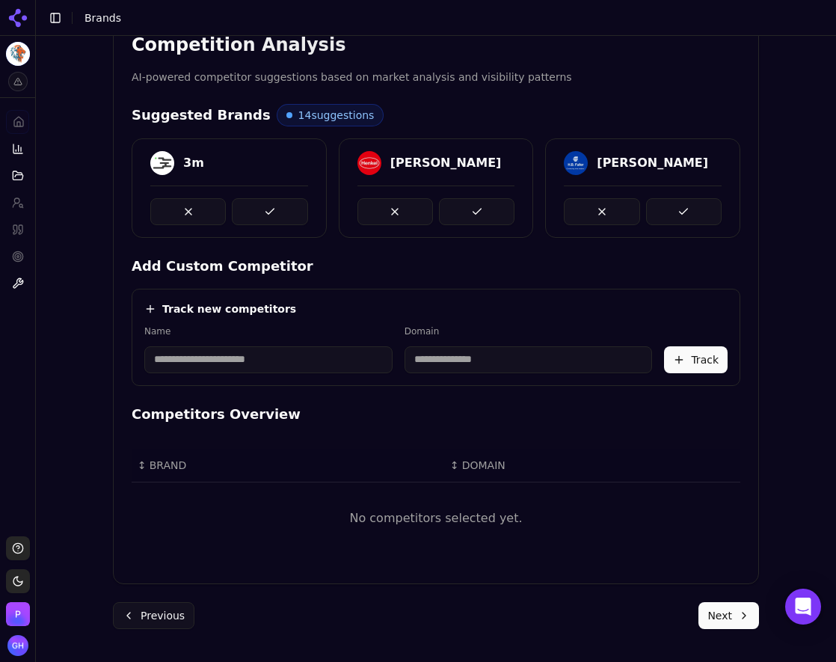
click at [189, 369] on input at bounding box center [268, 359] width 248 height 27
type input "*********"
click at [257, 322] on div "Track new competitors Name ********* Domain A airwallex Track" at bounding box center [436, 337] width 609 height 97
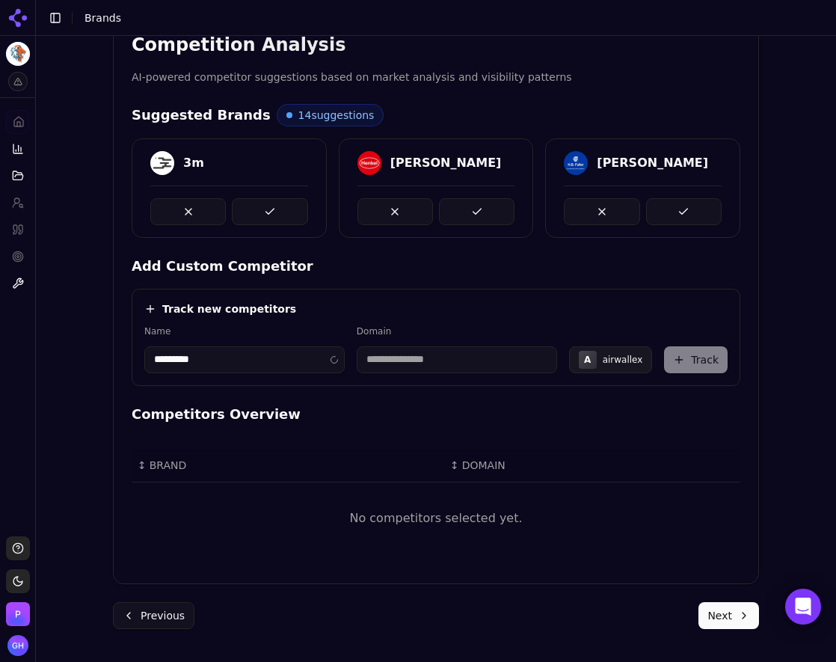
type input "**********"
click at [710, 364] on button "Track" at bounding box center [696, 359] width 64 height 27
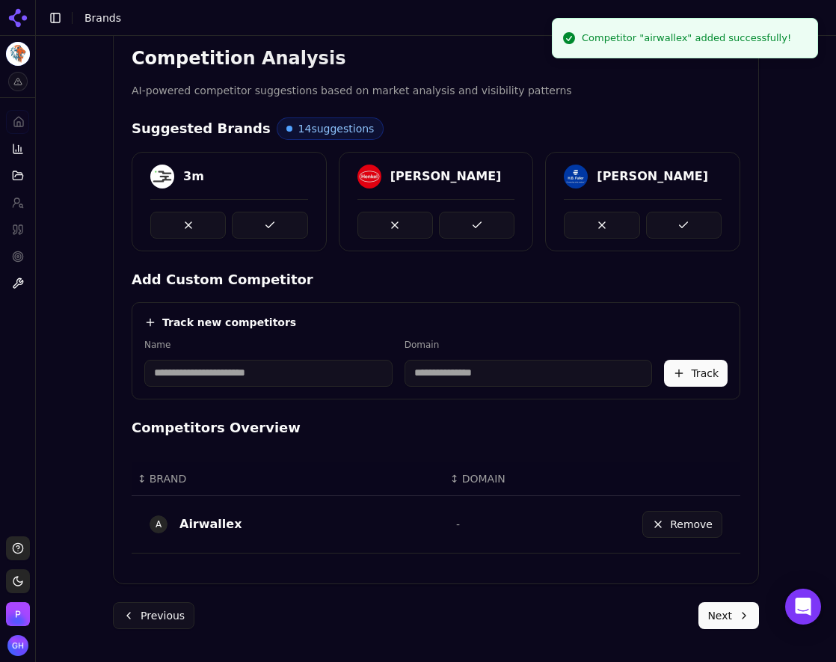
scroll to position [285, 0]
click at [286, 375] on input at bounding box center [268, 373] width 248 height 27
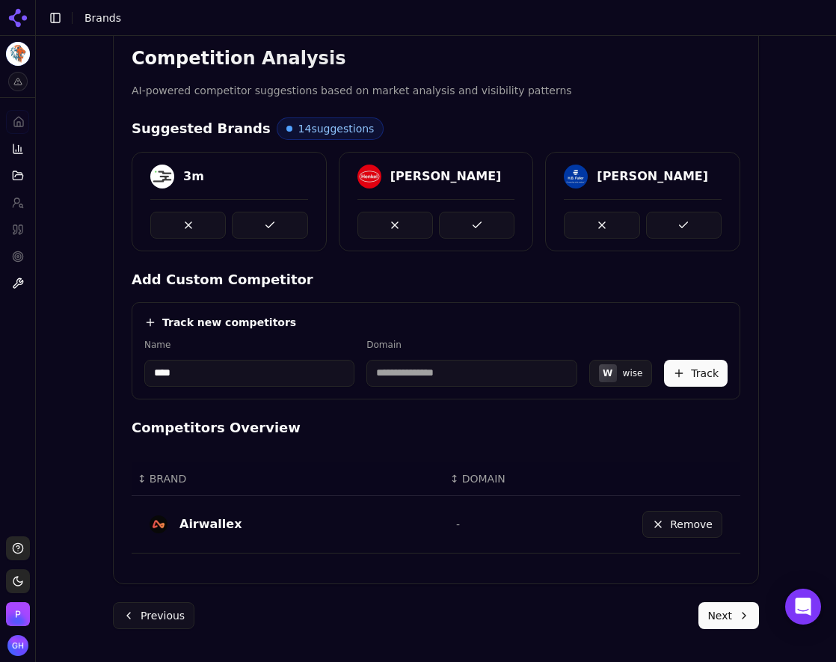
type input "****"
click at [342, 304] on div "Track new competitors Name **** Domain W wise Track" at bounding box center [436, 350] width 609 height 97
type input "********"
click at [685, 381] on button "Track" at bounding box center [696, 373] width 64 height 27
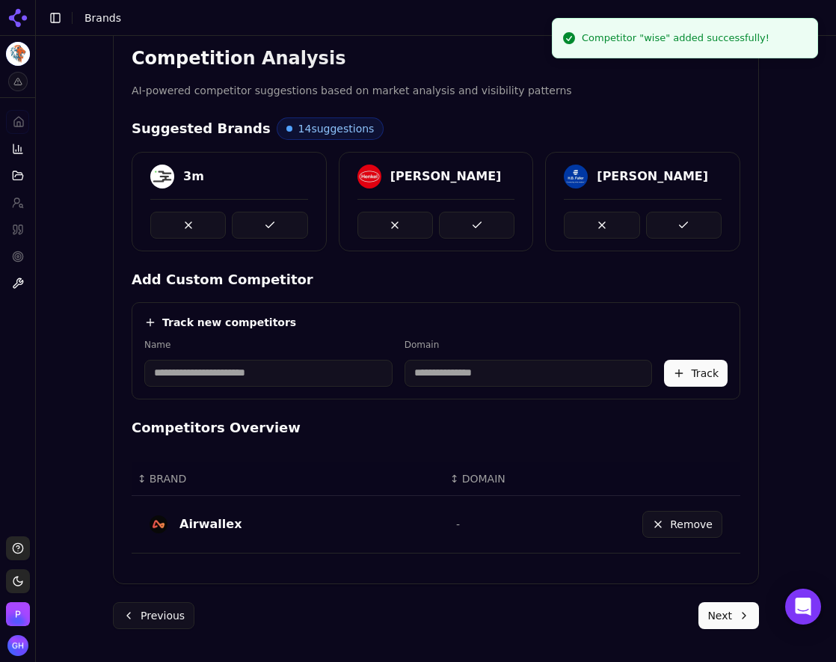
click at [236, 369] on input at bounding box center [268, 373] width 248 height 27
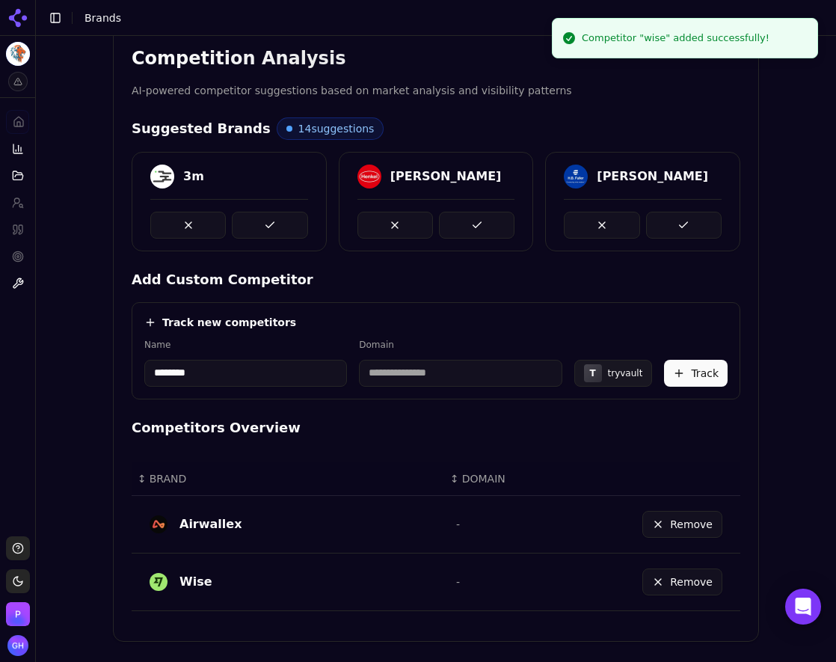
type input "********"
click at [305, 332] on div "Track new competitors Name ******** Domain T tryvault Track" at bounding box center [436, 350] width 609 height 97
type input "**********"
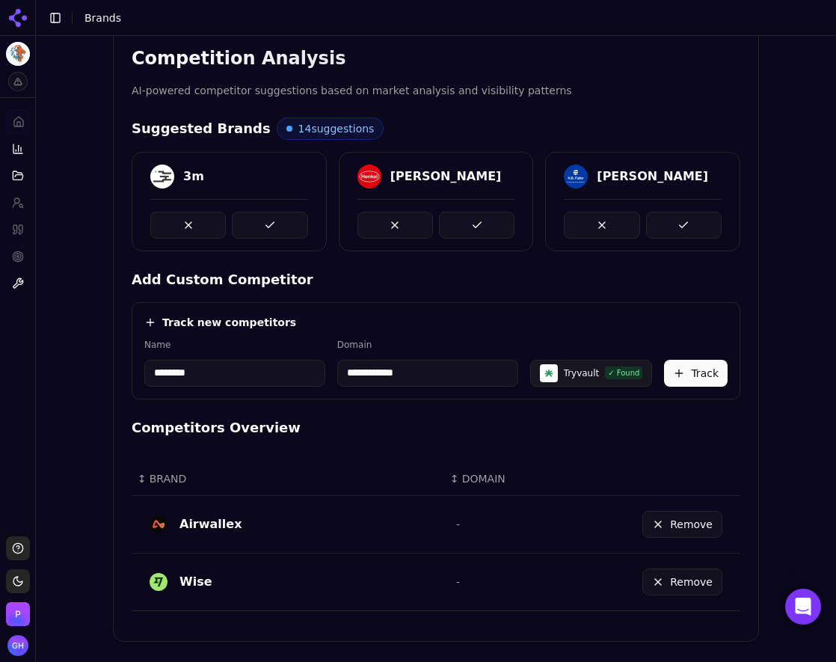
click at [693, 358] on div "**********" at bounding box center [435, 363] width 583 height 48
click at [696, 372] on button "Track" at bounding box center [696, 373] width 64 height 27
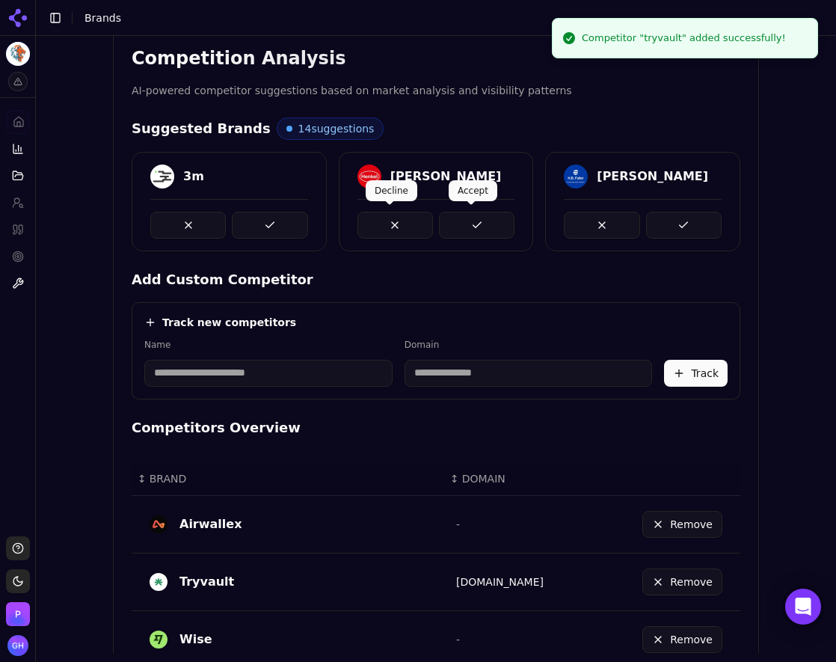
click at [467, 223] on button at bounding box center [477, 225] width 76 height 27
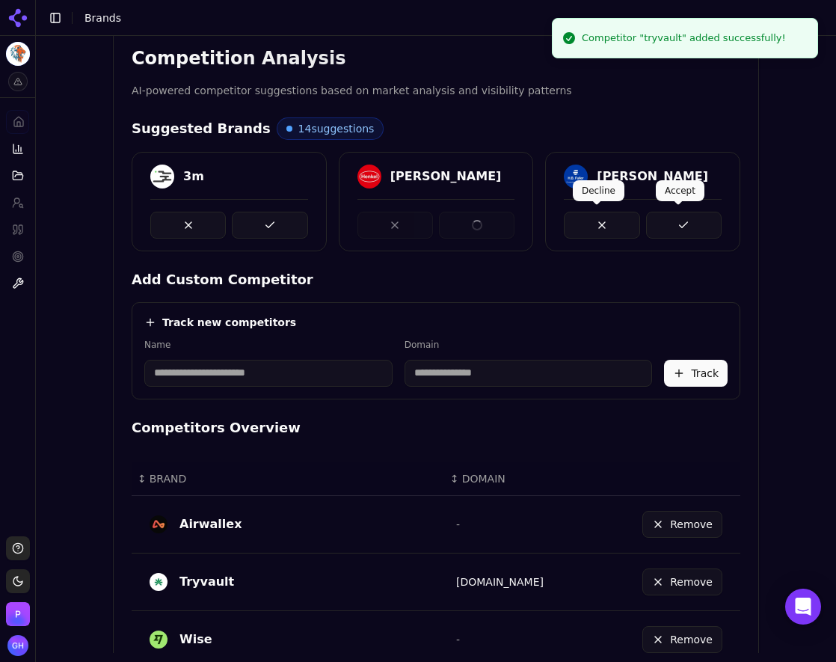
click at [678, 220] on button at bounding box center [684, 225] width 76 height 27
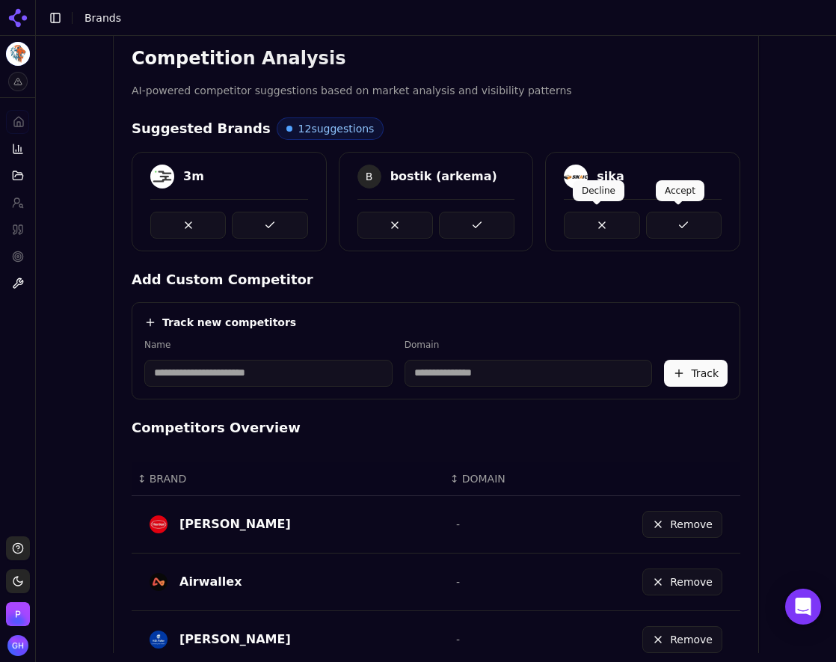
drag, startPoint x: 672, startPoint y: 224, endPoint x: 610, endPoint y: 219, distance: 62.2
click at [672, 223] on button at bounding box center [684, 225] width 76 height 27
click at [664, 230] on button at bounding box center [684, 225] width 76 height 27
click at [646, 218] on button at bounding box center [684, 225] width 76 height 27
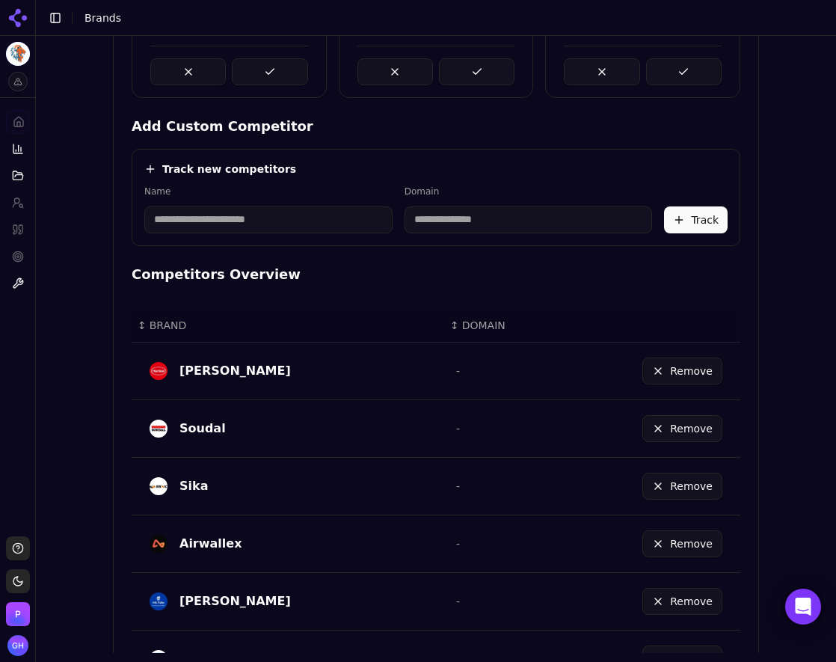
scroll to position [165, 0]
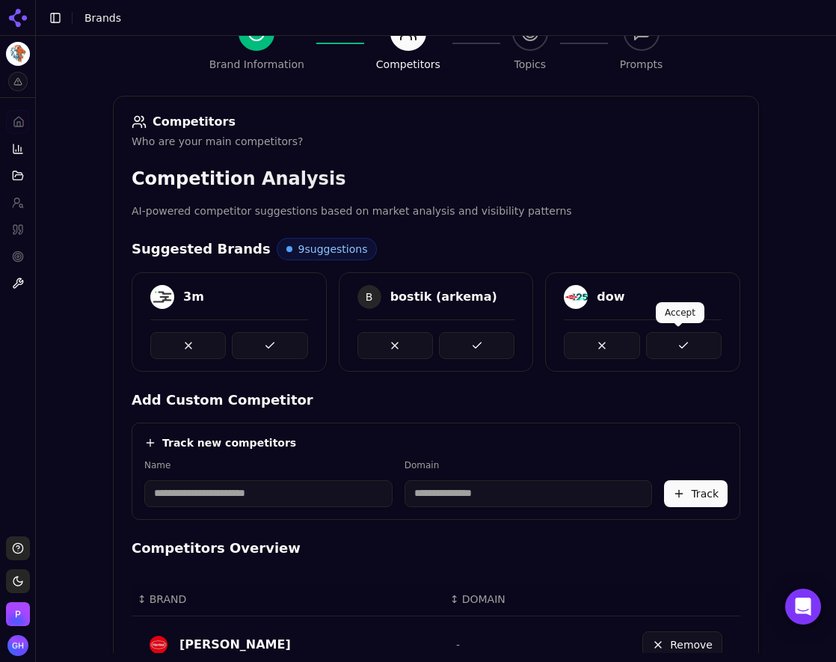
click at [692, 341] on button at bounding box center [684, 345] width 76 height 27
click at [700, 350] on button at bounding box center [684, 345] width 76 height 27
click at [699, 350] on button at bounding box center [684, 345] width 76 height 27
click at [698, 350] on button at bounding box center [684, 345] width 76 height 27
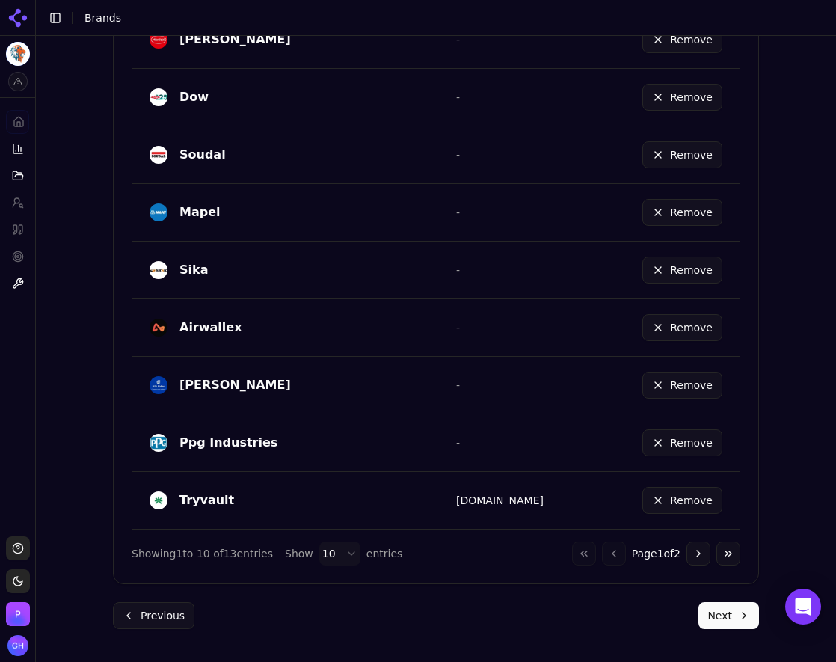
click at [721, 616] on button "Next" at bounding box center [729, 615] width 61 height 27
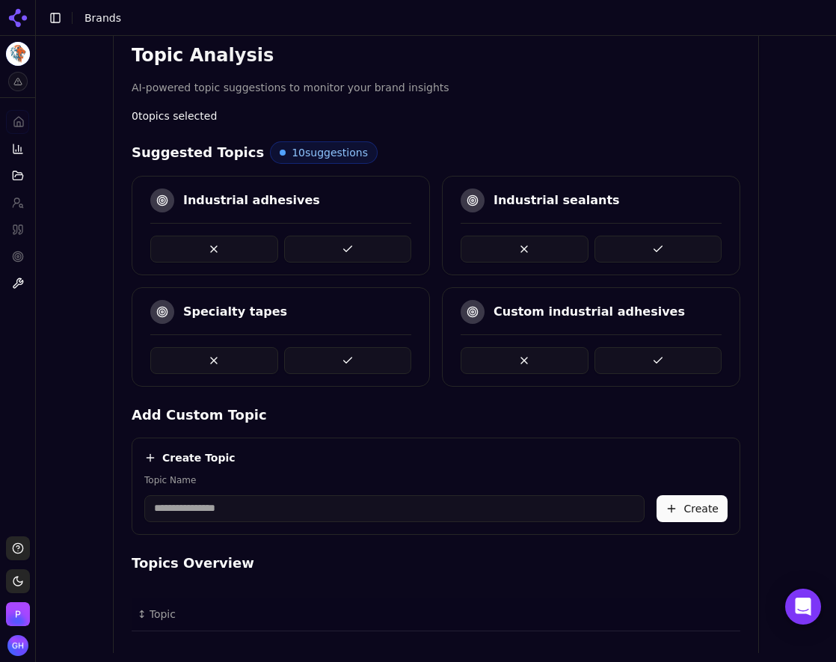
scroll to position [287, 0]
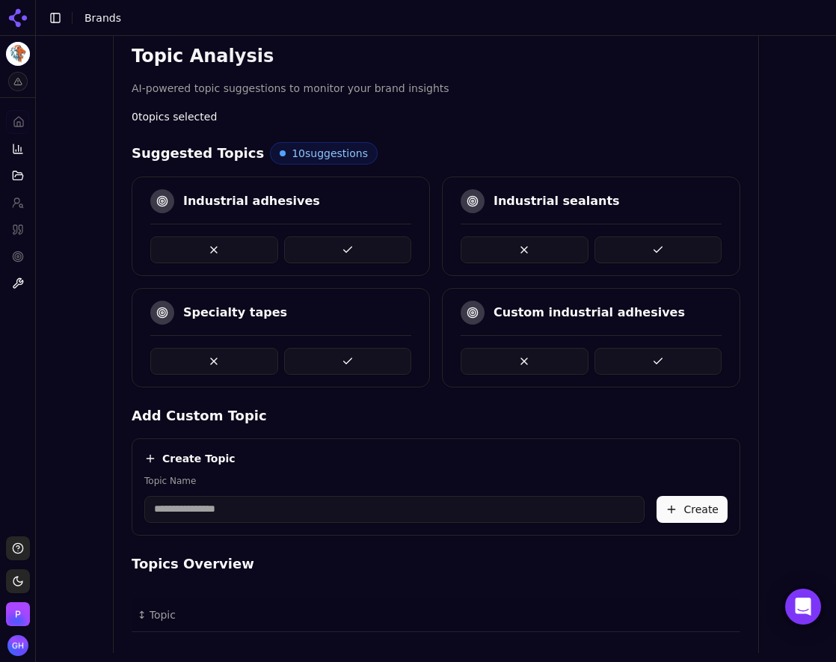
click at [357, 251] on button at bounding box center [348, 249] width 128 height 27
click at [675, 246] on button at bounding box center [659, 249] width 128 height 27
click at [352, 242] on button at bounding box center [348, 249] width 128 height 27
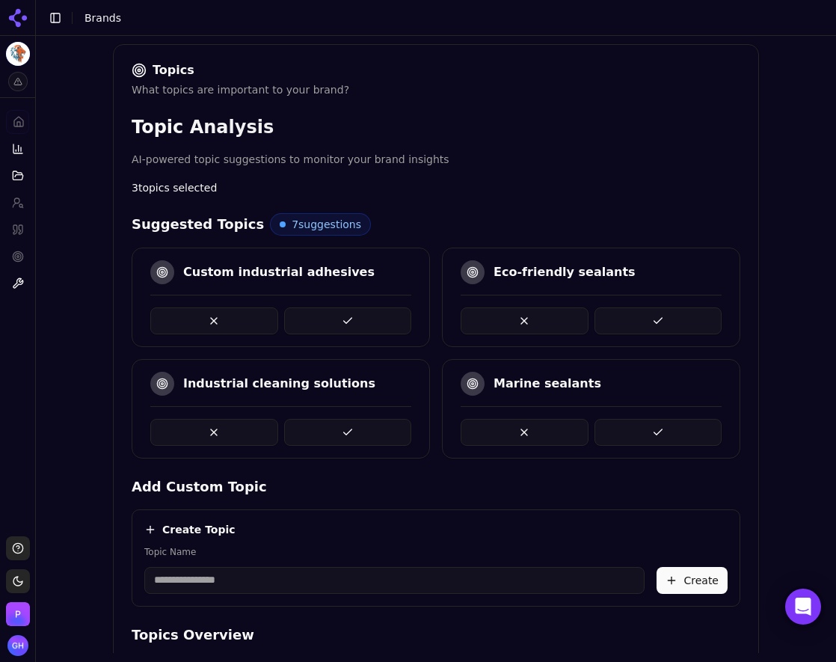
scroll to position [191, 0]
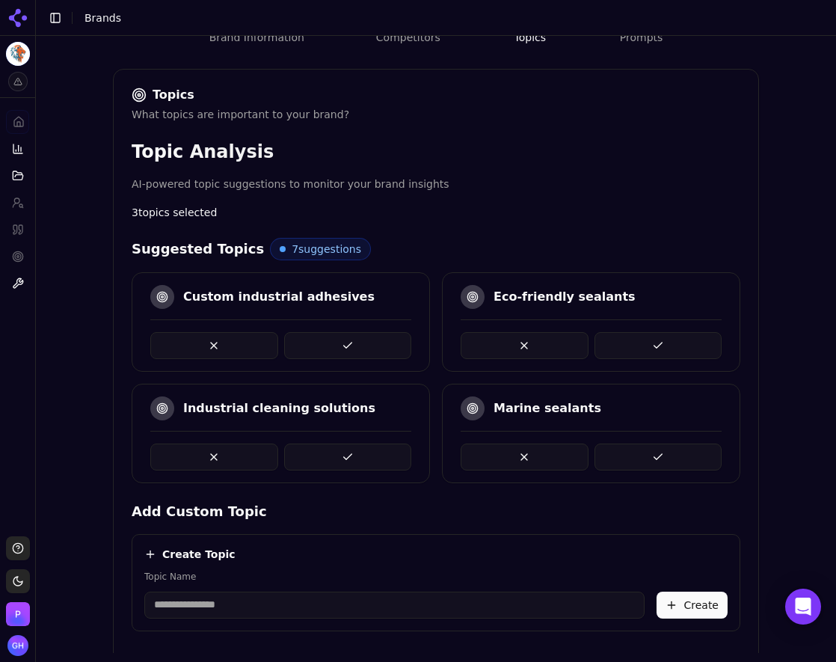
click at [688, 449] on button at bounding box center [659, 457] width 128 height 27
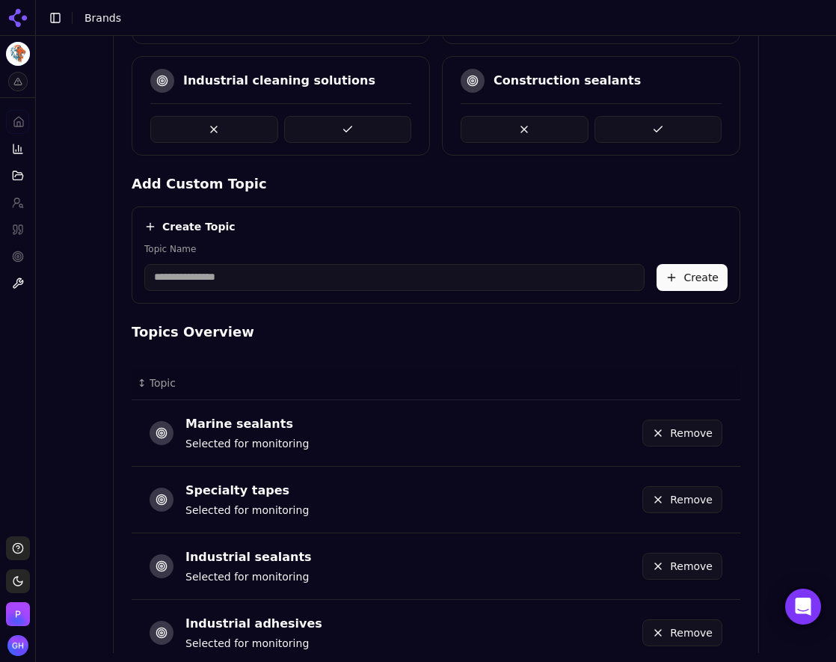
scroll to position [632, 0]
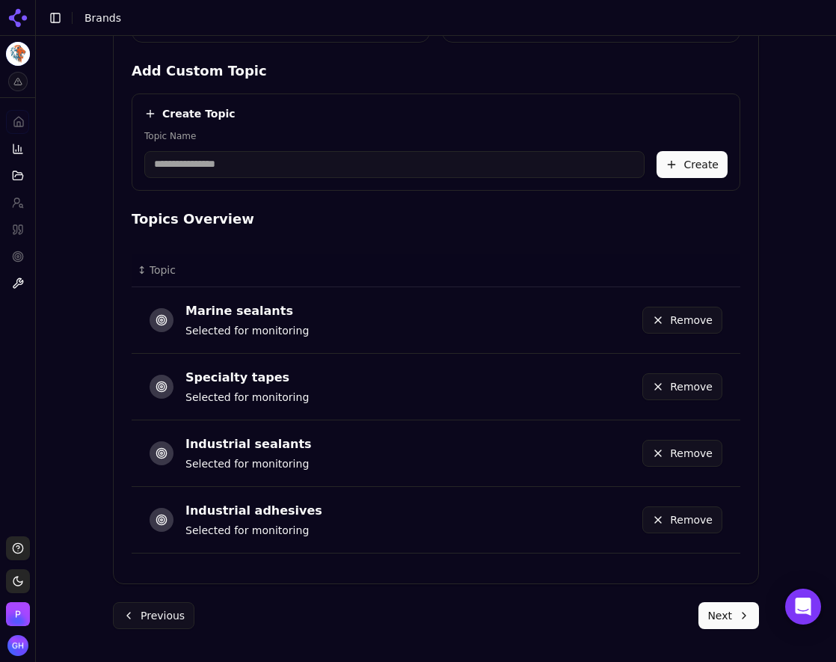
click at [729, 604] on button "Next" at bounding box center [729, 615] width 61 height 27
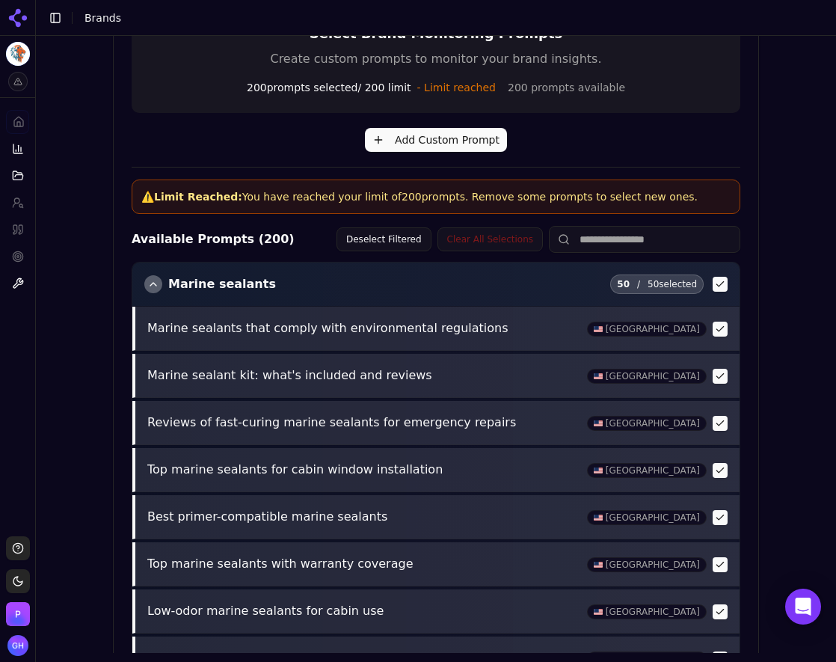
scroll to position [591, 0]
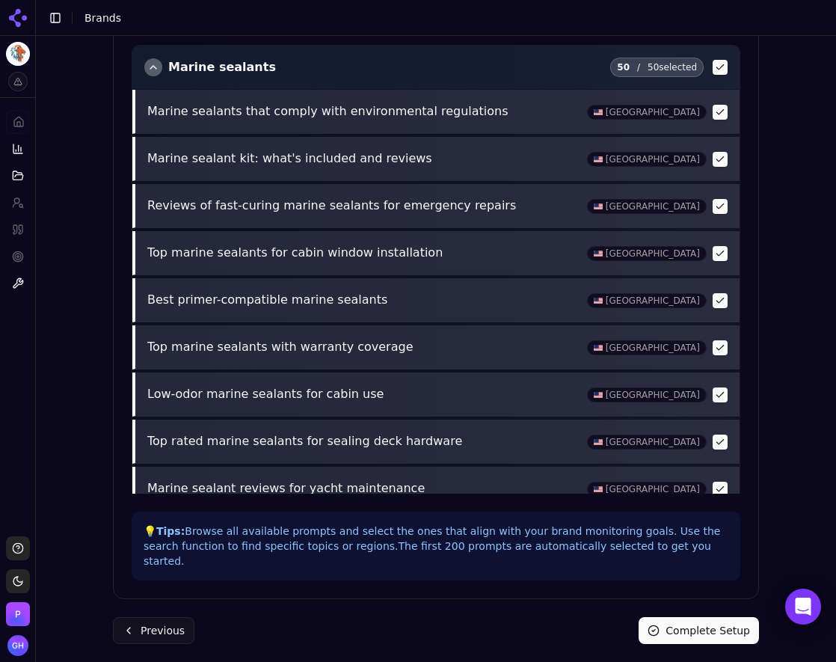
click at [681, 626] on button "Complete Setup" at bounding box center [699, 630] width 120 height 27
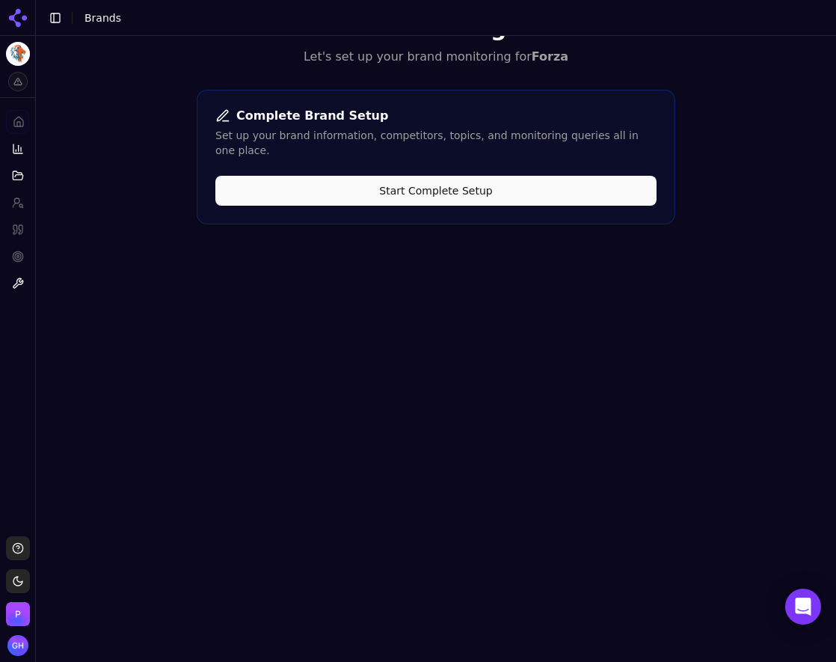
scroll to position [0, 0]
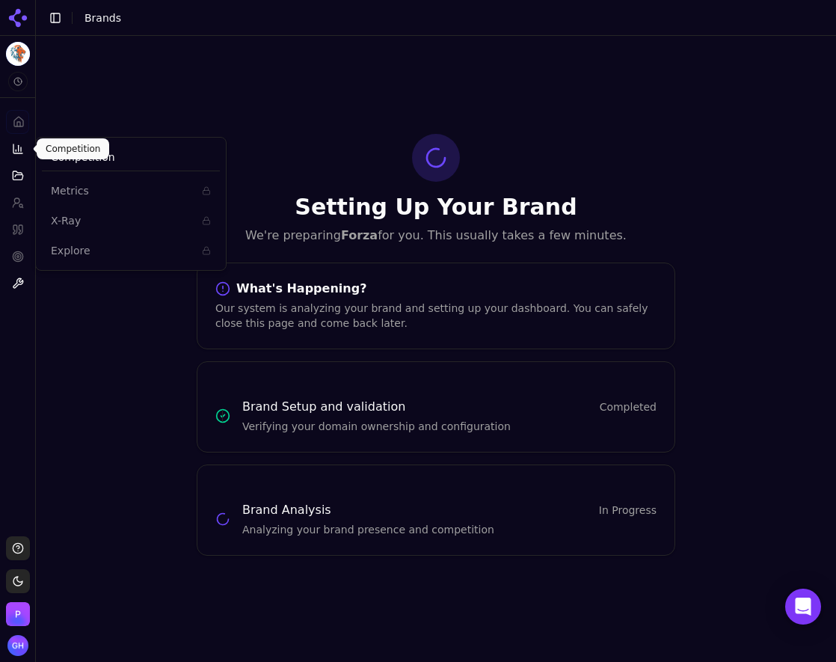
click at [16, 144] on icon at bounding box center [18, 149] width 12 height 12
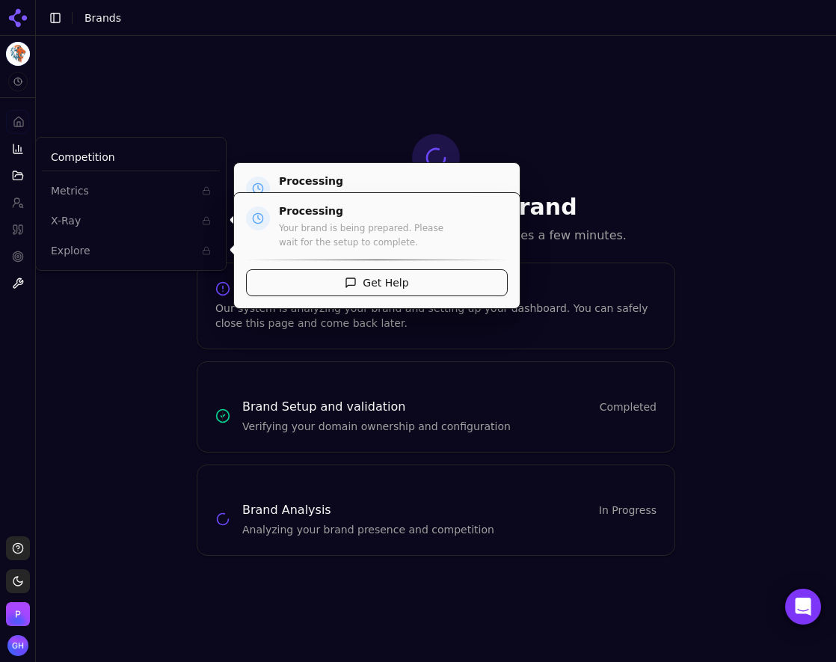
click at [99, 254] on span "Explore" at bounding box center [122, 250] width 142 height 15
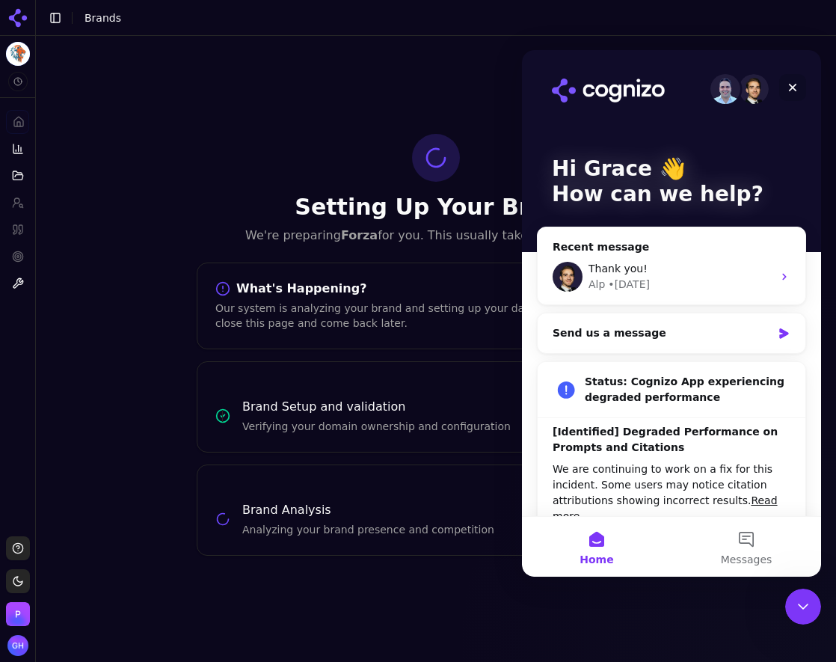
click at [789, 85] on icon "Close" at bounding box center [793, 88] width 12 height 12
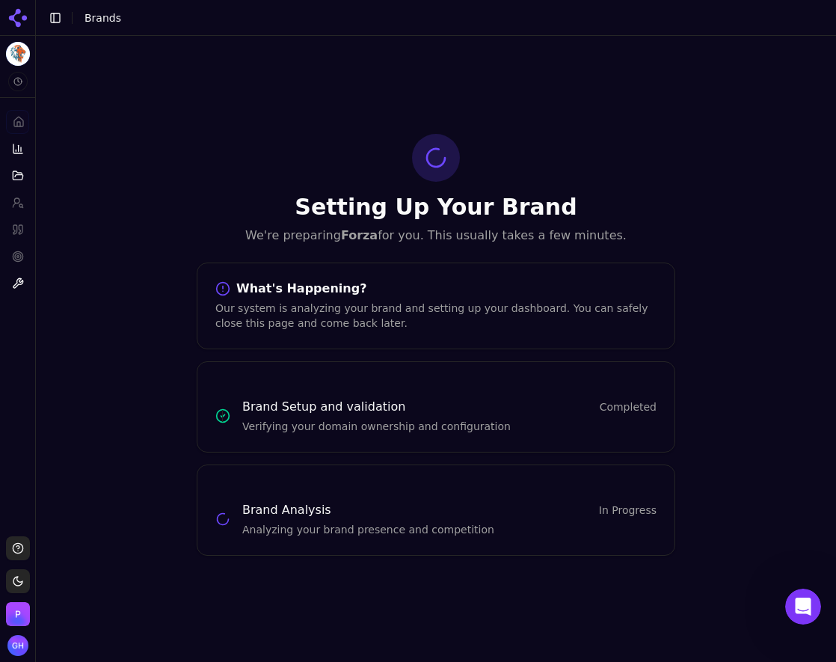
click at [18, 20] on icon at bounding box center [18, 18] width 24 height 24
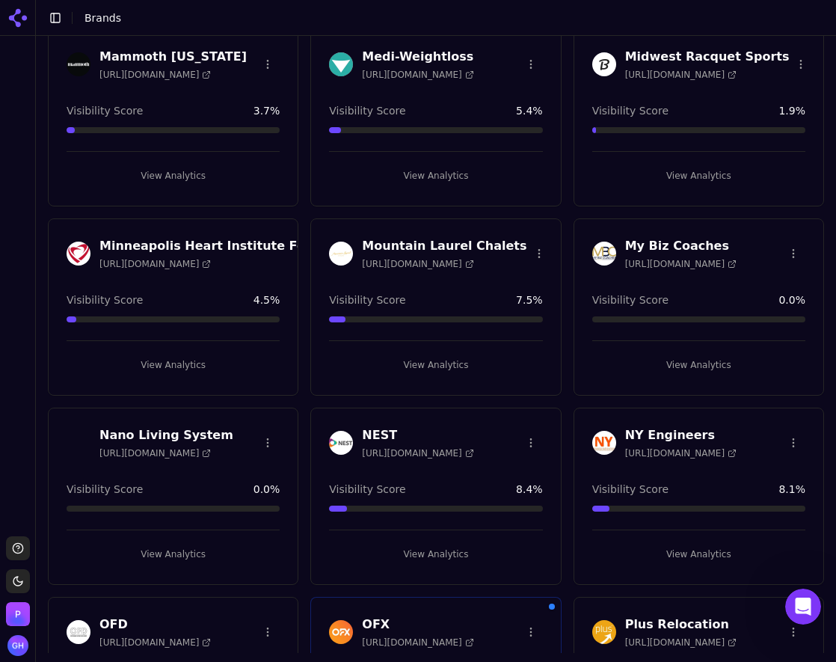
scroll to position [3665, 0]
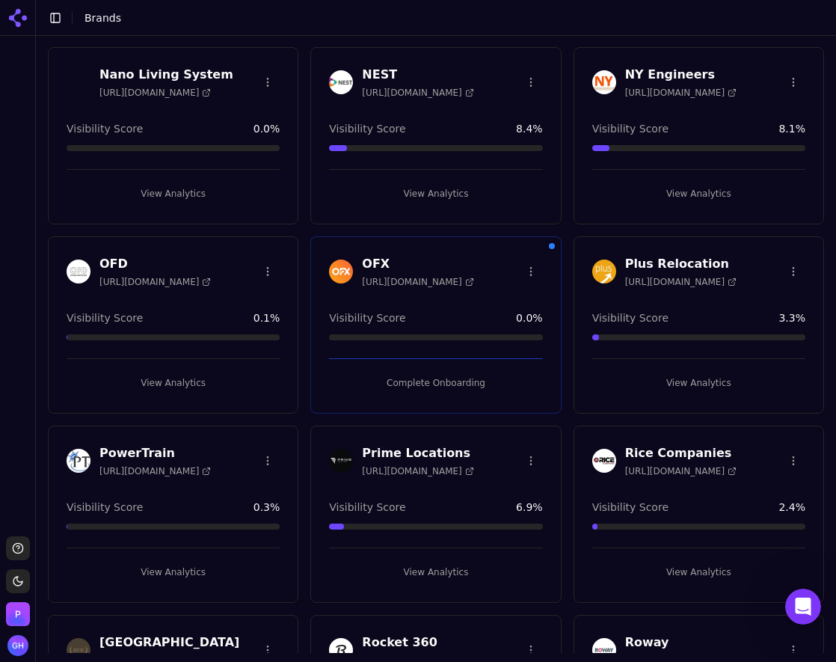
click at [458, 385] on button "Complete Onboarding" at bounding box center [435, 383] width 213 height 24
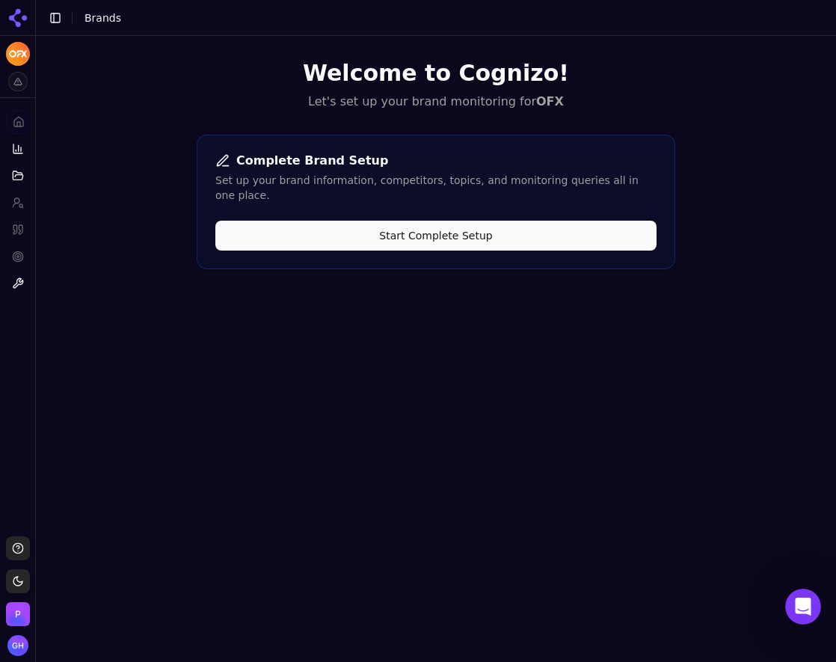
click at [413, 221] on button "Start Complete Setup" at bounding box center [435, 236] width 441 height 30
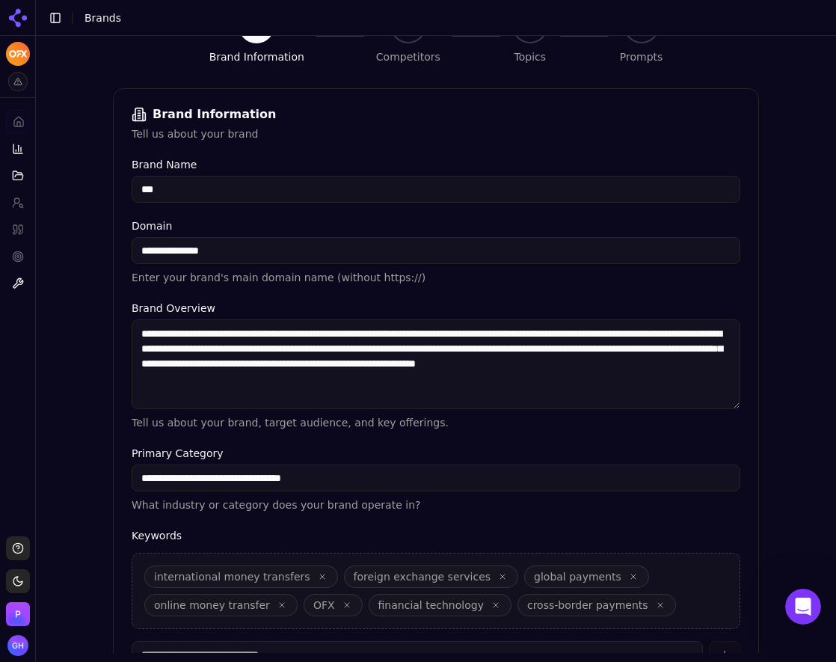
scroll to position [301, 0]
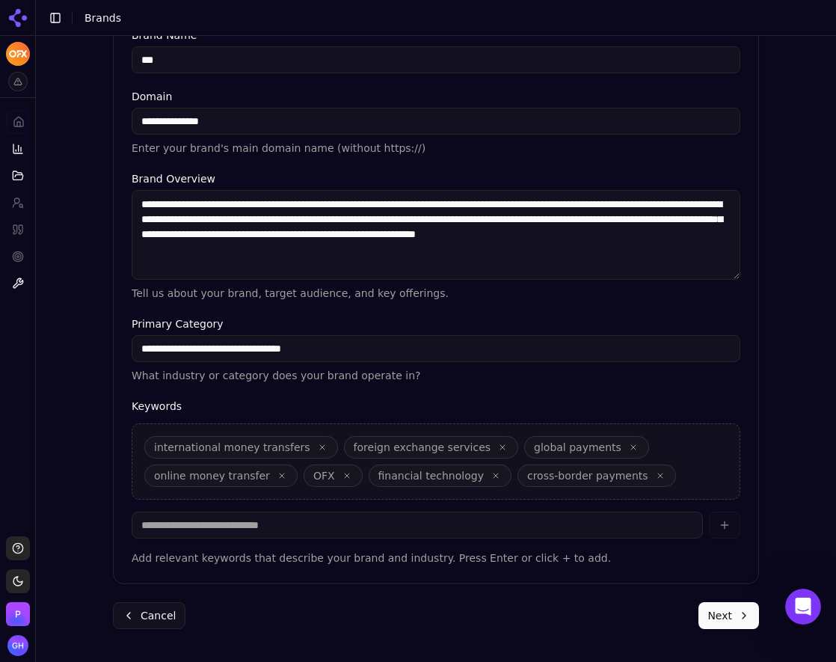
click at [730, 615] on button "Next" at bounding box center [729, 615] width 61 height 27
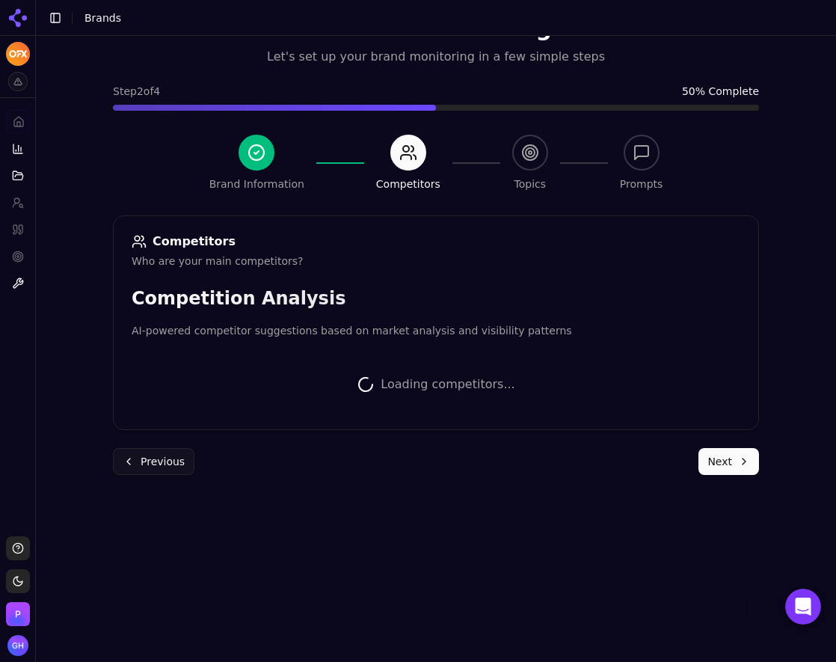
scroll to position [298, 0]
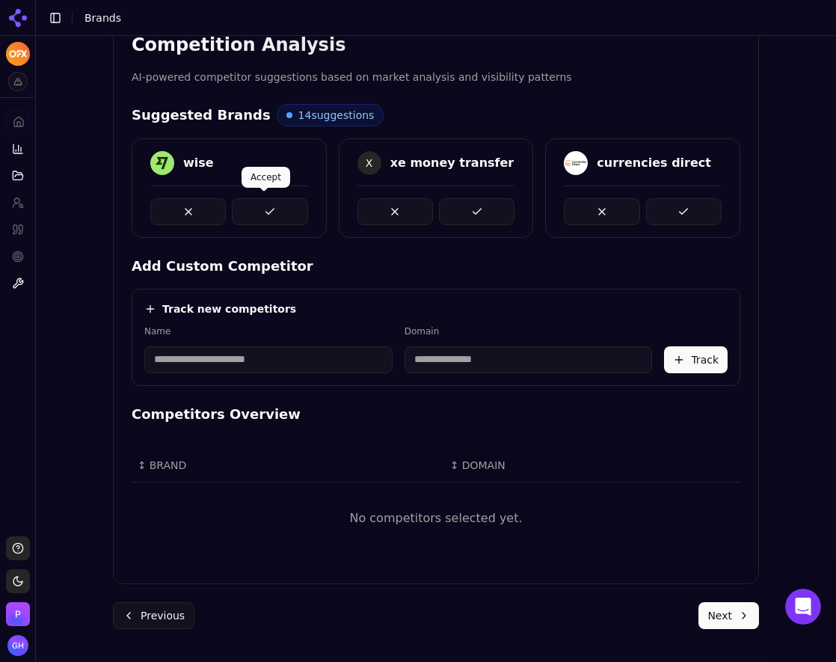
click at [273, 215] on button at bounding box center [270, 211] width 76 height 27
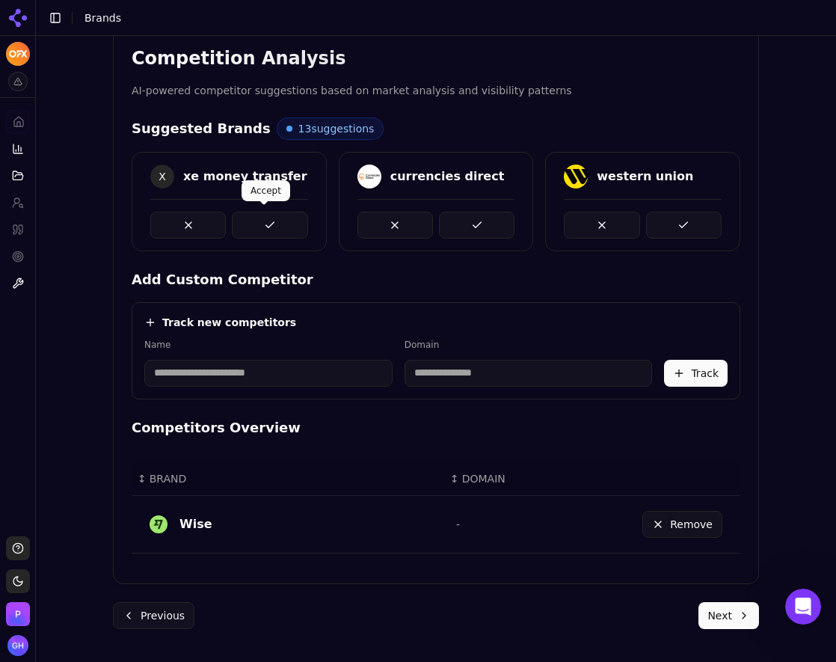
click at [287, 226] on button at bounding box center [270, 225] width 76 height 27
click at [452, 230] on button at bounding box center [477, 225] width 76 height 27
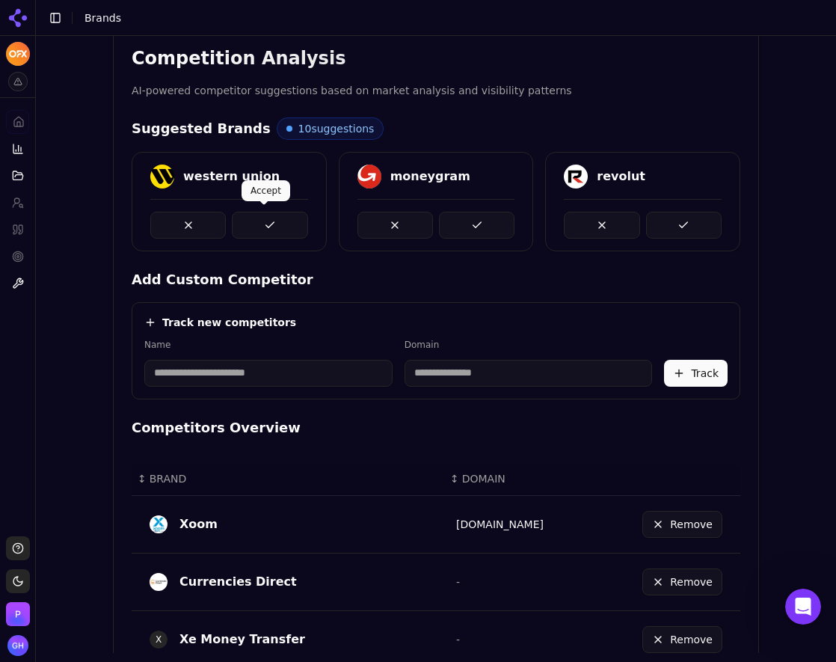
click at [286, 233] on button at bounding box center [270, 225] width 76 height 27
click at [457, 222] on button at bounding box center [477, 225] width 76 height 27
click at [269, 224] on button at bounding box center [270, 225] width 76 height 27
click at [461, 225] on button at bounding box center [477, 225] width 76 height 27
click at [267, 221] on button at bounding box center [270, 225] width 76 height 27
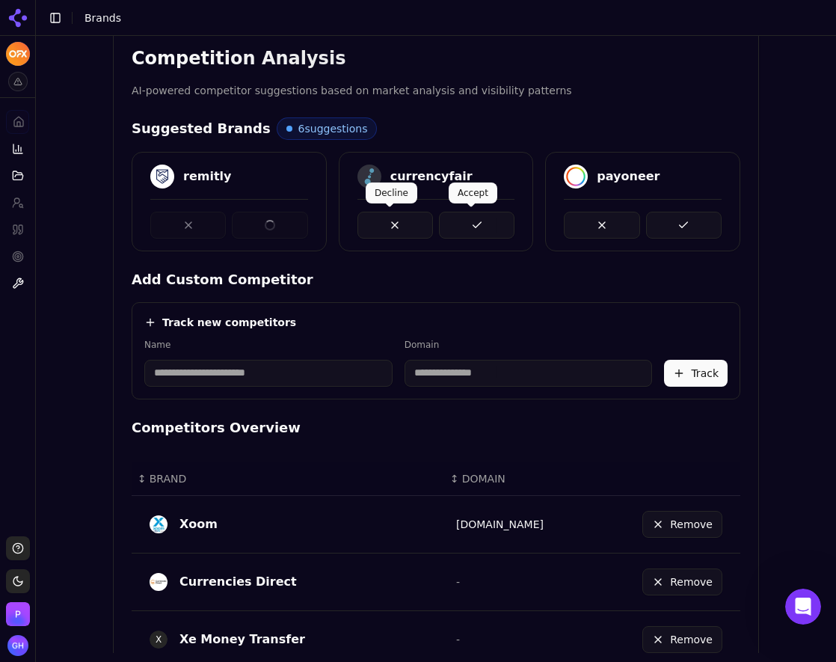
click at [492, 224] on button at bounding box center [477, 225] width 76 height 27
click at [656, 223] on button at bounding box center [684, 225] width 76 height 27
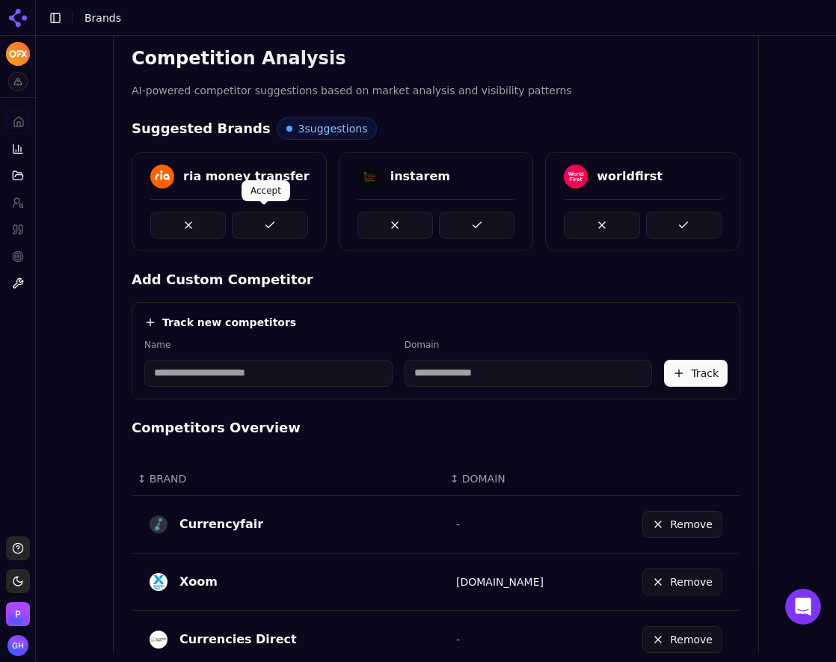
click at [258, 215] on button at bounding box center [270, 225] width 76 height 27
click at [466, 216] on button at bounding box center [477, 225] width 76 height 27
click at [663, 224] on button at bounding box center [684, 225] width 76 height 27
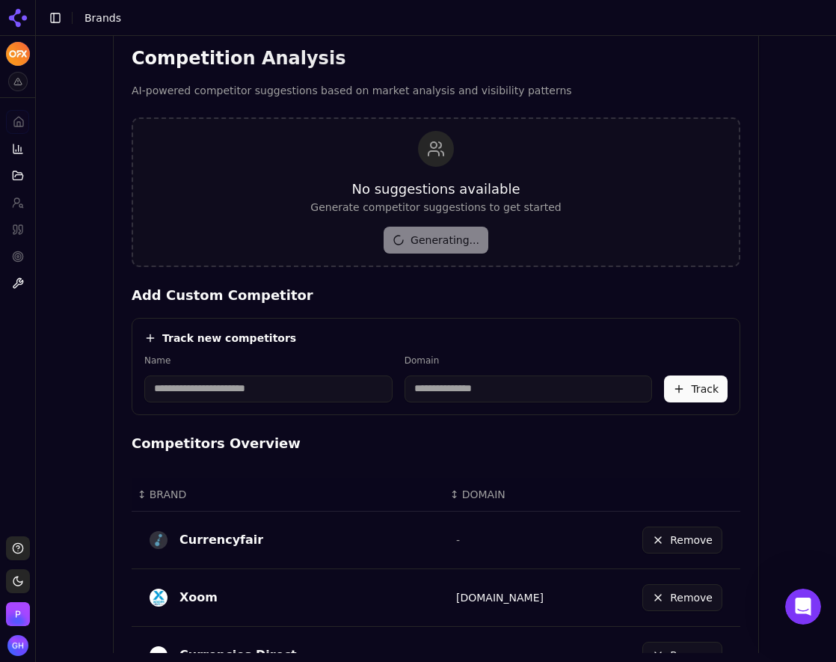
click at [208, 404] on div "Track new competitors Name Domain Track" at bounding box center [436, 366] width 609 height 97
click at [205, 391] on input at bounding box center [268, 388] width 248 height 27
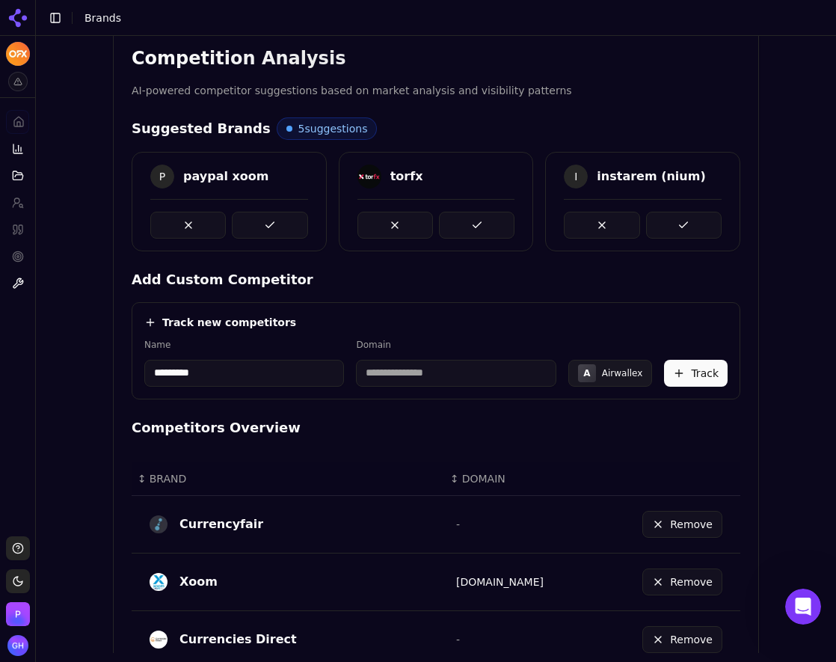
type input "*********"
type input "**********"
click at [377, 317] on div "Track new competitors" at bounding box center [435, 322] width 583 height 15
click at [714, 375] on button "Track" at bounding box center [696, 373] width 64 height 27
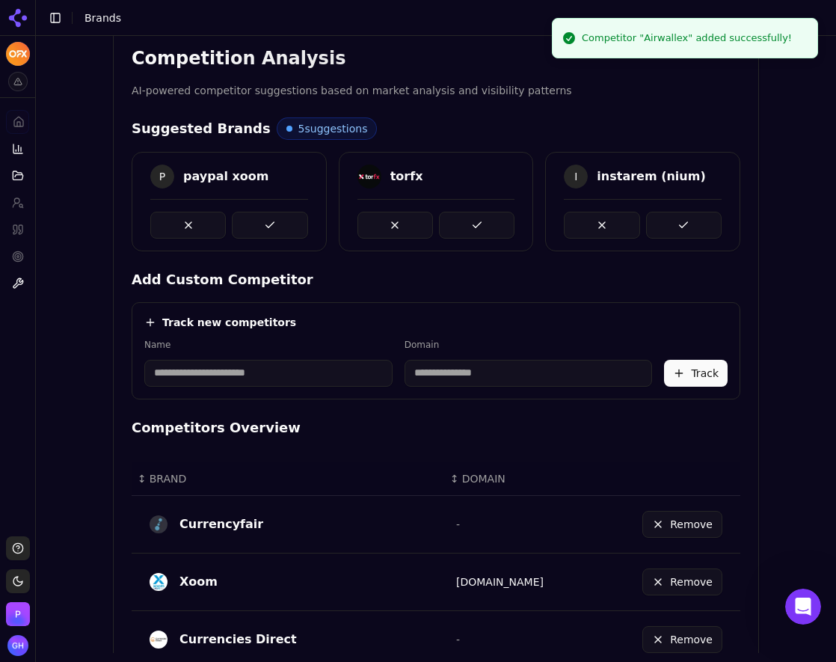
click at [232, 373] on input at bounding box center [268, 373] width 248 height 27
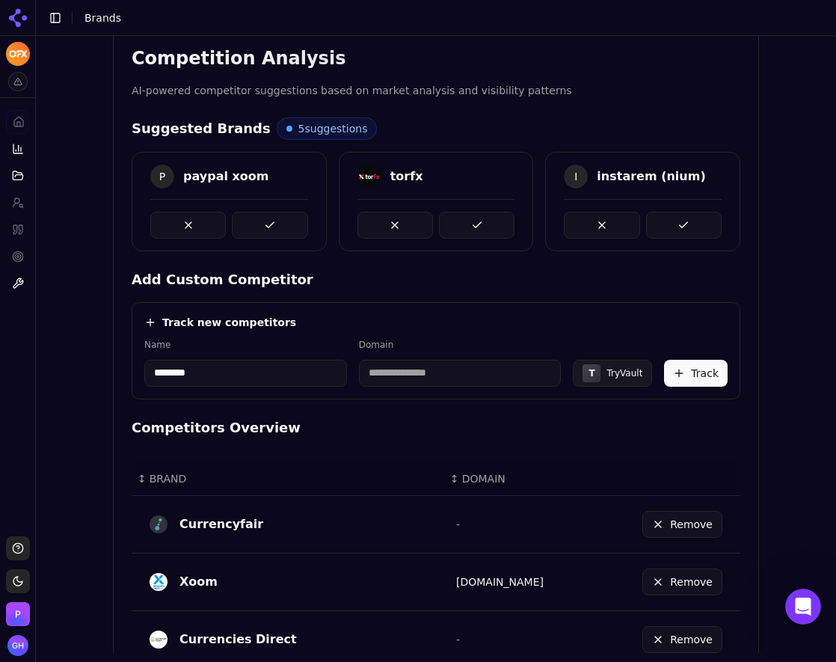
type input "********"
type input "**********"
click at [293, 339] on label "Name" at bounding box center [245, 345] width 203 height 12
click at [689, 368] on button "Track" at bounding box center [696, 373] width 64 height 27
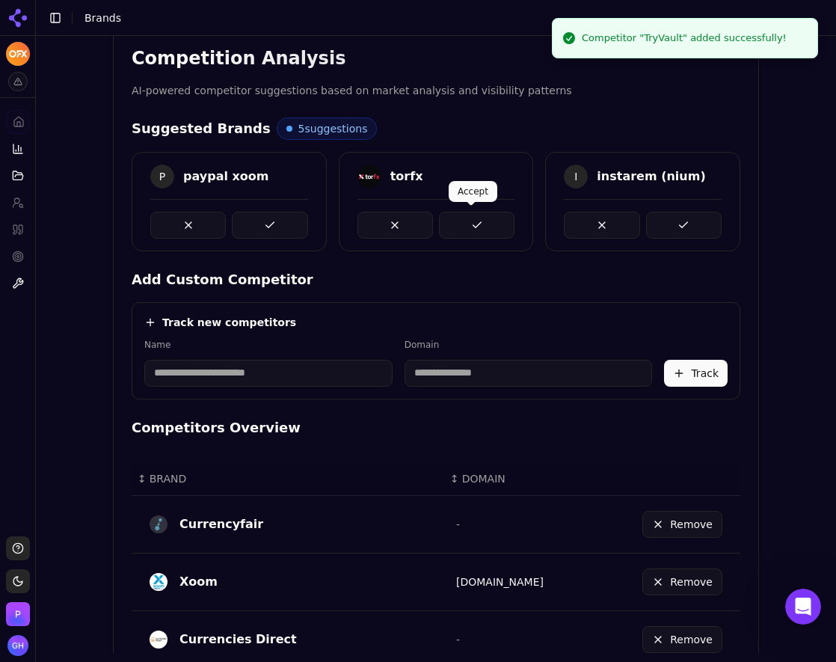
click at [483, 218] on button at bounding box center [477, 225] width 76 height 27
click at [232, 227] on button at bounding box center [270, 225] width 76 height 27
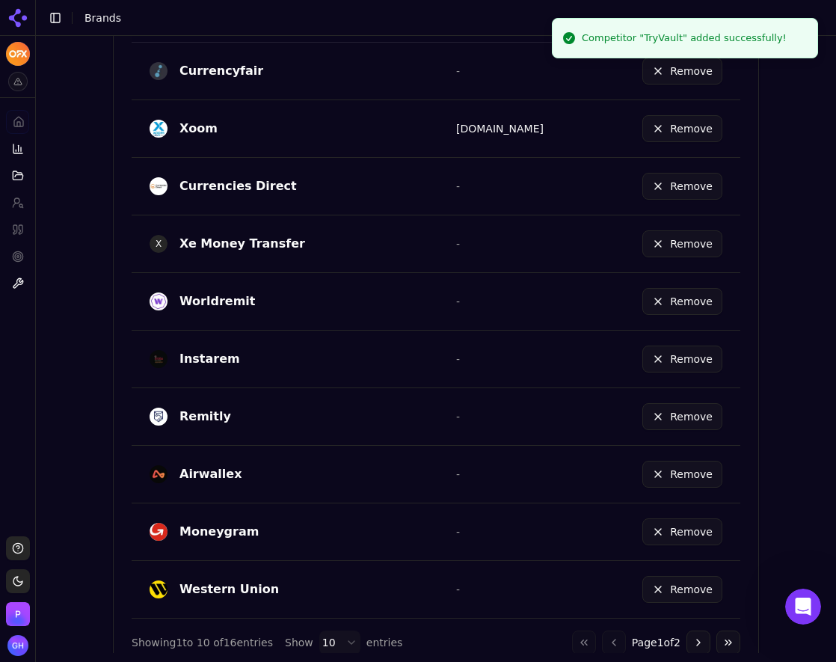
scroll to position [827, 0]
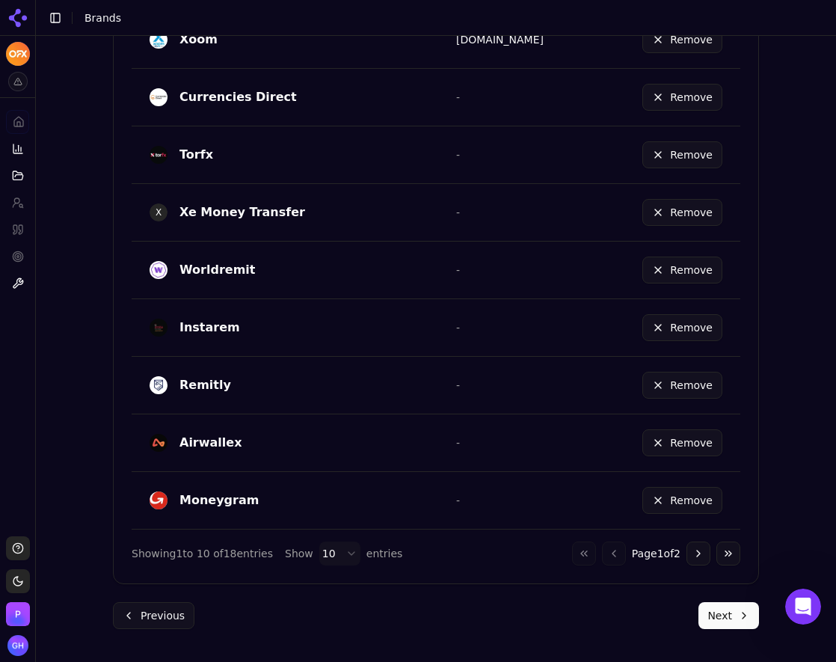
click at [737, 607] on button "Next" at bounding box center [729, 615] width 61 height 27
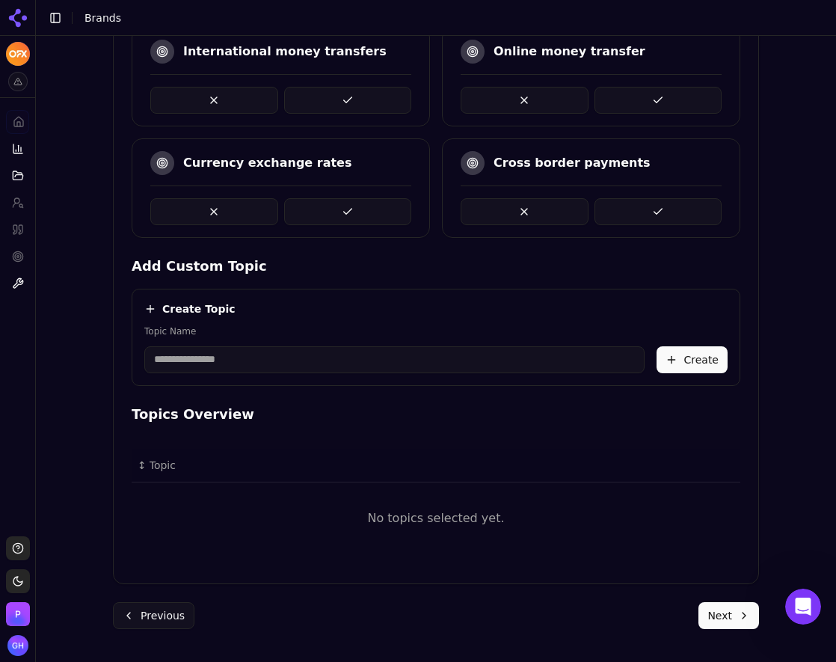
scroll to position [212, 0]
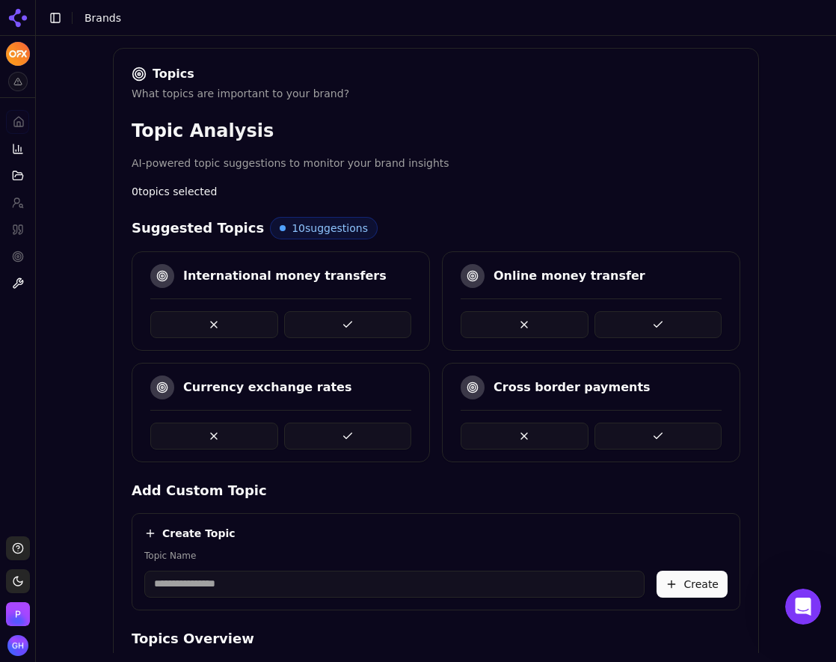
click at [361, 316] on button at bounding box center [348, 324] width 128 height 27
click at [635, 436] on button at bounding box center [659, 436] width 128 height 27
click at [391, 325] on button at bounding box center [348, 324] width 128 height 27
click at [359, 326] on button at bounding box center [348, 324] width 128 height 27
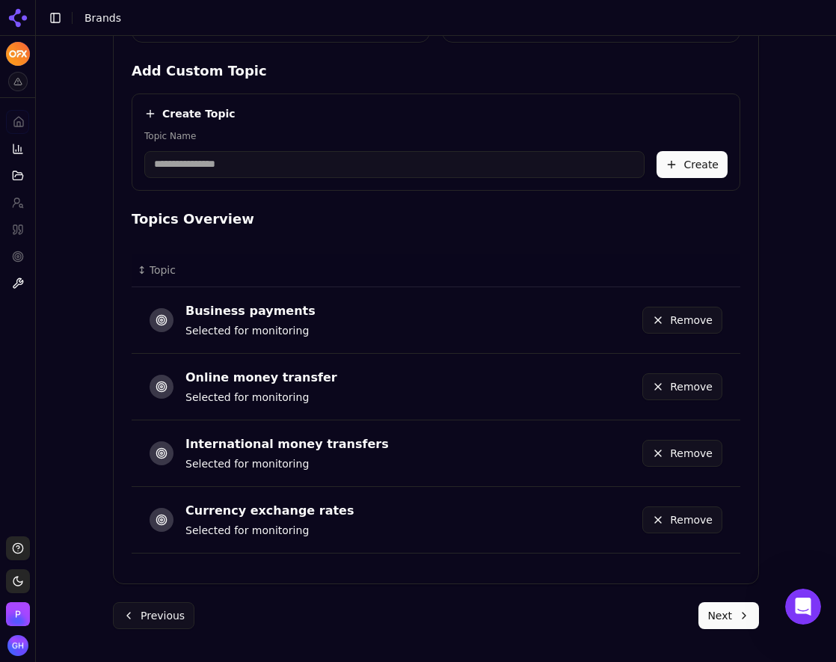
click at [740, 610] on button "Next" at bounding box center [729, 615] width 61 height 27
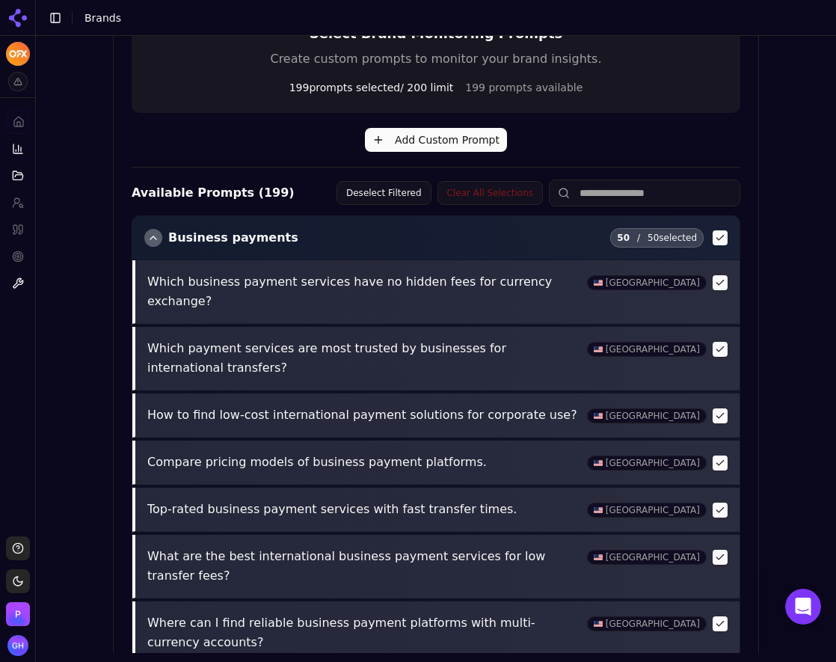
scroll to position [545, 0]
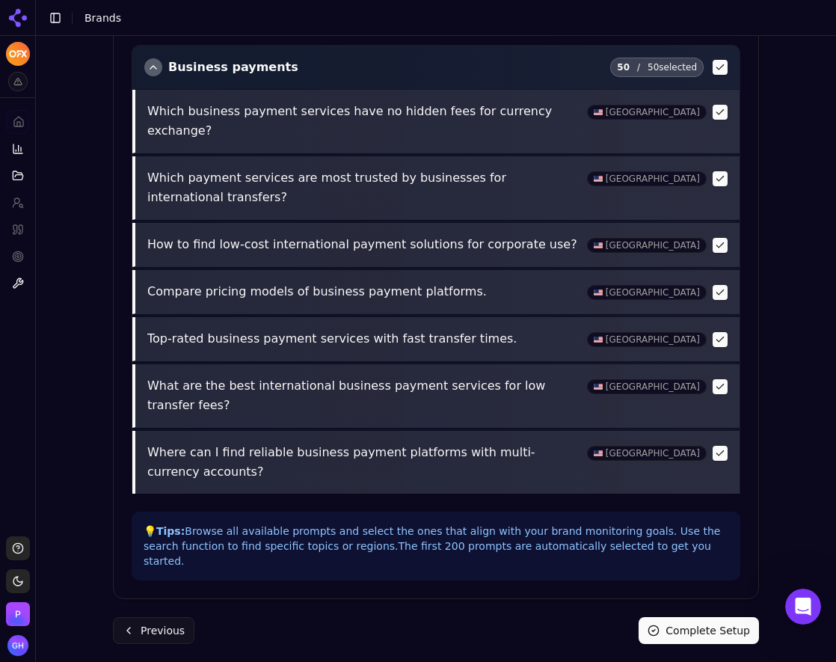
click at [723, 617] on button "Complete Setup" at bounding box center [699, 630] width 120 height 27
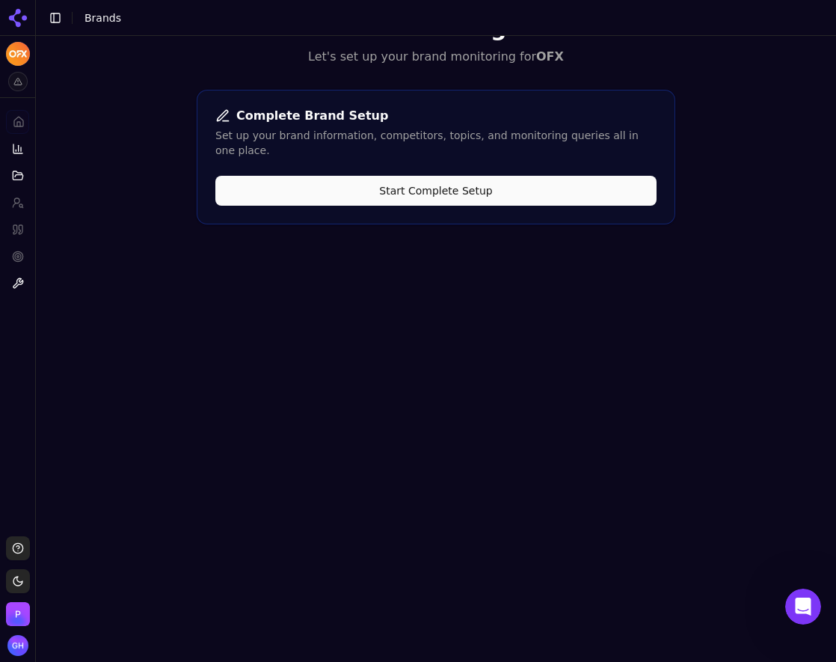
scroll to position [0, 0]
